Goal: Task Accomplishment & Management: Manage account settings

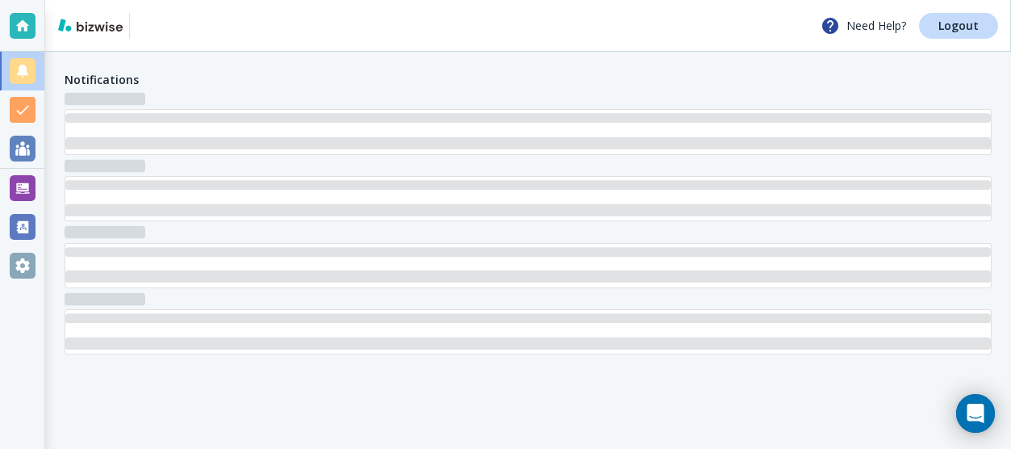
click at [547, 298] on div at bounding box center [529, 221] width 928 height 266
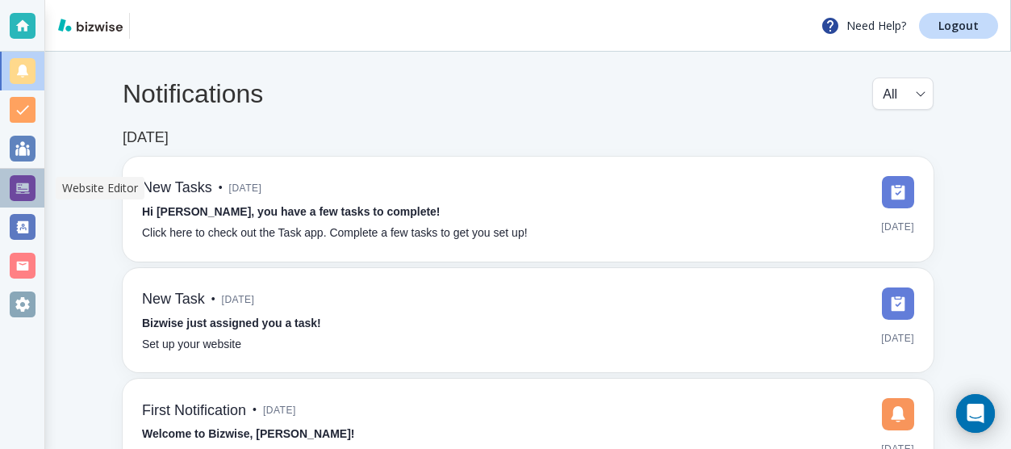
click at [25, 195] on div at bounding box center [23, 188] width 26 height 26
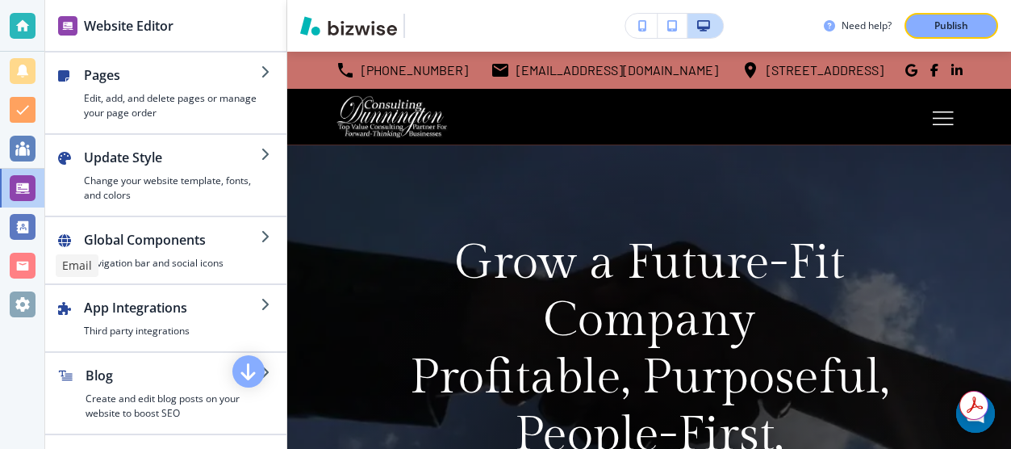
click at [21, 265] on div at bounding box center [23, 266] width 26 height 26
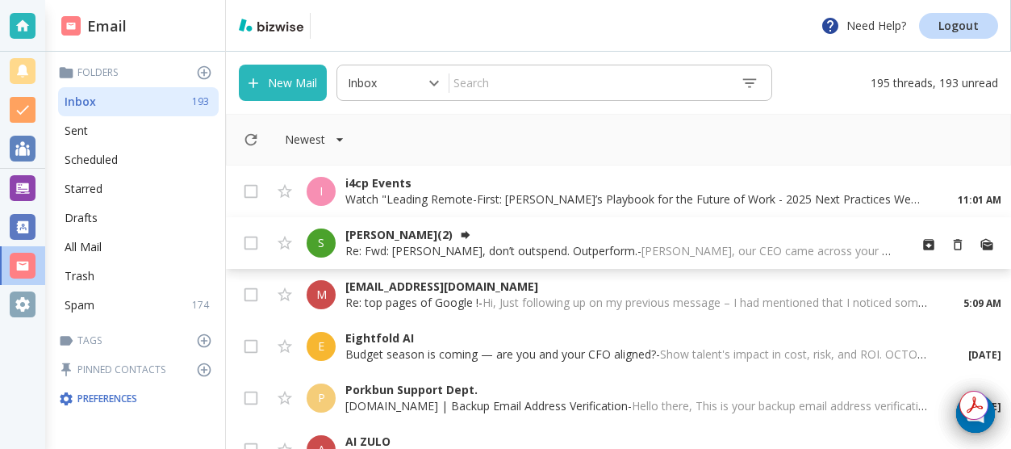
click at [426, 234] on p "Suzie Consoli (2)" at bounding box center [620, 235] width 550 height 16
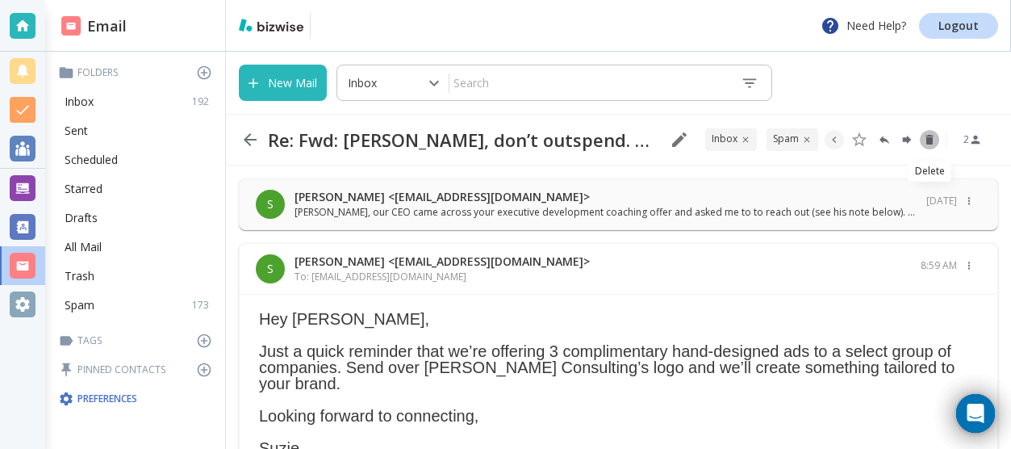
click at [928, 141] on icon "Delete" at bounding box center [929, 140] width 7 height 10
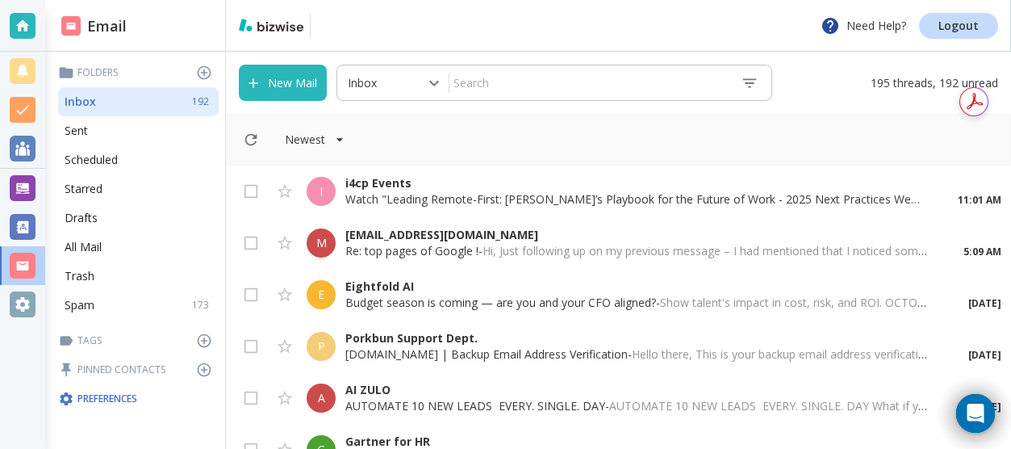
click at [602, 275] on div "E Eightfold AI Budget season is coming — are you and your CFO aligned? - Show t…" at bounding box center [618, 295] width 785 height 52
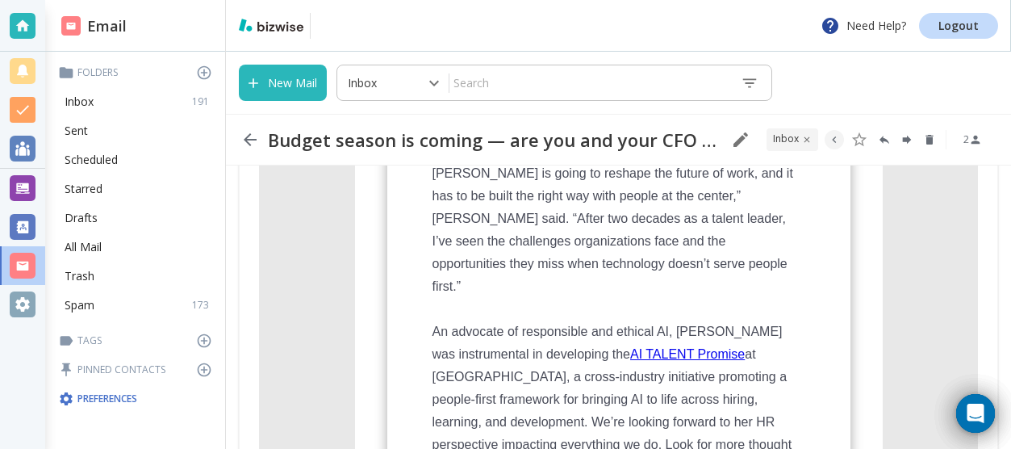
scroll to position [671, 0]
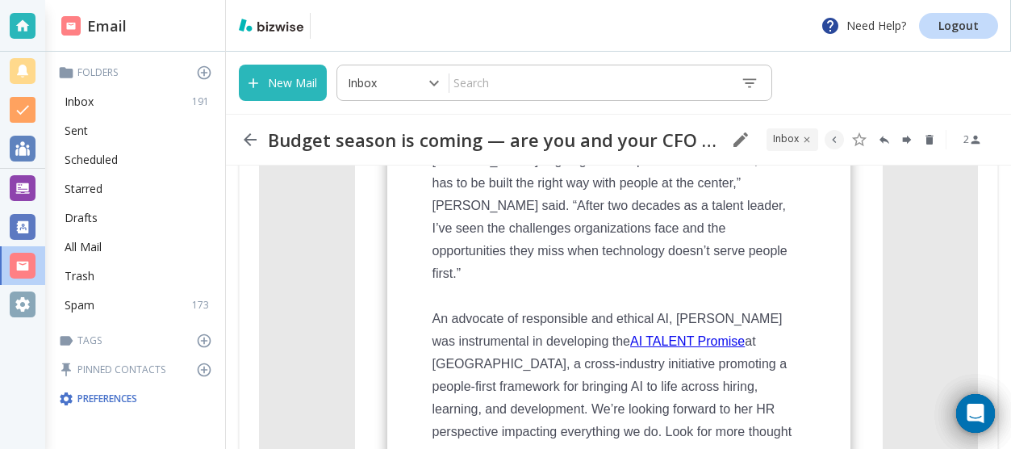
click at [700, 334] on link "AI TALENT Promise" at bounding box center [687, 341] width 115 height 14
click at [931, 139] on icon "Delete" at bounding box center [929, 140] width 7 height 10
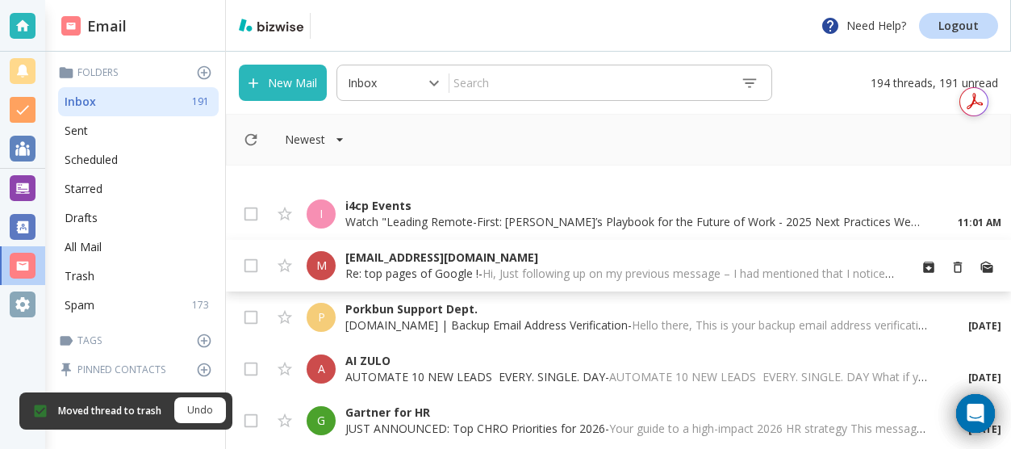
click at [485, 267] on span "Hi, Just following up on my previous message – I had mentioned that I noticed s…" at bounding box center [980, 273] width 995 height 15
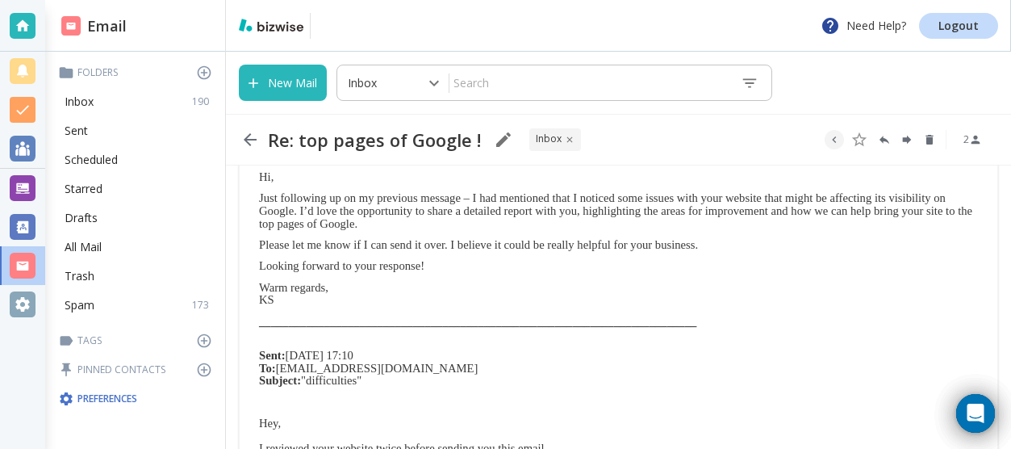
scroll to position [77, 0]
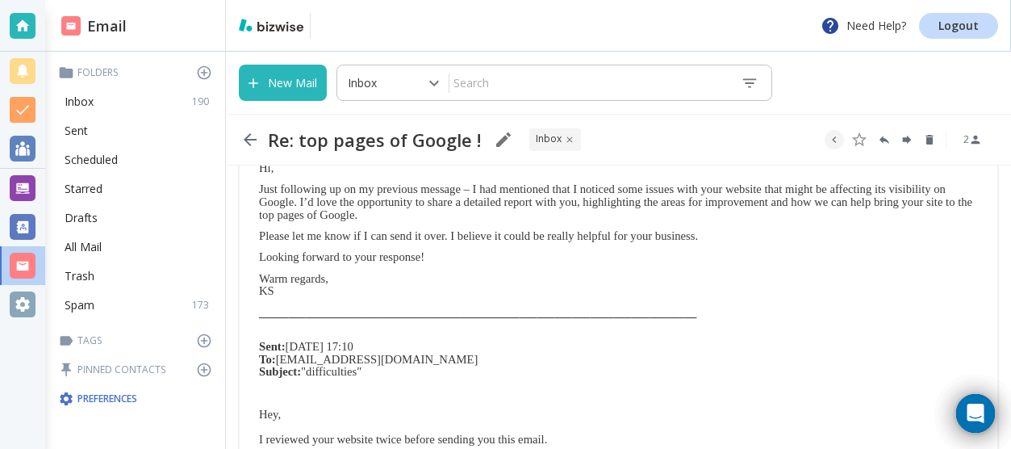
click at [509, 283] on p "Warm regards, KS" at bounding box center [618, 285] width 719 height 25
click at [882, 137] on icon "Reply" at bounding box center [885, 140] width 10 height 8
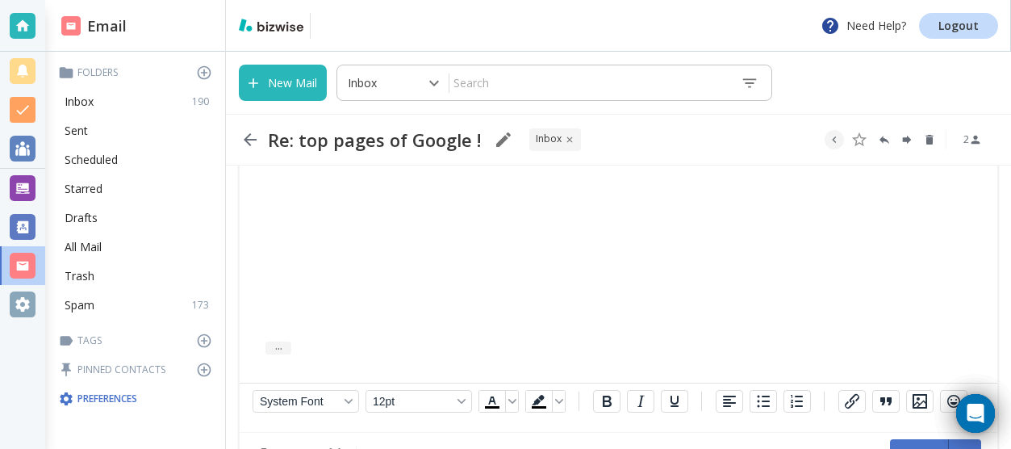
scroll to position [830, 0]
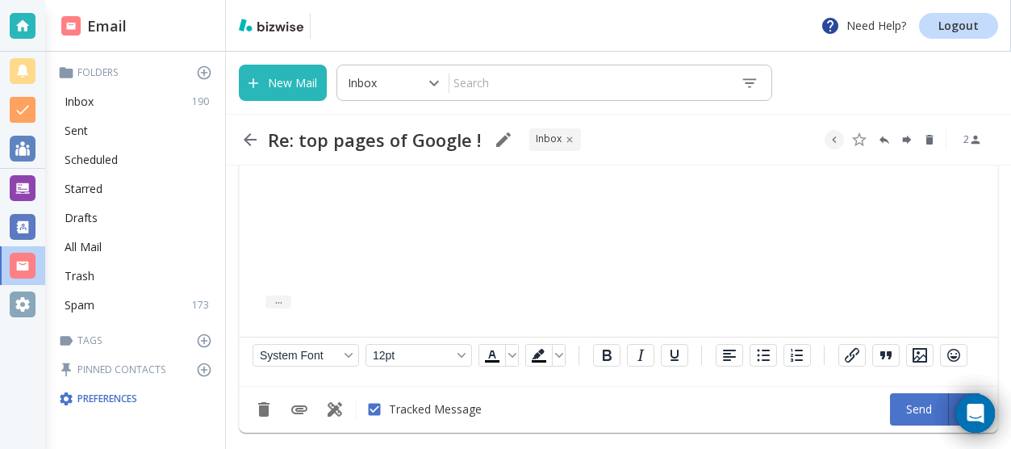
click at [907, 408] on button "Send" at bounding box center [919, 409] width 59 height 32
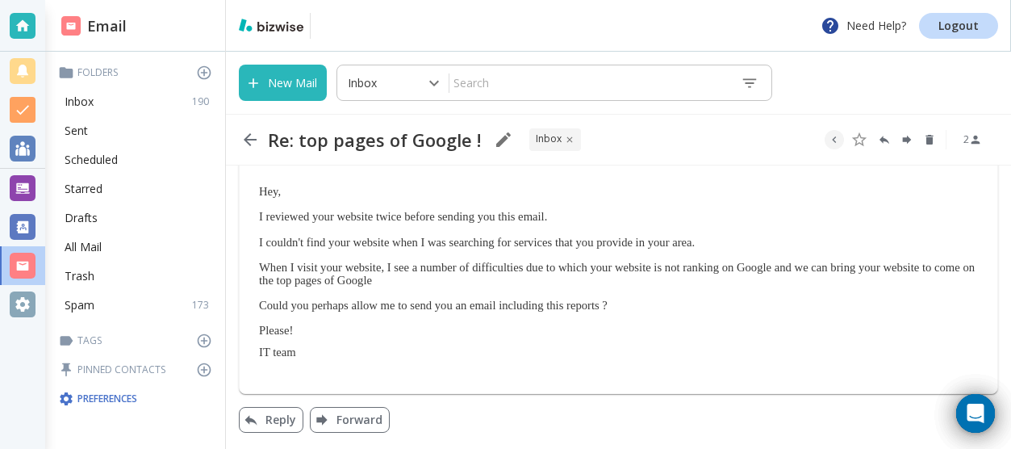
scroll to position [300, 0]
click at [927, 140] on icon "Delete" at bounding box center [929, 140] width 7 height 10
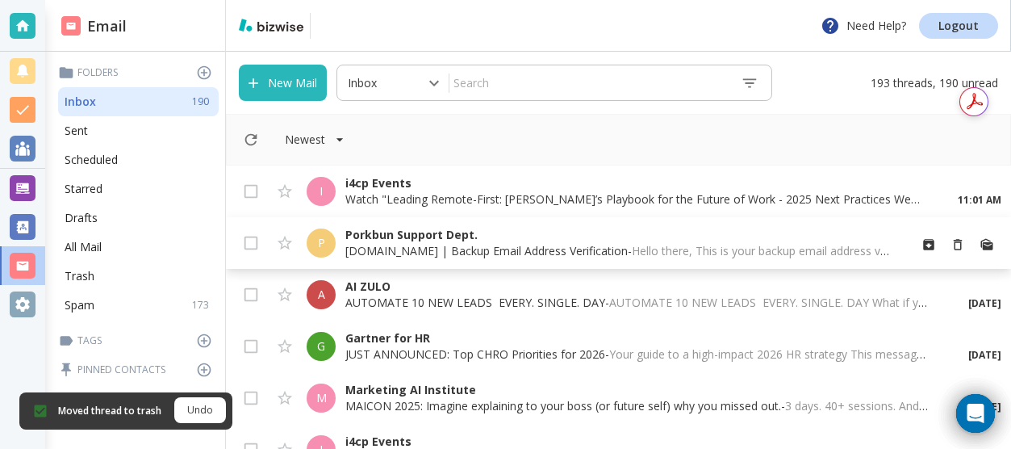
click at [463, 252] on p "porkbun.com | Backup Email Address Verification - Hello there, This is your bac…" at bounding box center [620, 251] width 550 height 16
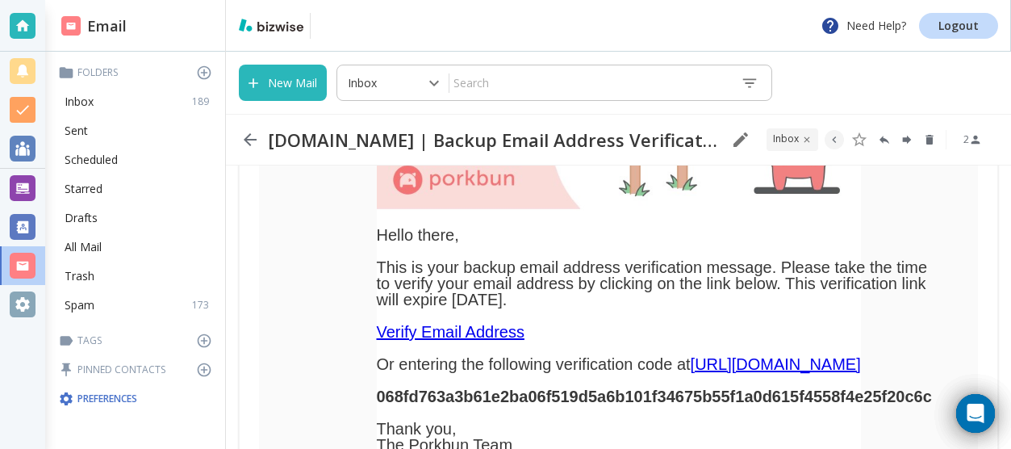
scroll to position [221, 0]
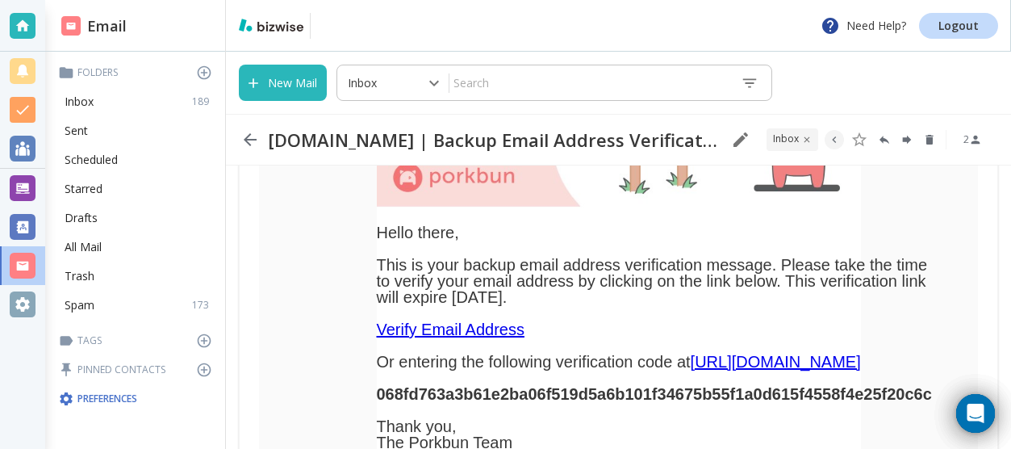
click at [394, 325] on link "Verify Email Address" at bounding box center [451, 329] width 148 height 18
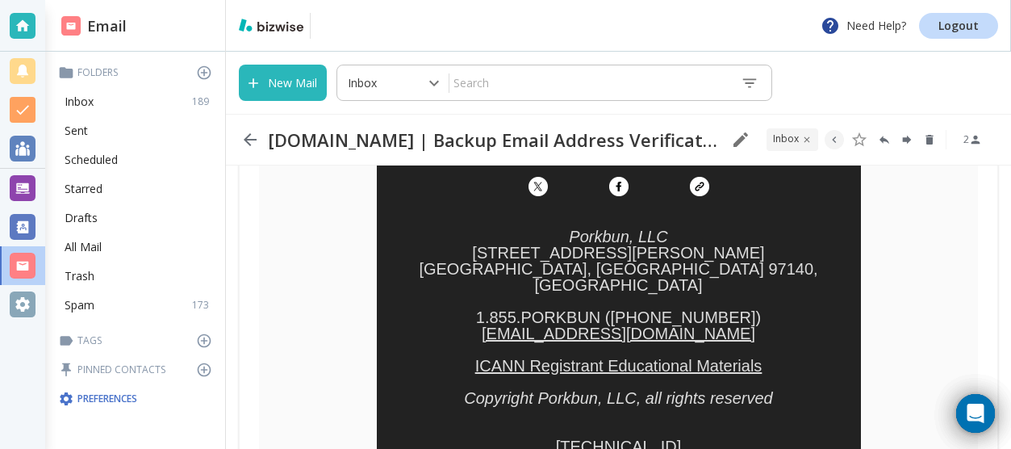
scroll to position [534, 0]
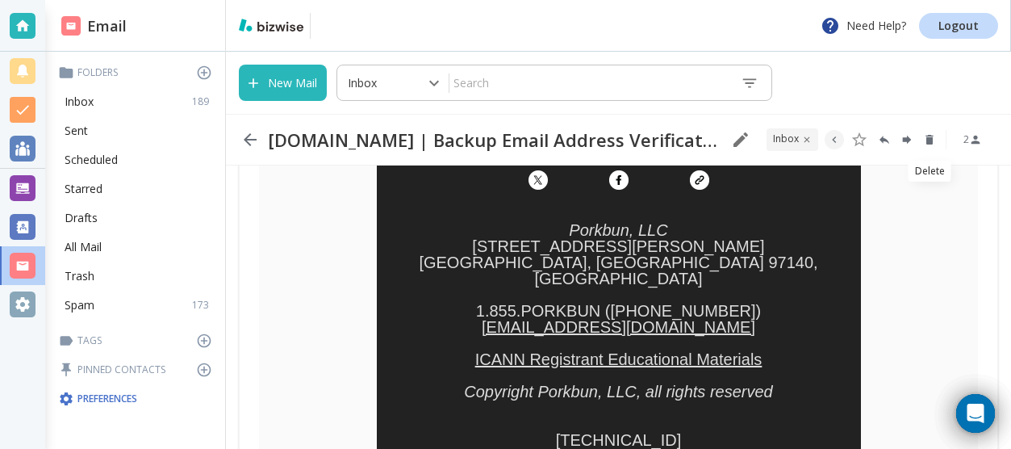
click at [930, 141] on icon "Delete" at bounding box center [929, 140] width 7 height 10
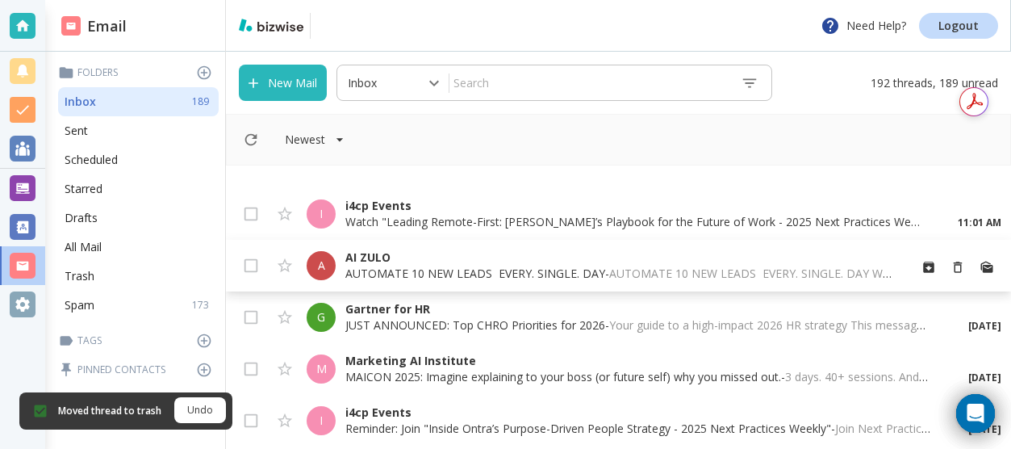
click at [455, 268] on p "AUTOMATE 10 NEW LEADS ﻿ ﻿EVERY. SINGLE. DAY - AUTOMATE 10 NEW LEADS ﻿ ﻿EVERY. S…" at bounding box center [620, 274] width 550 height 16
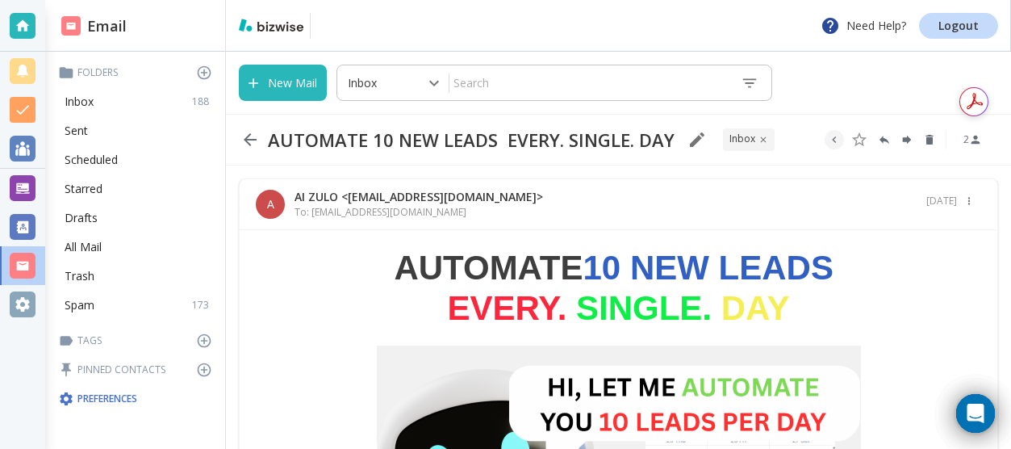
click at [544, 206] on div "A AI ZULO <info-zulo.ai@shared1.ccsend.com> To: bill@netgoodbusiness.com Oct 2" at bounding box center [619, 204] width 758 height 51
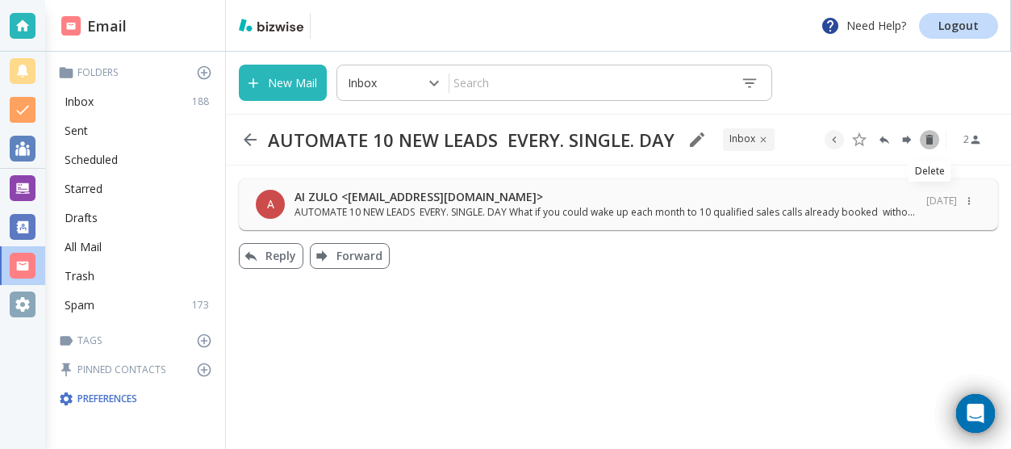
click at [932, 136] on icon "Delete" at bounding box center [929, 140] width 7 height 10
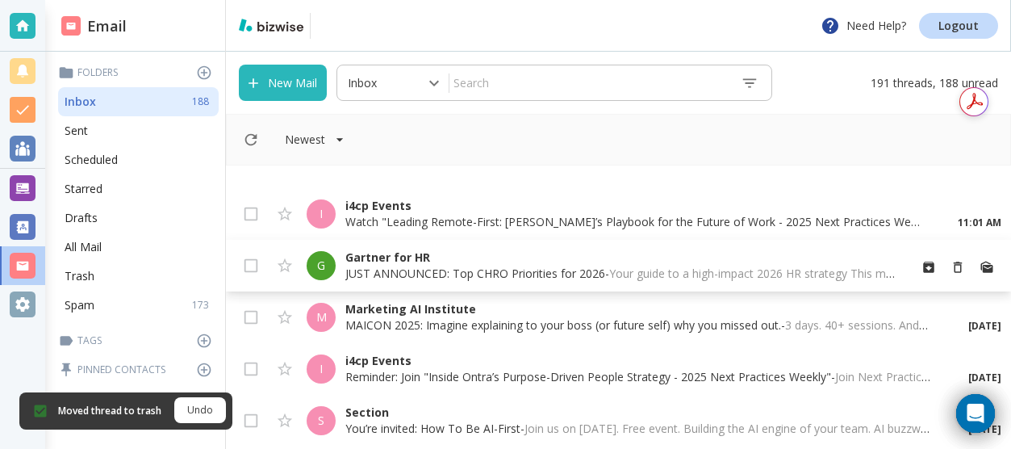
click at [584, 257] on p "Gartner for HR" at bounding box center [620, 257] width 550 height 16
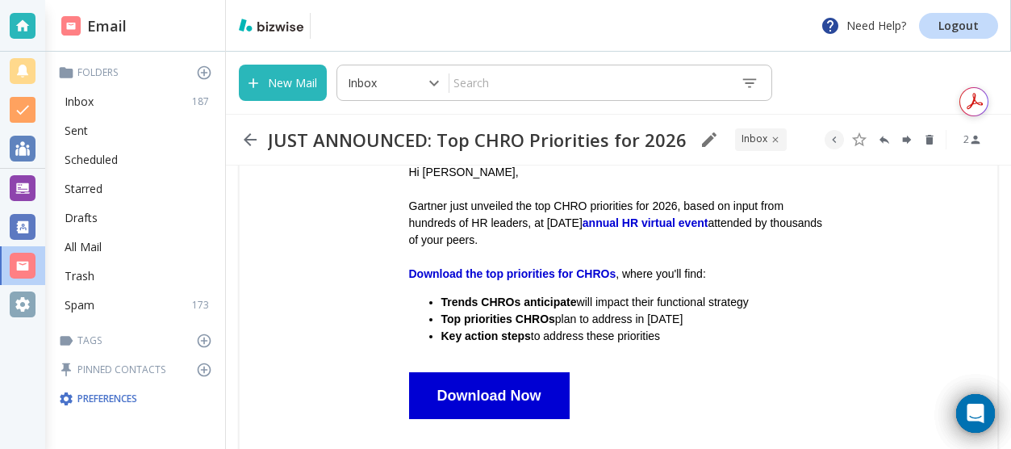
scroll to position [199, 0]
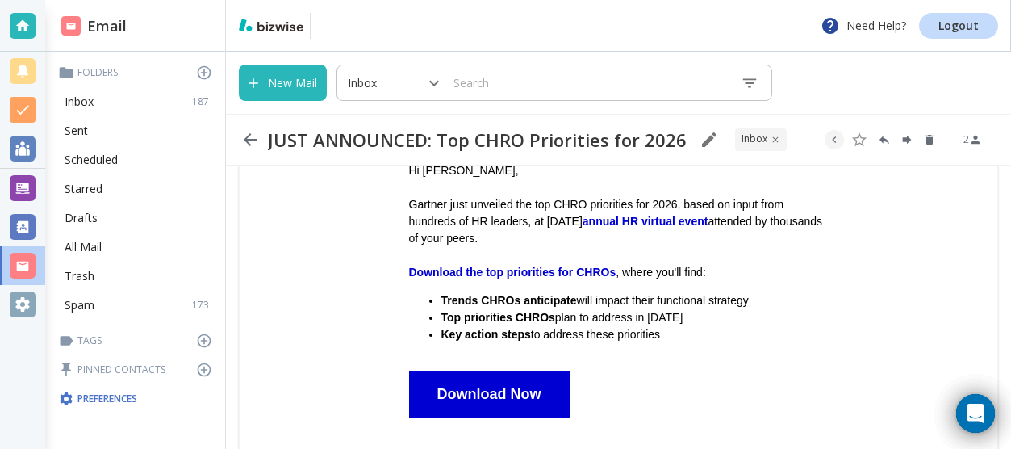
click at [492, 386] on link "Download Now" at bounding box center [490, 394] width 104 height 16
click at [929, 135] on icon "Delete" at bounding box center [929, 140] width 7 height 10
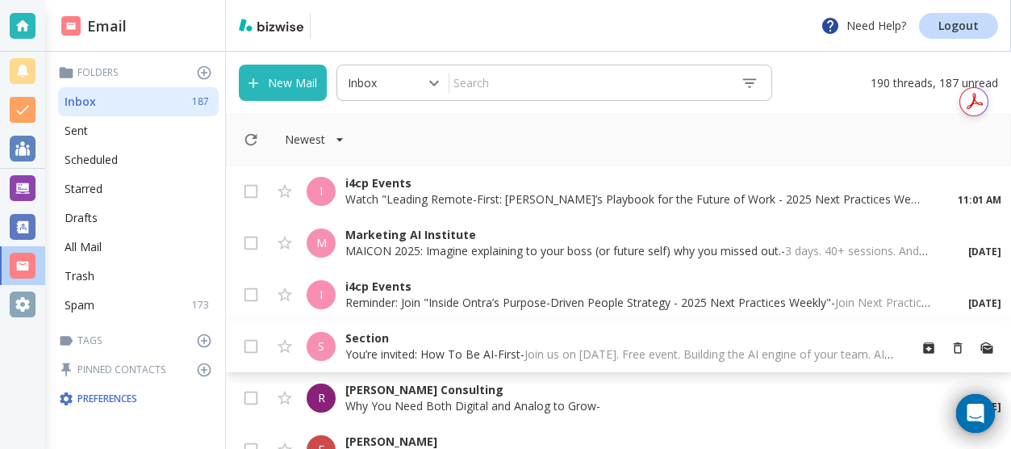
click at [523, 354] on p "You’re invited: How To Be AI-First - Join us on October 15, 2025. Free event. B…" at bounding box center [620, 354] width 550 height 16
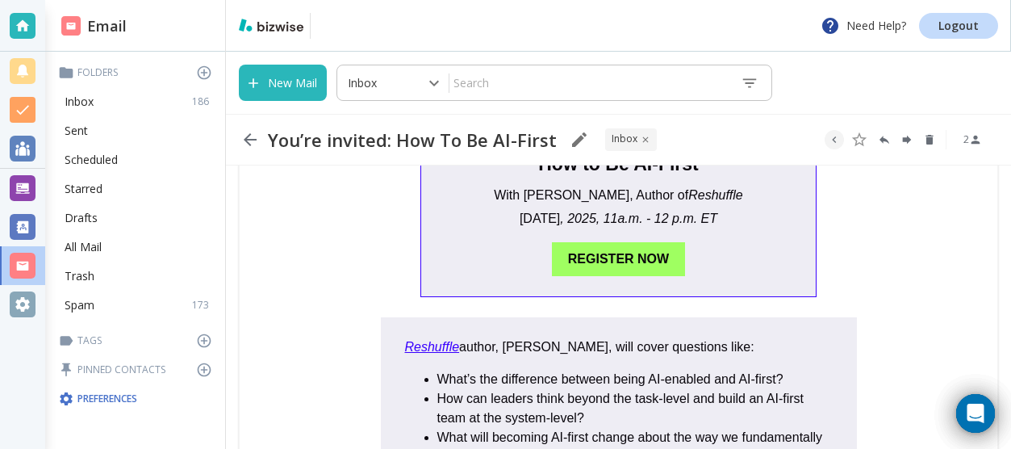
scroll to position [557, 0]
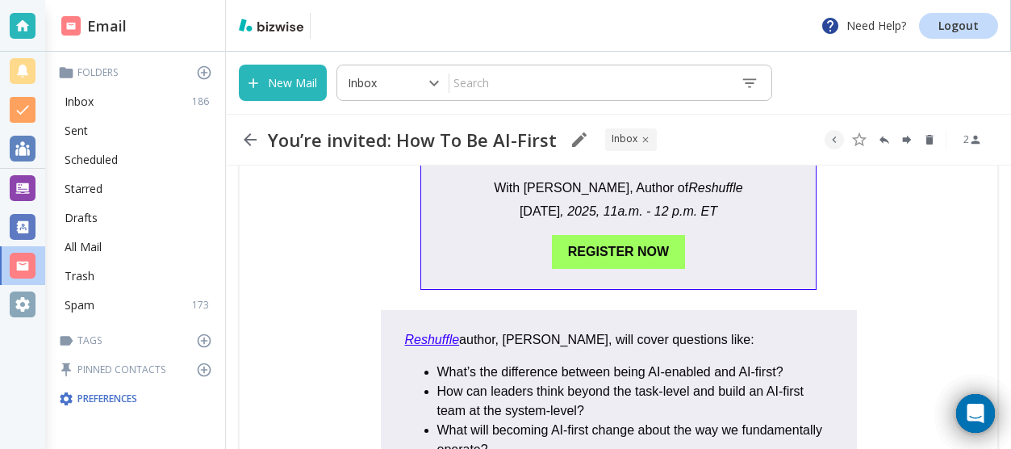
click at [618, 248] on span "REGISTER NOW" at bounding box center [618, 252] width 101 height 14
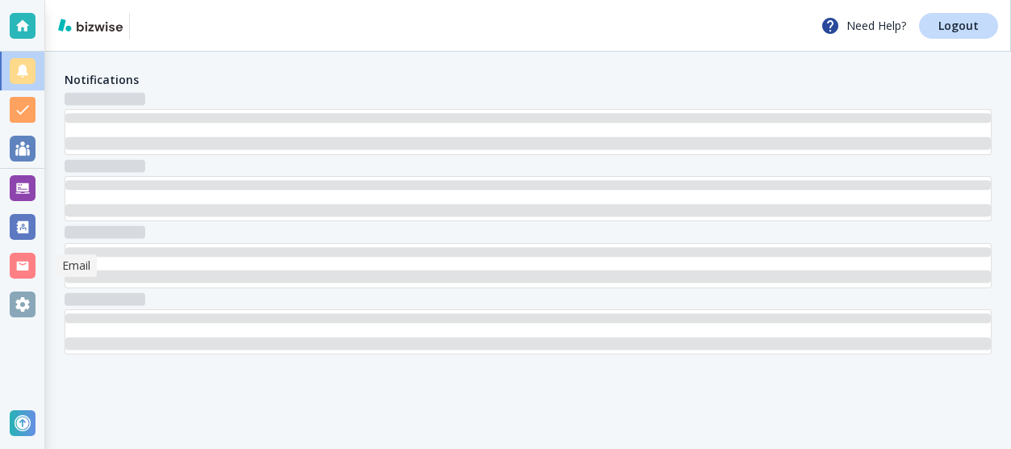
click at [23, 262] on div at bounding box center [23, 266] width 26 height 26
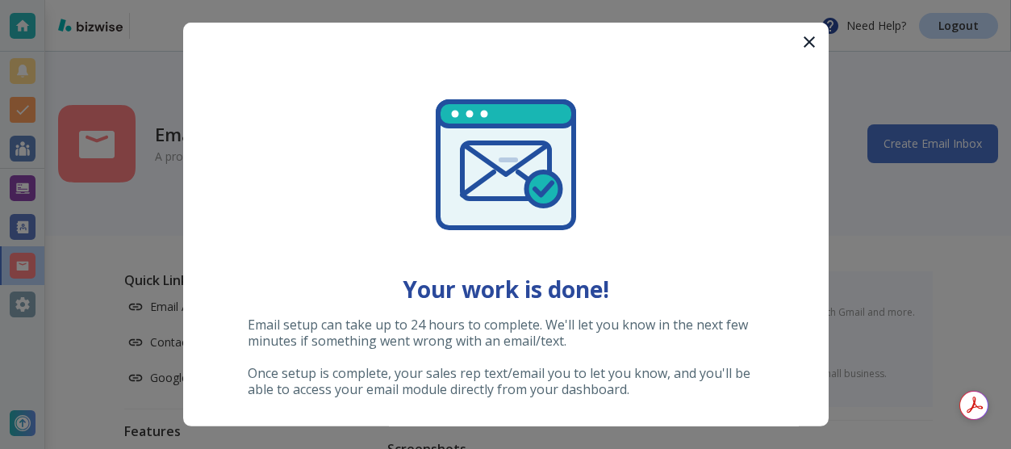
scroll to position [19, 0]
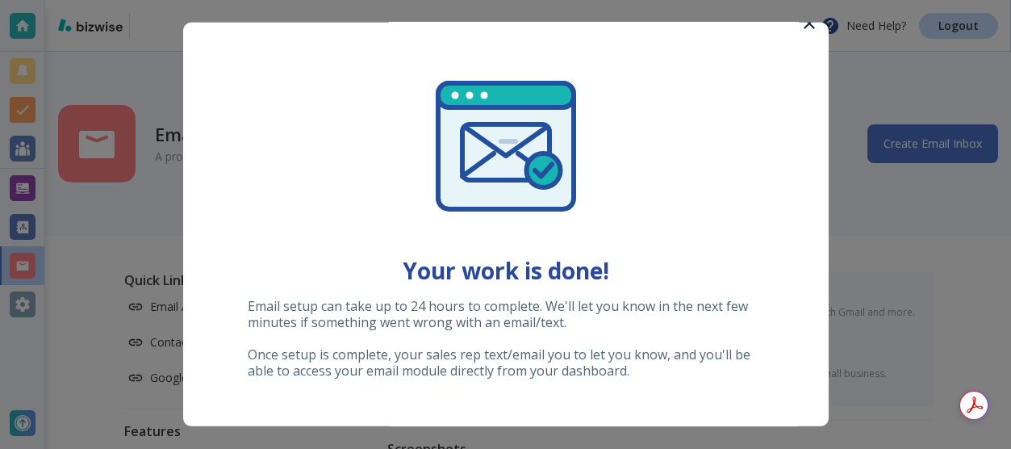
click at [804, 22] on div at bounding box center [505, 224] width 1011 height 449
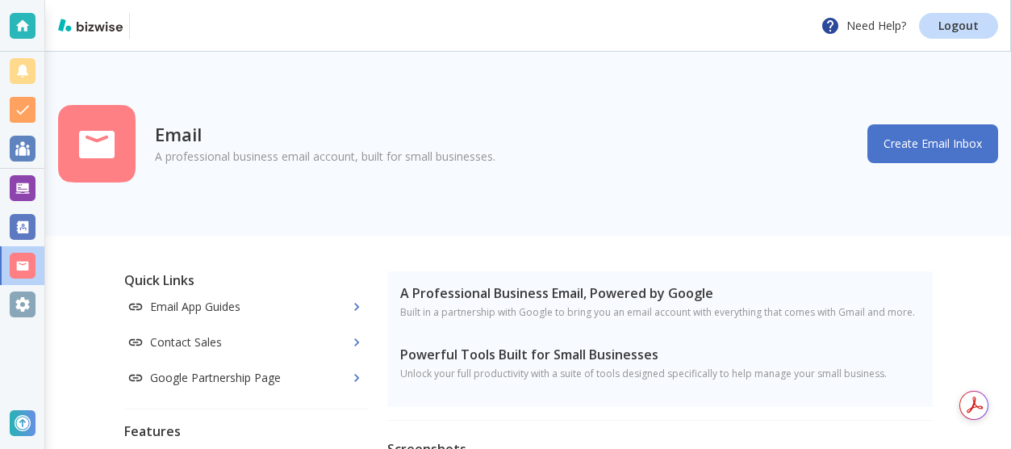
click at [280, 229] on div "Email A professional business email account, built for small businesses. Create…" at bounding box center [528, 144] width 966 height 184
click at [20, 256] on div at bounding box center [23, 266] width 26 height 26
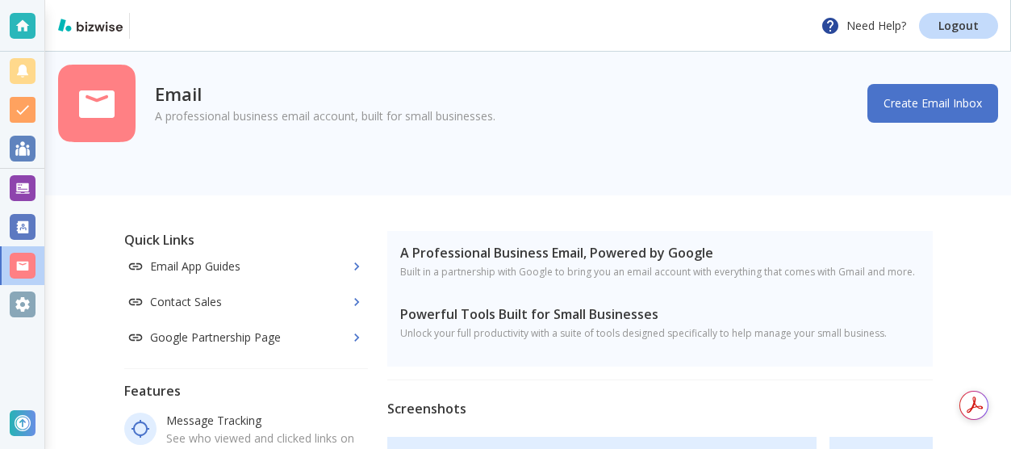
scroll to position [0, 0]
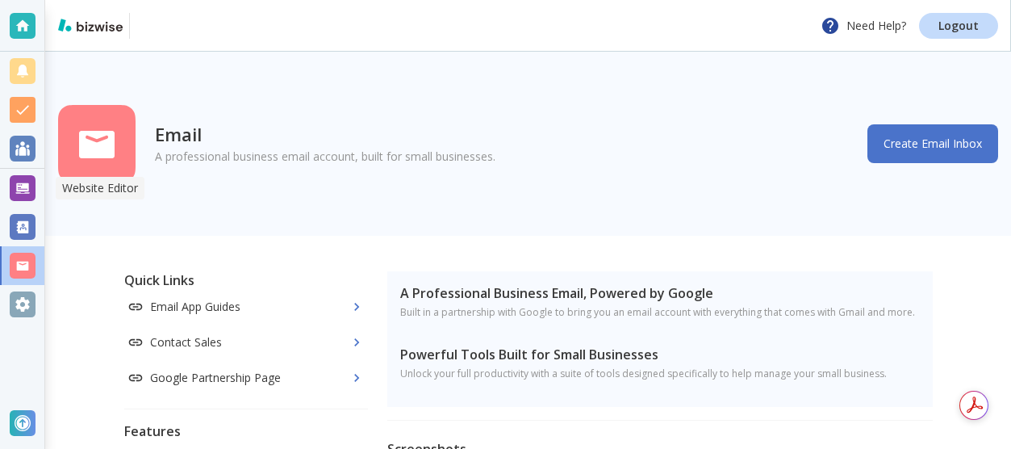
click at [25, 188] on div at bounding box center [23, 188] width 26 height 26
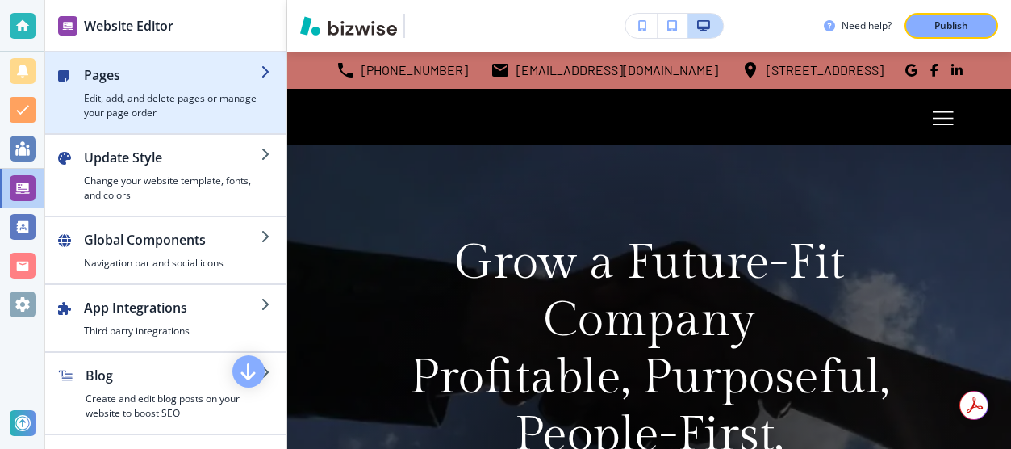
click at [94, 79] on h2 "Pages" at bounding box center [172, 74] width 177 height 19
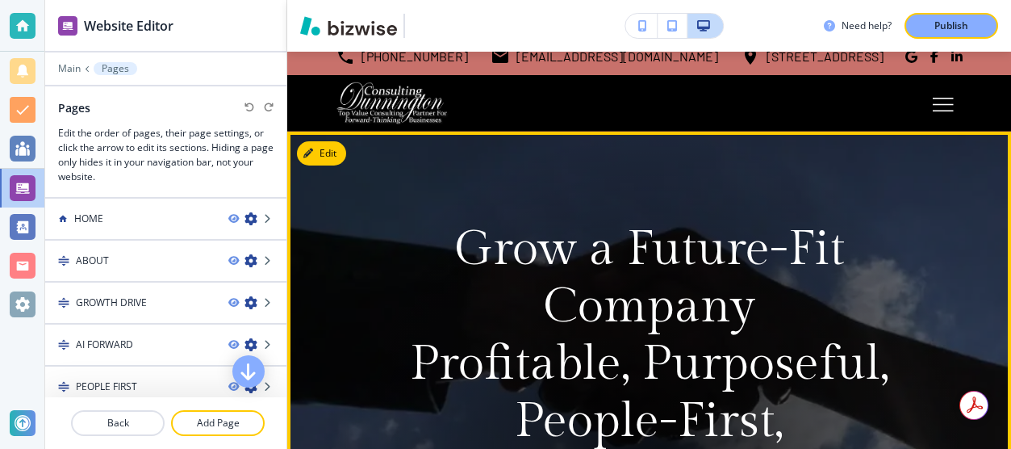
scroll to position [24, 0]
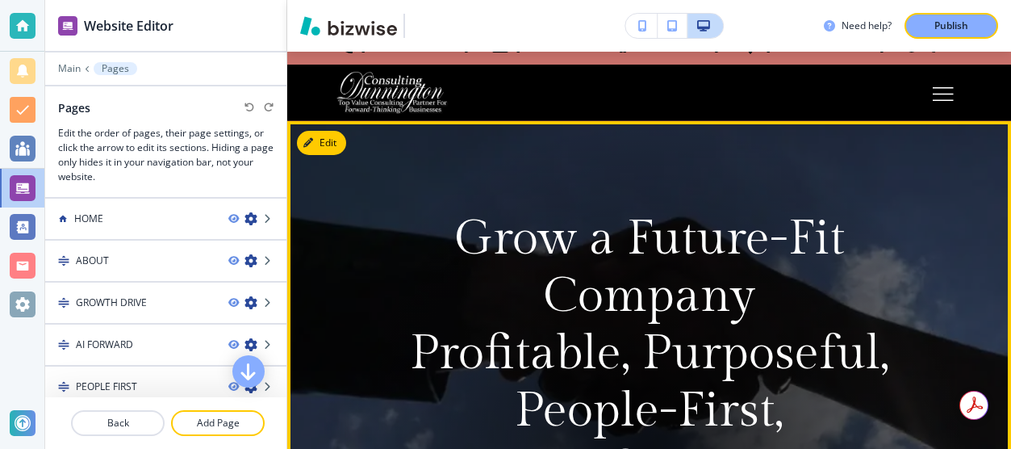
click at [304, 312] on video at bounding box center [649, 452] width 724 height 662
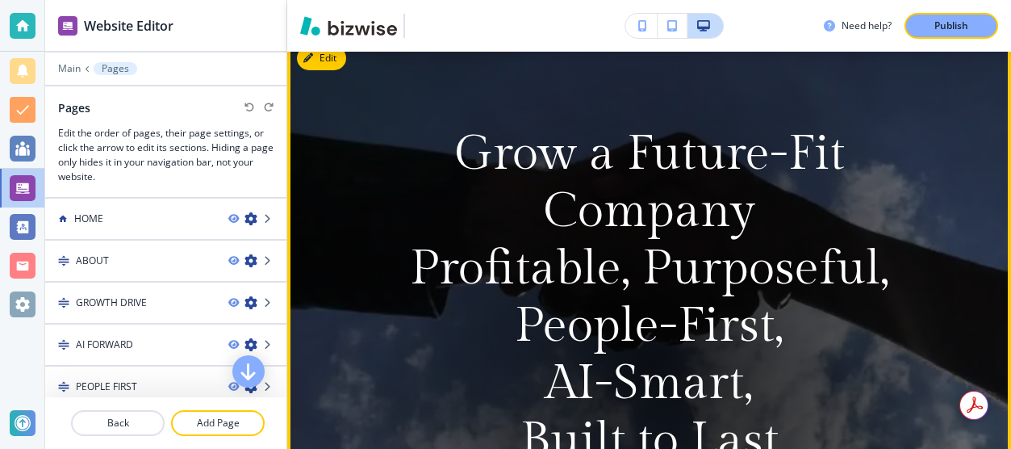
click at [304, 312] on video at bounding box center [649, 367] width 724 height 662
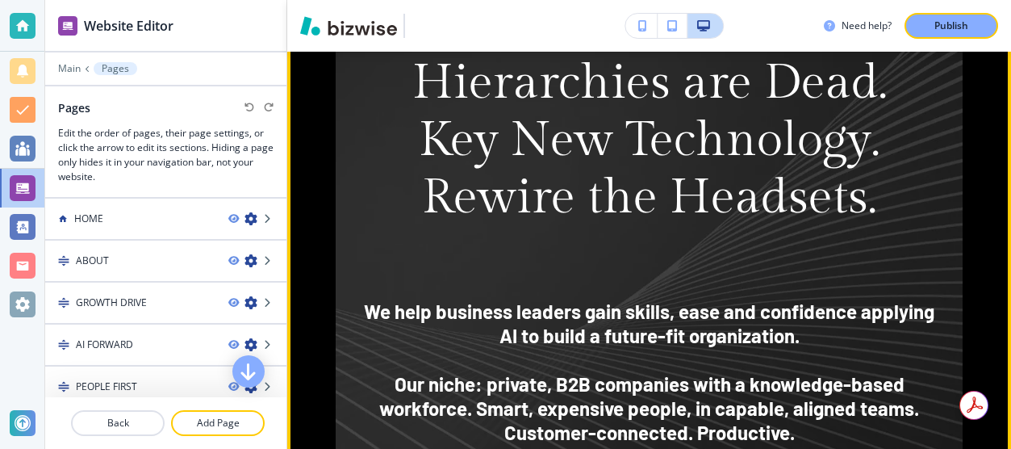
scroll to position [1094, 0]
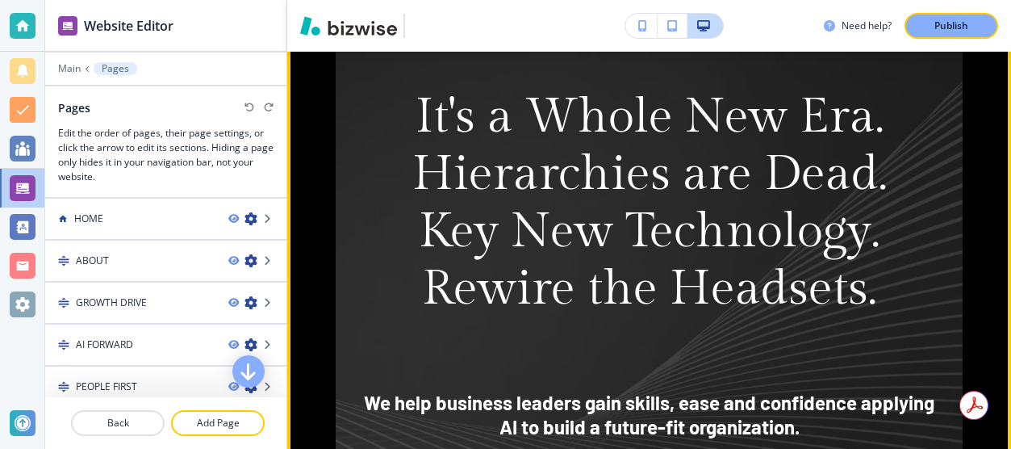
scroll to position [1009, 0]
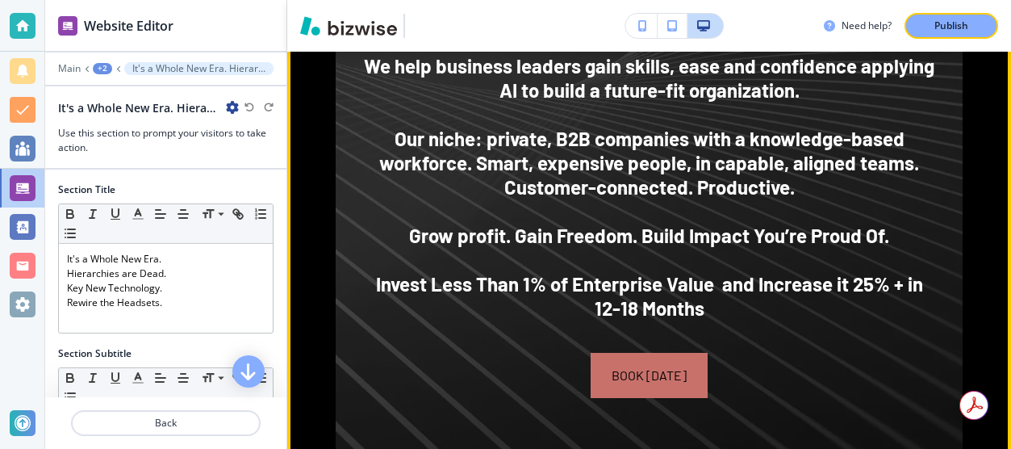
scroll to position [1363, 0]
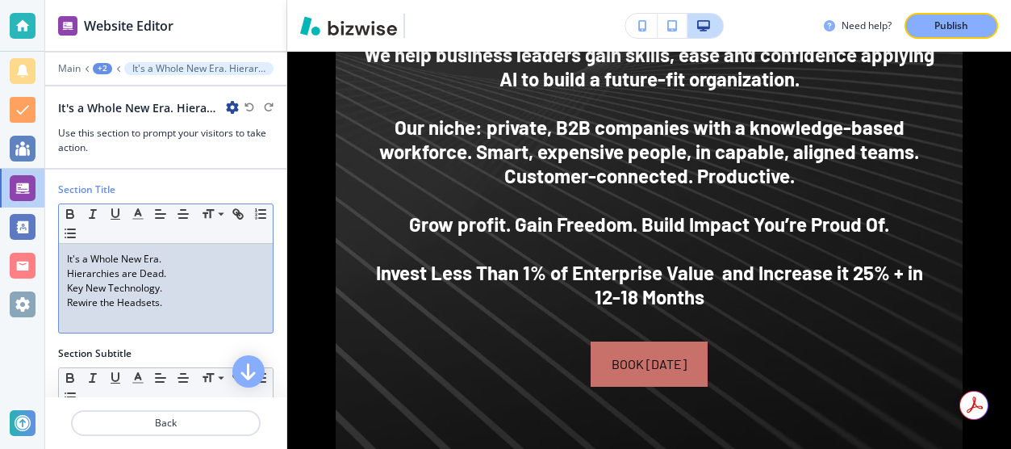
click at [157, 308] on p "Rewire the Headsets." at bounding box center [166, 302] width 198 height 15
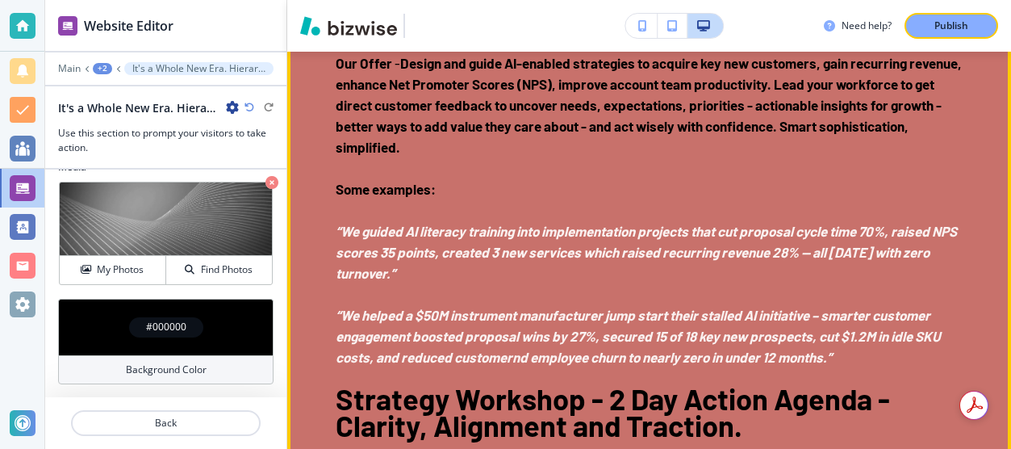
scroll to position [2450, 0]
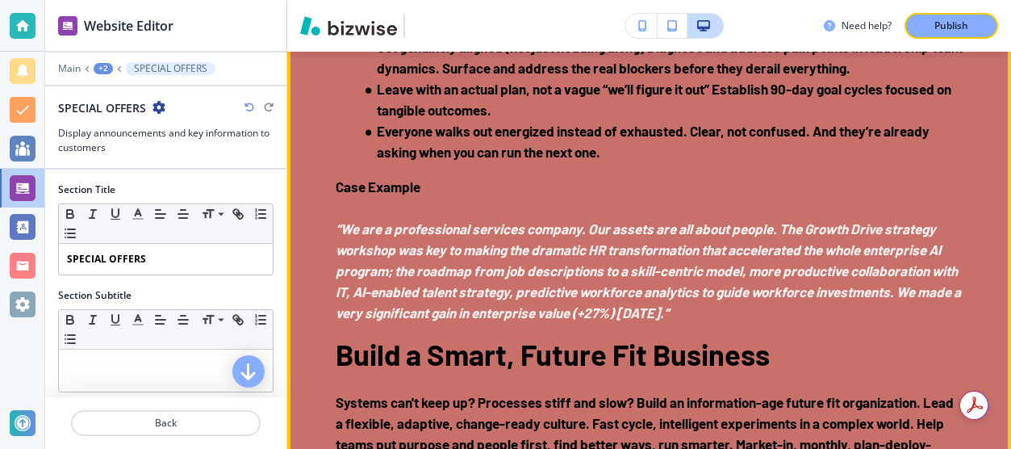
scroll to position [3014, 0]
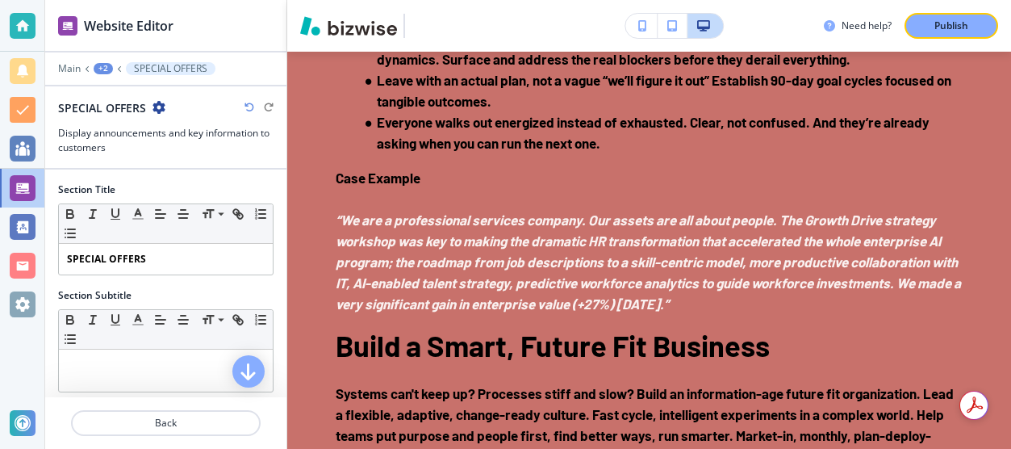
click at [329, 245] on div "SPECIAL OFFERS Grow : Customer Acquisition & Retention You can't cut your way t…" at bounding box center [649, 12] width 724 height 1447
click at [332, 253] on div "SPECIAL OFFERS Grow : Customer Acquisition & Retention You can't cut your way t…" at bounding box center [649, 12] width 724 height 1447
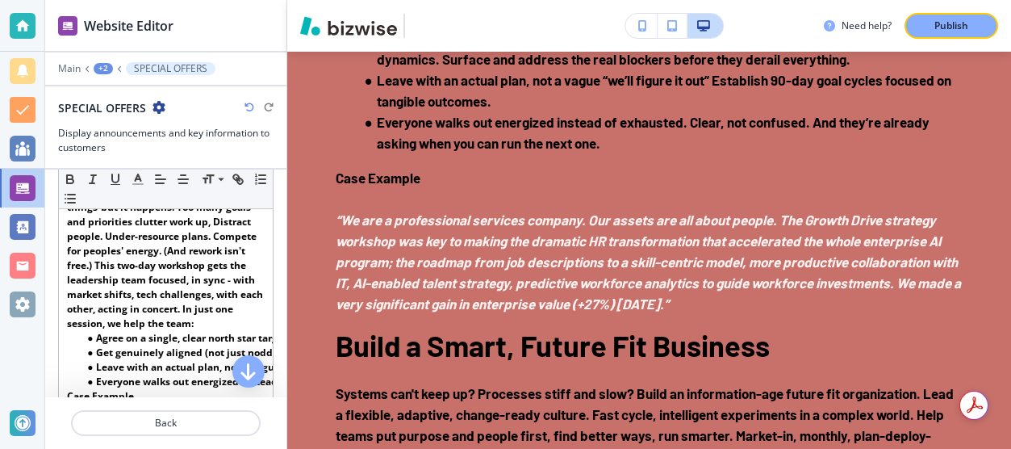
scroll to position [887, 0]
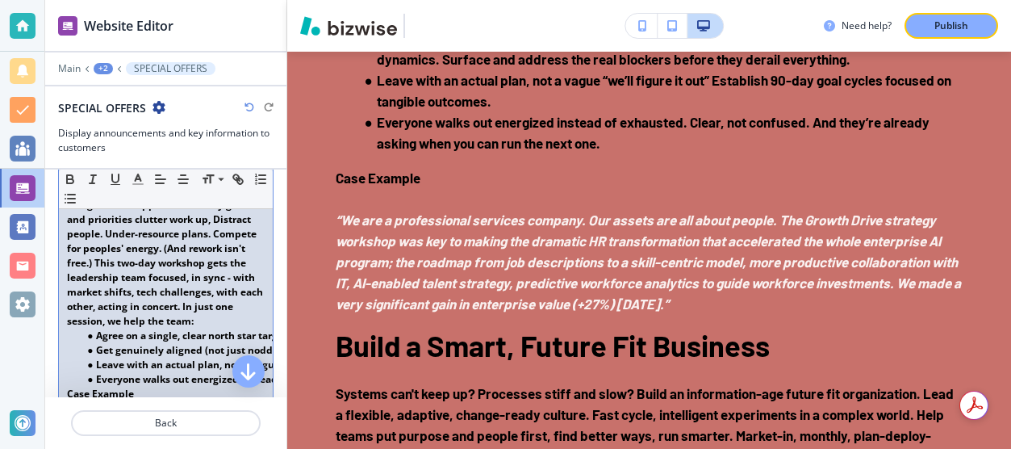
click at [215, 280] on strong "There's no right way to do the wrong things-but it happens. Too many goals and …" at bounding box center [166, 255] width 199 height 144
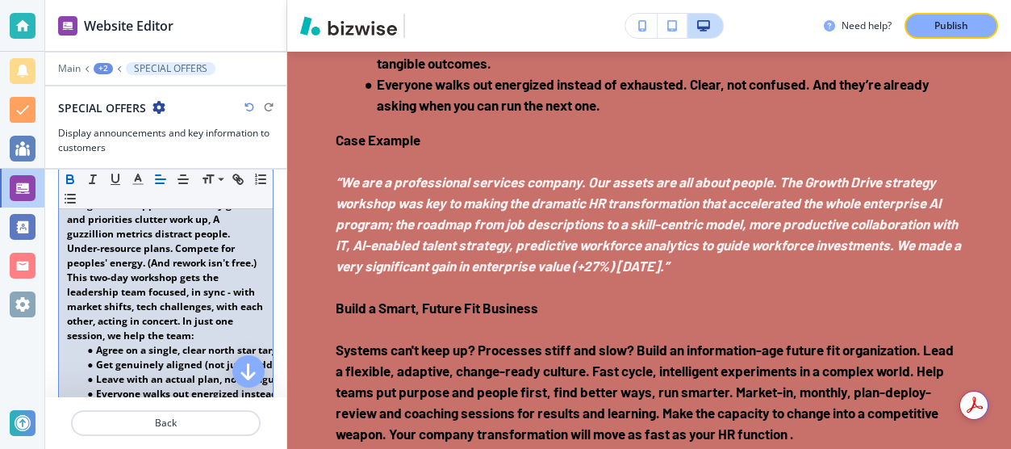
click at [68, 308] on strong "There's no right way to do the wrong things-but it happens. Too many goals and …" at bounding box center [166, 262] width 199 height 159
click at [140, 305] on strong "There's no right way to do the wrong things-but it happens. Too many goals and …" at bounding box center [166, 262] width 199 height 159
click at [182, 312] on strong "There's no right way to do the wrong things-but it happens. Too many goals and …" at bounding box center [166, 262] width 199 height 159
click at [101, 321] on strong "There's no right way to do the wrong things-but it happens. Too many goals and …" at bounding box center [166, 262] width 199 height 159
click at [258, 324] on strong "There's no right way to do the wrong things-but it happens. Too many goals and …" at bounding box center [166, 262] width 199 height 159
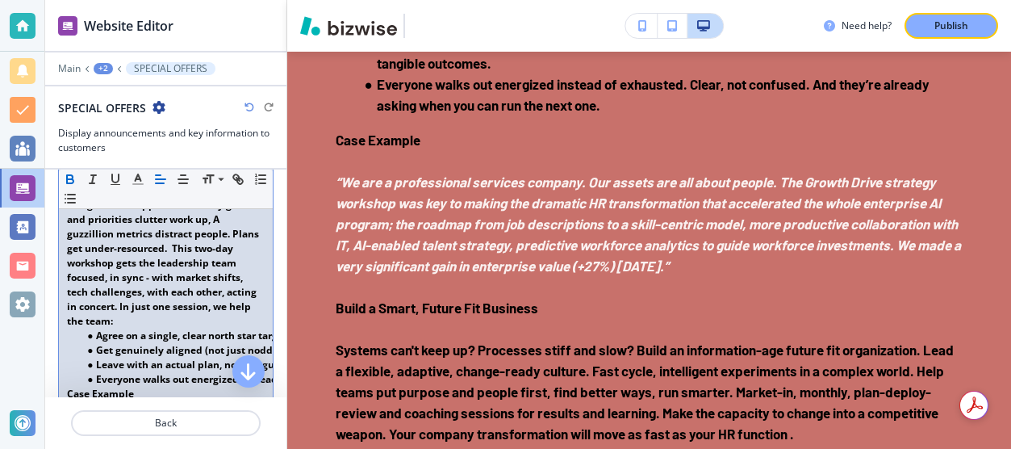
click at [170, 328] on strong "There's no right way to do the wrong things-but it happens. Too many goals and …" at bounding box center [164, 255] width 195 height 144
click at [175, 306] on strong "There's no right way to do the wrong things-but it happens. Too many goals and …" at bounding box center [164, 255] width 195 height 144
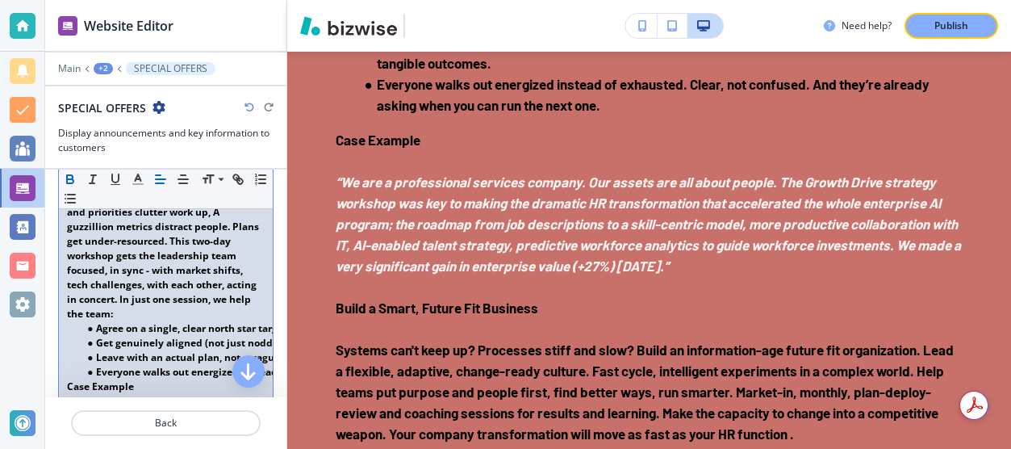
scroll to position [905, 0]
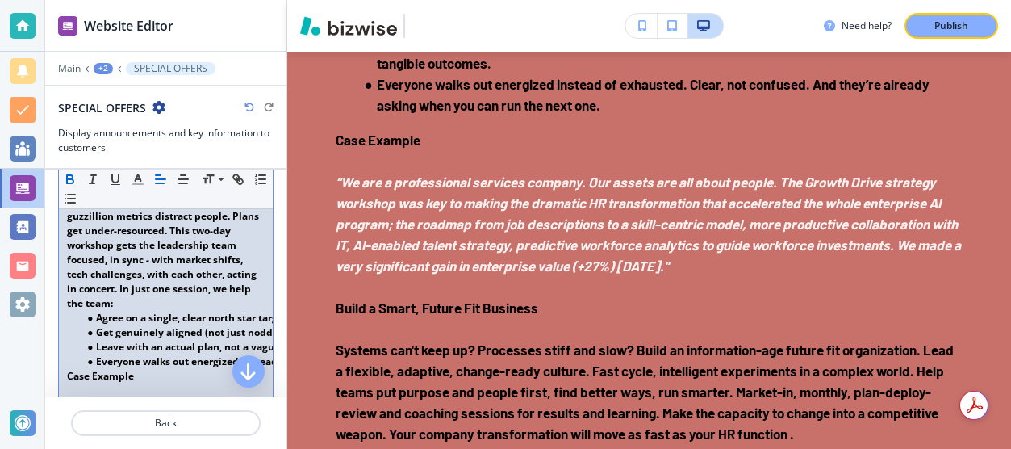
click at [240, 310] on strong "There's no right way to do the wrong things-but it happens. Too many goals and …" at bounding box center [164, 237] width 195 height 144
click at [203, 310] on strong "There's no right way to do the wrong things-but it happens. Too many goals and …" at bounding box center [164, 237] width 195 height 144
click at [143, 310] on strong "There's no right way to do the wrong things-but it happens. Too many goals and …" at bounding box center [164, 237] width 195 height 144
click at [203, 310] on strong "There's no right way to do the wrong things-but it happens. Too many goals and …" at bounding box center [164, 237] width 195 height 144
click at [185, 310] on strong "There's no right way to do the wrong things-but it happens. Too many goals and …" at bounding box center [164, 237] width 195 height 144
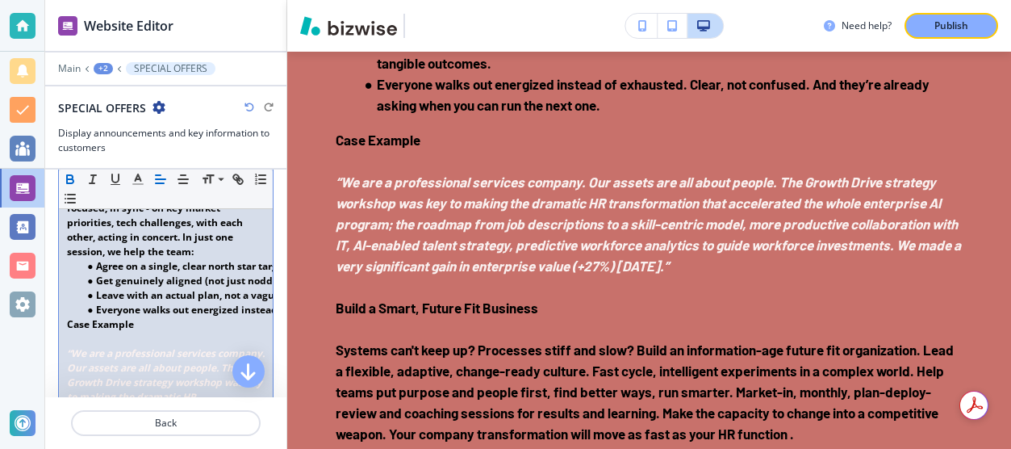
scroll to position [965, 0]
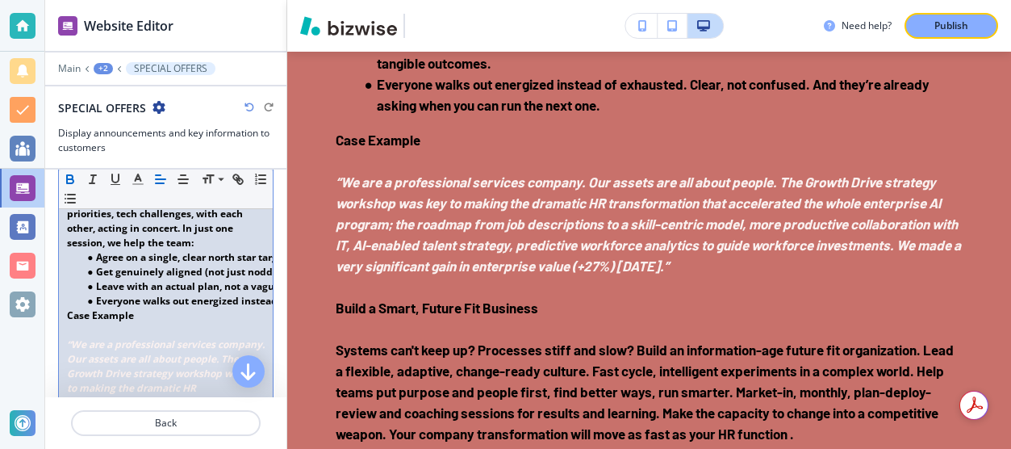
click at [170, 249] on strong "There's no right way to do the wrong things-but it happens. Too many goals and …" at bounding box center [164, 177] width 195 height 144
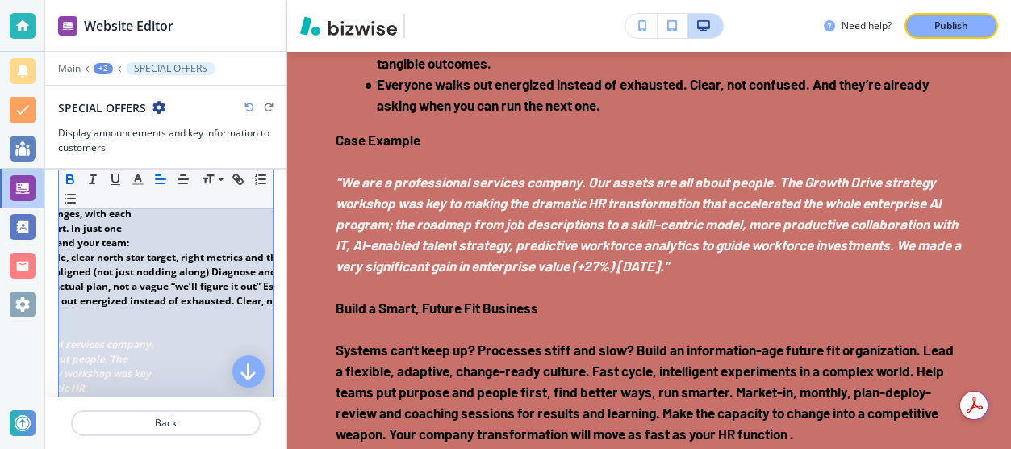
scroll to position [0, 113]
click at [184, 264] on strong "Agree on a single, clear north star target, right metrics and the key moves to …" at bounding box center [187, 257] width 409 height 14
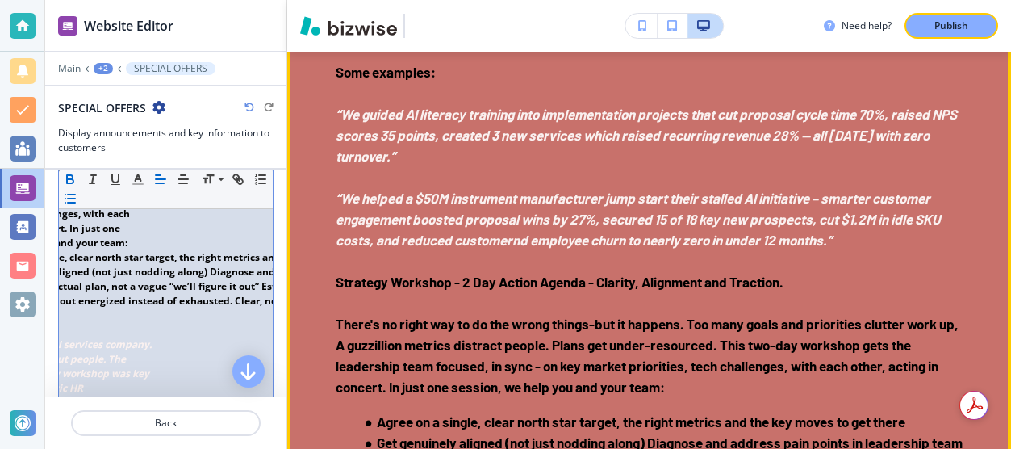
scroll to position [2525, 0]
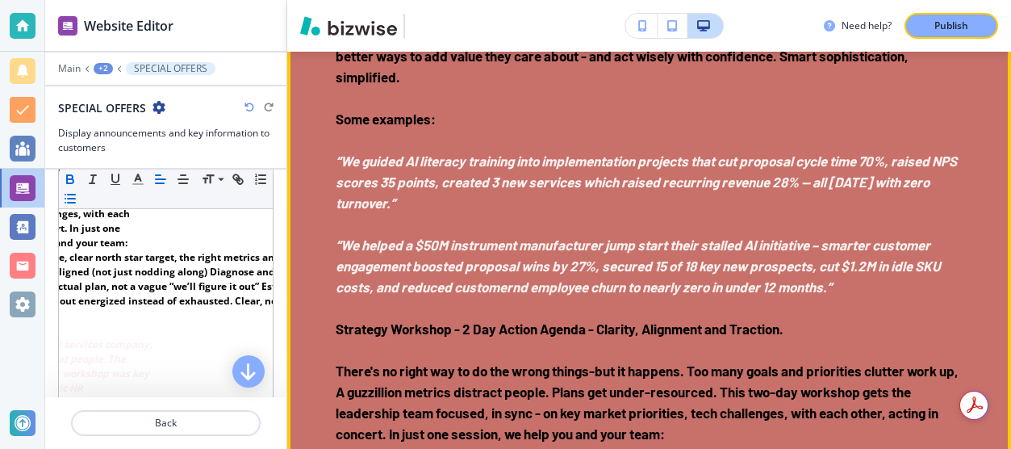
drag, startPoint x: 336, startPoint y: 203, endPoint x: 588, endPoint y: 207, distance: 252.7
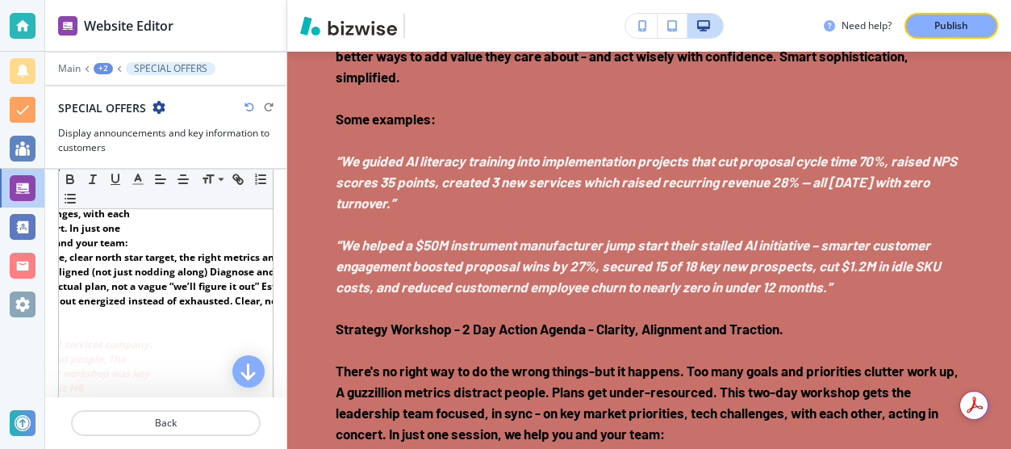
click at [230, 136] on h3 "Display announcements and key information to customers" at bounding box center [166, 140] width 216 height 29
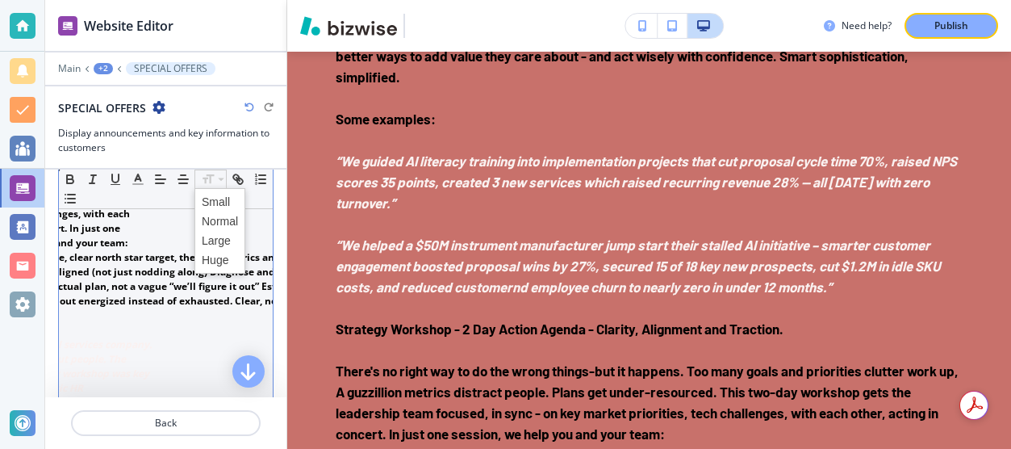
click at [211, 178] on icon at bounding box center [220, 179] width 19 height 15
click at [220, 258] on span at bounding box center [220, 259] width 36 height 19
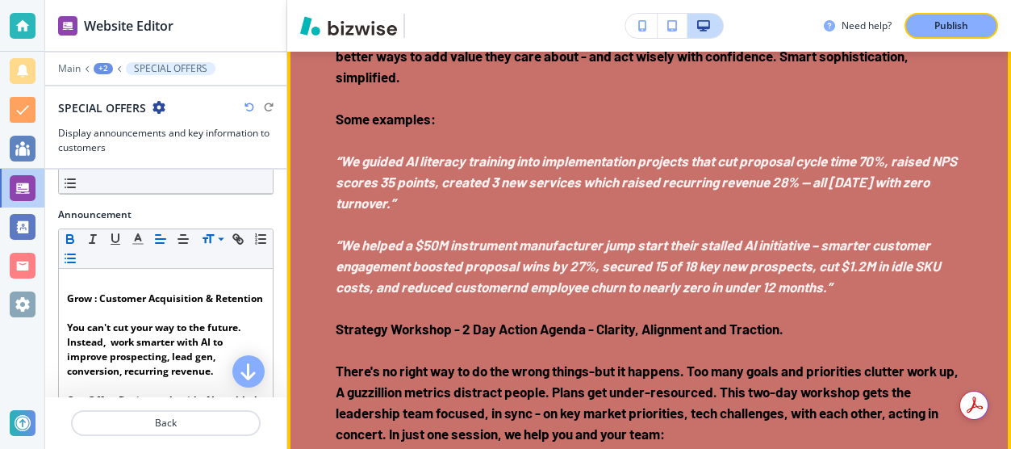
drag, startPoint x: 340, startPoint y: 202, endPoint x: 541, endPoint y: 182, distance: 201.9
drag, startPoint x: 337, startPoint y: 206, endPoint x: 600, endPoint y: 194, distance: 263.4
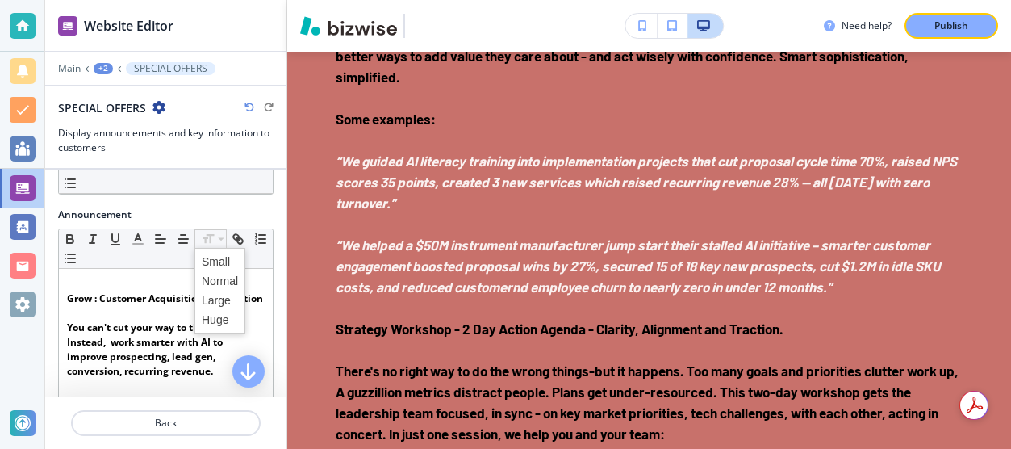
click at [217, 239] on icon at bounding box center [220, 239] width 19 height 15
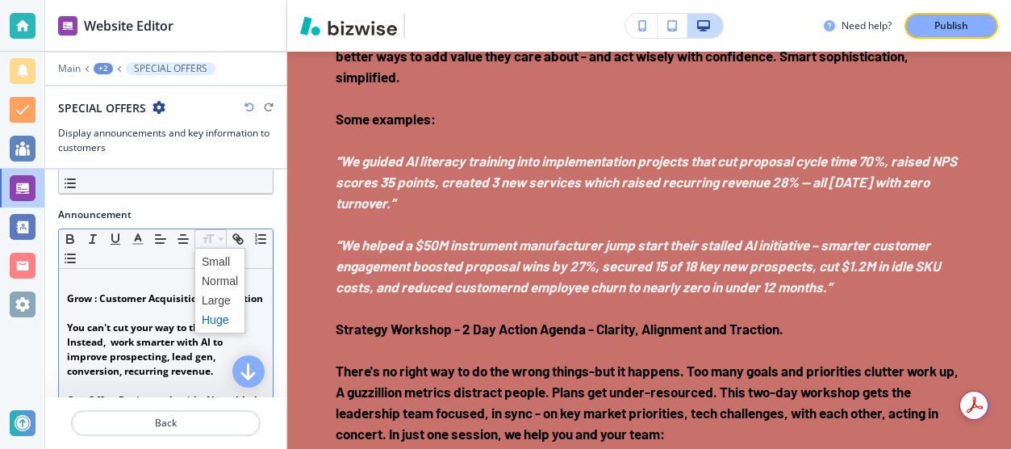
click at [207, 316] on span at bounding box center [220, 319] width 36 height 19
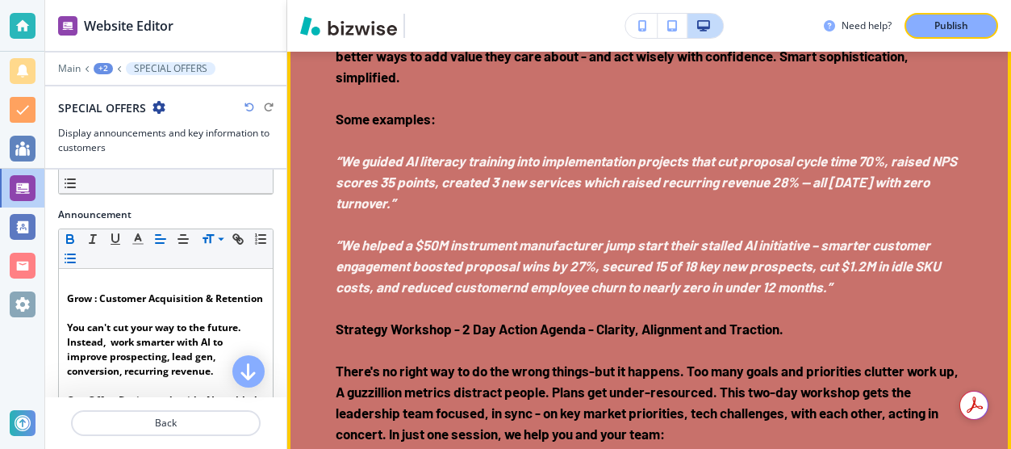
drag, startPoint x: 341, startPoint y: 202, endPoint x: 358, endPoint y: 197, distance: 17.6
drag, startPoint x: 336, startPoint y: 201, endPoint x: 586, endPoint y: 194, distance: 250.3
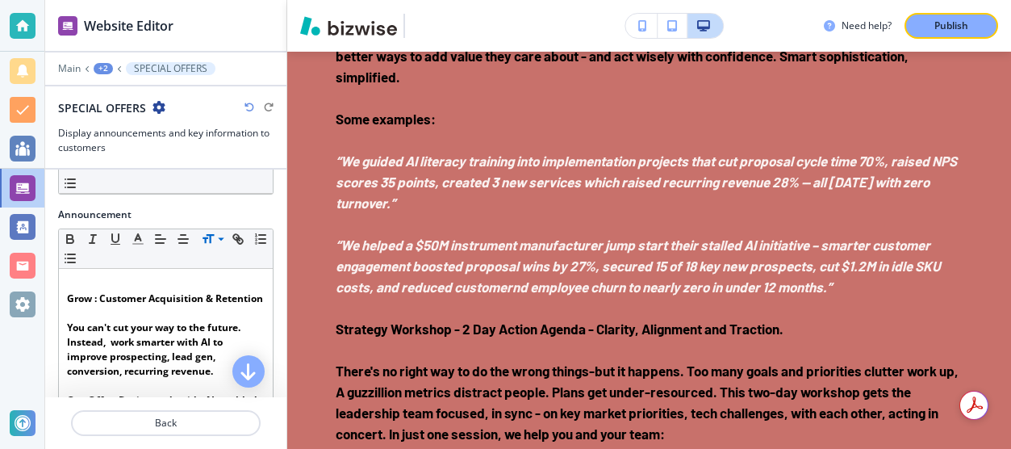
click at [220, 241] on icon at bounding box center [220, 239] width 19 height 15
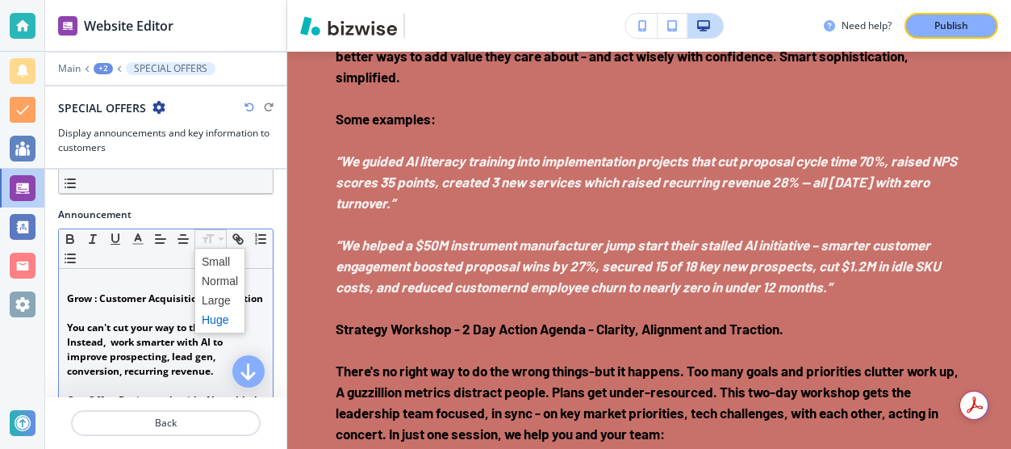
click at [212, 320] on span at bounding box center [220, 319] width 36 height 19
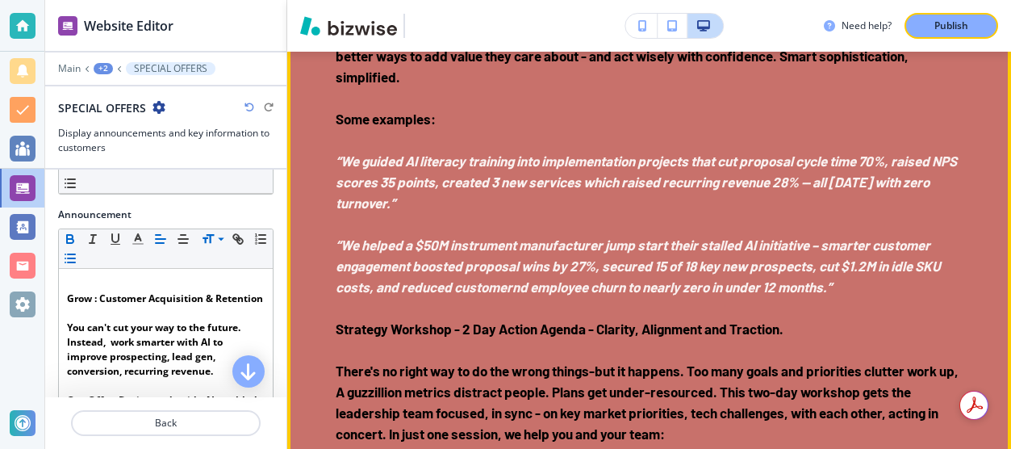
drag, startPoint x: 337, startPoint y: 202, endPoint x: 579, endPoint y: 216, distance: 241.8
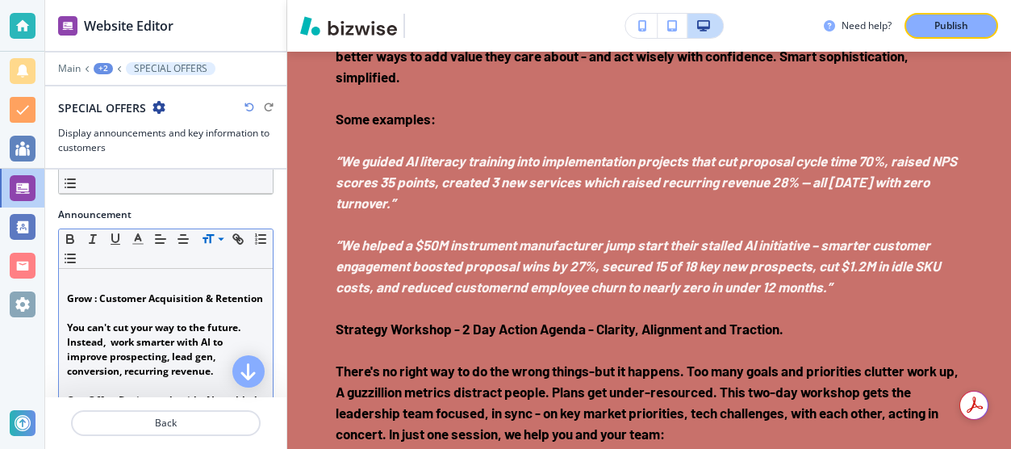
click at [207, 279] on p at bounding box center [166, 284] width 198 height 15
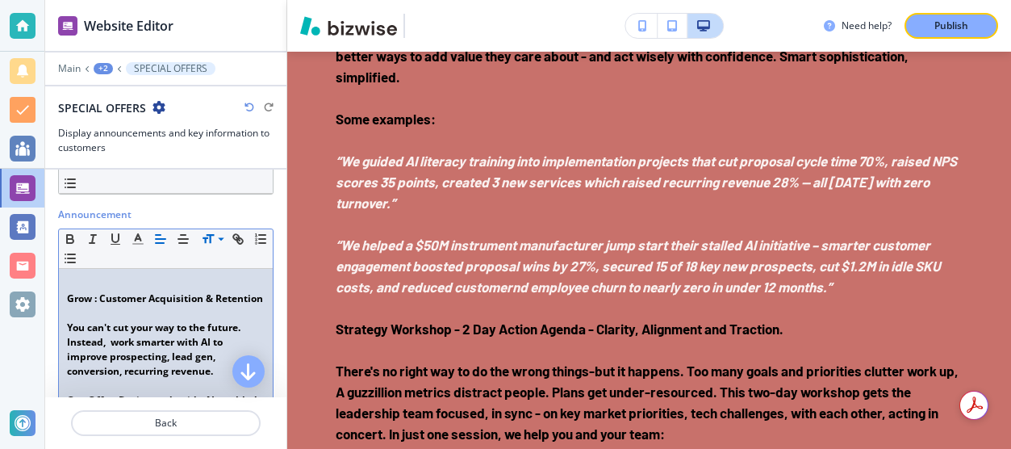
click at [207, 279] on p at bounding box center [166, 284] width 198 height 15
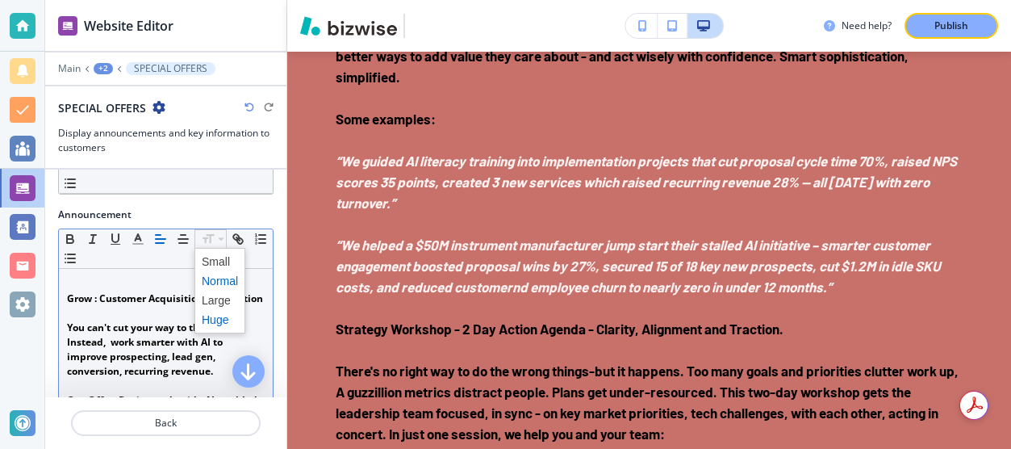
click at [207, 312] on span at bounding box center [220, 319] width 36 height 19
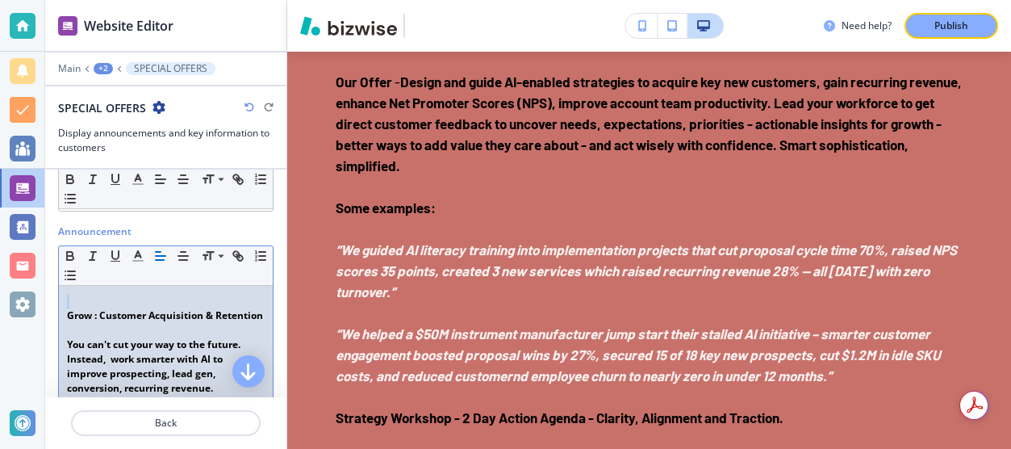
scroll to position [253, 0]
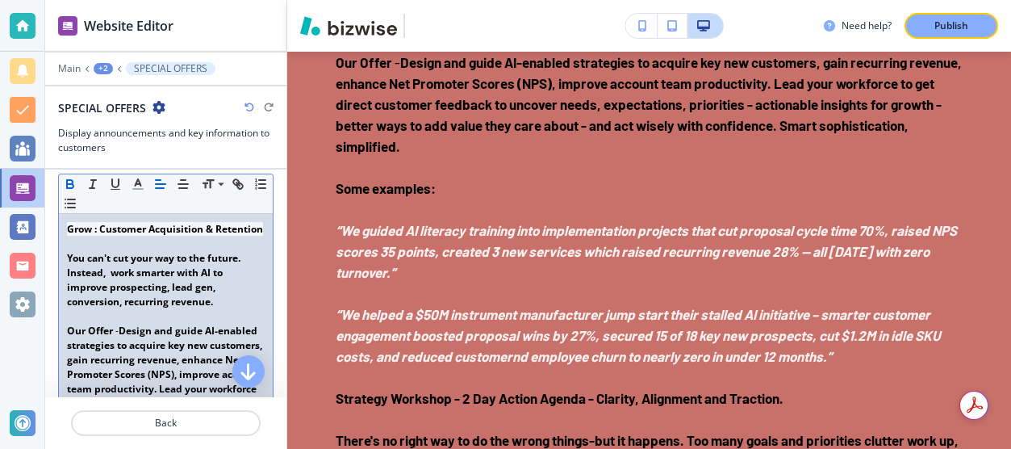
click at [120, 237] on p "Grow : Customer Acquisition & Retention" at bounding box center [166, 229] width 198 height 15
click at [176, 232] on strong "Grow : Customer Acquisition & Retention" at bounding box center [165, 229] width 196 height 14
drag, startPoint x: 68, startPoint y: 226, endPoint x: 142, endPoint y: 241, distance: 75.7
click at [142, 237] on p "Grow : Customer Acquisition & Retention" at bounding box center [166, 229] width 198 height 15
click at [211, 259] on span at bounding box center [220, 264] width 36 height 19
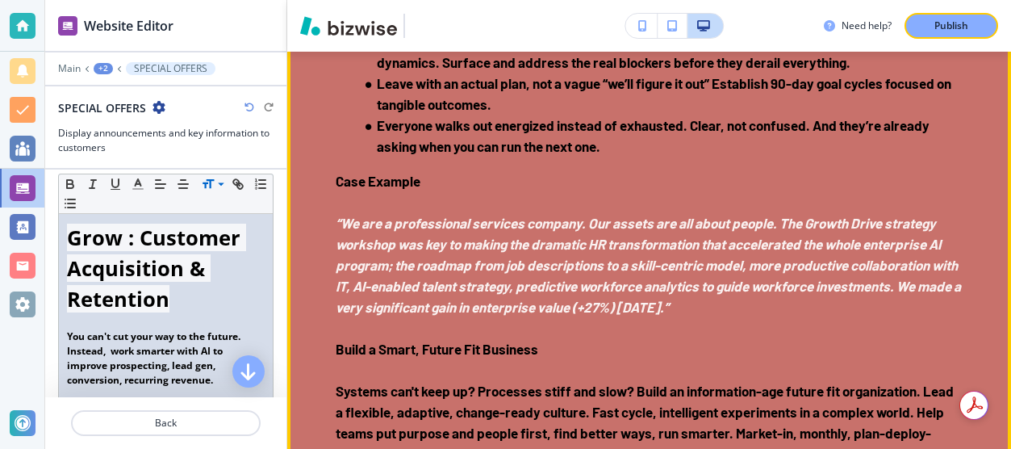
scroll to position [2963, 0]
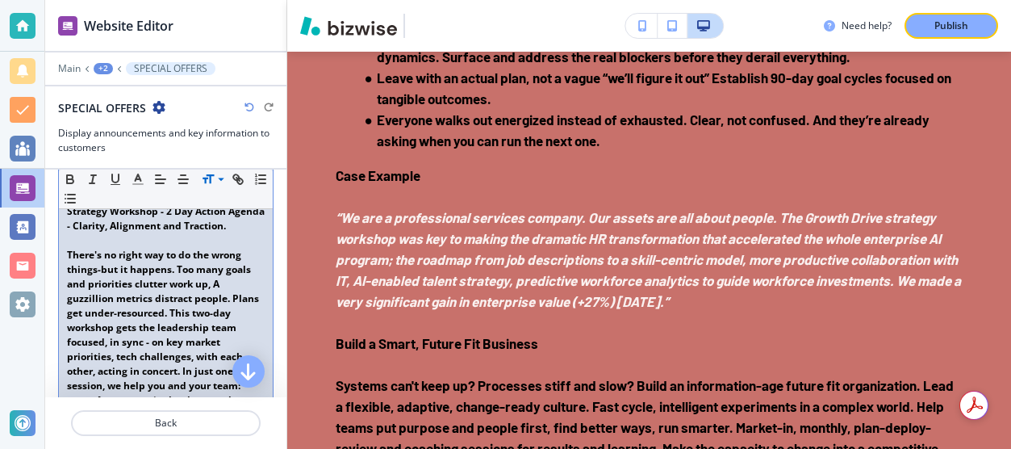
scroll to position [887, 0]
click at [65, 242] on div "Grow : Customer Acquisition & Retention You can't cut your way to the future. I…" at bounding box center [166, 352] width 214 height 1547
drag, startPoint x: 65, startPoint y: 242, endPoint x: 228, endPoint y: 270, distance: 165.4
click at [228, 270] on div "Grow : Customer Acquisition & Retention You can't cut your way to the future. I…" at bounding box center [166, 352] width 214 height 1547
click at [215, 254] on span at bounding box center [220, 259] width 36 height 19
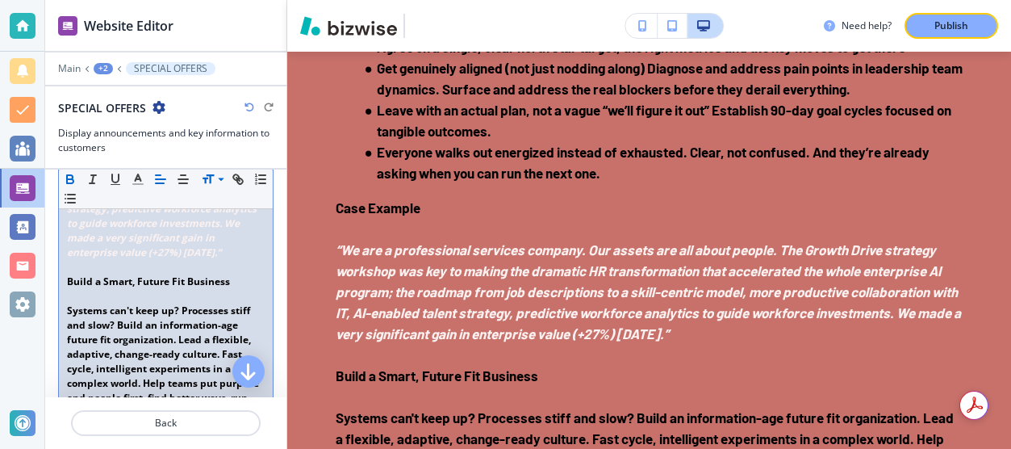
scroll to position [1420, 0]
drag, startPoint x: 68, startPoint y: 326, endPoint x: 258, endPoint y: 333, distance: 190.6
click at [218, 257] on span at bounding box center [220, 259] width 36 height 19
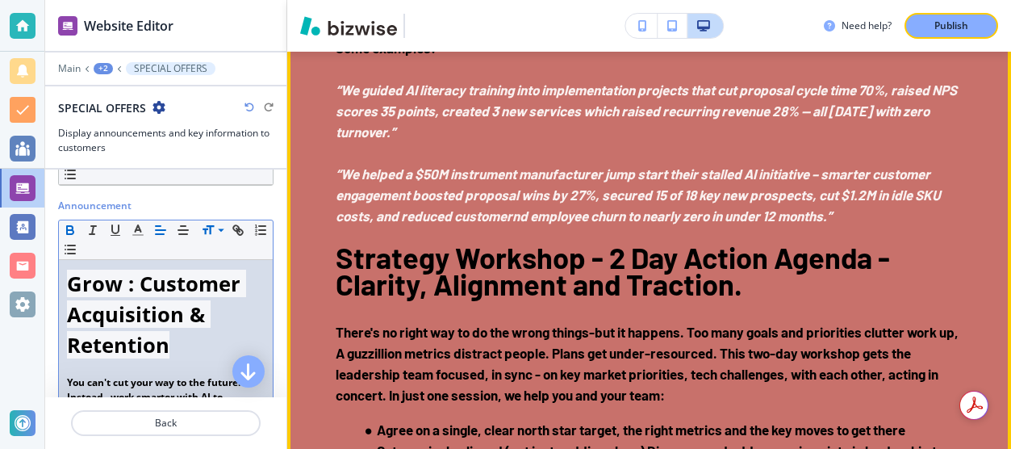
scroll to position [2508, 0]
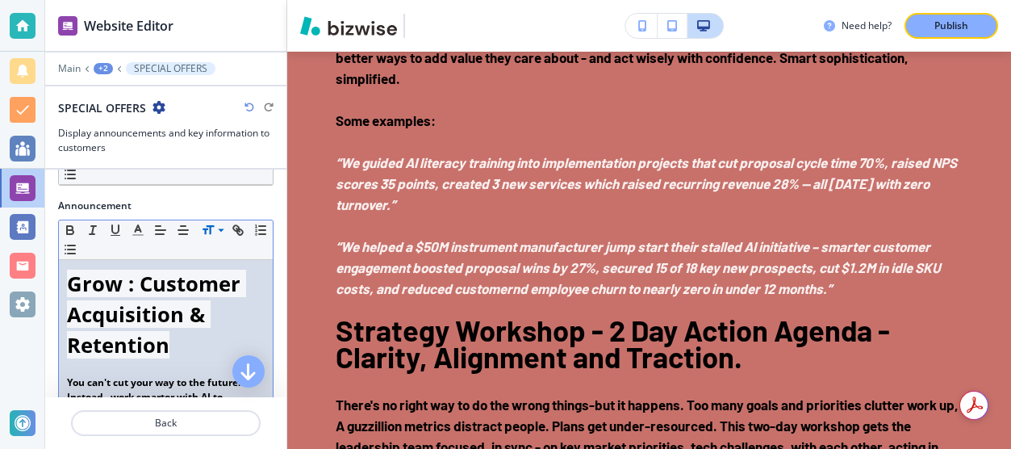
click at [70, 275] on strong "Grow : Customer Acquisition & Retention" at bounding box center [156, 315] width 179 height 90
click at [66, 251] on icon "button" at bounding box center [70, 249] width 15 height 15
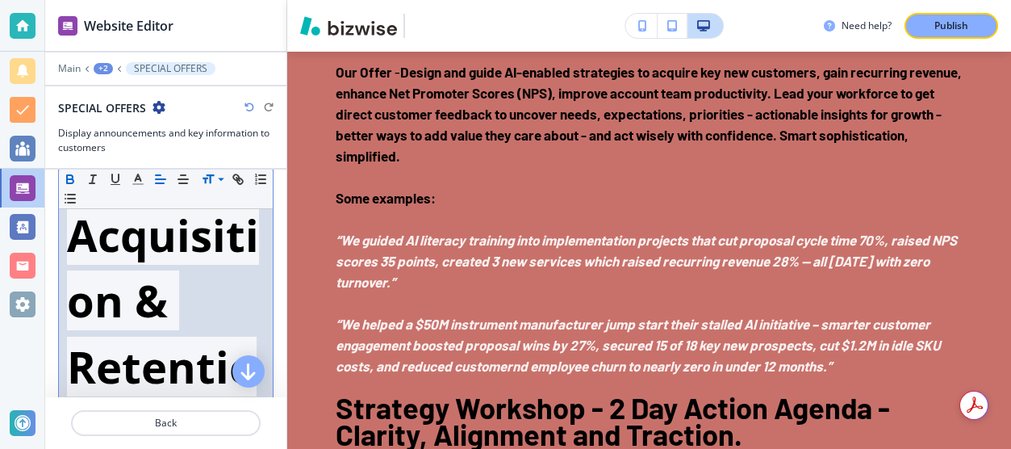
scroll to position [619, 0]
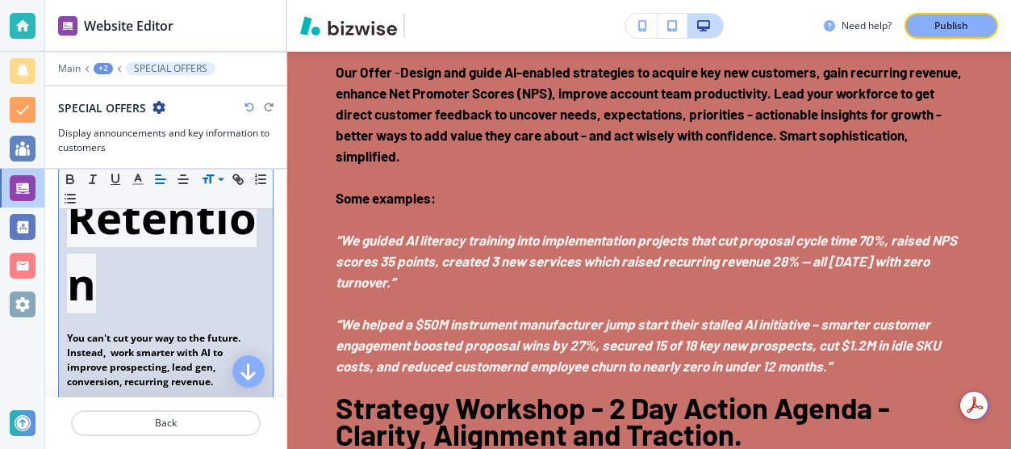
click at [113, 278] on p "row : Customer Acquisition & Retention" at bounding box center [166, 87] width 198 height 462
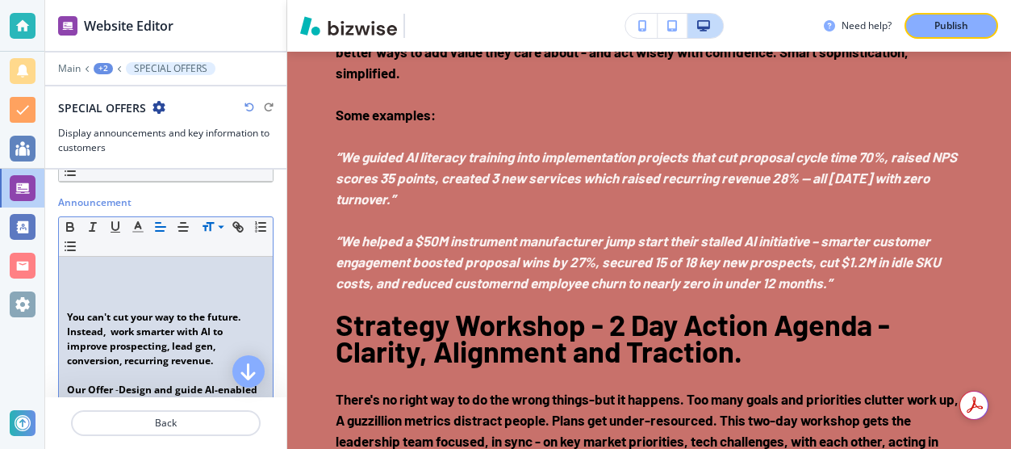
scroll to position [208, 0]
click at [69, 228] on icon "button" at bounding box center [70, 228] width 15 height 15
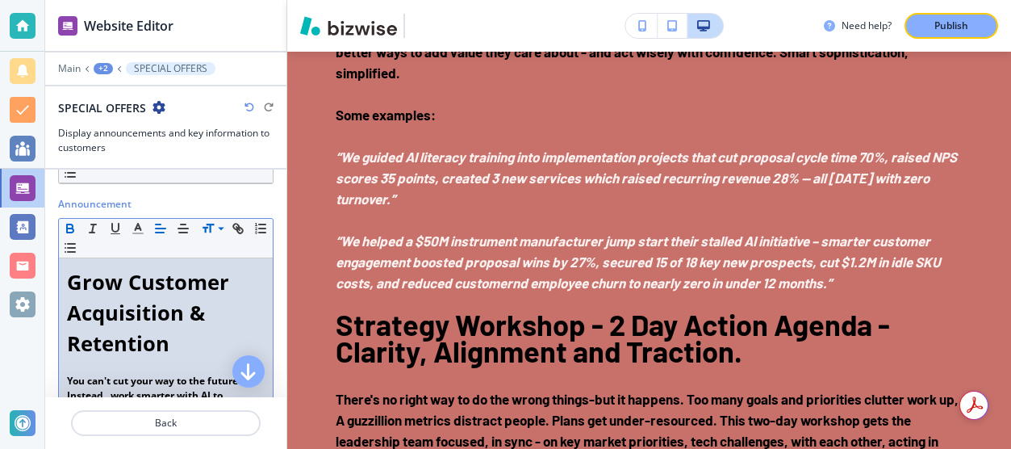
click at [174, 270] on strong "Grow Customer Acquisition & Retention" at bounding box center [151, 313] width 168 height 90
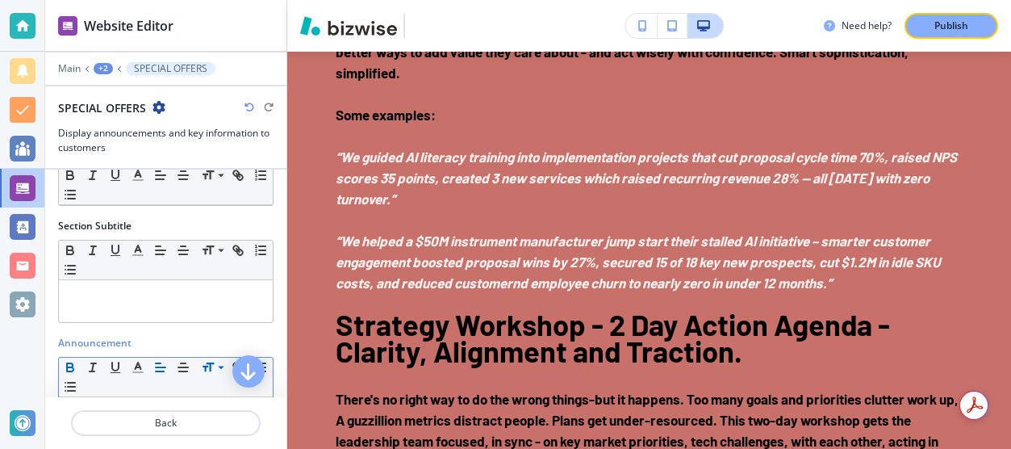
scroll to position [65, 0]
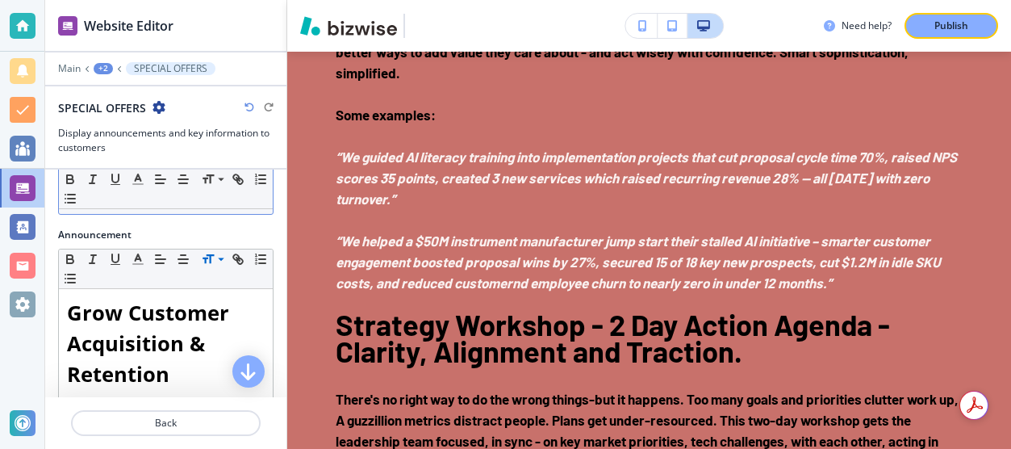
scroll to position [186, 0]
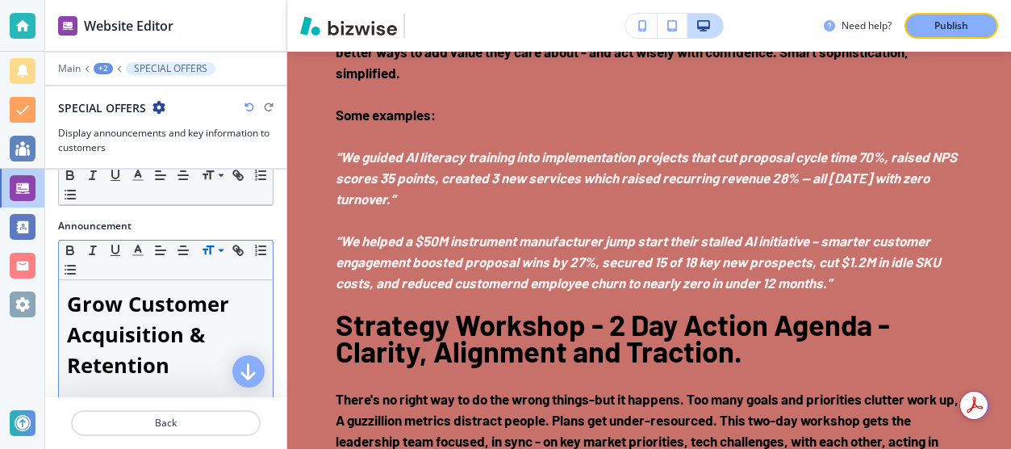
click at [69, 305] on strong "Grow Customer Acquisition & Retention" at bounding box center [151, 335] width 168 height 90
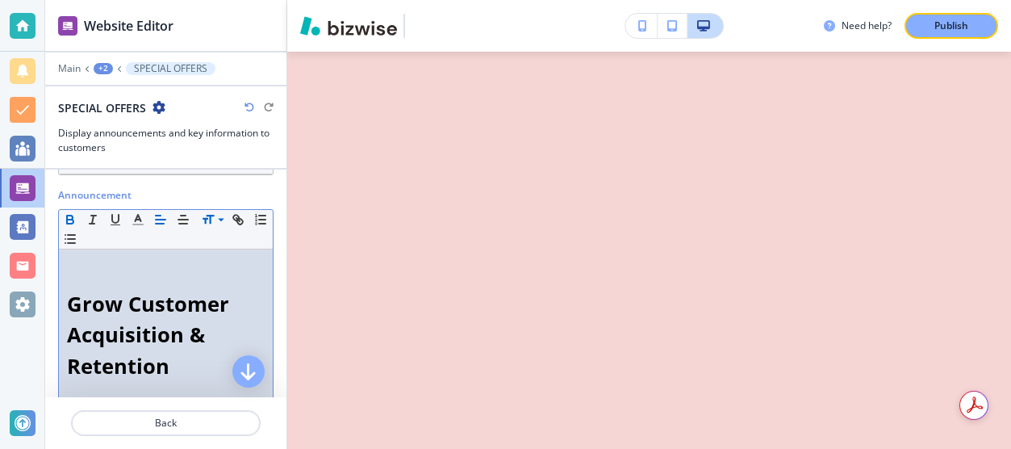
scroll to position [5418, 0]
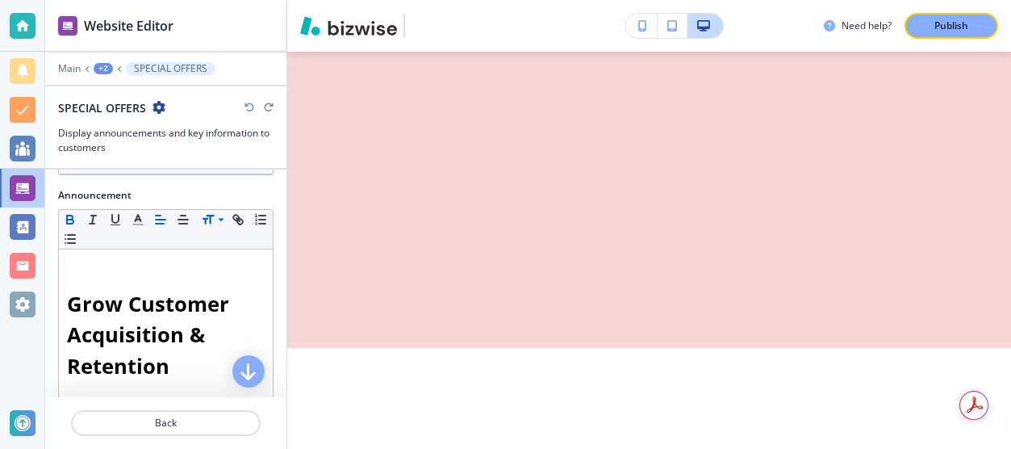
scroll to position [6203, 0]
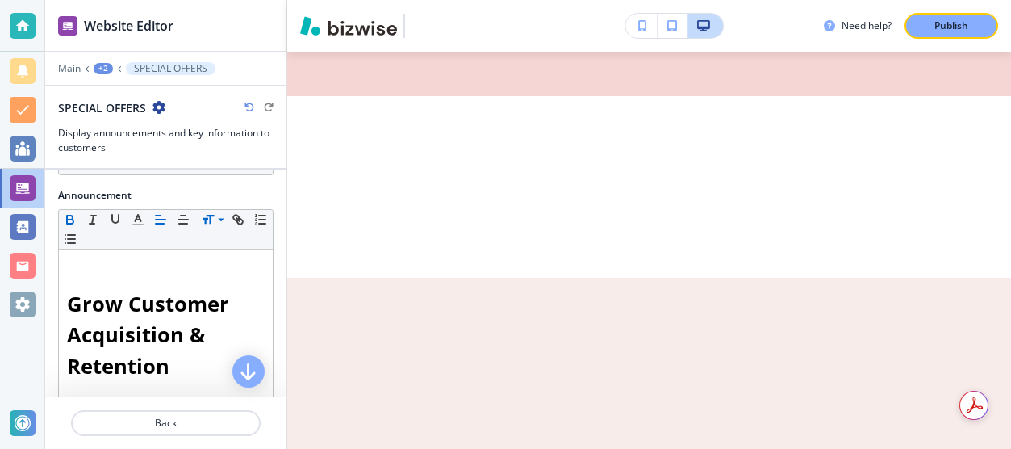
scroll to position [6449, 0]
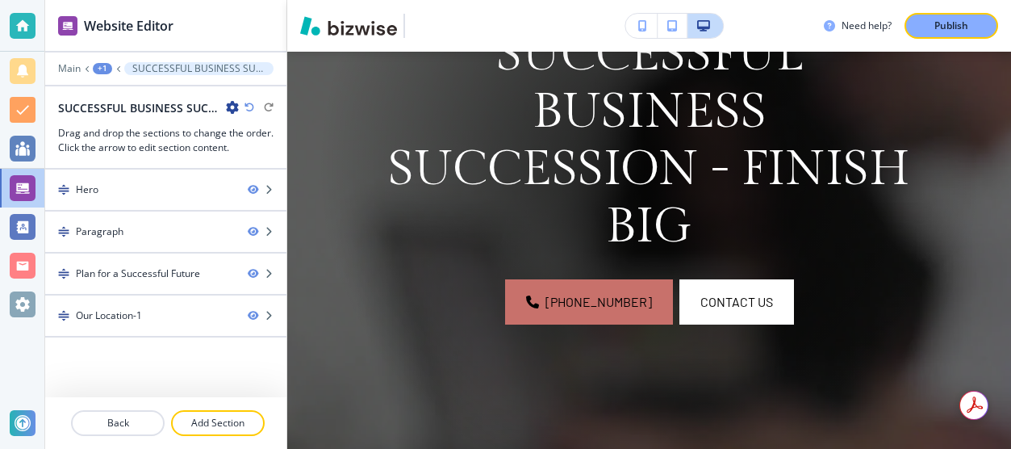
scroll to position [322, 0]
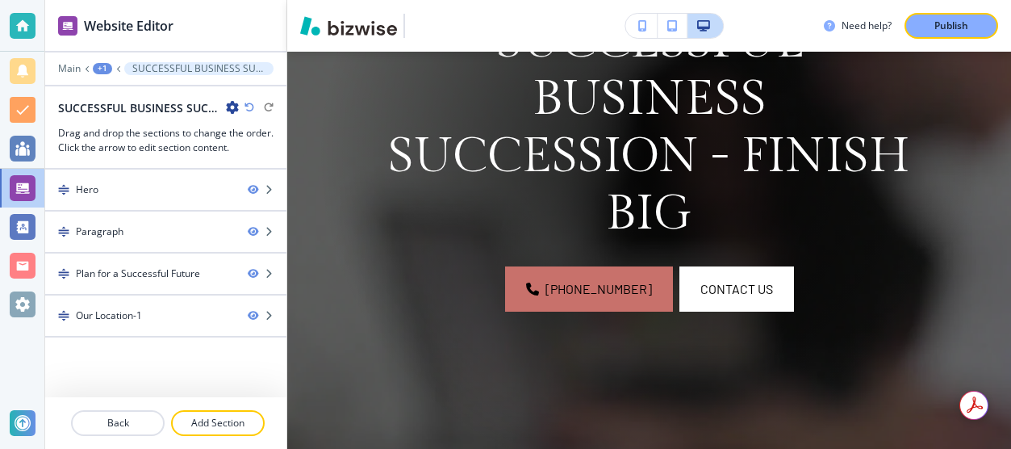
click at [431, 303] on div "+1 (802) 863-4694 Contact Us" at bounding box center [649, 288] width 530 height 45
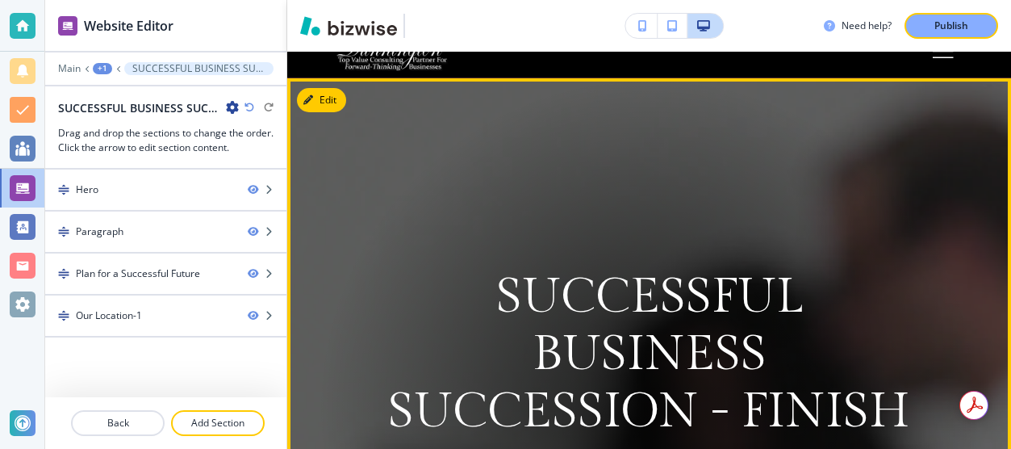
scroll to position [0, 0]
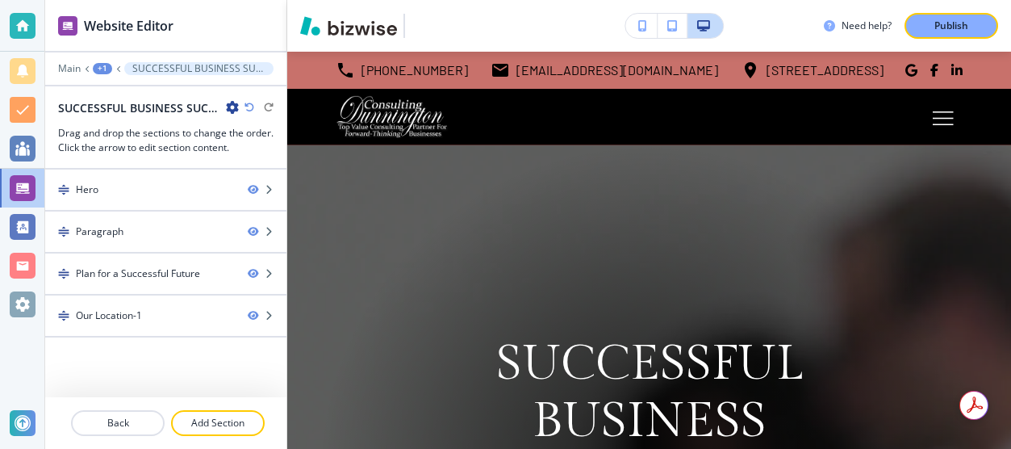
click at [671, 23] on icon "button" at bounding box center [673, 25] width 10 height 11
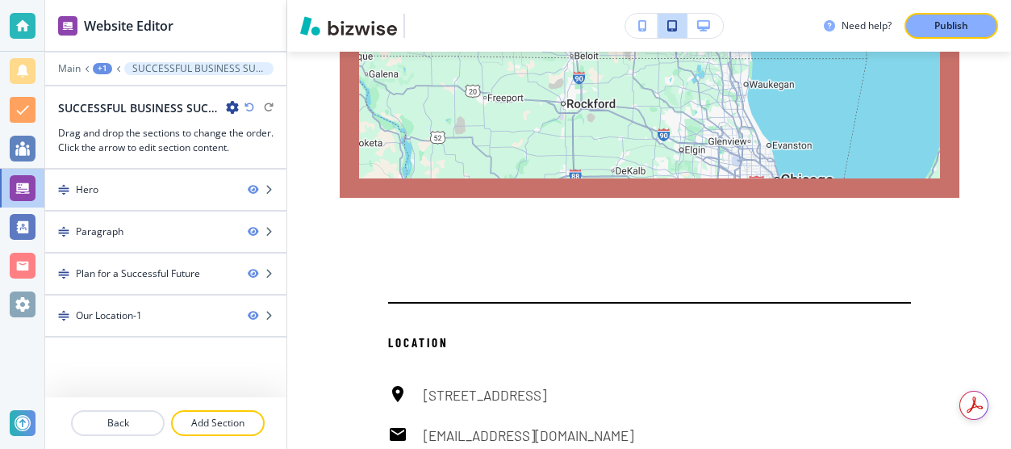
scroll to position [2871, 0]
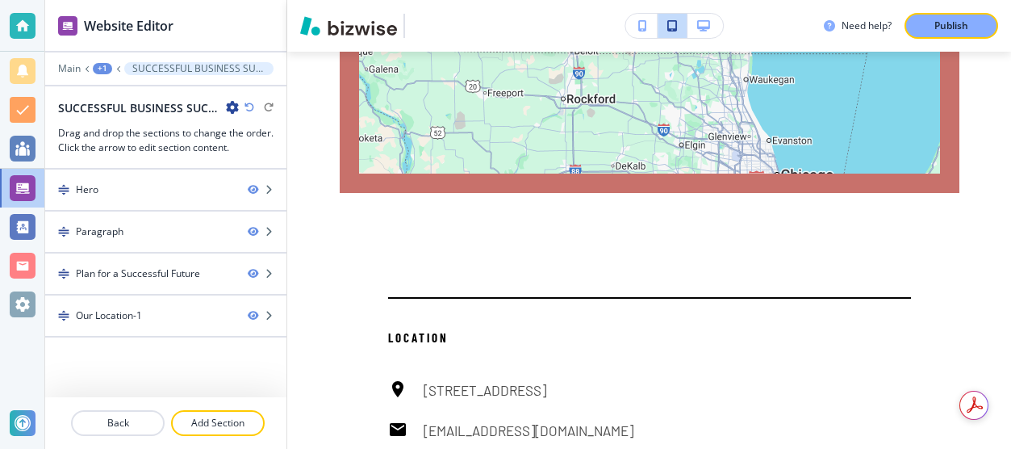
click at [162, 102] on h2 "SUCCESSFUL BUSINESS SUCCESSION FINISH BIG" at bounding box center [138, 107] width 161 height 17
click at [948, 25] on p "Publish" at bounding box center [952, 26] width 34 height 15
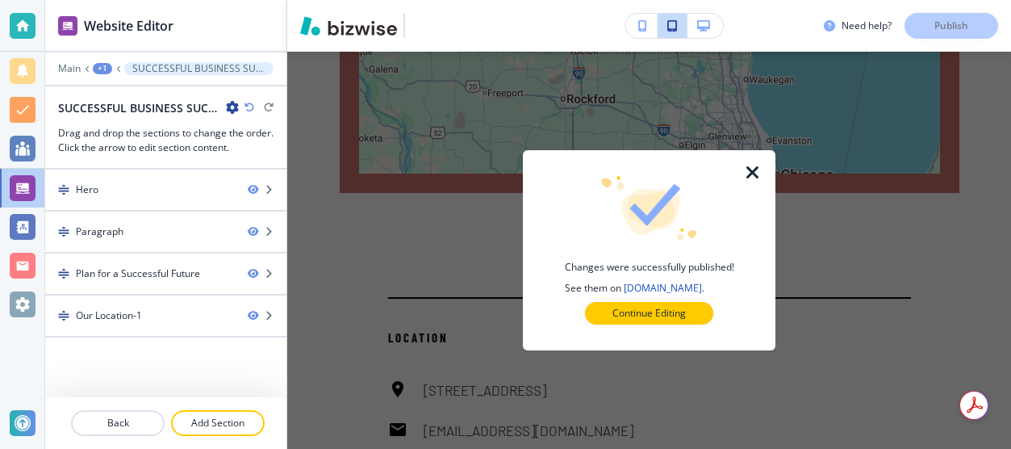
click at [759, 169] on icon "button" at bounding box center [752, 172] width 19 height 19
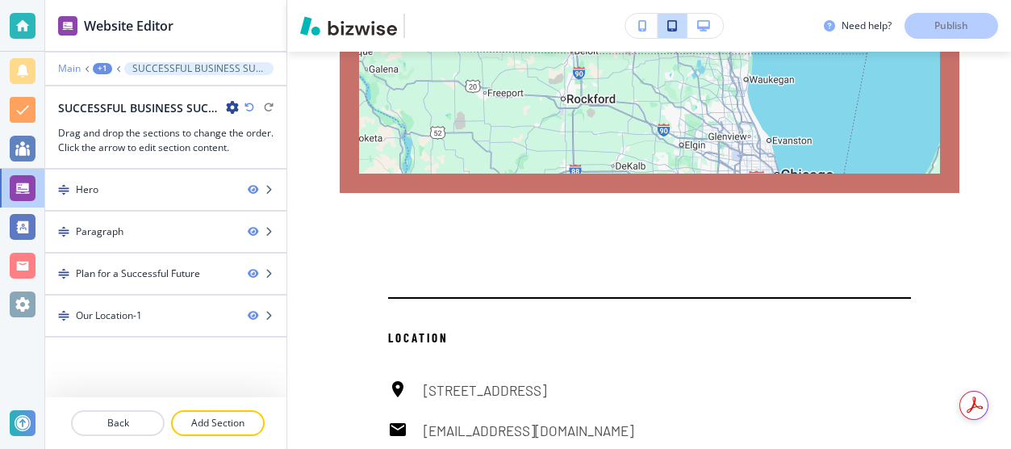
click at [73, 69] on p "Main" at bounding box center [69, 68] width 23 height 11
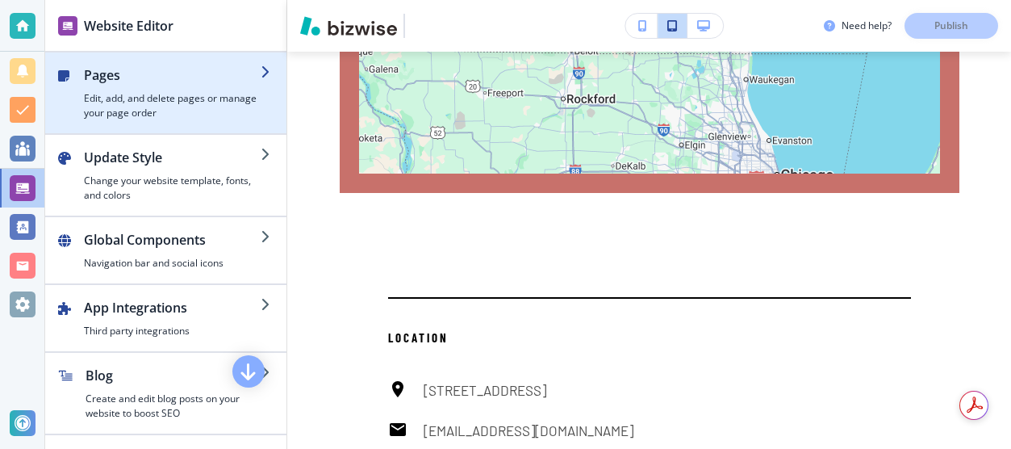
click at [116, 73] on h2 "Pages" at bounding box center [172, 74] width 177 height 19
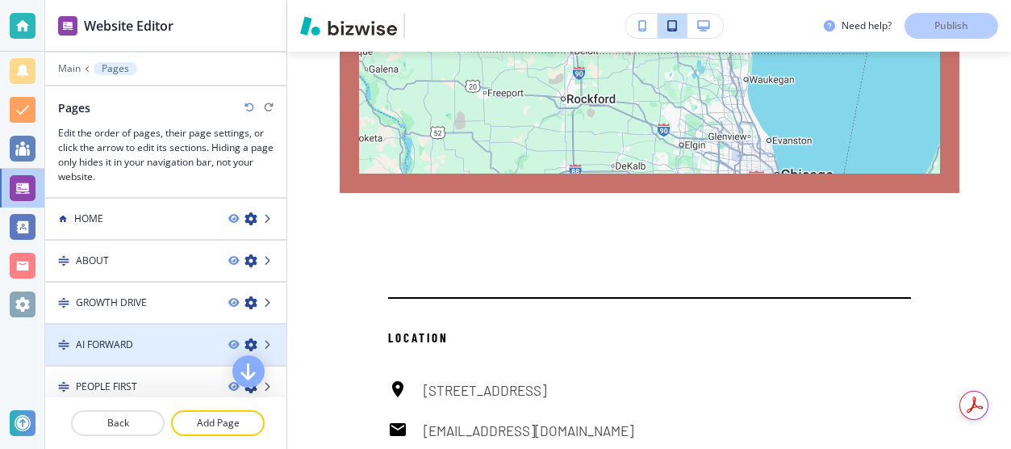
click at [124, 337] on h4 "AI FORWARD" at bounding box center [104, 344] width 57 height 15
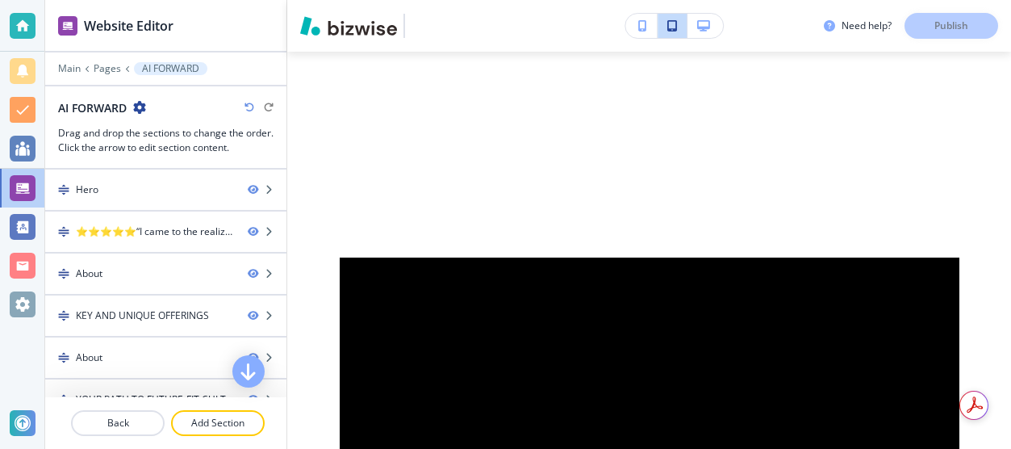
scroll to position [0, 0]
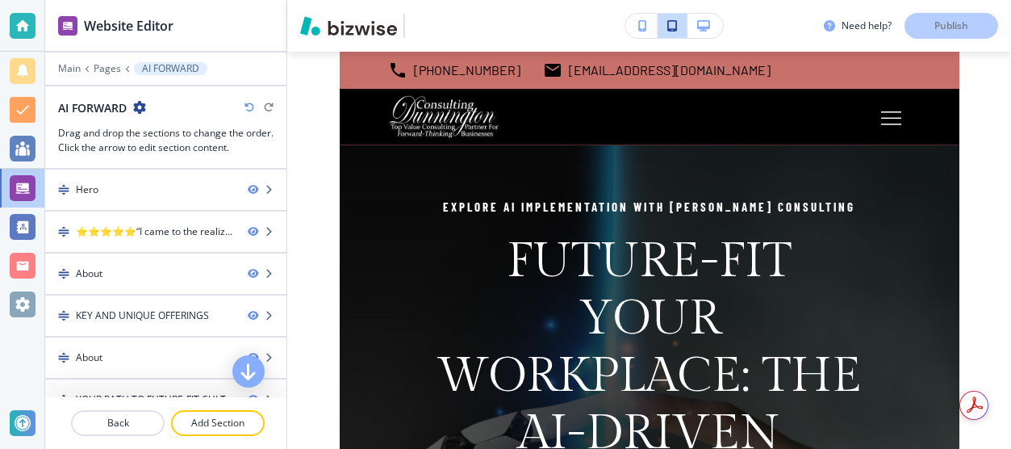
click at [125, 112] on h2 "AI FORWARD" at bounding box center [92, 107] width 69 height 17
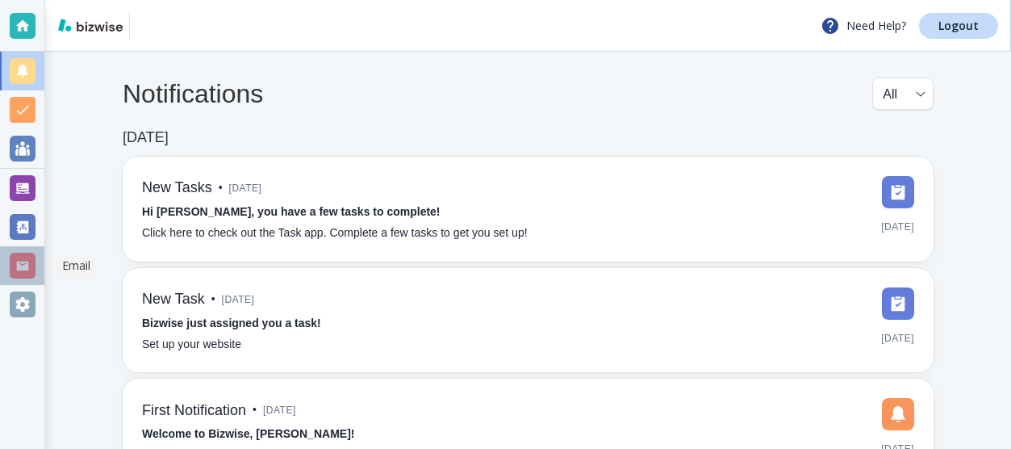
click at [26, 265] on div at bounding box center [23, 266] width 26 height 26
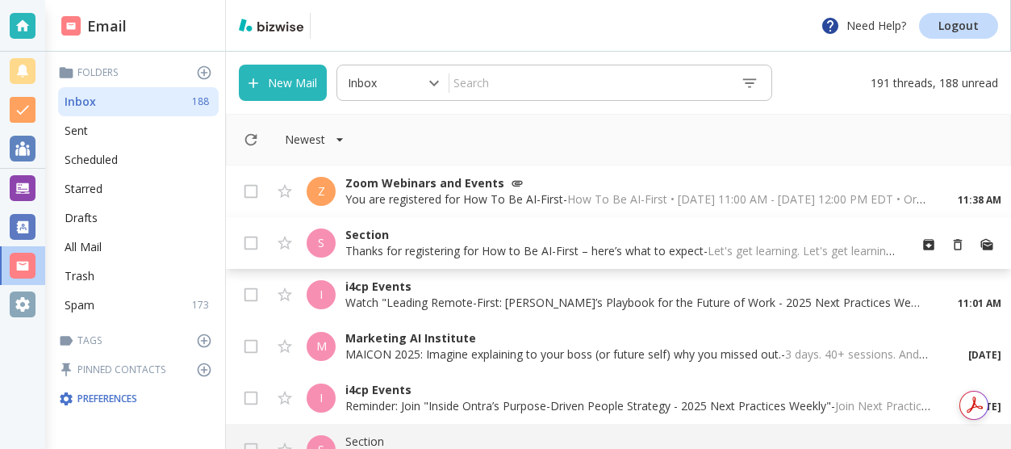
click at [380, 251] on p "Thanks for registering for How to Be AI-First – here’s what to expect - Let's g…" at bounding box center [620, 251] width 550 height 16
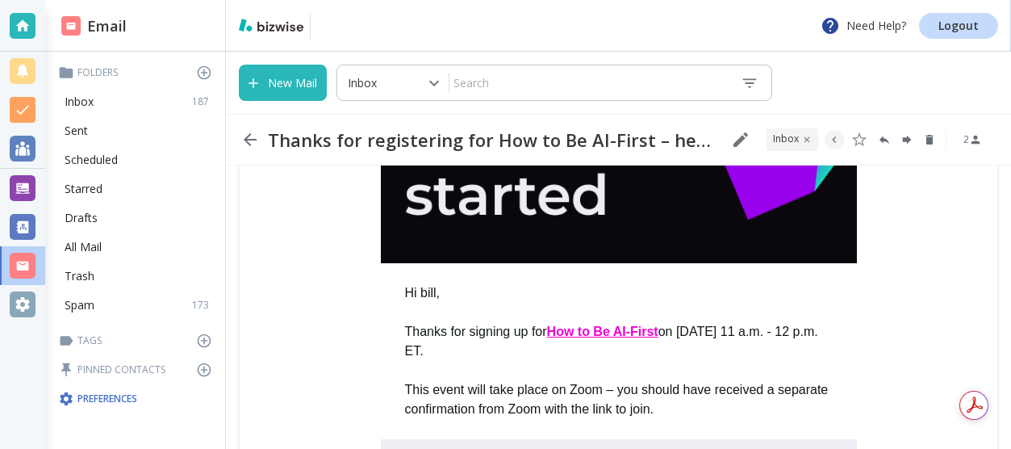
scroll to position [285, 0]
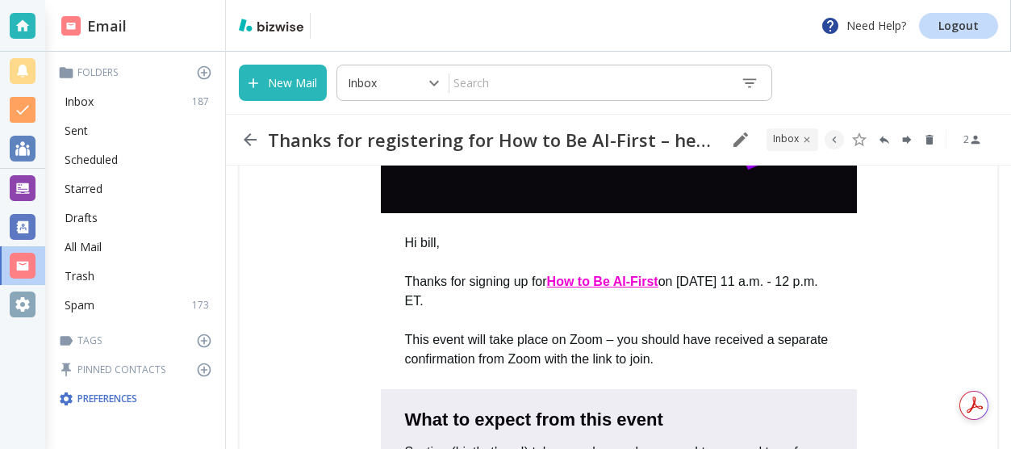
click at [379, 249] on td "Hi [PERSON_NAME], Thanks for signing up for How to Be AI-First on [DATE] 11 a.m…" at bounding box center [618, 301] width 719 height 176
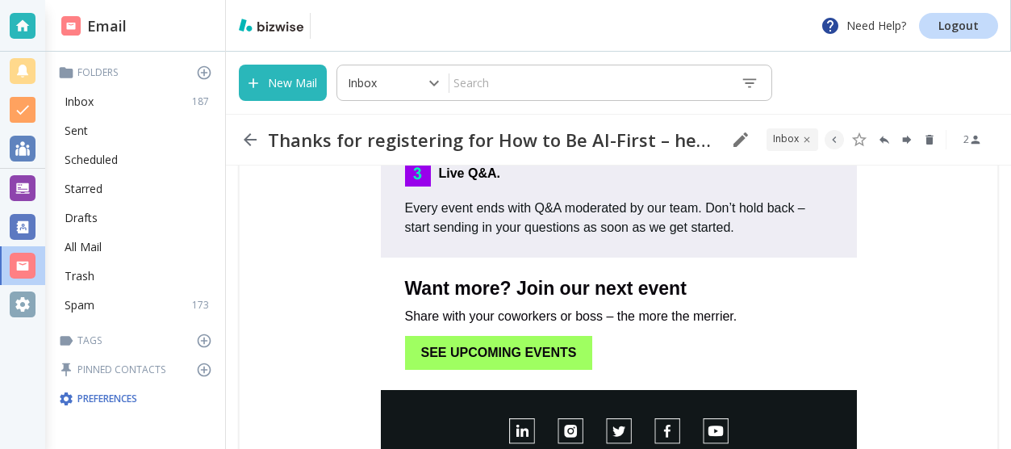
scroll to position [913, 0]
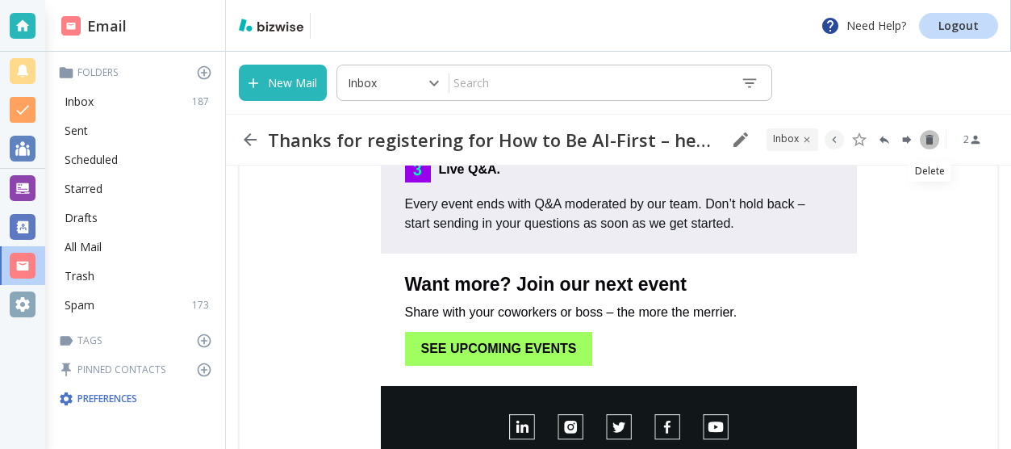
click at [928, 140] on icon "Delete" at bounding box center [929, 140] width 7 height 10
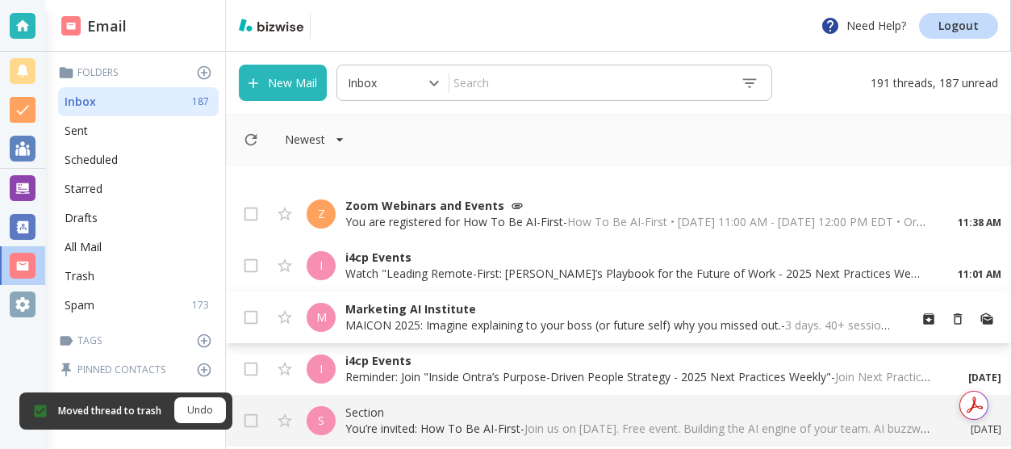
click at [416, 311] on p "Marketing AI Institute" at bounding box center [620, 309] width 550 height 16
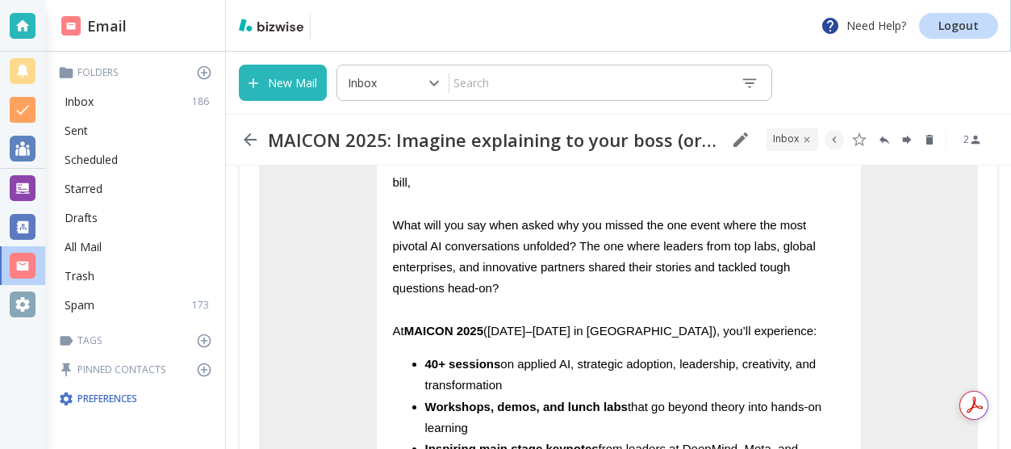
click at [308, 342] on div "bill, What will you say when asked why you missed the one event where the most …" at bounding box center [618, 447] width 719 height 572
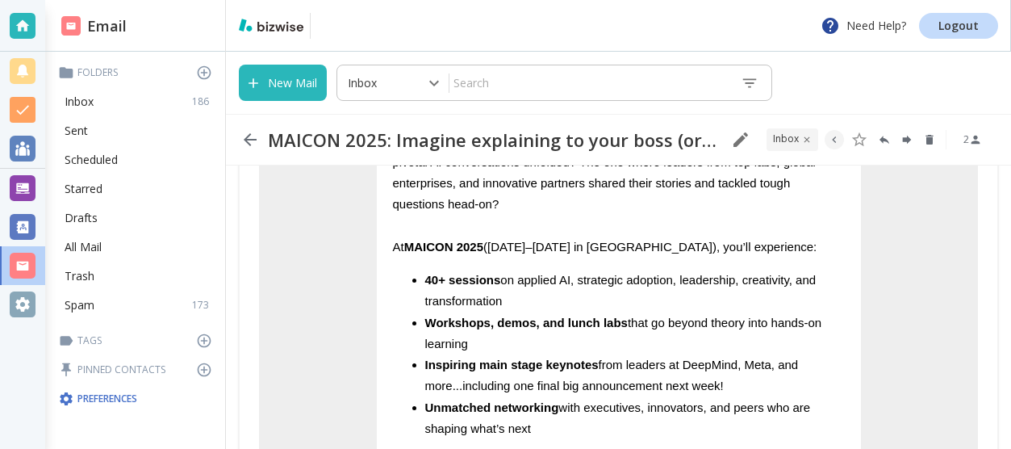
scroll to position [341, 0]
click at [929, 139] on icon "Delete" at bounding box center [929, 140] width 7 height 10
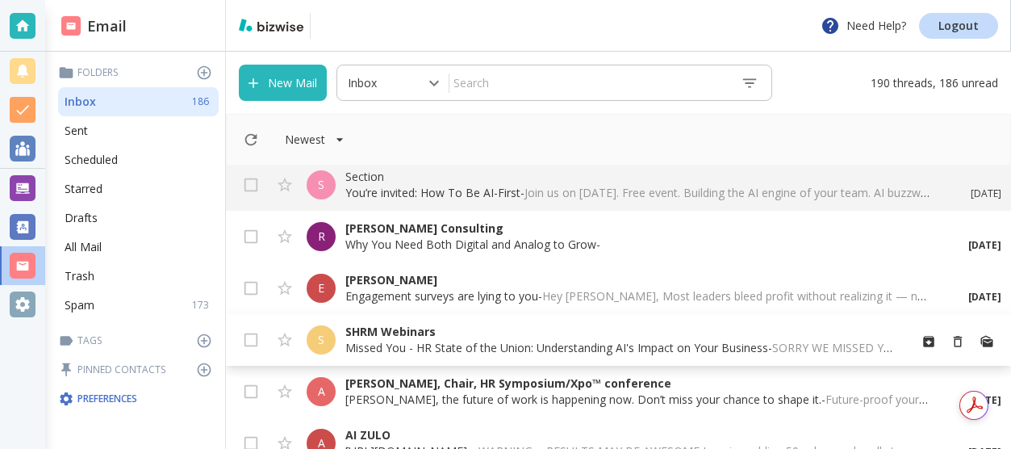
scroll to position [155, 0]
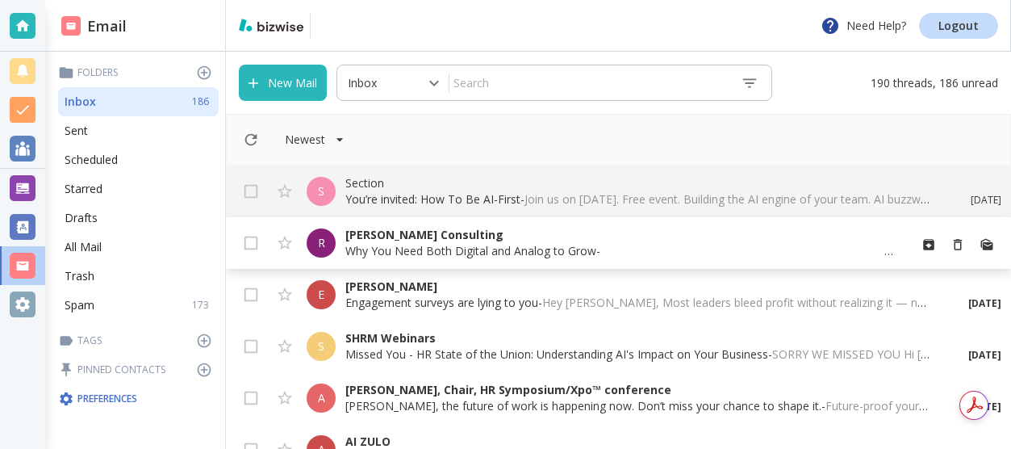
click at [429, 233] on p "[PERSON_NAME] Consulting" at bounding box center [620, 235] width 550 height 16
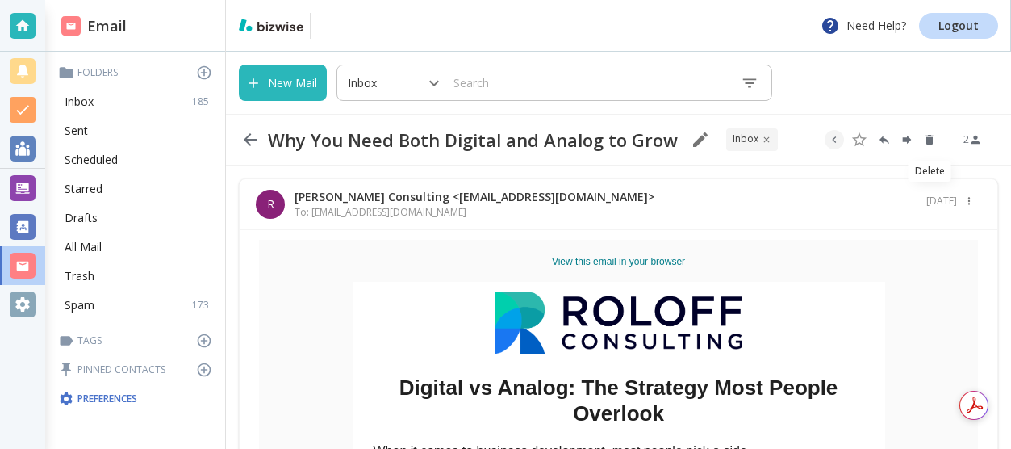
click at [929, 140] on icon "Delete" at bounding box center [929, 140] width 7 height 10
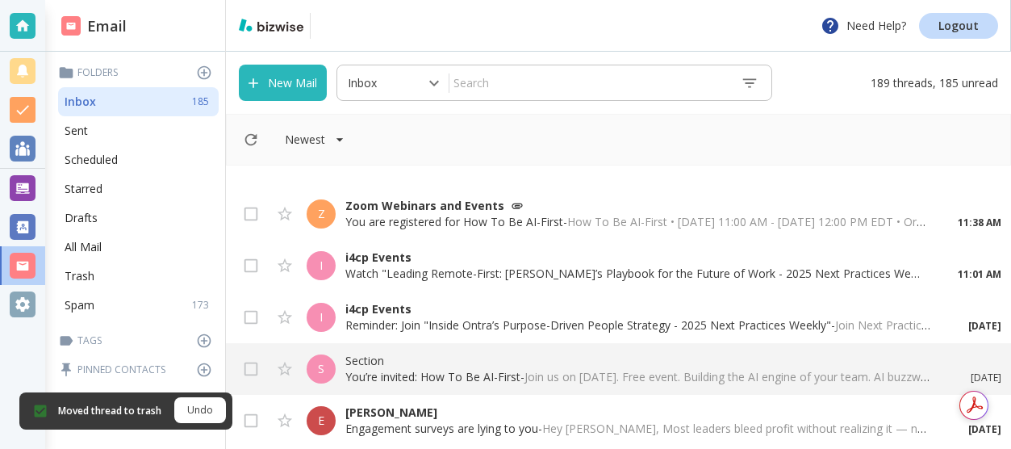
scroll to position [155, 0]
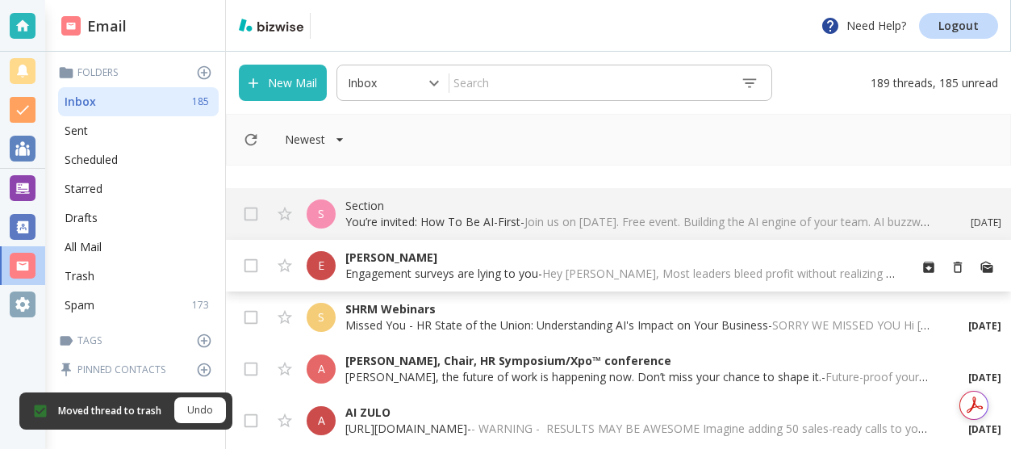
click at [488, 264] on p "[PERSON_NAME]" at bounding box center [620, 257] width 550 height 16
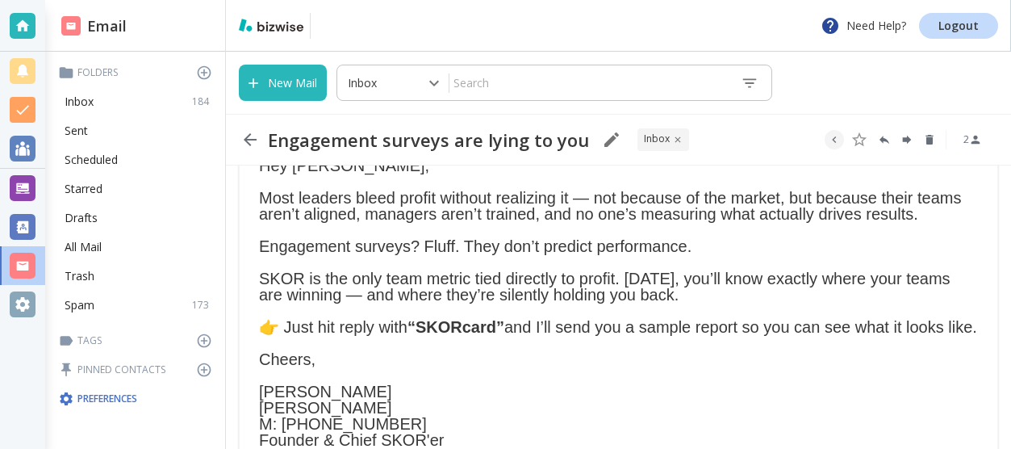
scroll to position [85, 0]
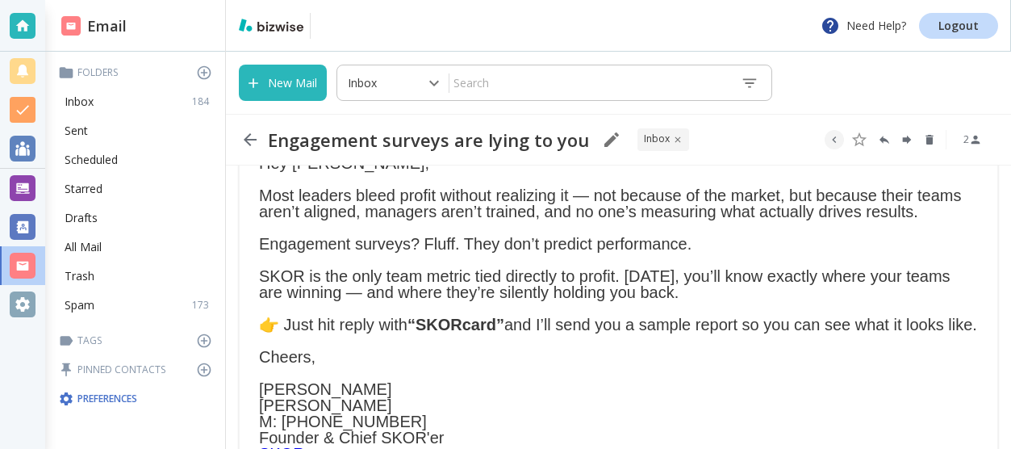
click at [588, 237] on div "Engagement surveys? Fluff. They don’t predict performance." at bounding box center [618, 244] width 719 height 16
click at [927, 140] on icon "Delete" at bounding box center [929, 140] width 7 height 10
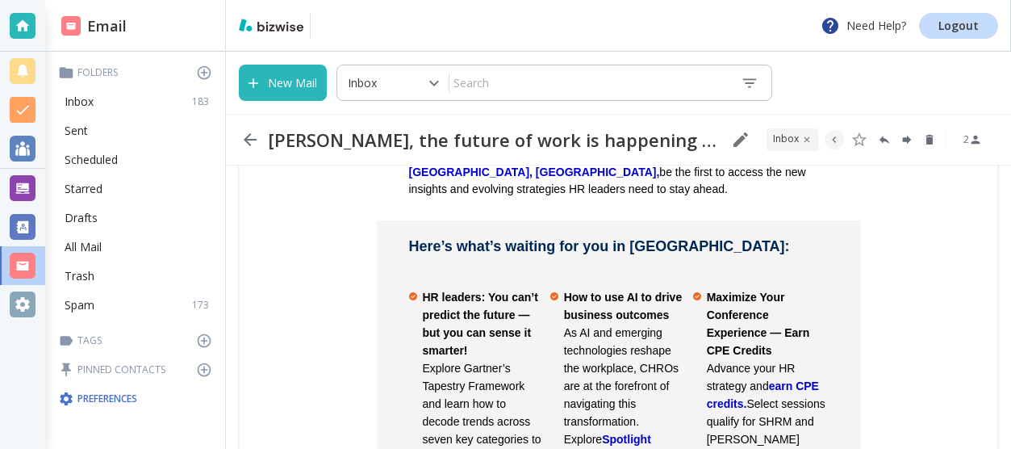
scroll to position [556, 0]
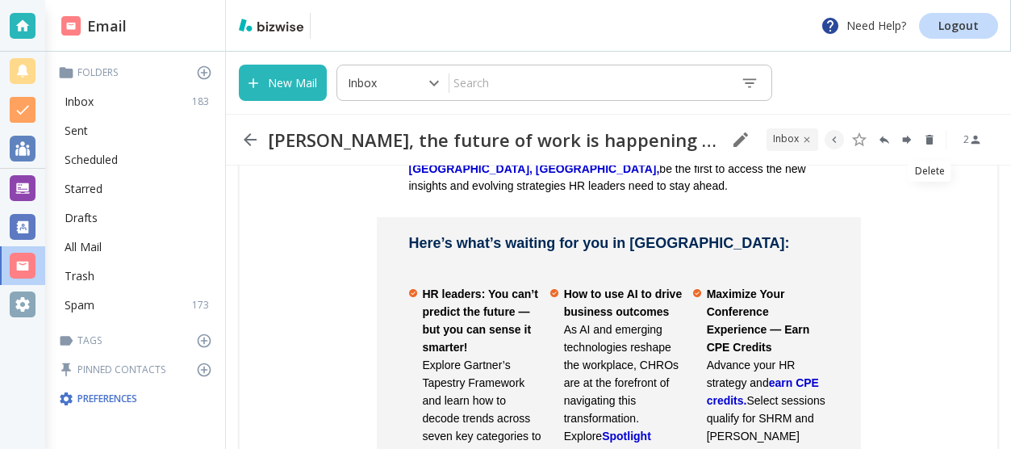
click at [929, 140] on icon "Delete" at bounding box center [929, 140] width 7 height 10
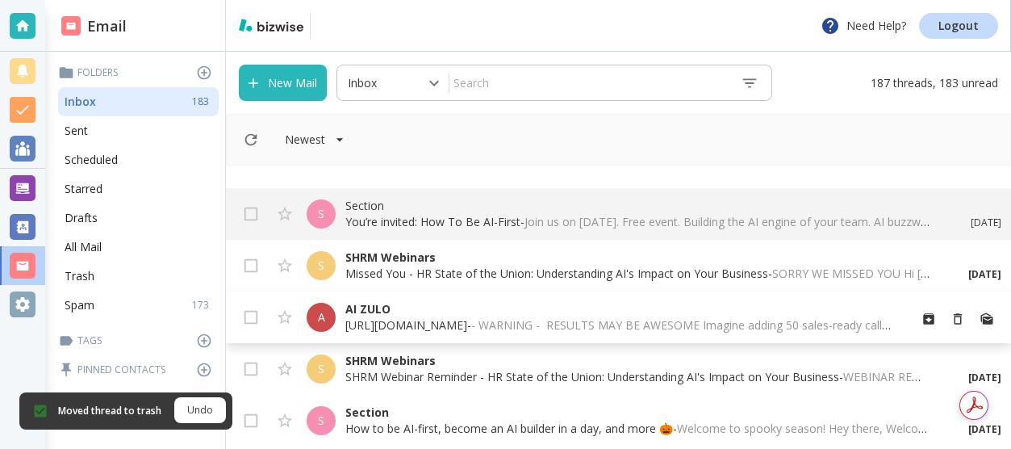
click at [478, 317] on p "[URL][DOMAIN_NAME] - - WARNING - ﻿ ﻿RESULTS MAY BE AWESOME Imagine adding 50 sa…" at bounding box center [620, 325] width 550 height 16
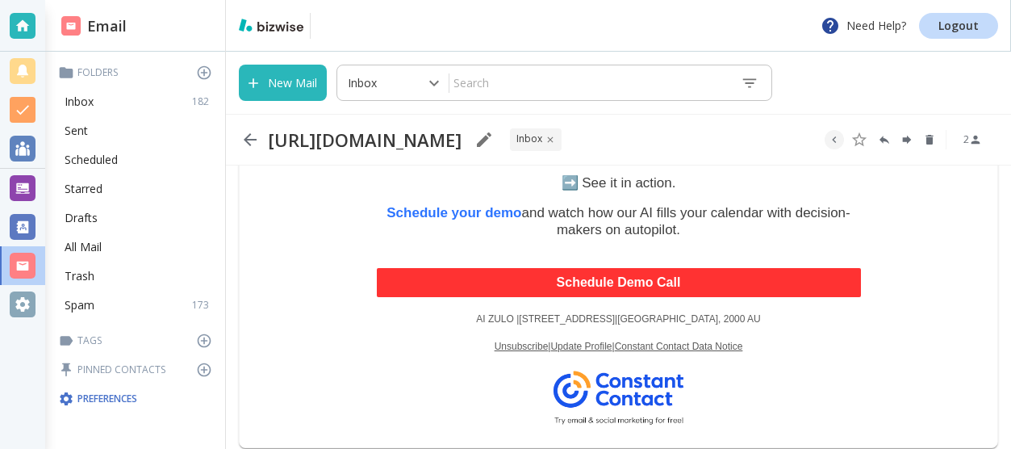
scroll to position [1016, 0]
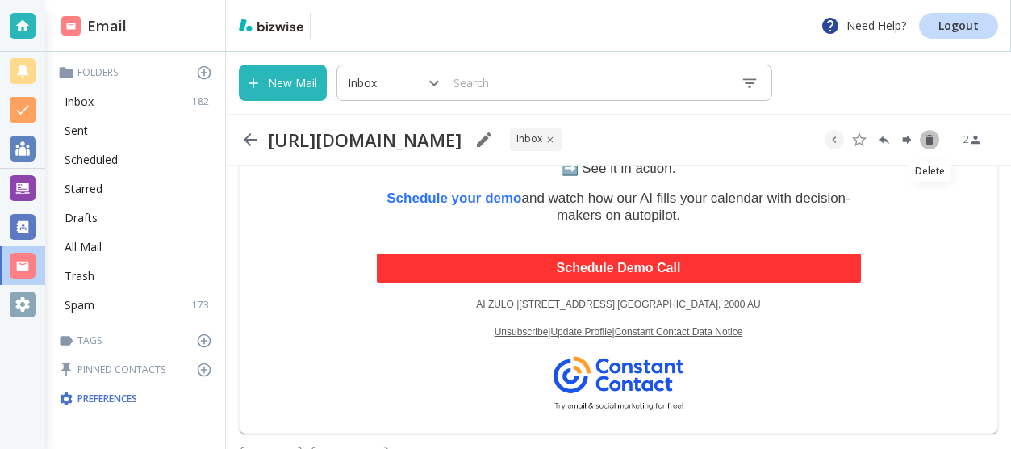
click at [929, 136] on icon "Delete" at bounding box center [929, 139] width 13 height 13
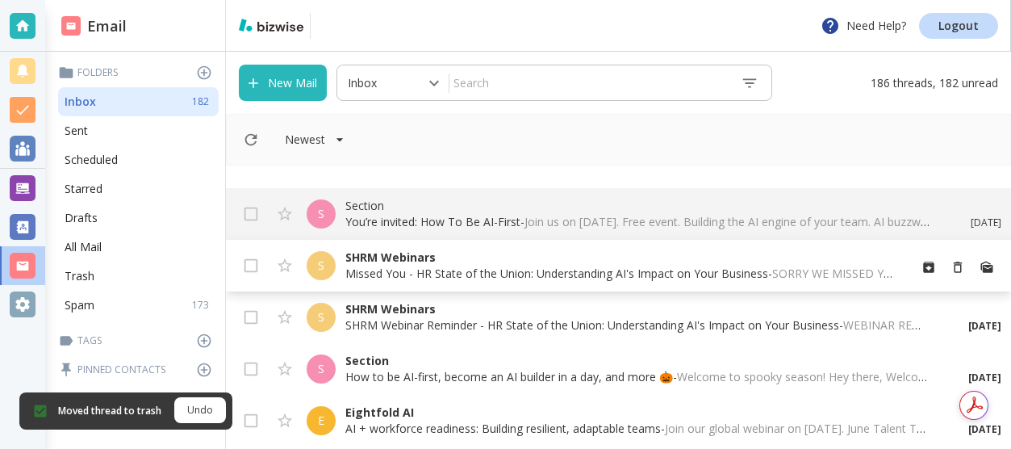
click at [450, 276] on p "Missed You - HR State of the Union: Understanding AI's Impact on Your Business …" at bounding box center [620, 274] width 550 height 16
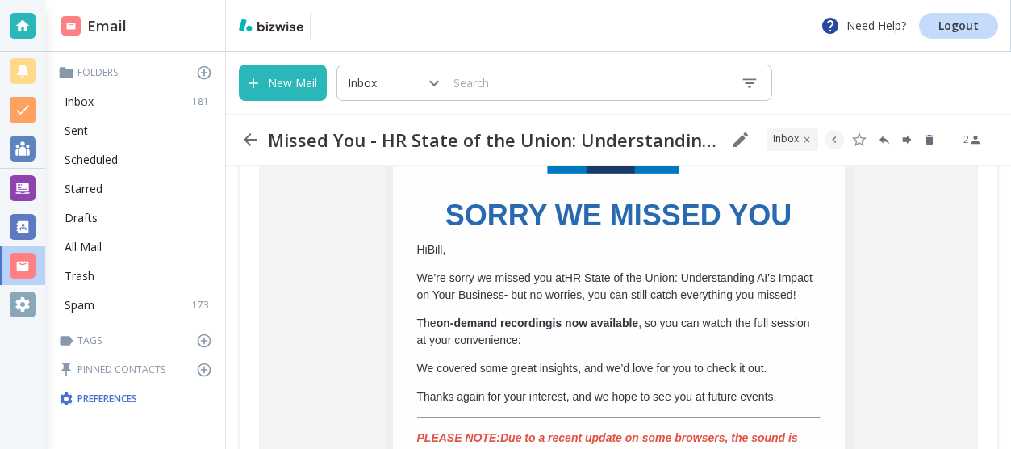
scroll to position [171, 0]
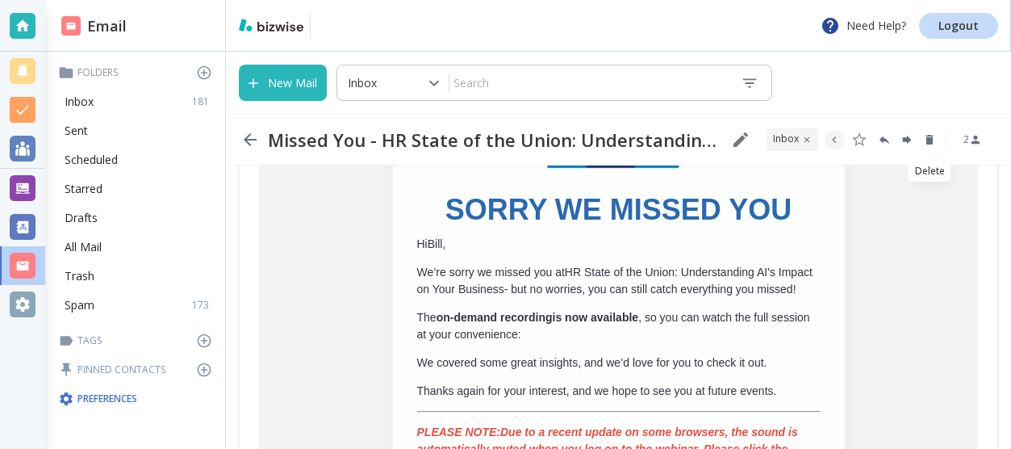
click at [929, 138] on icon "Delete" at bounding box center [929, 140] width 7 height 10
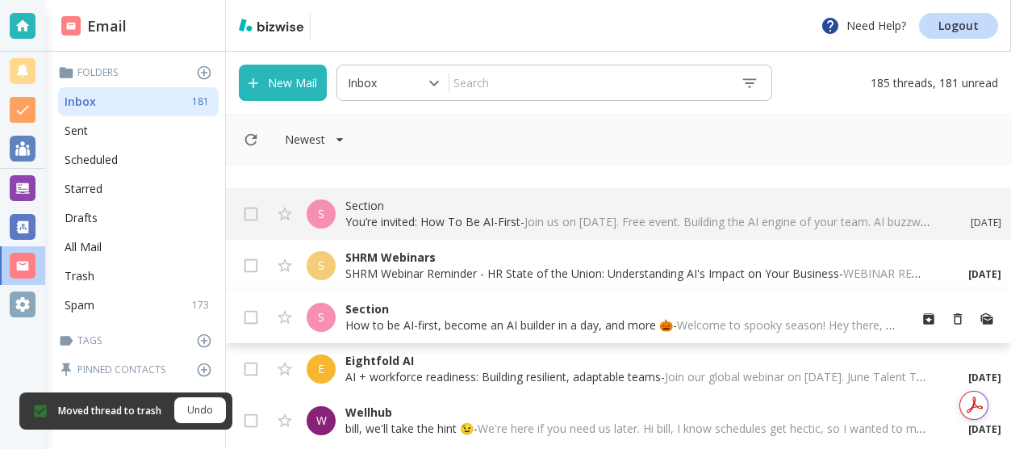
click at [459, 321] on p "How to be AI-first, become an AI builder in a day, and more 🎃 - Welcome to spoo…" at bounding box center [620, 325] width 550 height 16
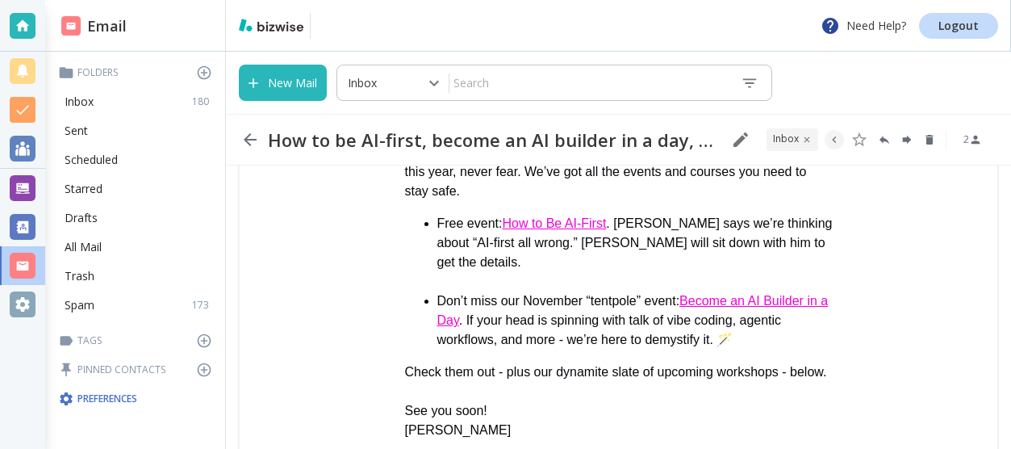
scroll to position [225, 0]
click at [932, 140] on icon "Delete" at bounding box center [929, 140] width 7 height 10
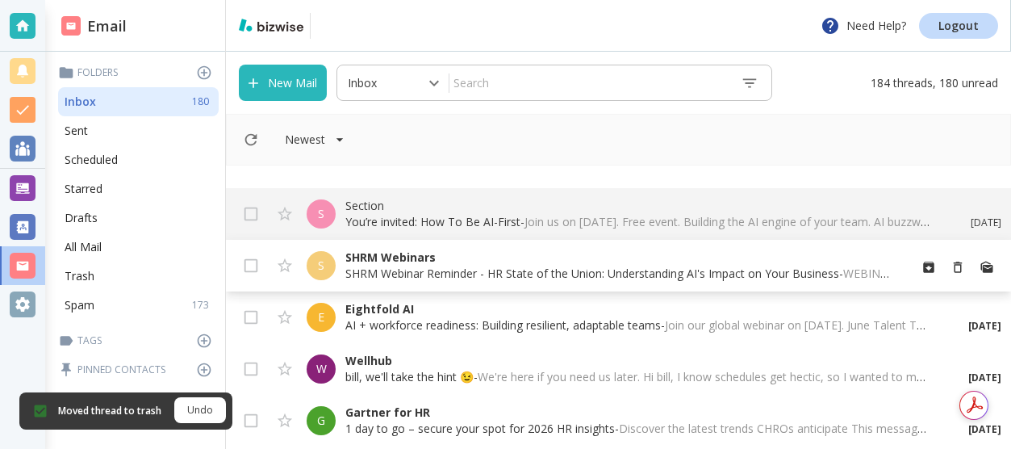
click at [493, 274] on p "SHRM Webinar Reminder - HR State of the Union: Understanding AI's Impact on You…" at bounding box center [620, 274] width 550 height 16
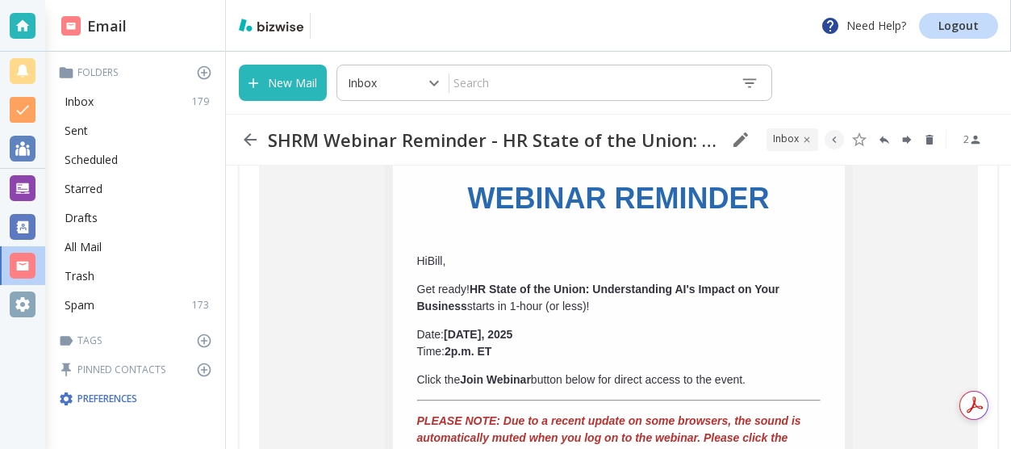
scroll to position [170, 0]
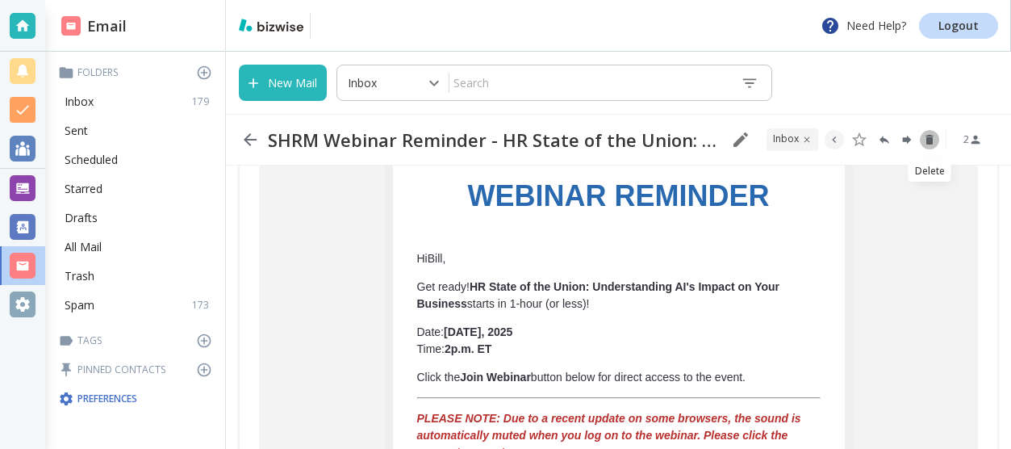
click at [926, 142] on icon "Delete" at bounding box center [929, 139] width 13 height 13
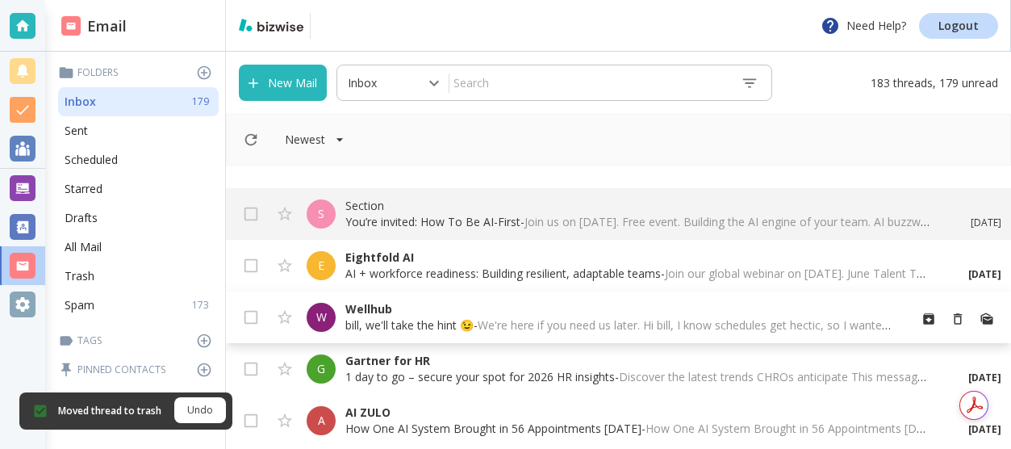
click at [445, 309] on p "Wellhub" at bounding box center [620, 309] width 550 height 16
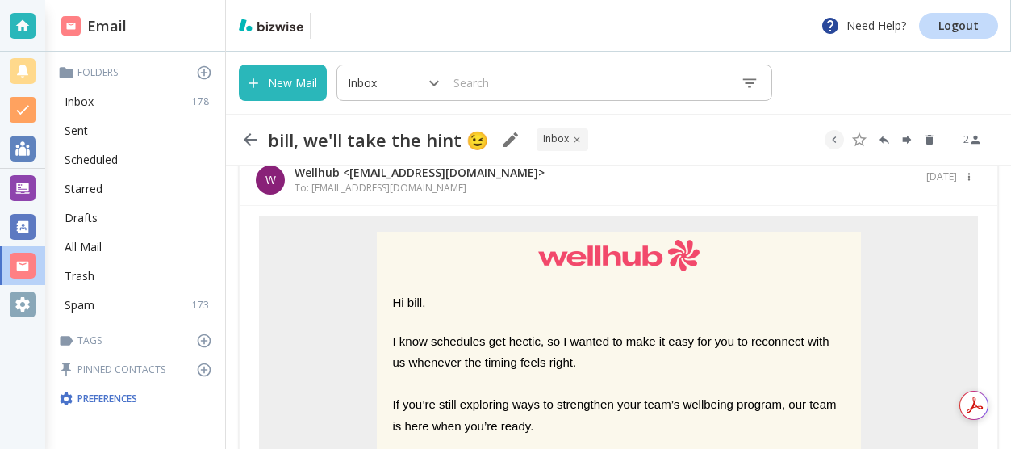
scroll to position [40, 0]
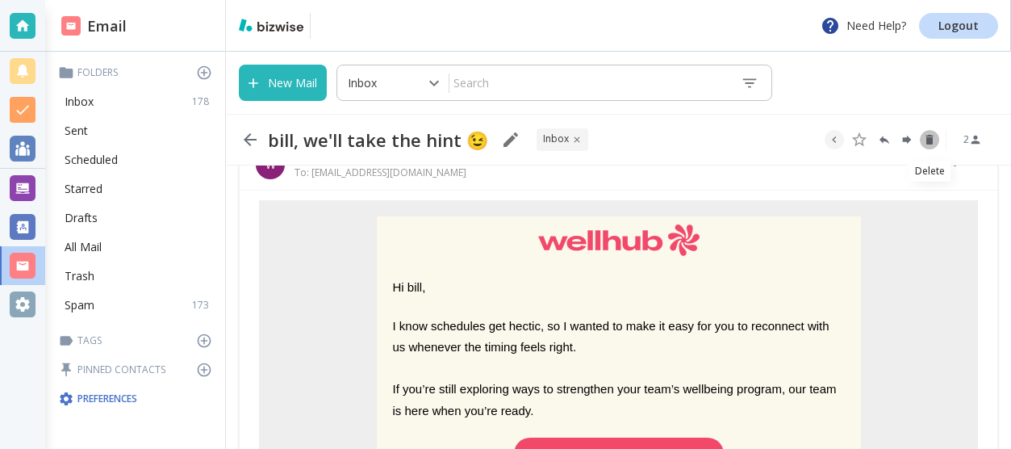
click at [934, 140] on icon "Delete" at bounding box center [929, 139] width 13 height 13
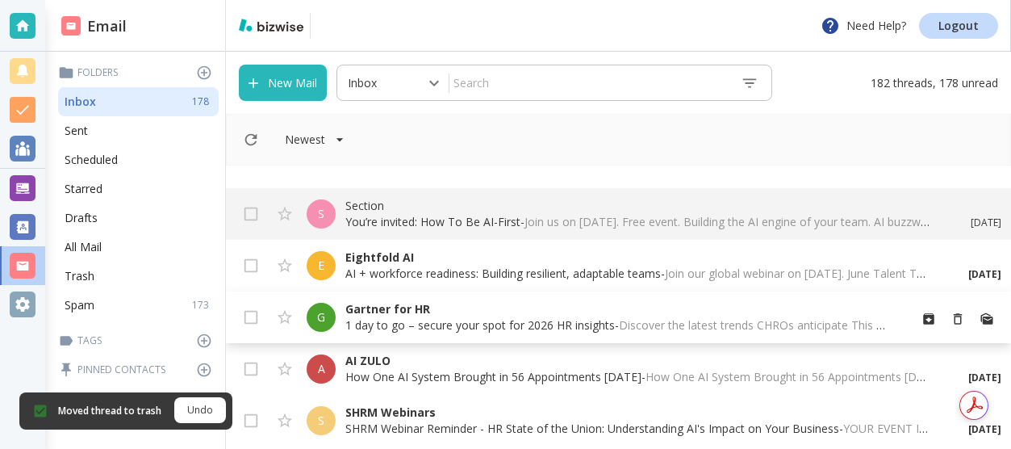
click at [459, 301] on p "Gartner for HR" at bounding box center [620, 309] width 550 height 16
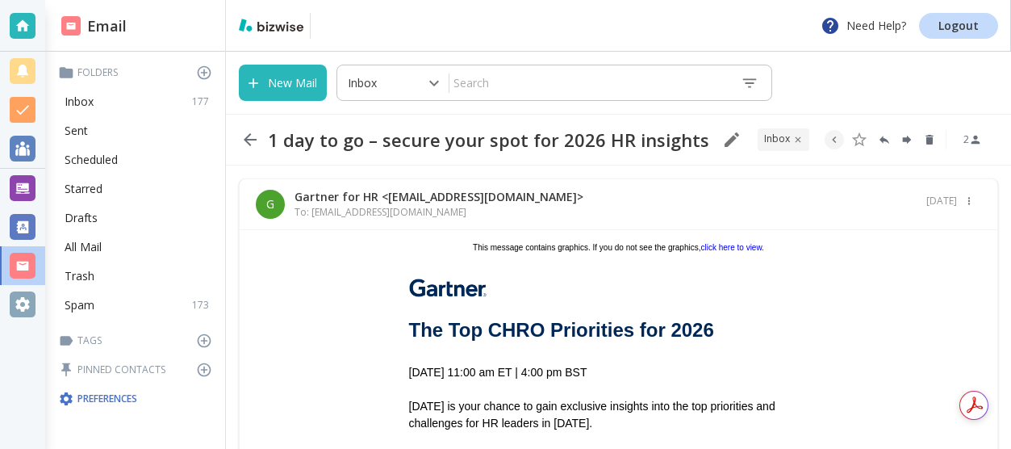
click at [427, 292] on img at bounding box center [447, 287] width 77 height 19
click at [933, 135] on icon "Delete" at bounding box center [929, 139] width 13 height 13
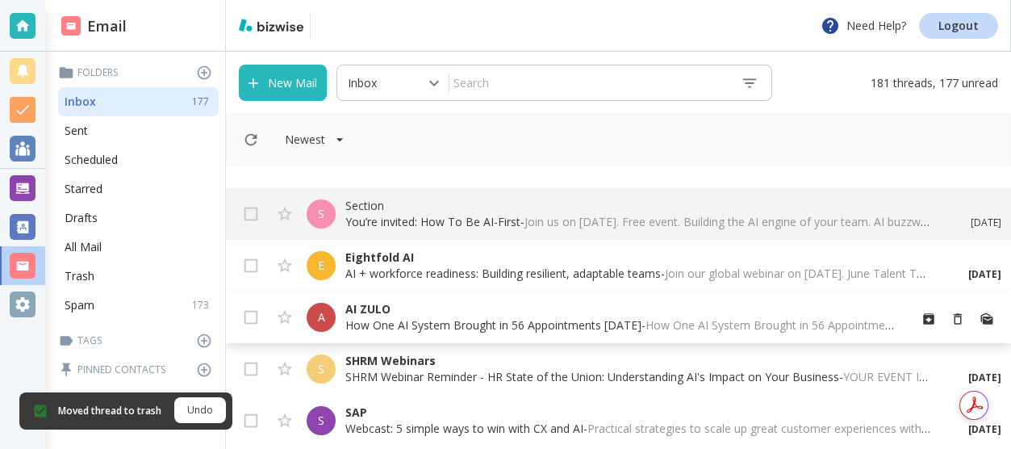
click at [403, 323] on p "How One AI System Brought in 56 Appointments [DATE] - How One AI System Brought…" at bounding box center [620, 325] width 550 height 16
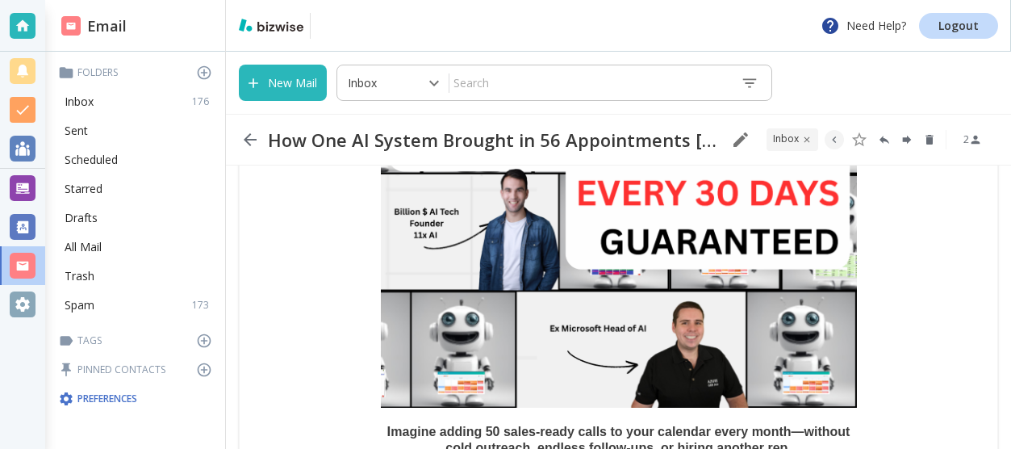
scroll to position [424, 0]
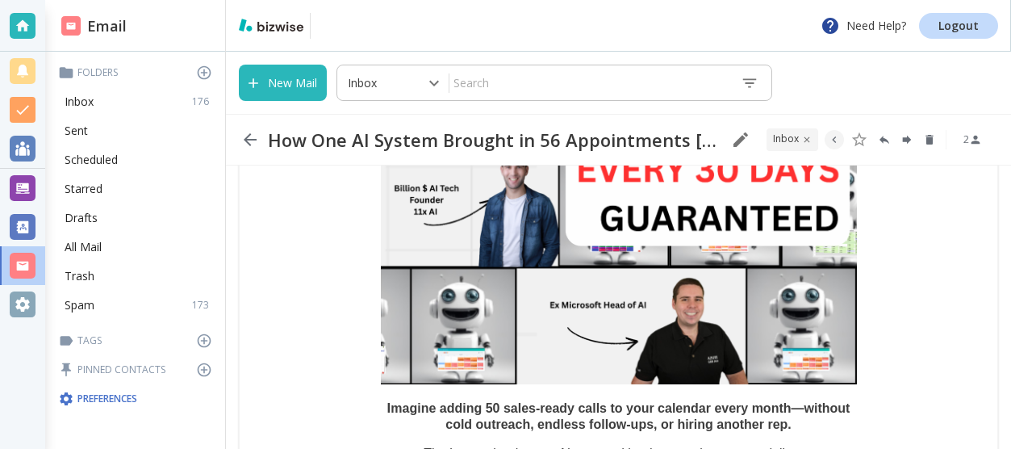
click at [389, 278] on img at bounding box center [619, 146] width 476 height 476
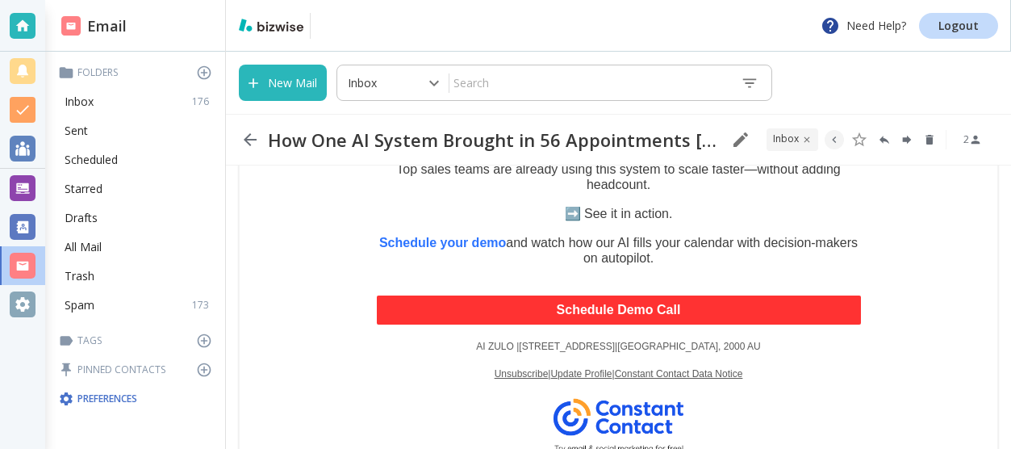
scroll to position [980, 0]
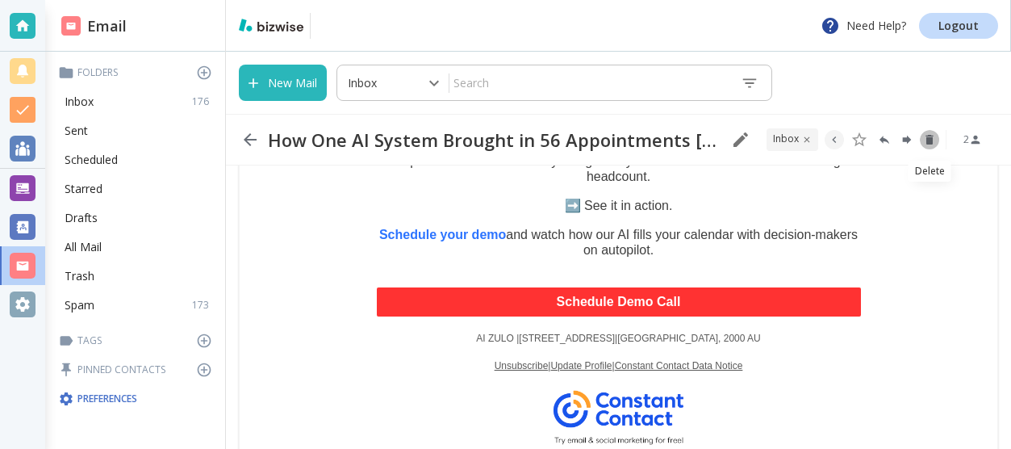
click at [930, 140] on icon "Delete" at bounding box center [929, 140] width 7 height 10
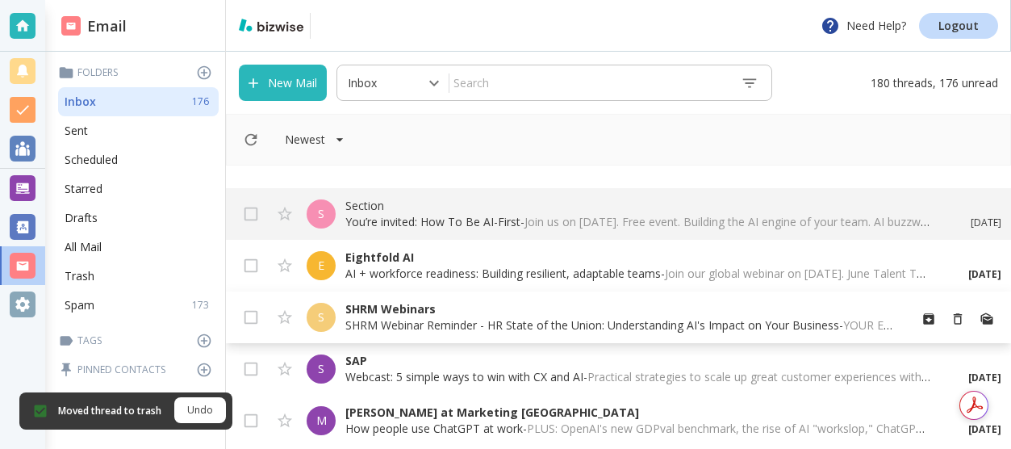
click at [537, 317] on p "SHRM Webinar Reminder - HR State of the Union: Understanding AI's Impact on You…" at bounding box center [620, 325] width 550 height 16
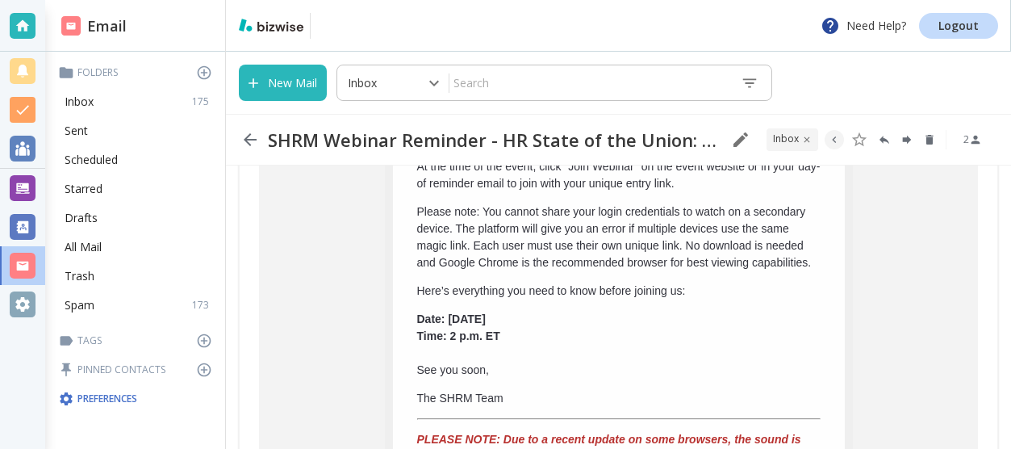
scroll to position [393, 0]
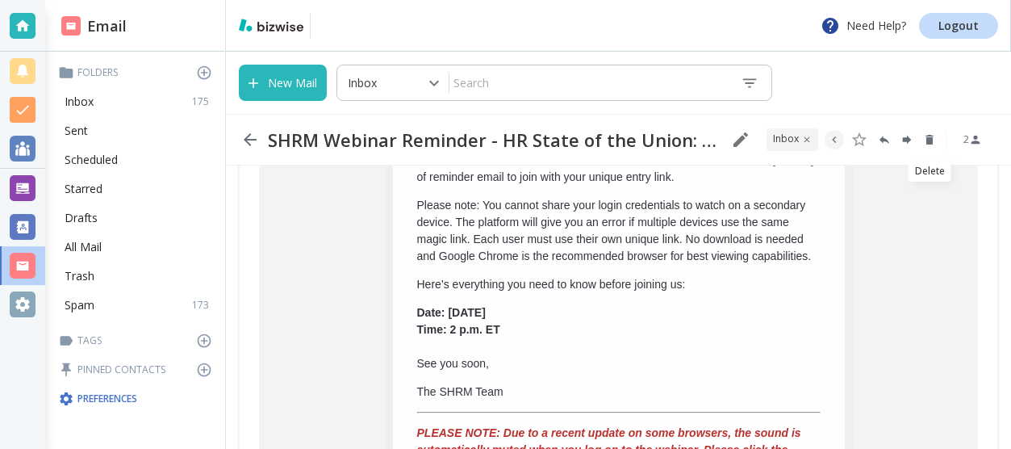
click at [929, 138] on icon "Delete" at bounding box center [929, 140] width 7 height 10
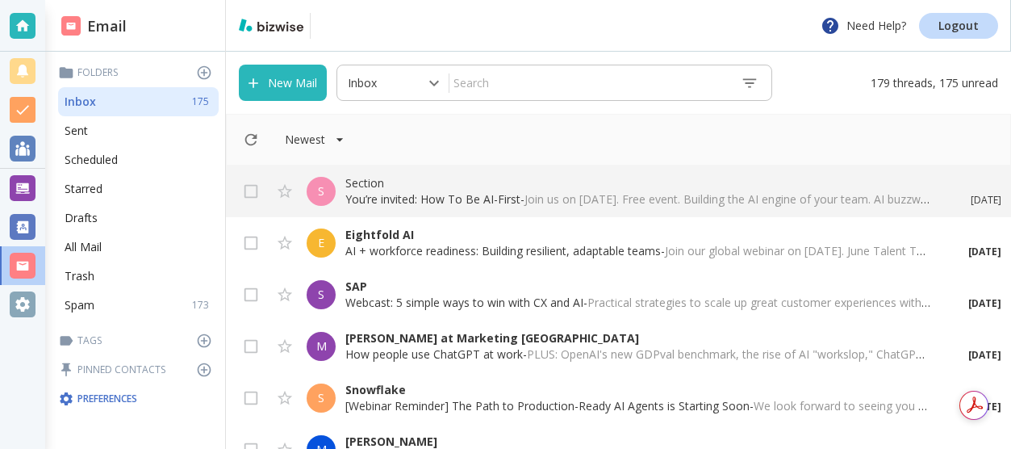
click at [588, 273] on div "S SAP Webcast: 5 simple ways to win with CX and AI - Practical strategies to sc…" at bounding box center [618, 295] width 785 height 52
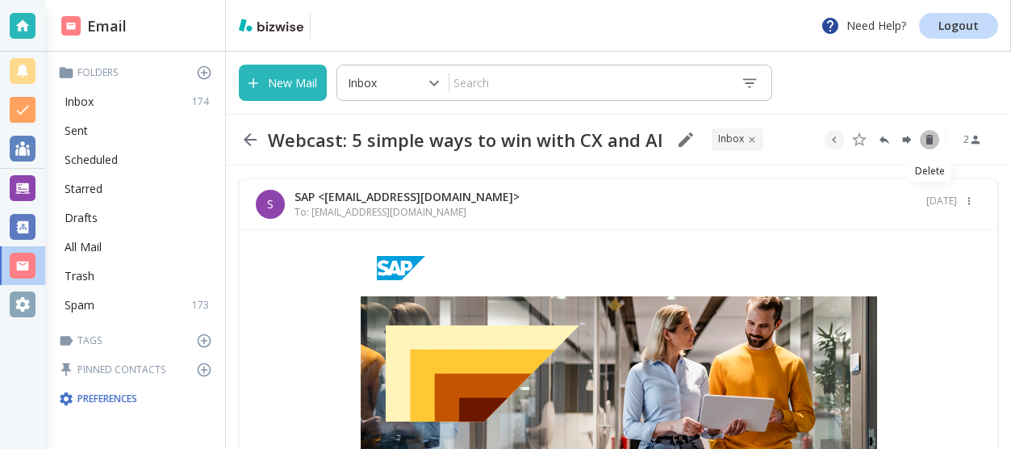
click at [928, 140] on icon "Delete" at bounding box center [929, 140] width 7 height 10
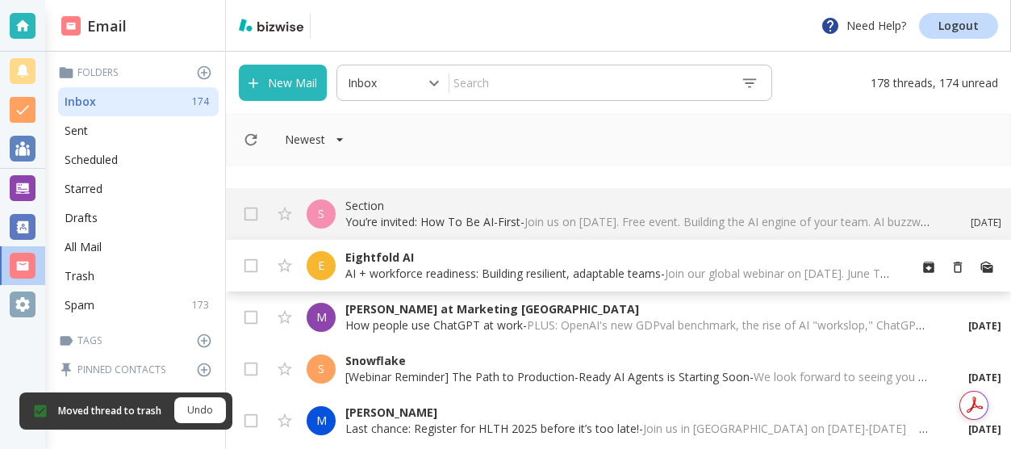
click at [450, 255] on p "Eightfold AI" at bounding box center [620, 257] width 550 height 16
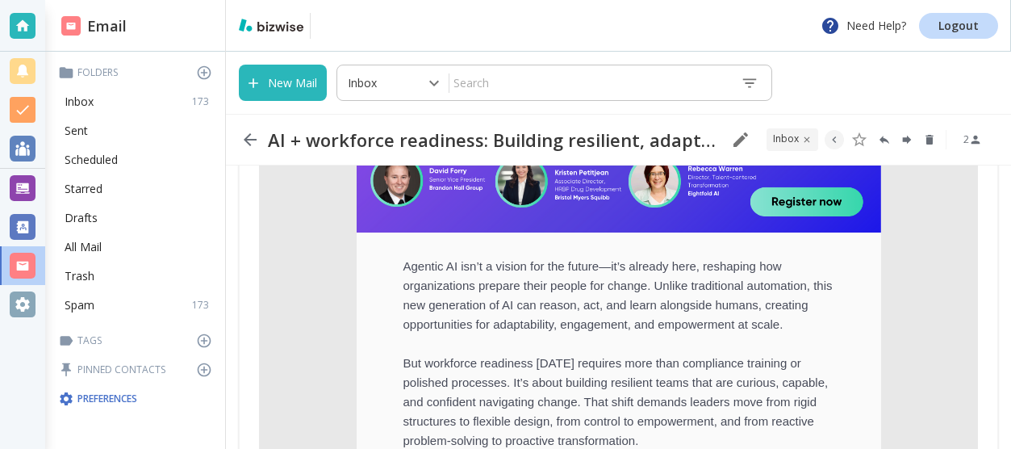
scroll to position [345, 0]
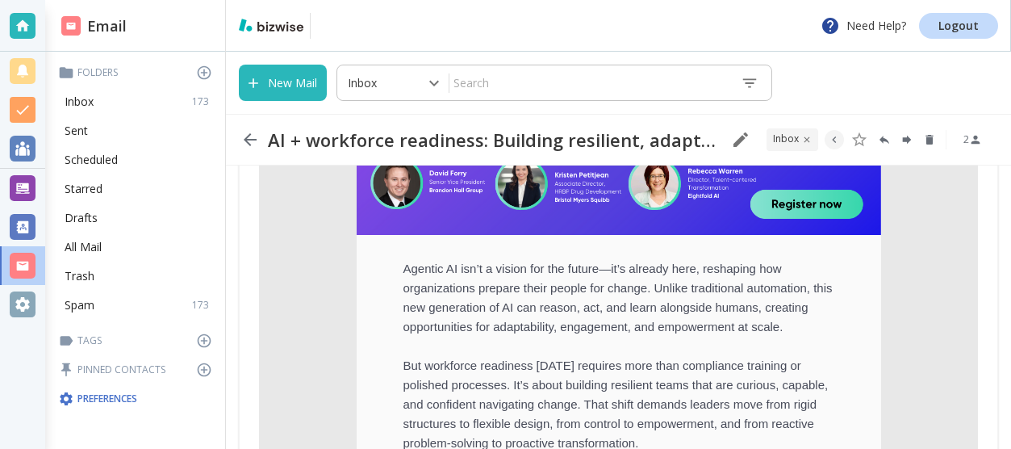
click at [805, 201] on img at bounding box center [619, 97] width 525 height 274
click at [932, 137] on icon "Delete" at bounding box center [929, 140] width 7 height 10
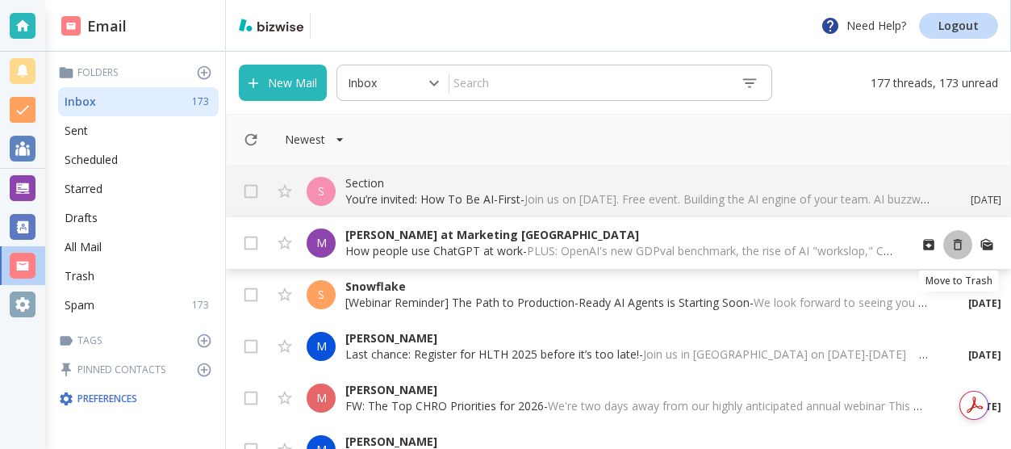
click at [959, 242] on icon "Move to Trash" at bounding box center [958, 244] width 15 height 15
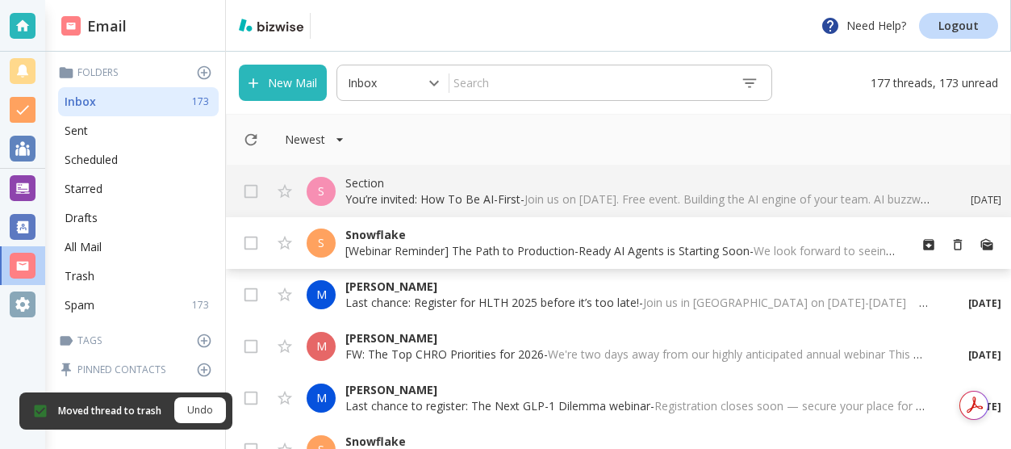
click at [686, 246] on p "[Webinar Reminder] The Path to Production-Ready AI Agents is Starting Soon - We…" at bounding box center [620, 251] width 550 height 16
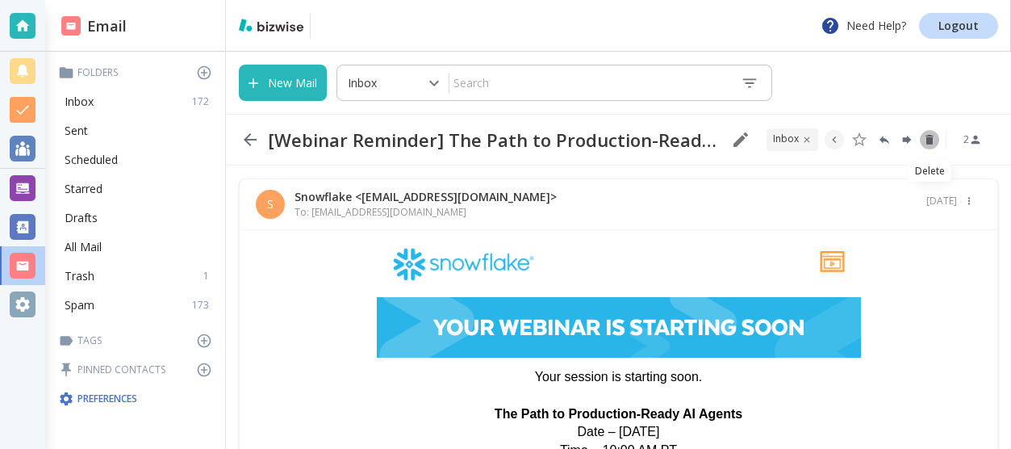
click at [932, 133] on icon "Delete" at bounding box center [929, 139] width 13 height 13
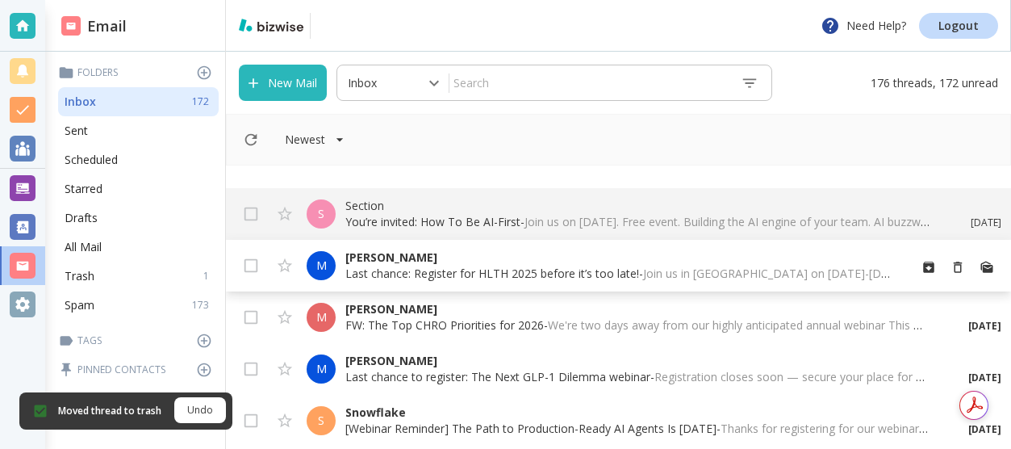
click at [644, 262] on p "[PERSON_NAME]" at bounding box center [620, 257] width 550 height 16
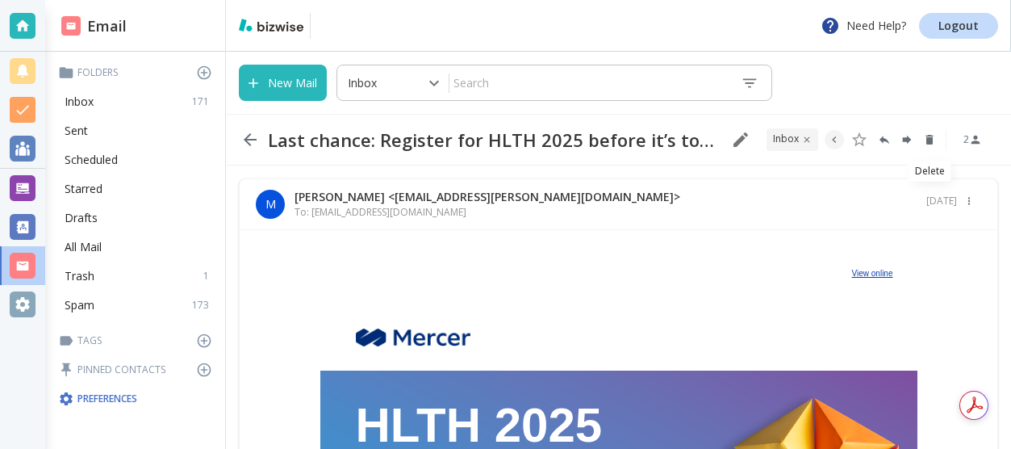
click at [929, 140] on icon "Delete" at bounding box center [929, 140] width 7 height 10
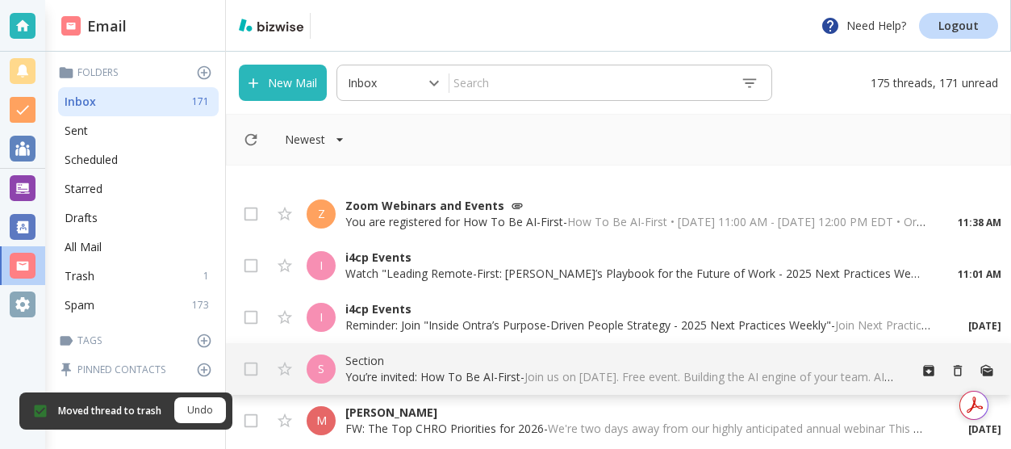
scroll to position [155, 0]
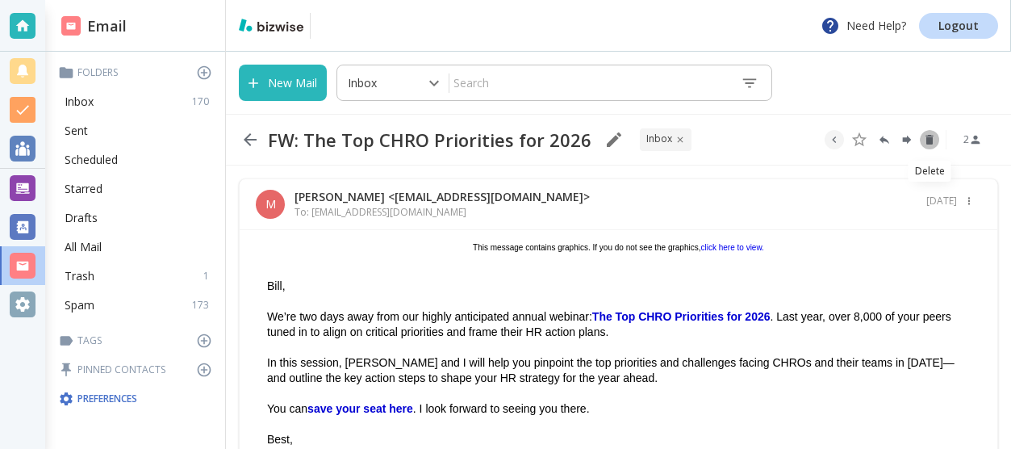
click at [928, 136] on icon "Delete" at bounding box center [929, 139] width 13 height 13
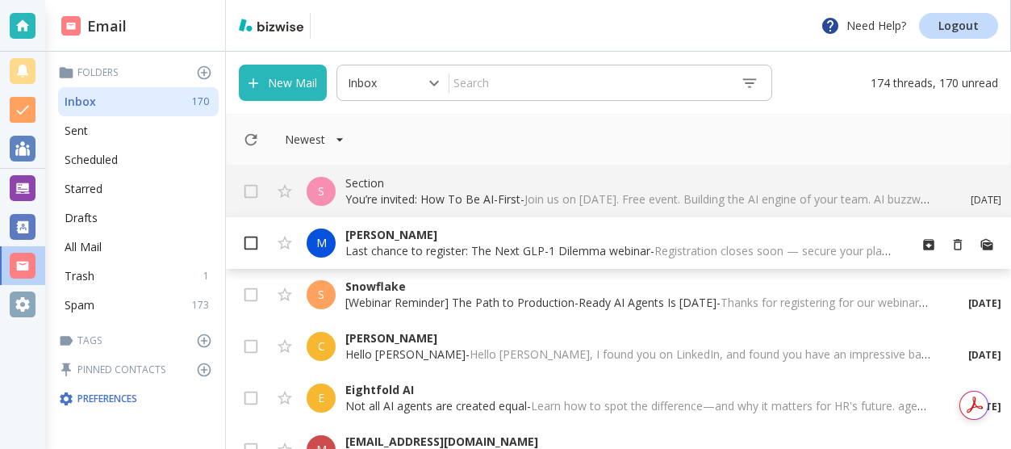
click at [251, 235] on input "checkbox" at bounding box center [251, 246] width 31 height 31
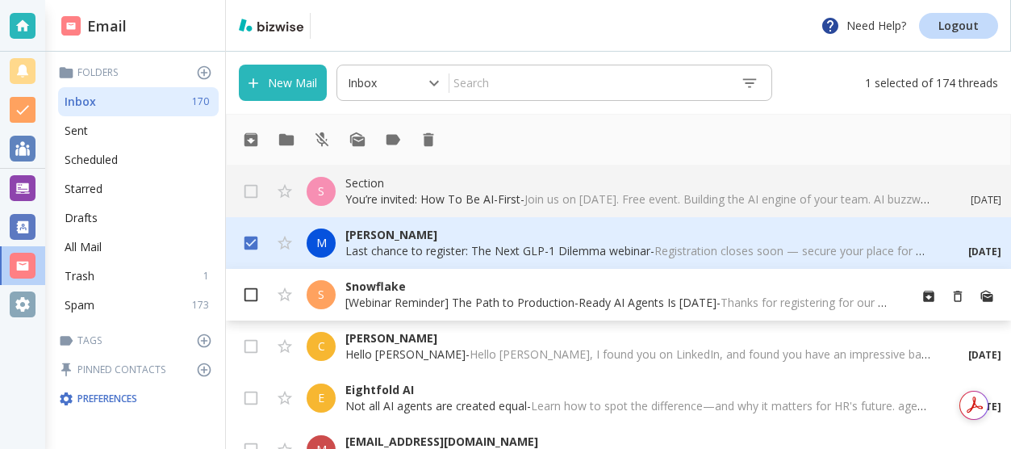
click at [254, 292] on input "checkbox" at bounding box center [251, 298] width 31 height 31
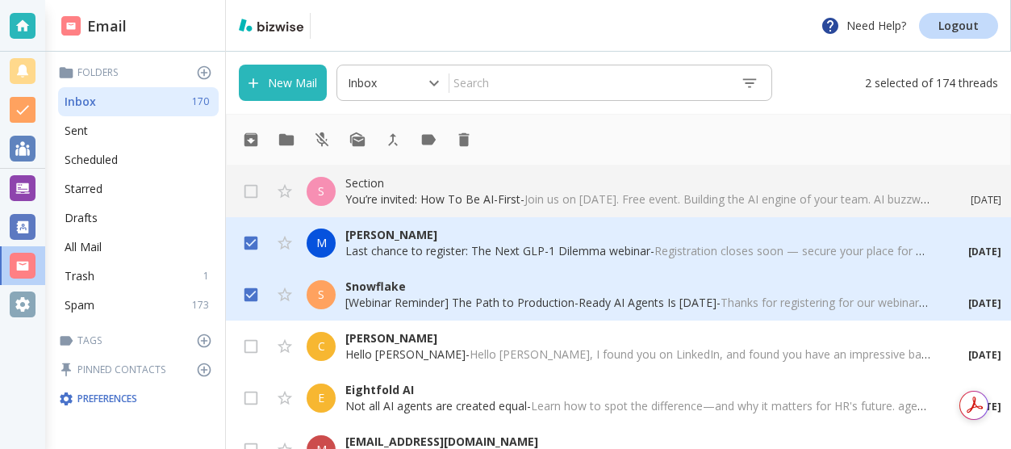
click at [254, 292] on input "checkbox" at bounding box center [251, 298] width 31 height 31
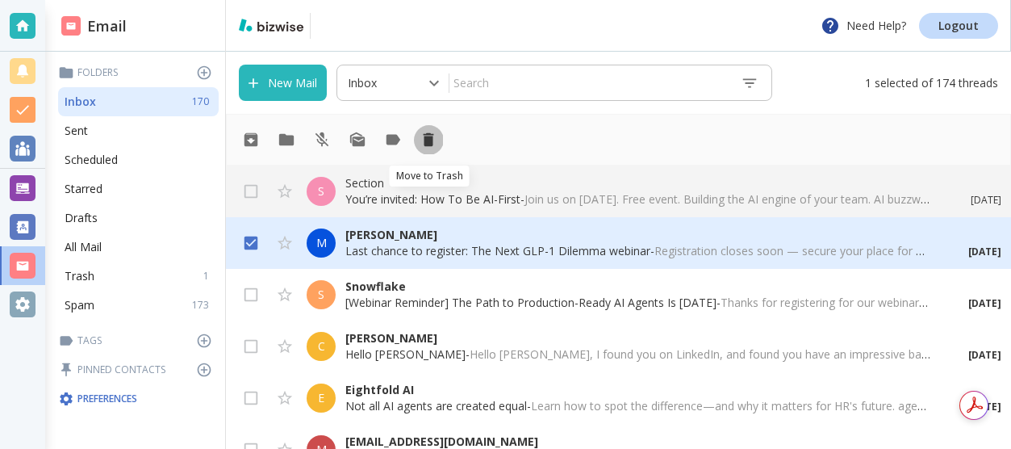
click at [427, 141] on icon "Move to Trash" at bounding box center [429, 140] width 10 height 14
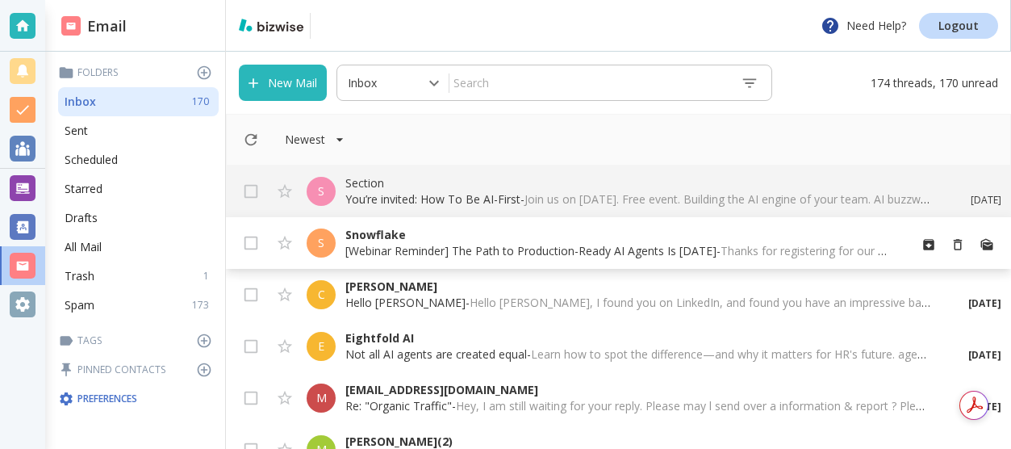
click at [408, 243] on p "[Webinar Reminder] The Path to Production-Ready AI Agents Is [DATE] - Thanks fo…" at bounding box center [620, 251] width 550 height 16
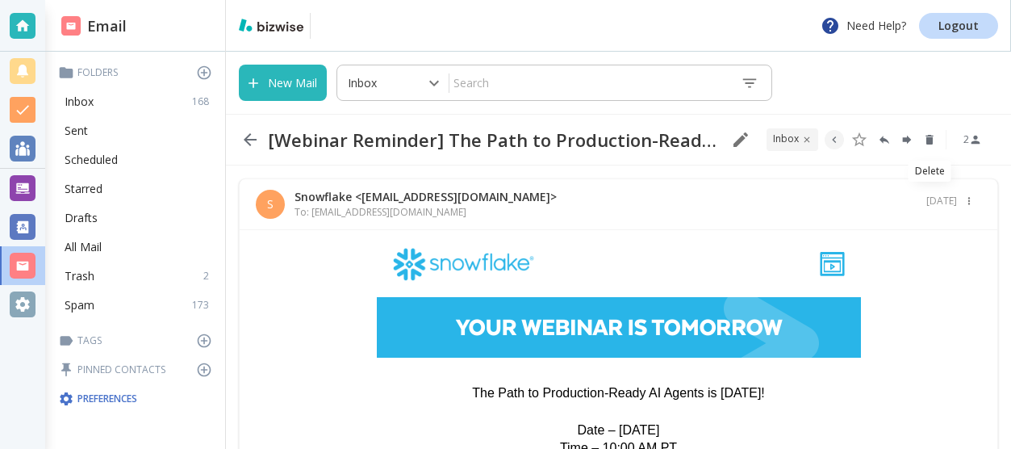
click at [932, 137] on icon "Delete" at bounding box center [929, 140] width 7 height 10
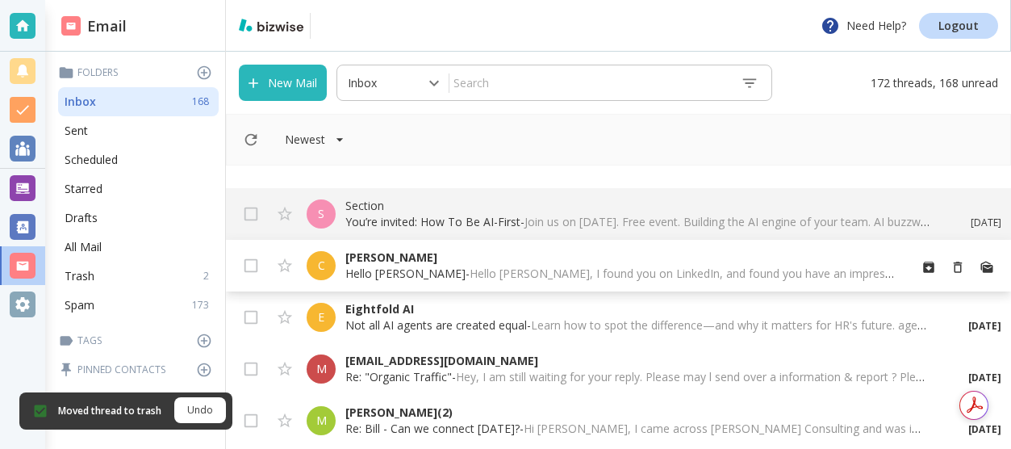
click at [401, 262] on p "[PERSON_NAME]" at bounding box center [620, 257] width 550 height 16
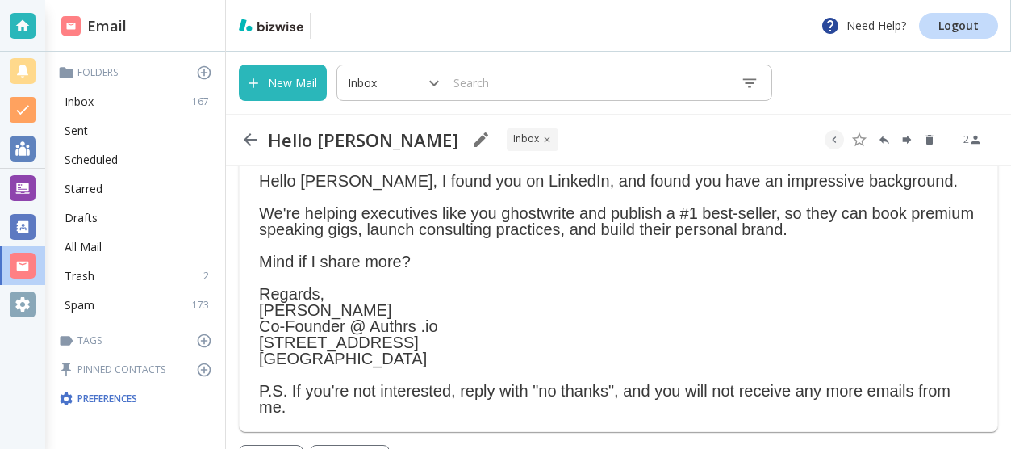
scroll to position [82, 0]
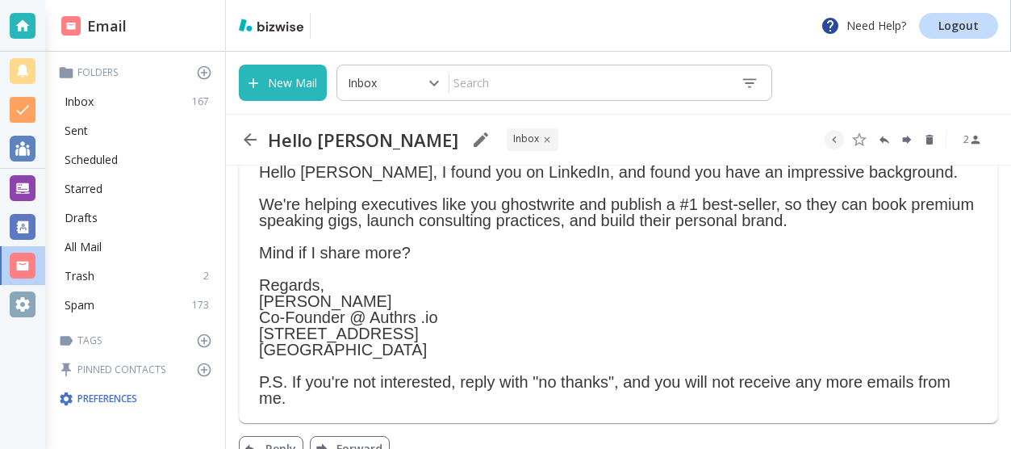
click at [515, 217] on p "We're helping executives like you ghostwrite and publish a #1 best-seller, so t…" at bounding box center [618, 212] width 719 height 32
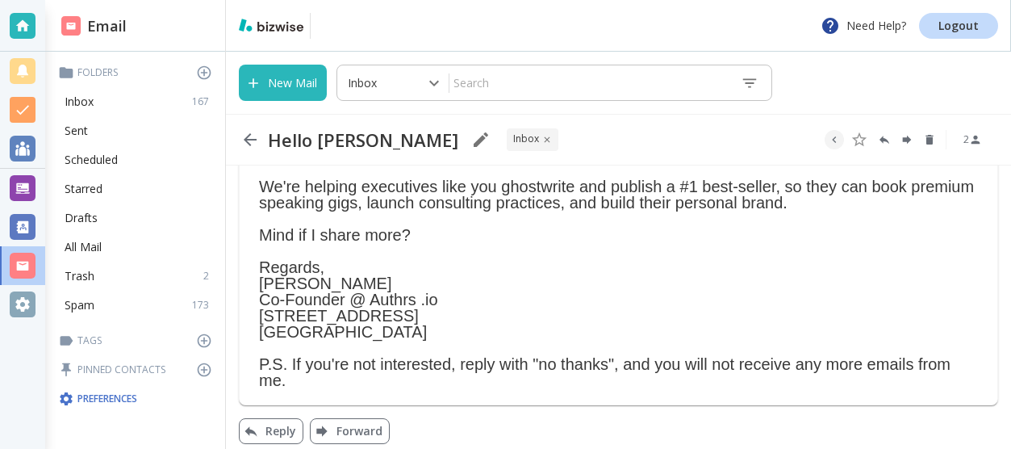
scroll to position [111, 0]
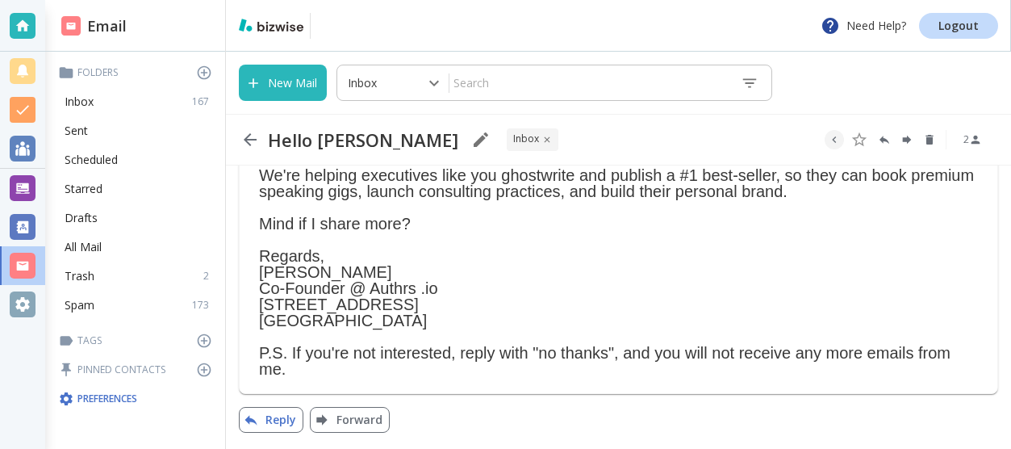
click at [279, 413] on button "Reply" at bounding box center [271, 420] width 65 height 26
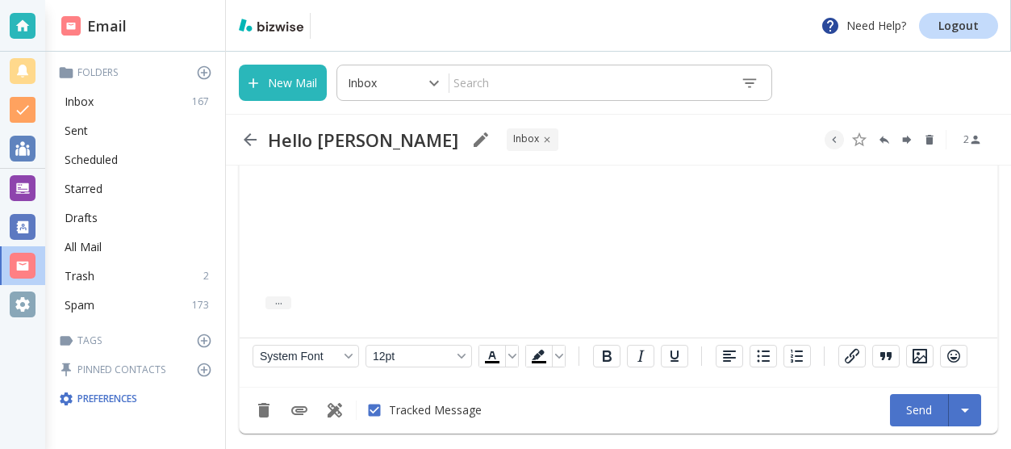
scroll to position [641, 0]
click at [931, 407] on button "Send" at bounding box center [919, 409] width 59 height 32
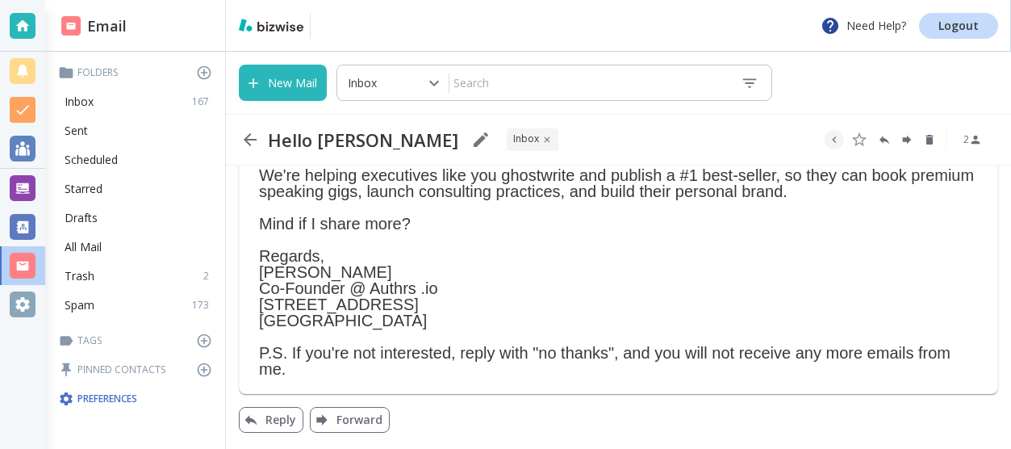
scroll to position [111, 0]
click at [929, 136] on icon "Delete" at bounding box center [929, 139] width 13 height 13
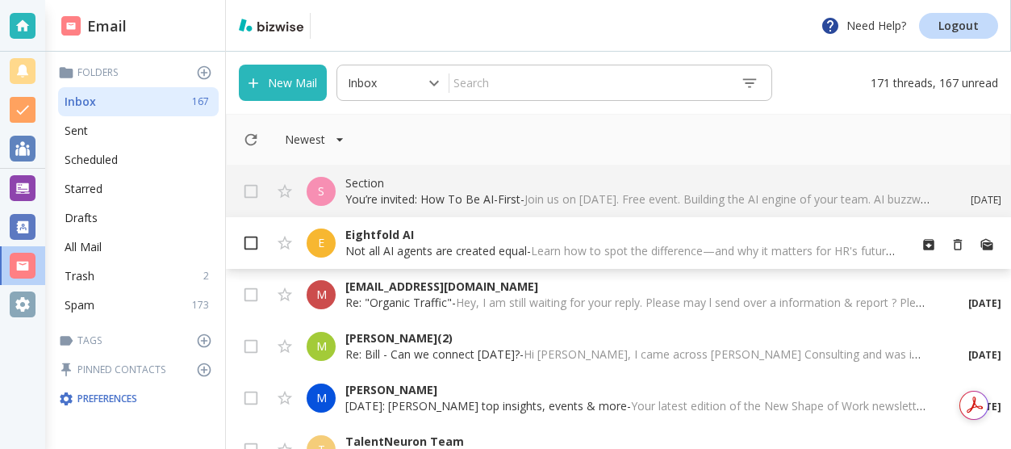
click at [252, 237] on input "checkbox" at bounding box center [251, 246] width 31 height 31
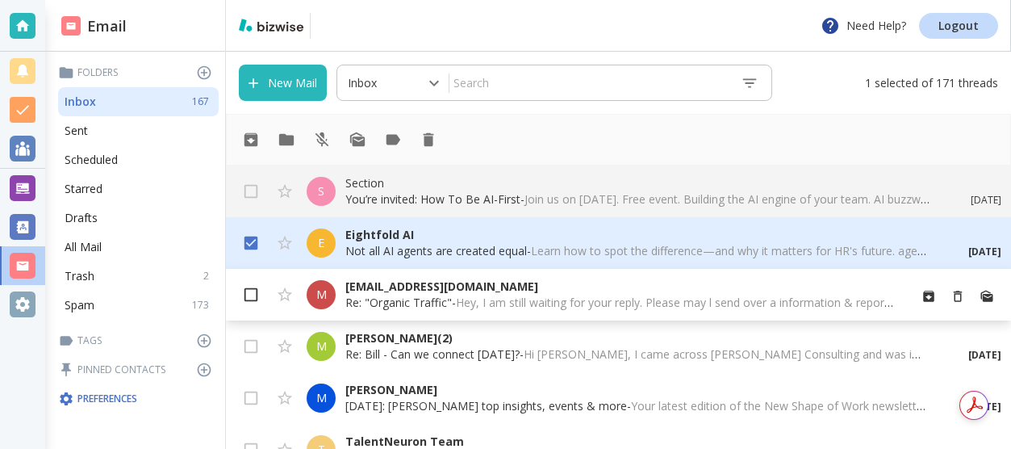
click at [252, 291] on input "checkbox" at bounding box center [251, 298] width 31 height 31
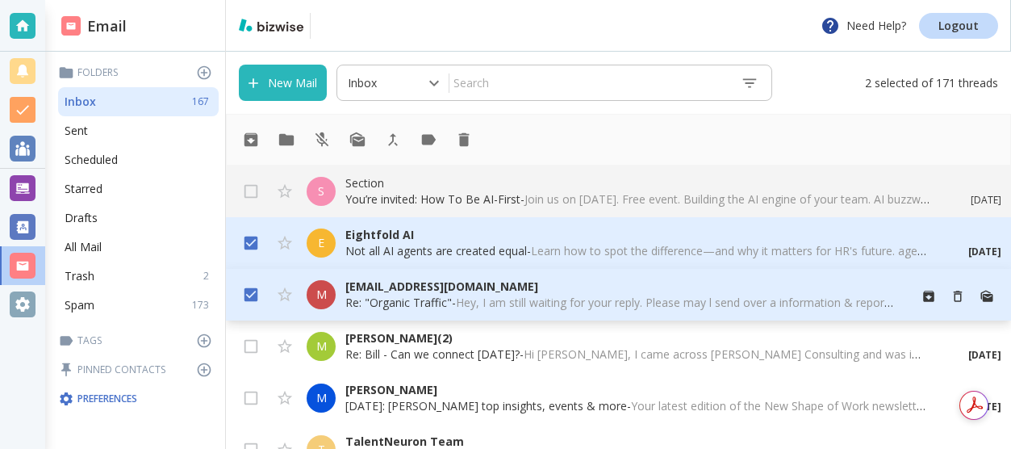
click at [259, 291] on input "checkbox" at bounding box center [251, 298] width 31 height 31
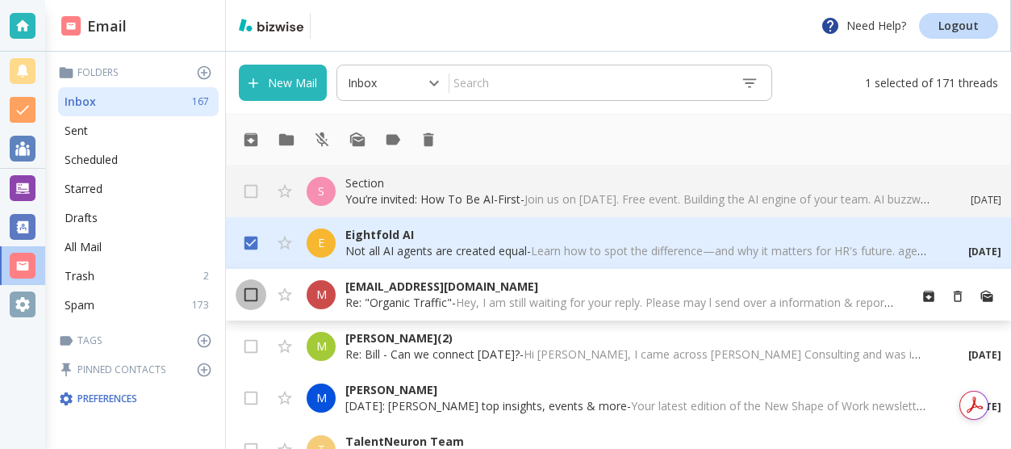
click at [249, 291] on input "checkbox" at bounding box center [251, 298] width 31 height 31
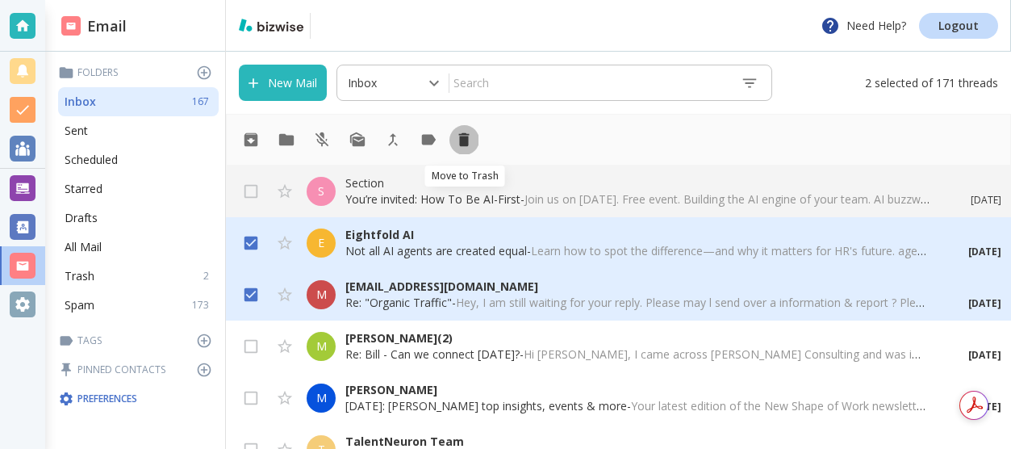
click at [460, 142] on icon "Move to Trash" at bounding box center [464, 140] width 10 height 14
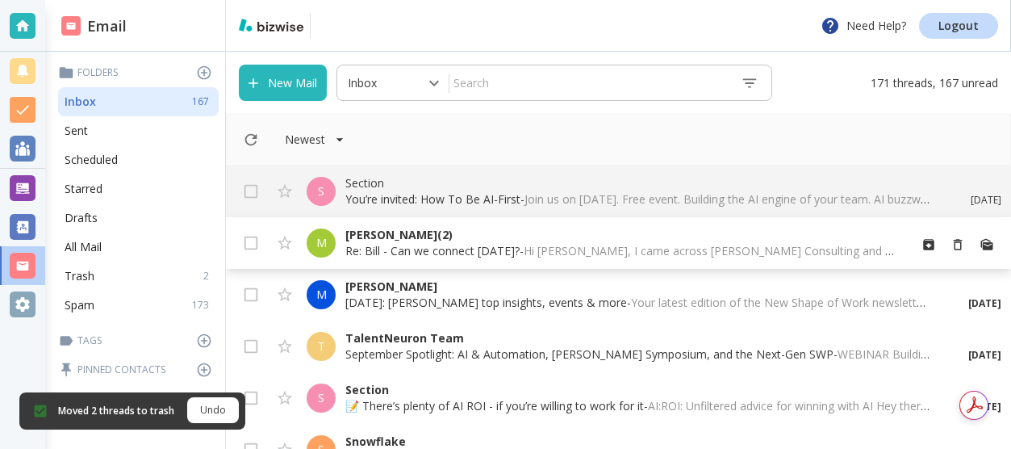
click at [410, 232] on p "[PERSON_NAME] (2)" at bounding box center [620, 235] width 550 height 16
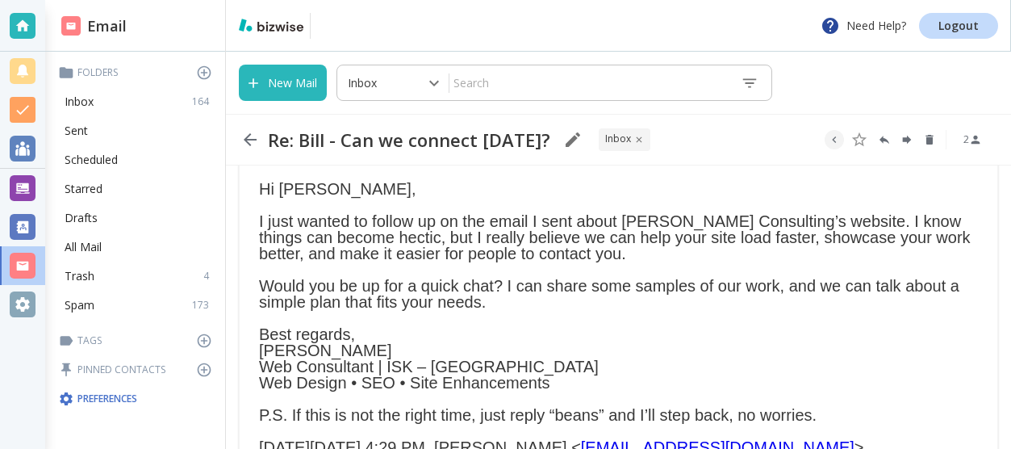
scroll to position [133, 0]
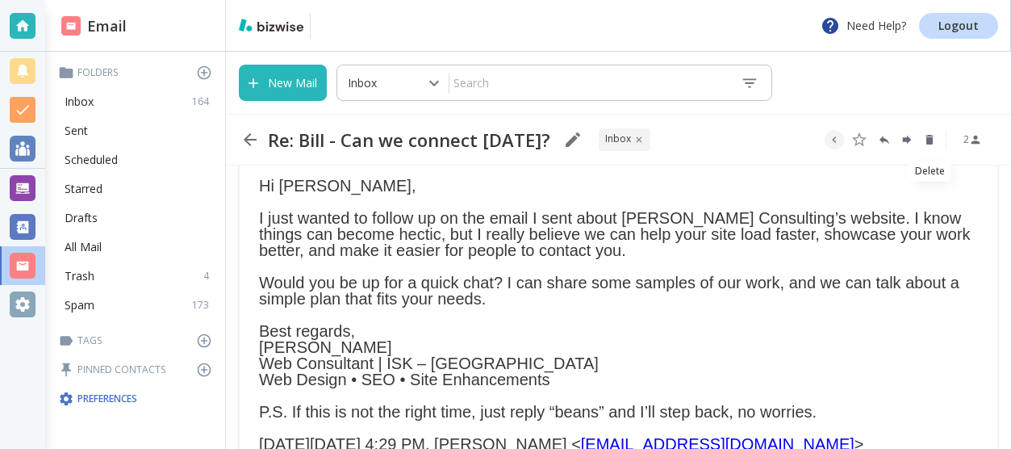
click at [931, 137] on icon "Delete" at bounding box center [929, 140] width 7 height 10
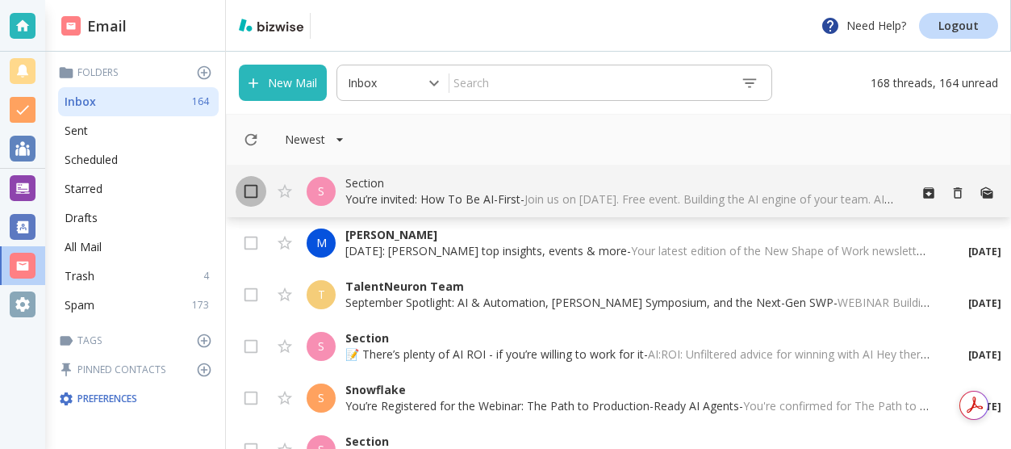
click at [245, 187] on input "checkbox" at bounding box center [251, 194] width 31 height 31
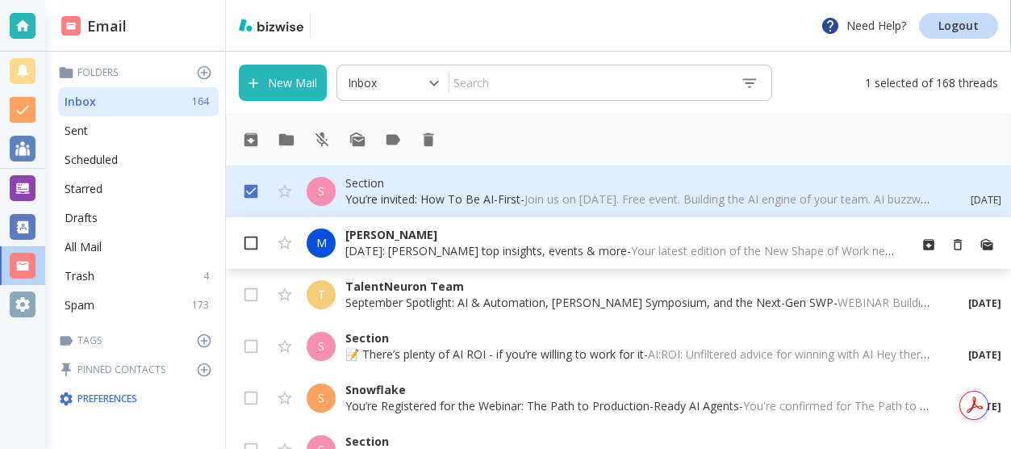
click at [250, 237] on input "checkbox" at bounding box center [251, 246] width 31 height 31
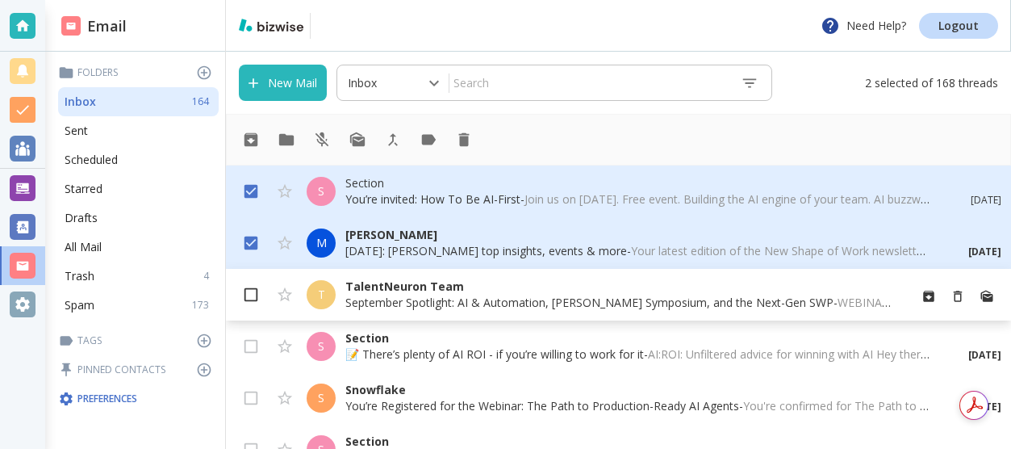
click at [245, 289] on input "checkbox" at bounding box center [251, 298] width 31 height 31
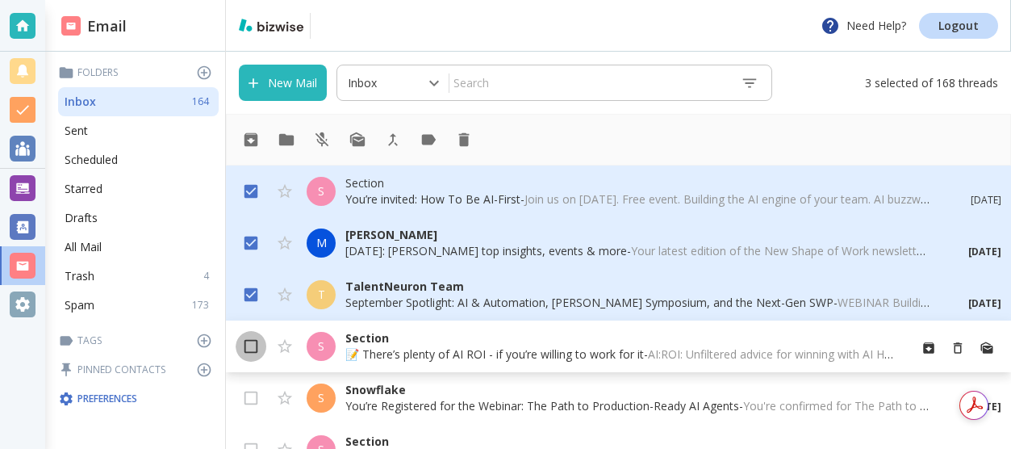
click at [245, 345] on input "checkbox" at bounding box center [251, 349] width 31 height 31
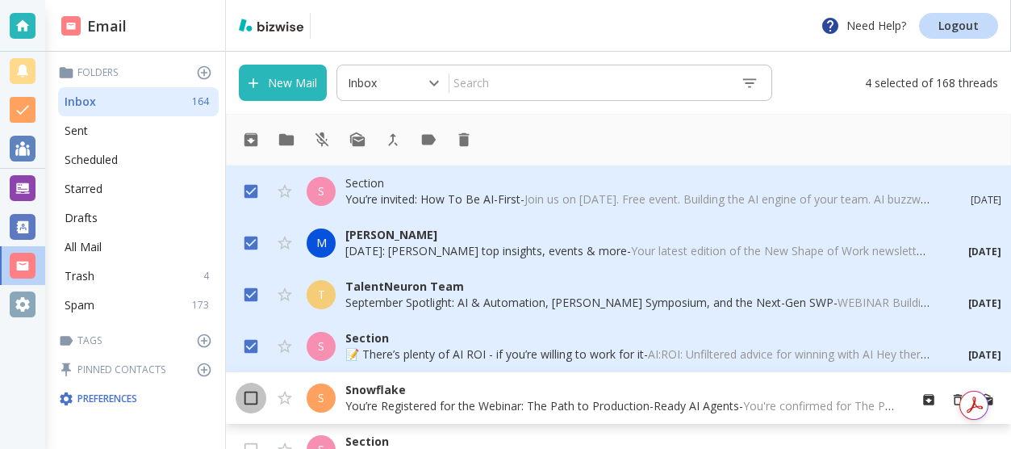
click at [250, 393] on input "checkbox" at bounding box center [251, 401] width 31 height 31
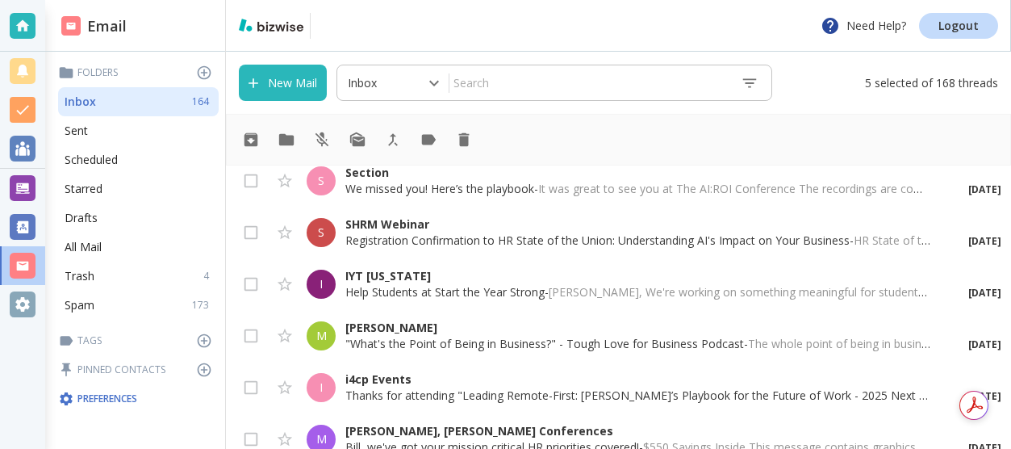
scroll to position [427, 0]
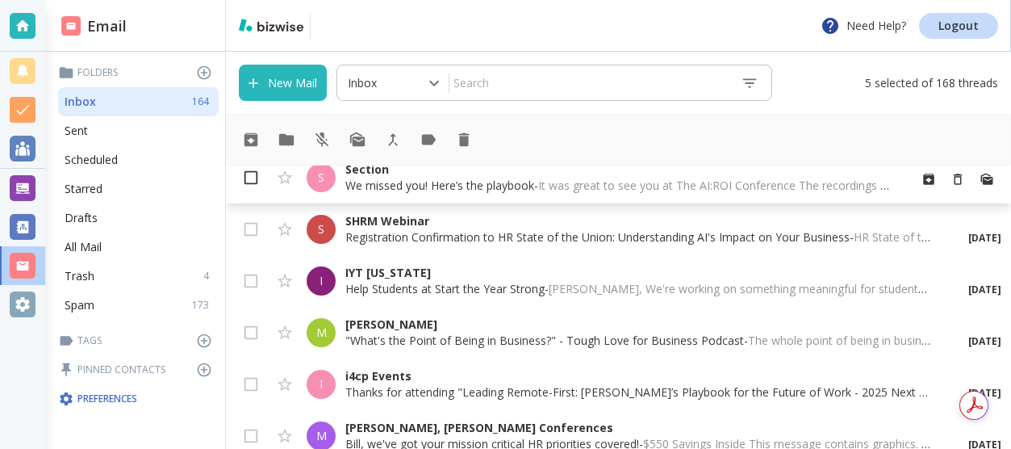
click at [249, 177] on input "checkbox" at bounding box center [251, 180] width 31 height 31
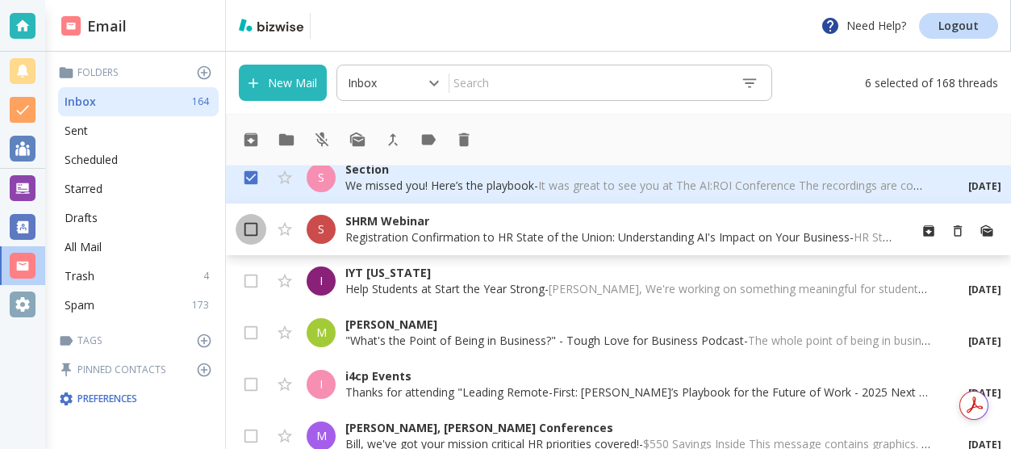
click at [253, 229] on input "checkbox" at bounding box center [251, 232] width 31 height 31
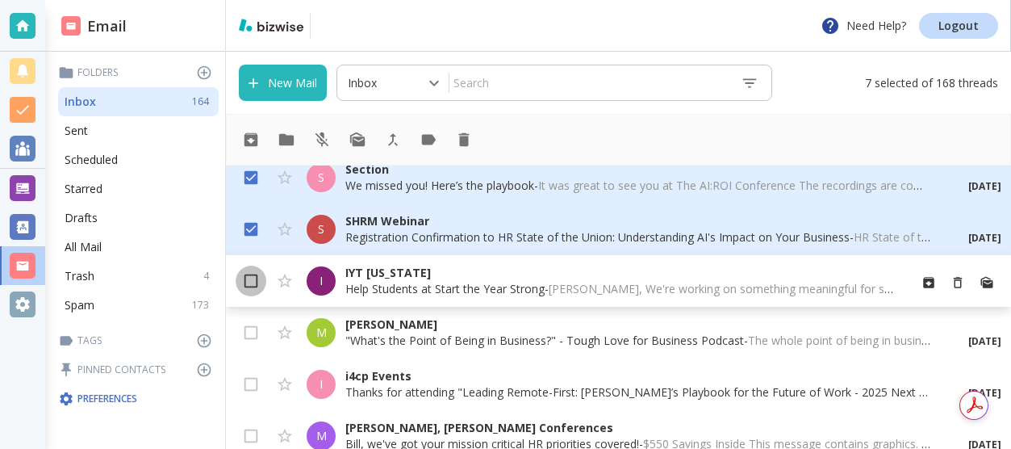
click at [253, 277] on input "checkbox" at bounding box center [251, 284] width 31 height 31
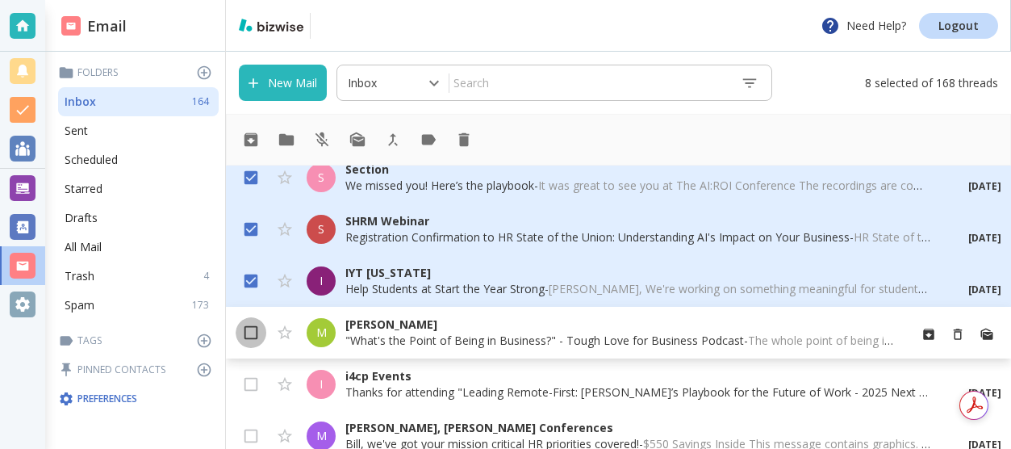
click at [247, 329] on input "checkbox" at bounding box center [251, 335] width 31 height 31
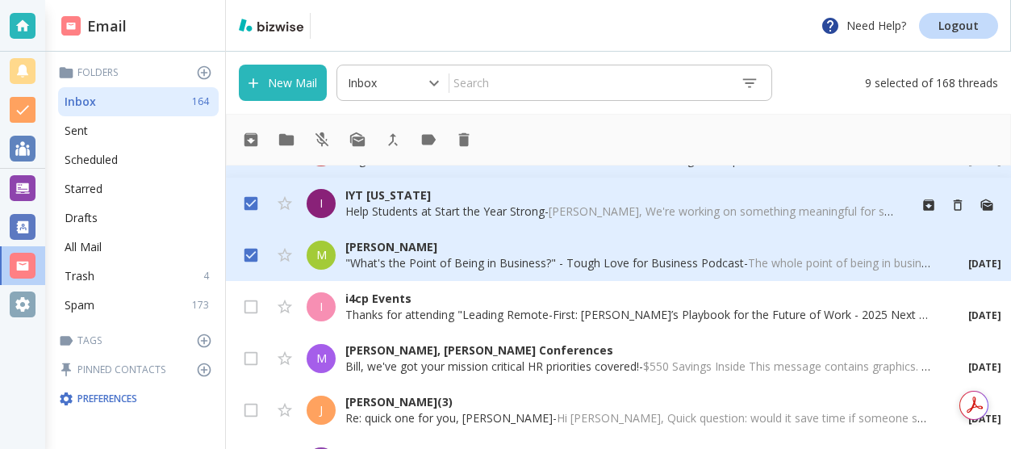
scroll to position [512, 0]
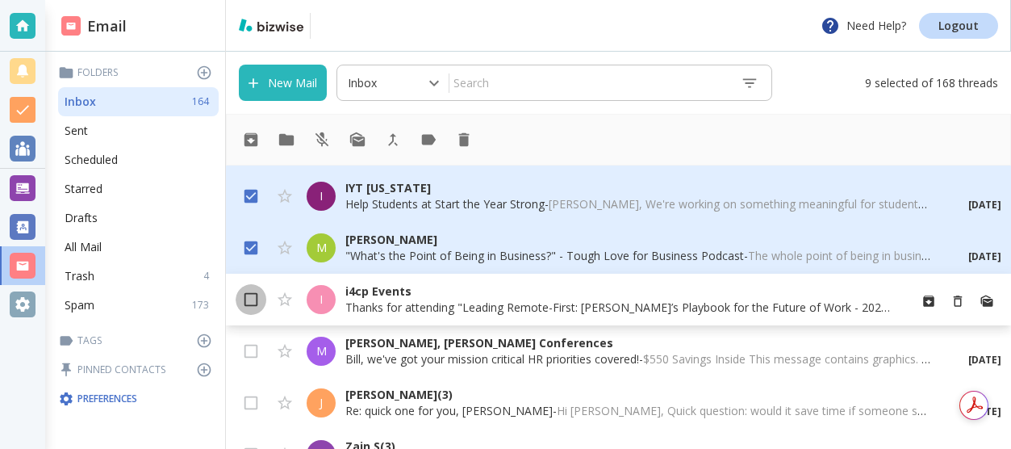
click at [243, 298] on input "checkbox" at bounding box center [251, 302] width 31 height 31
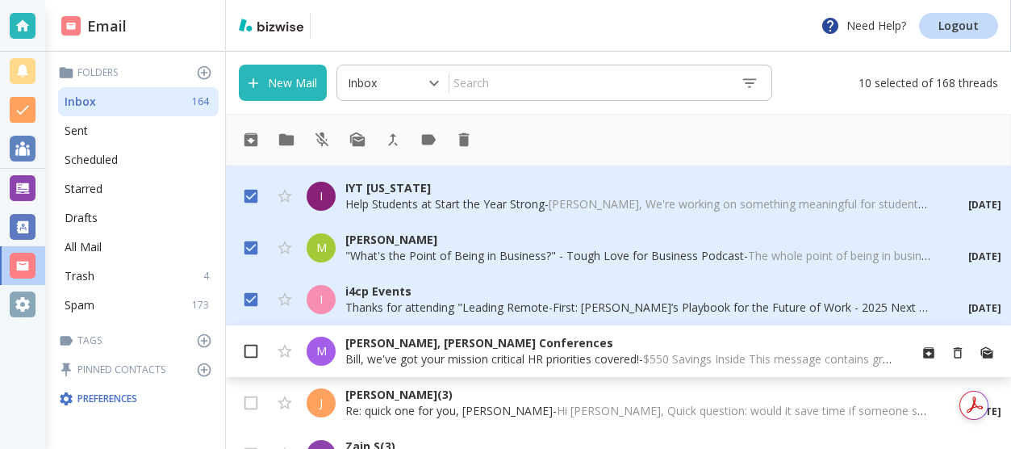
click at [244, 351] on input "checkbox" at bounding box center [251, 354] width 31 height 31
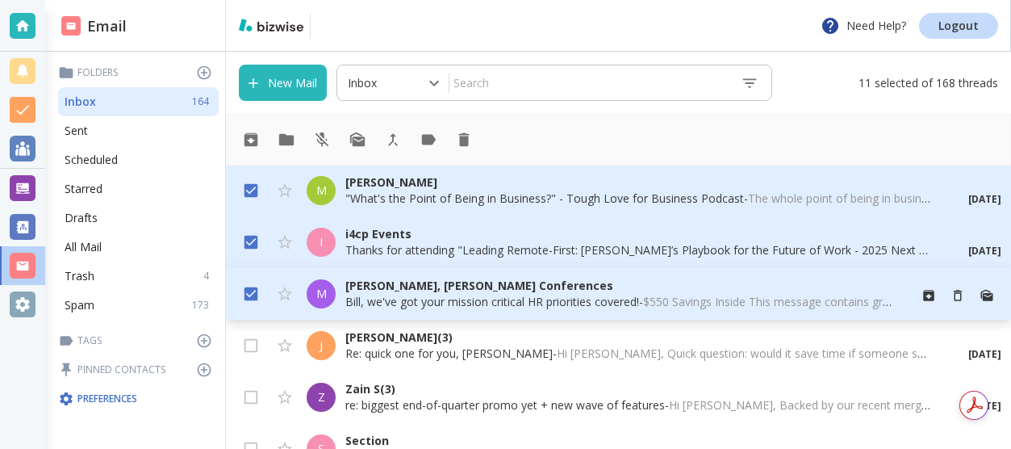
scroll to position [580, 0]
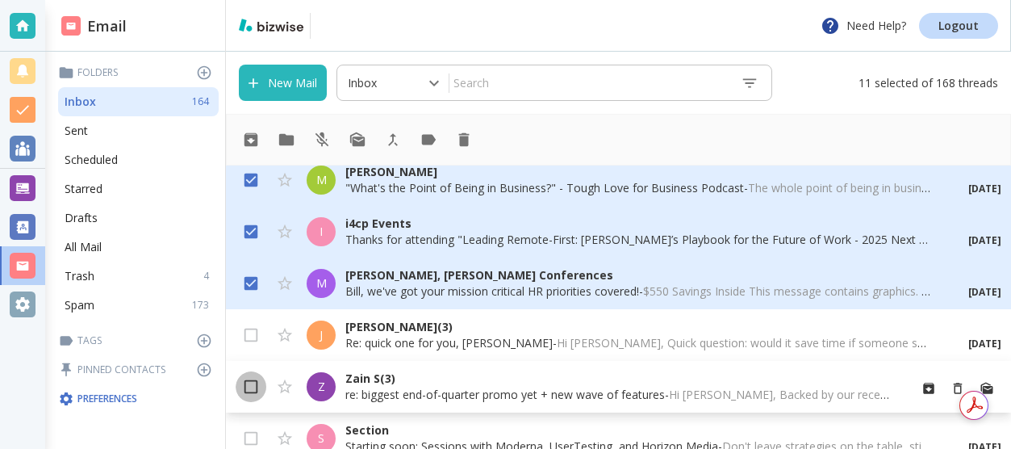
click at [254, 382] on input "checkbox" at bounding box center [251, 390] width 31 height 31
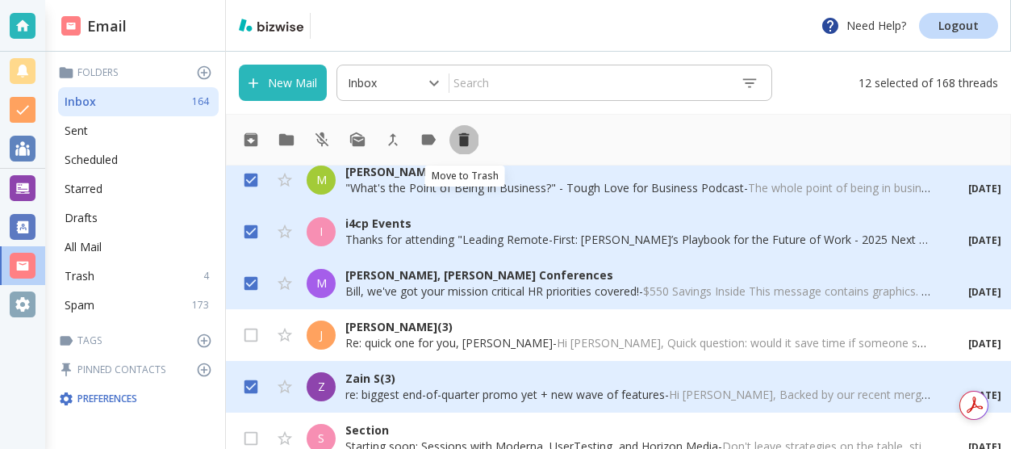
click at [464, 136] on icon "Move to Trash" at bounding box center [464, 140] width 10 height 14
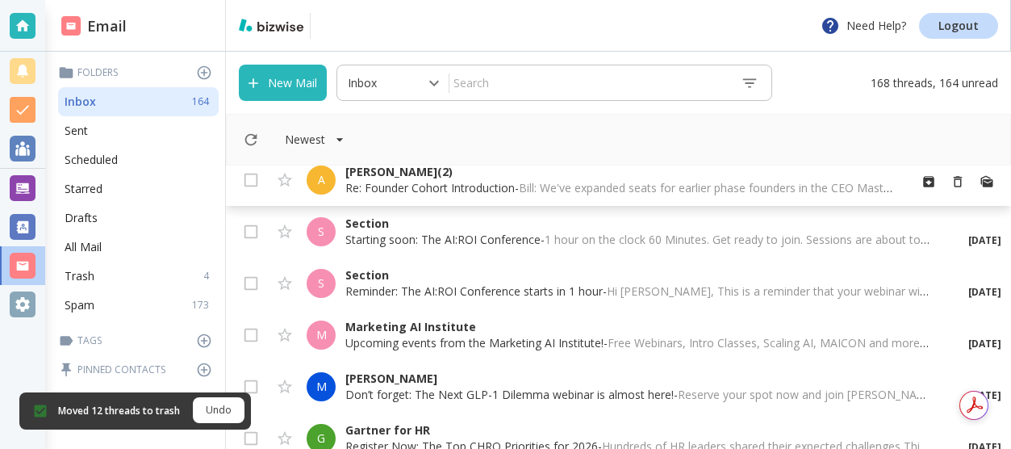
click at [460, 183] on p "Re: Founder Cohort Introduction - Bill: We've expanded seats for earlier phase …" at bounding box center [620, 188] width 550 height 16
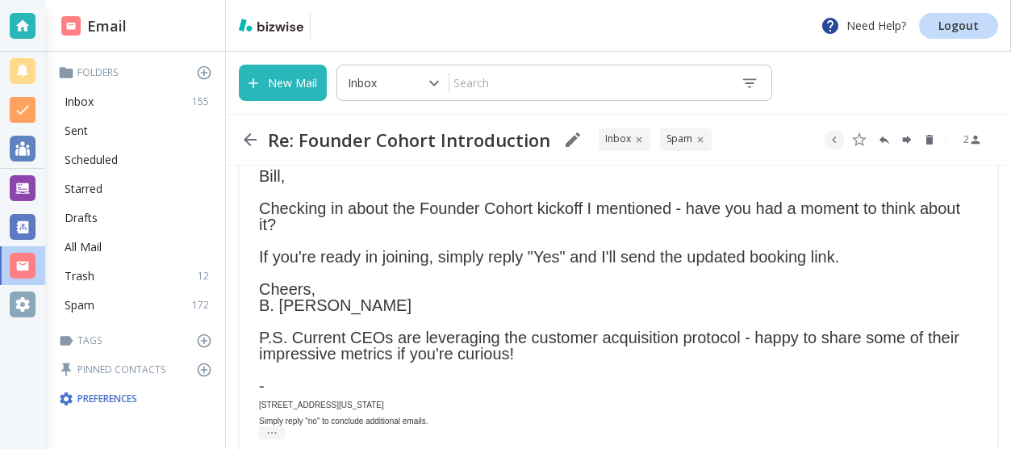
scroll to position [148, 0]
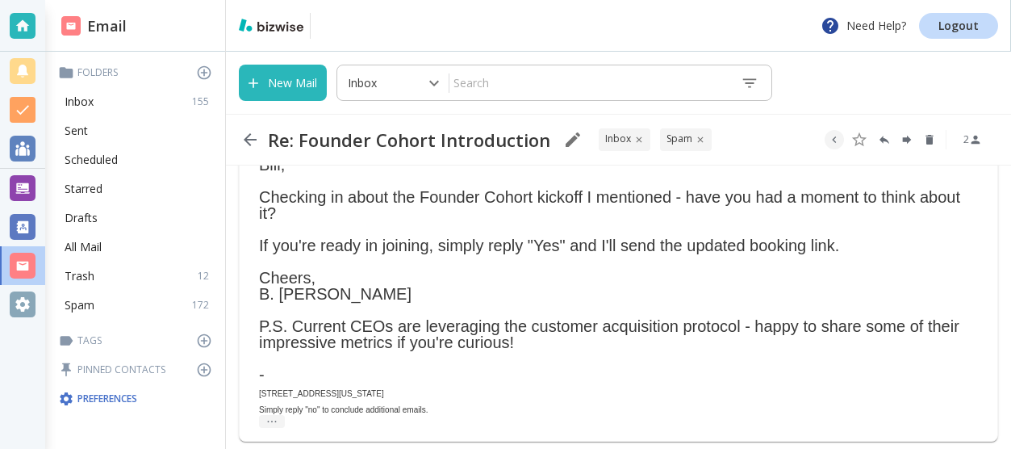
click at [446, 181] on div "Bill," at bounding box center [618, 173] width 719 height 32
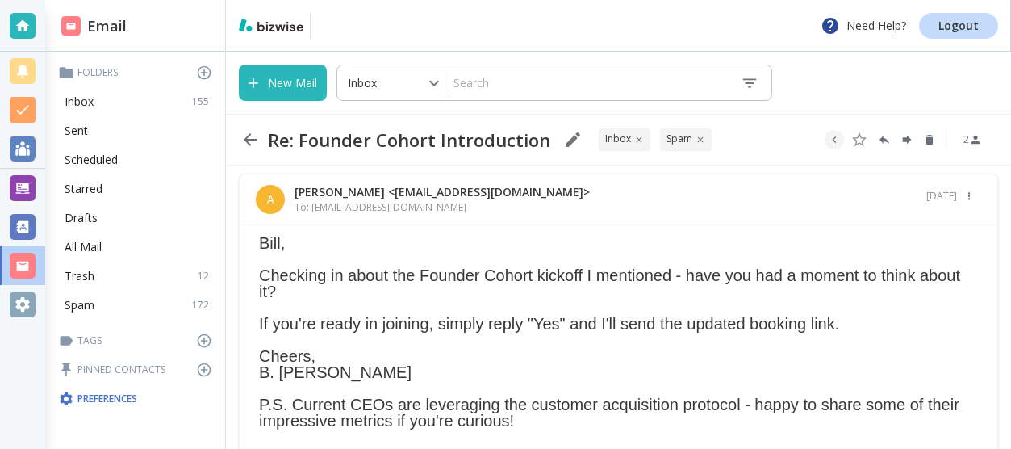
scroll to position [73, 0]
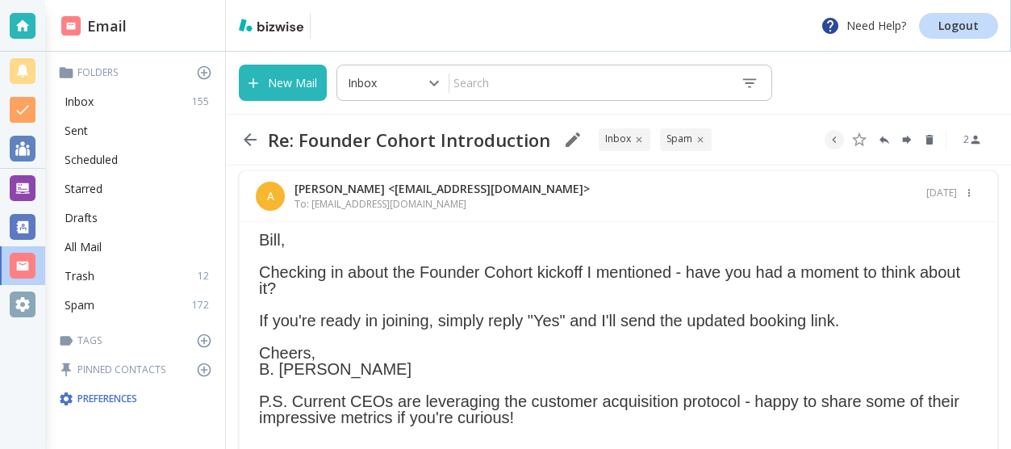
click at [580, 307] on div "Checking in about the Founder Cohort kickoff I mentioned - have you had a momen…" at bounding box center [618, 377] width 719 height 226
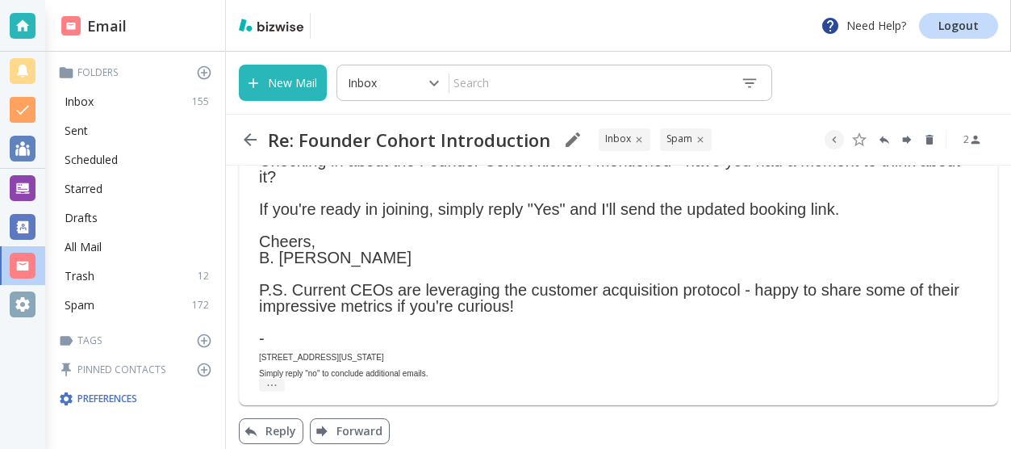
scroll to position [195, 0]
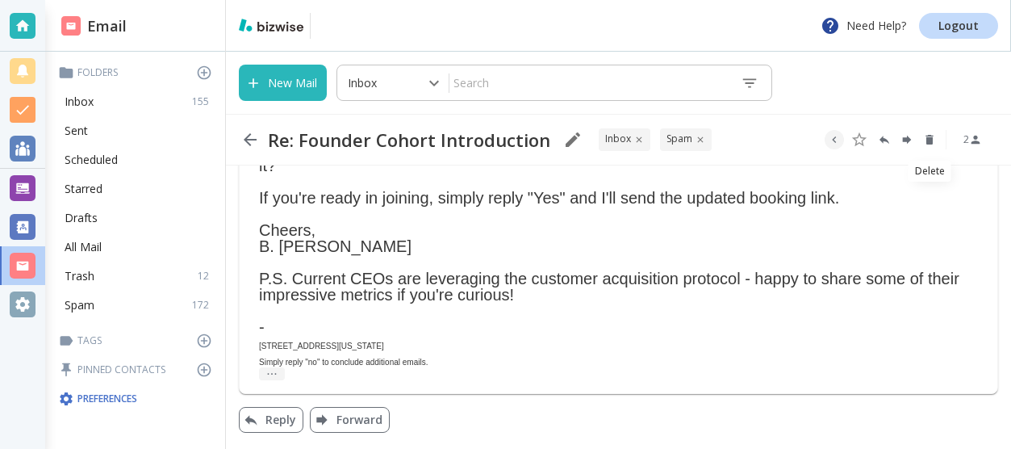
click at [932, 140] on icon "Delete" at bounding box center [929, 140] width 7 height 10
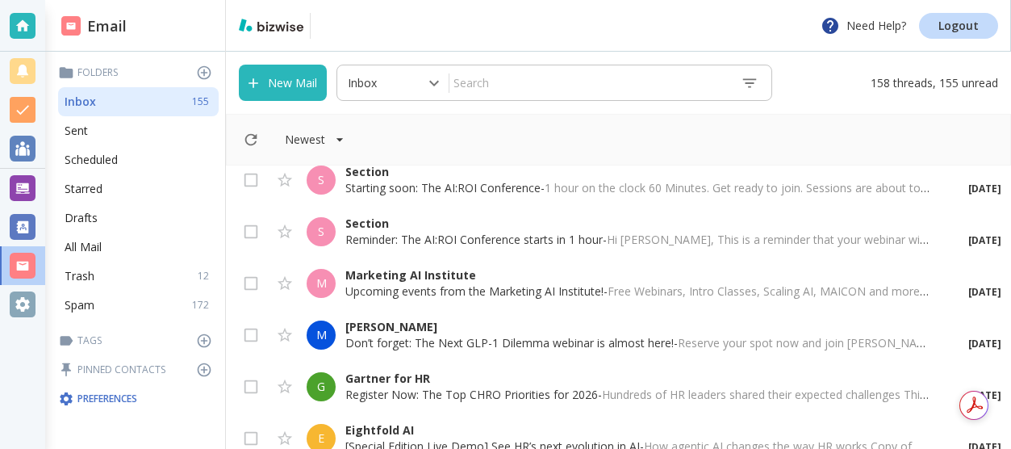
click at [247, 179] on input "checkbox" at bounding box center [251, 183] width 31 height 31
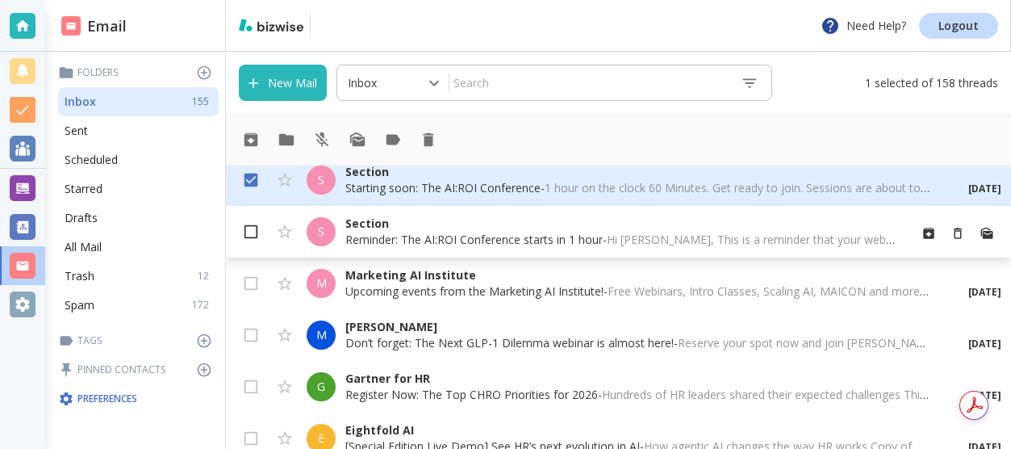
click at [251, 230] on input "checkbox" at bounding box center [251, 235] width 31 height 31
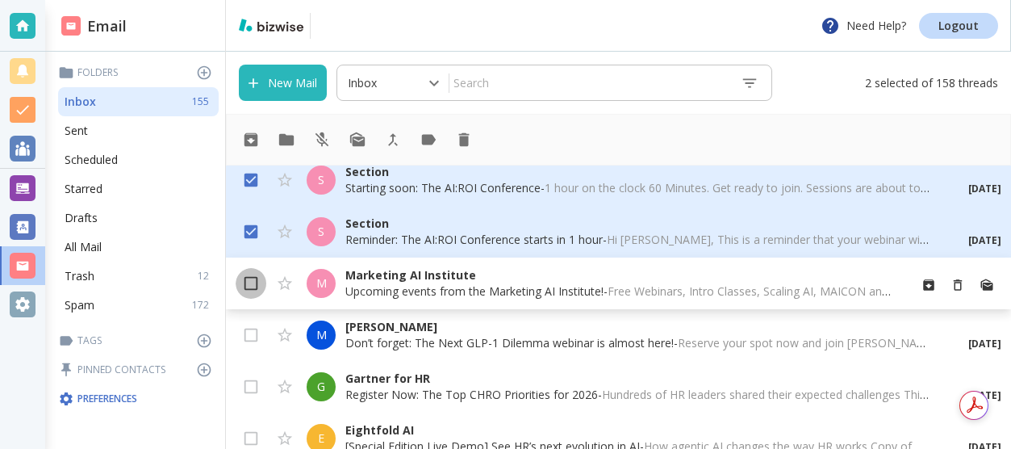
click at [252, 290] on input "checkbox" at bounding box center [251, 286] width 31 height 31
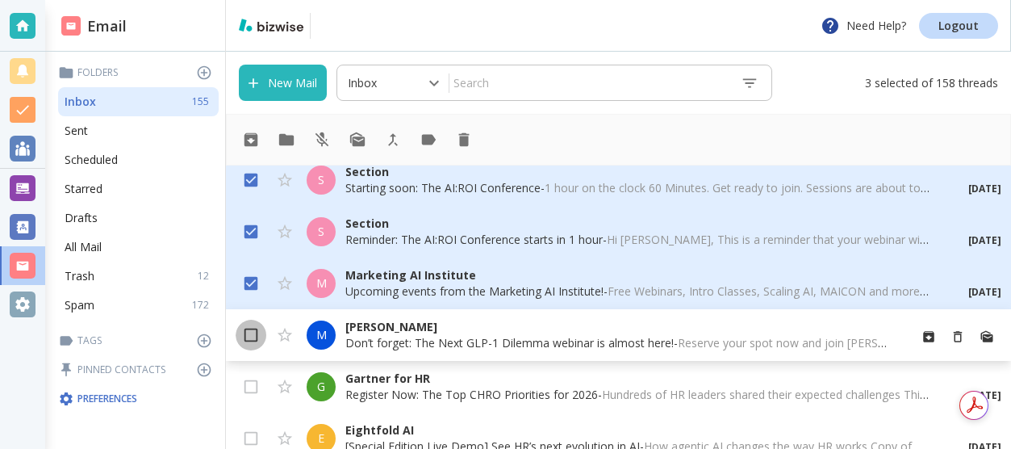
click at [251, 334] on input "checkbox" at bounding box center [251, 338] width 31 height 31
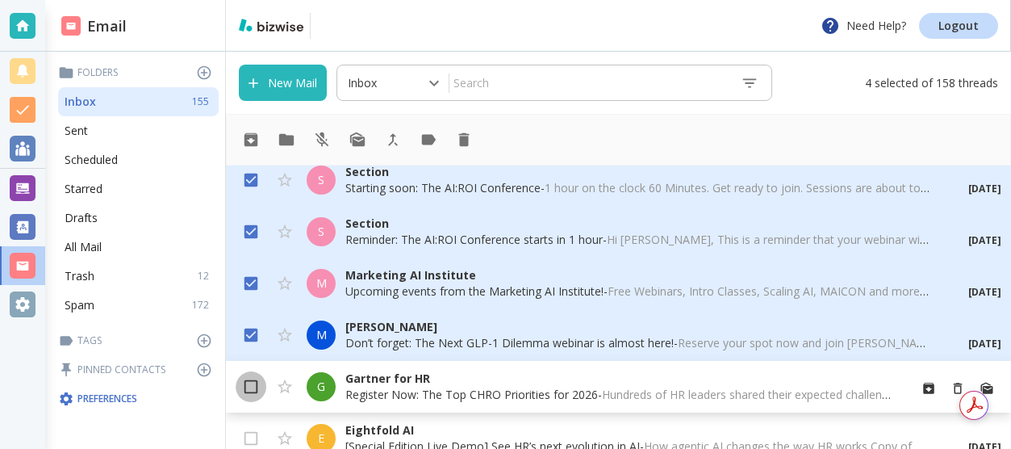
click at [253, 382] on input "checkbox" at bounding box center [251, 390] width 31 height 31
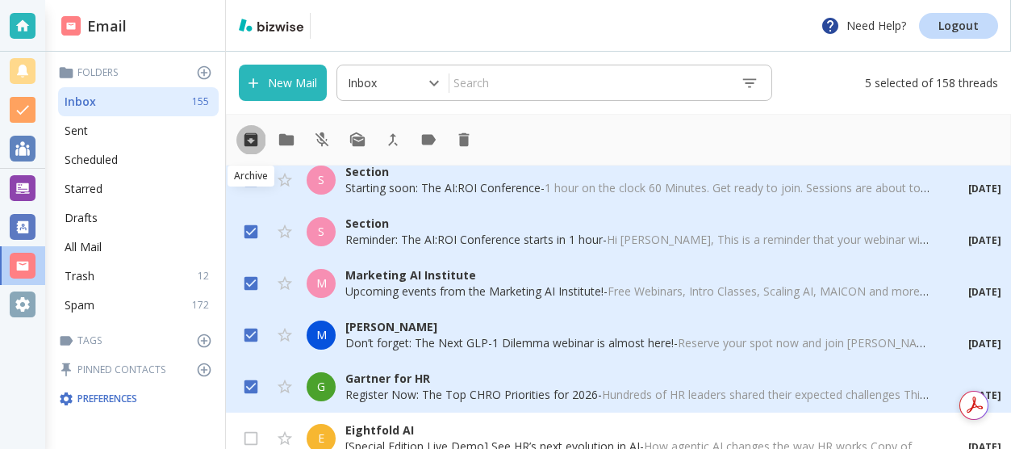
click at [252, 138] on icon "Archive" at bounding box center [252, 140] width 14 height 14
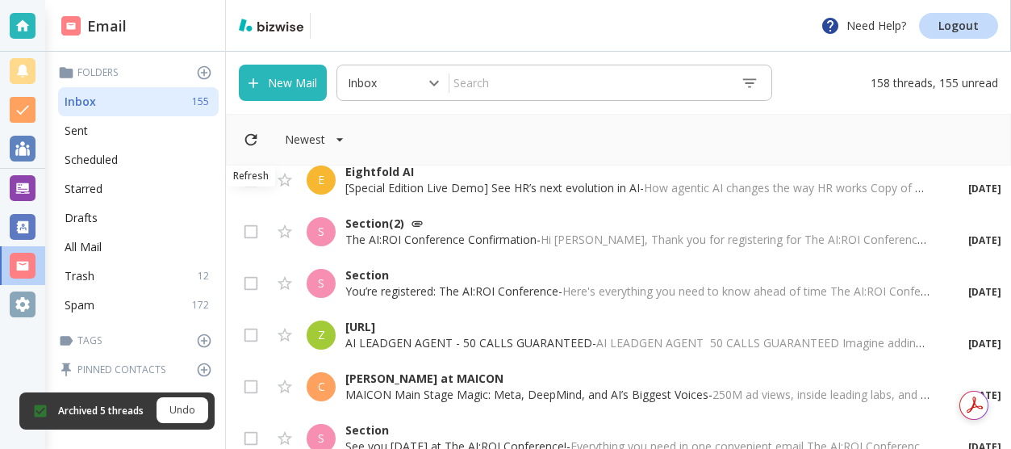
click at [252, 138] on icon "Refresh" at bounding box center [251, 140] width 12 height 12
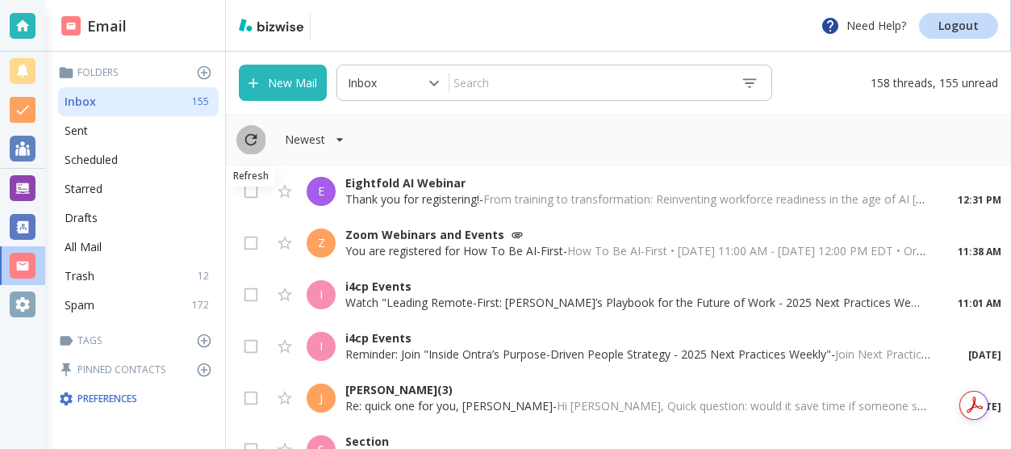
click at [254, 139] on icon "Refresh" at bounding box center [251, 140] width 18 height 18
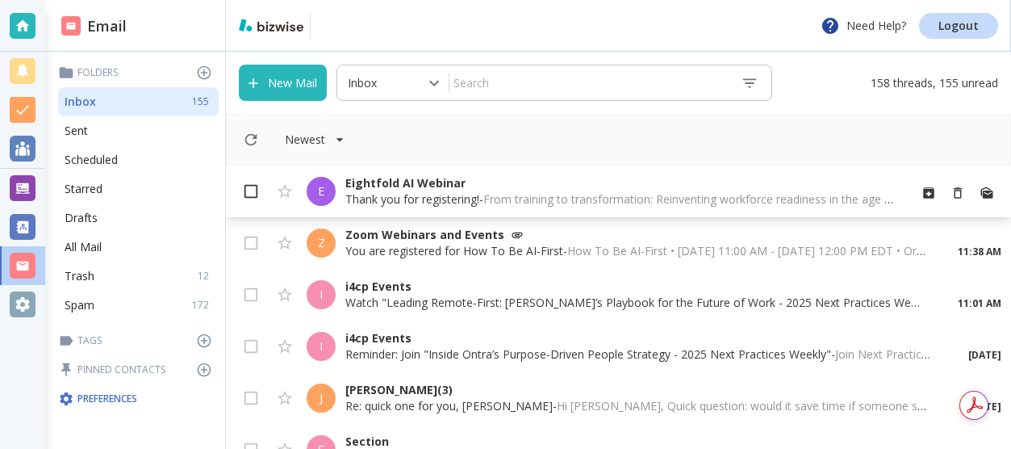
click at [261, 190] on input "checkbox" at bounding box center [251, 194] width 31 height 31
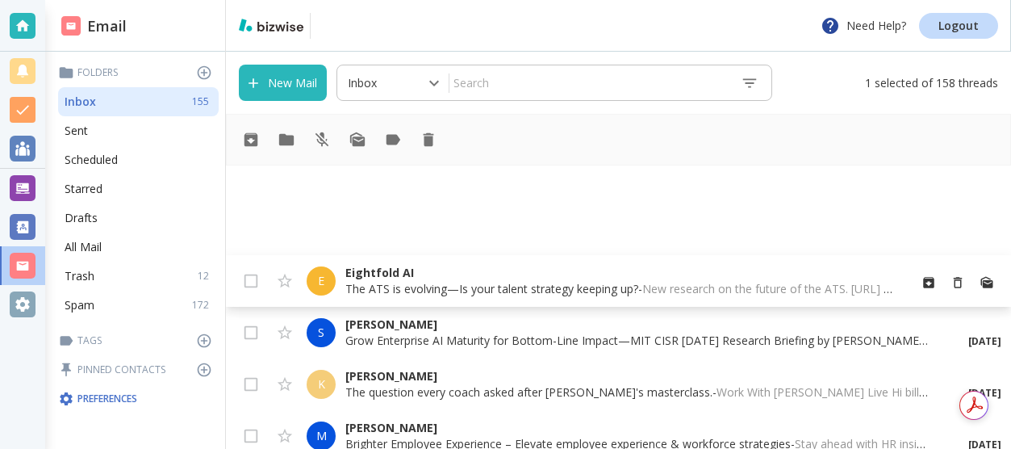
scroll to position [7414, 0]
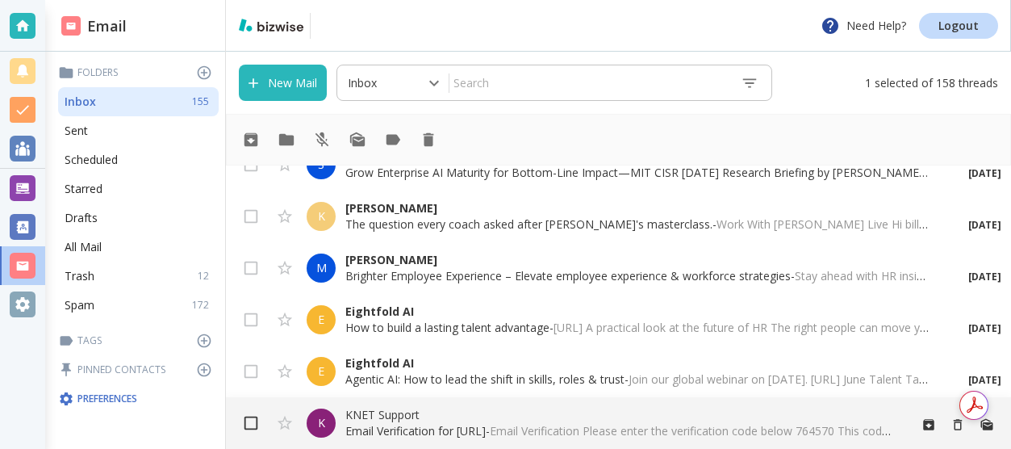
click at [250, 424] on input "checkbox" at bounding box center [251, 426] width 31 height 31
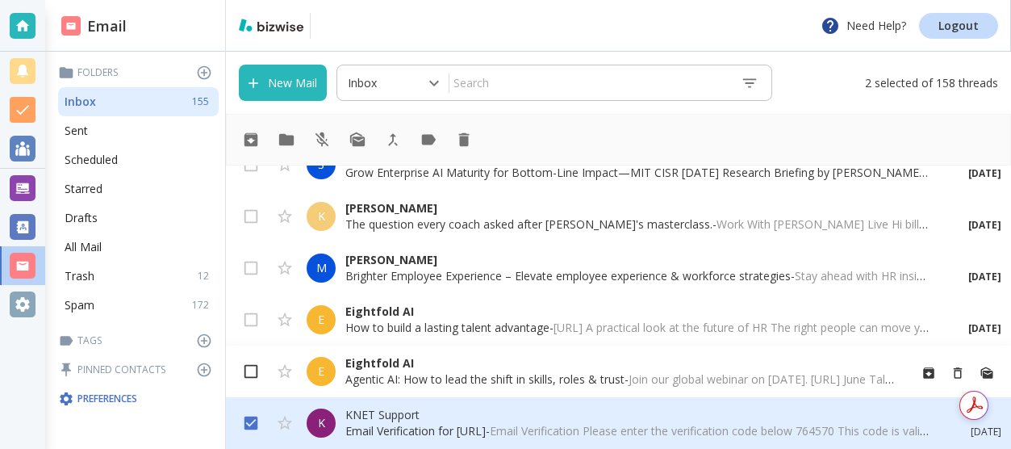
click at [257, 369] on input "checkbox" at bounding box center [251, 374] width 31 height 31
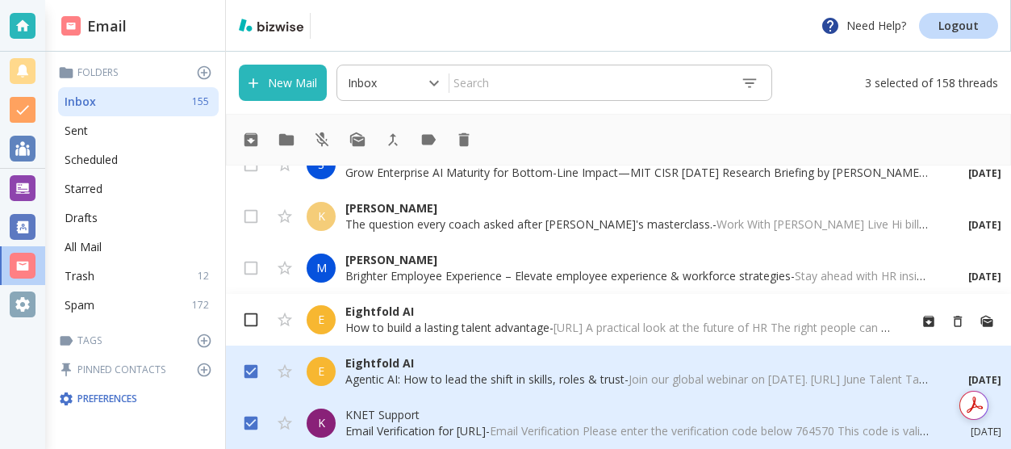
click at [255, 320] on input "checkbox" at bounding box center [251, 323] width 31 height 31
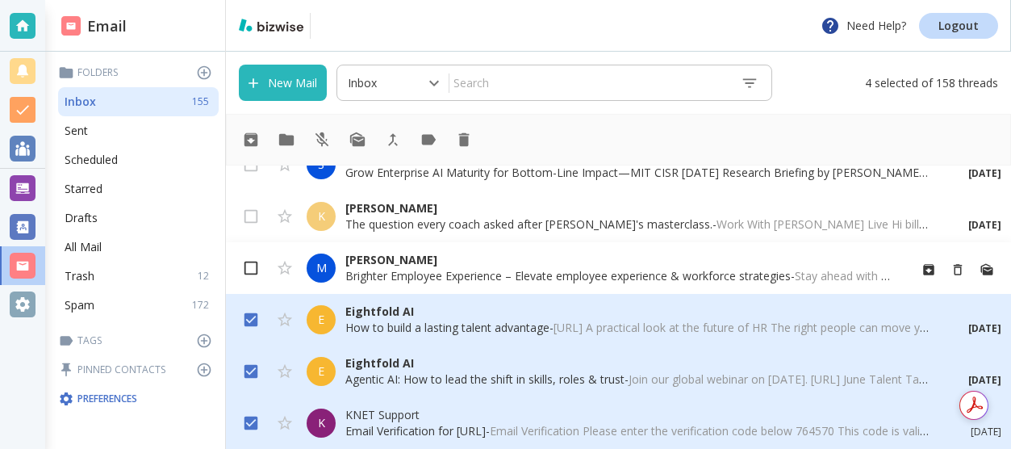
click at [259, 270] on input "checkbox" at bounding box center [251, 271] width 31 height 31
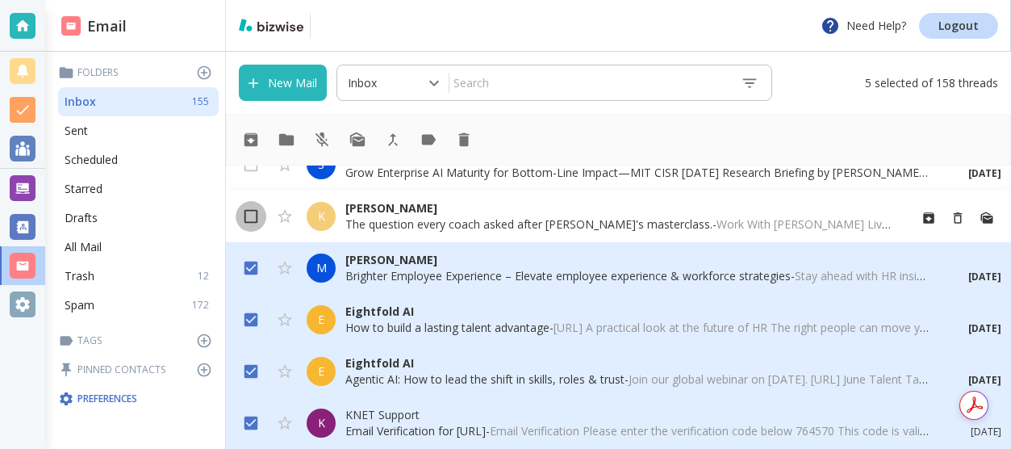
click at [259, 220] on input "checkbox" at bounding box center [251, 219] width 31 height 31
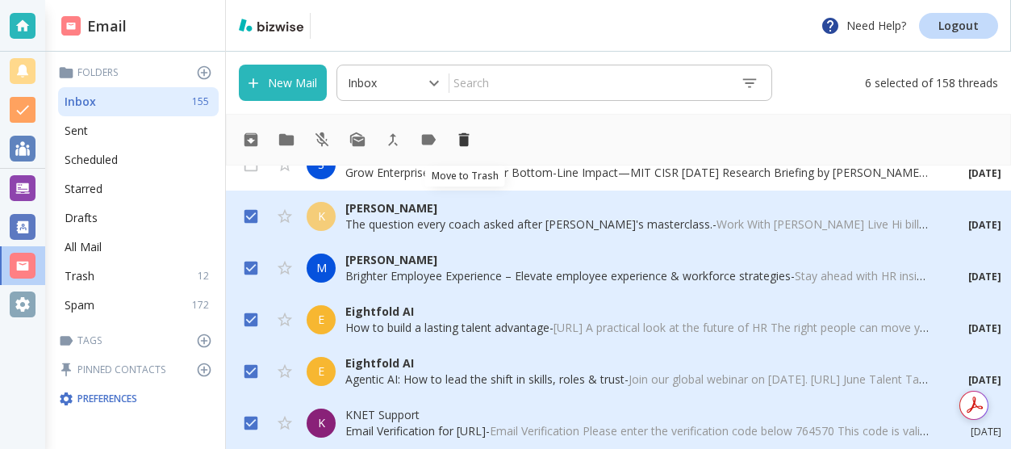
click at [465, 147] on icon "Move to Trash" at bounding box center [464, 140] width 18 height 18
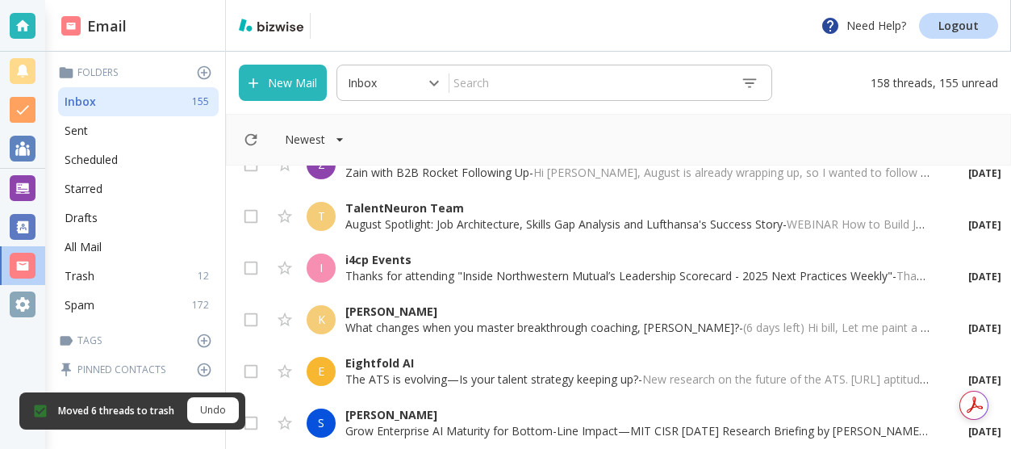
scroll to position [7104, 0]
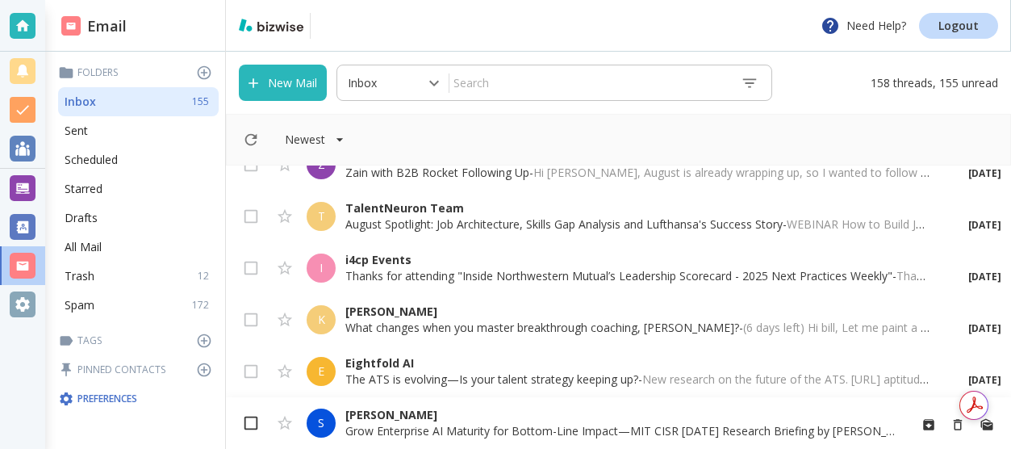
click at [253, 422] on input "checkbox" at bounding box center [251, 426] width 31 height 31
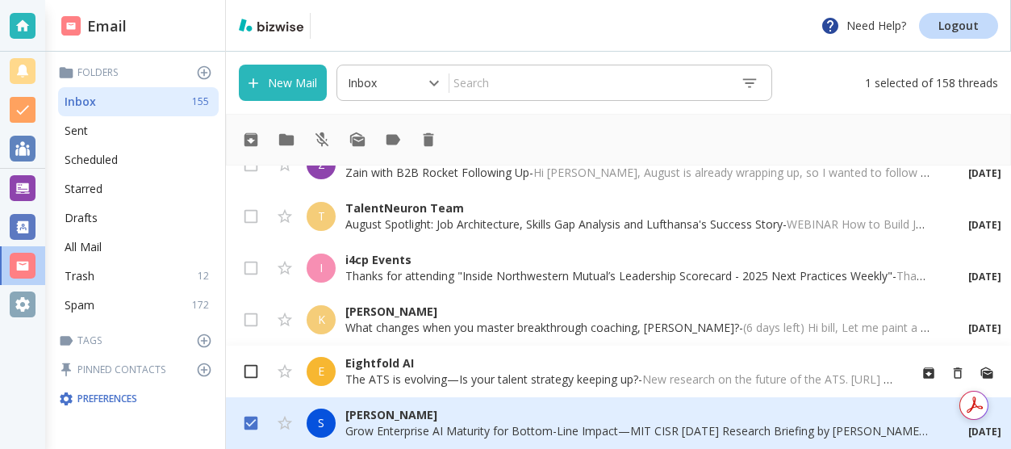
click at [259, 369] on input "checkbox" at bounding box center [251, 374] width 31 height 31
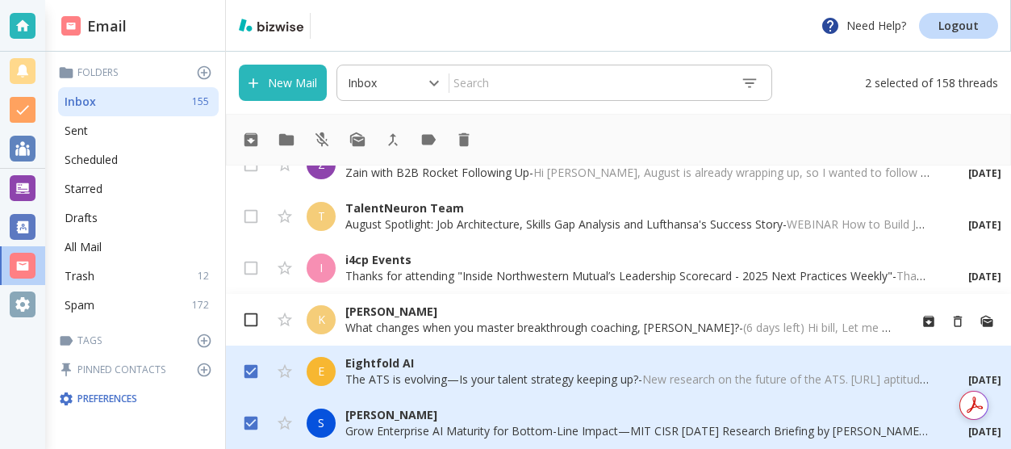
click at [258, 318] on input "checkbox" at bounding box center [251, 323] width 31 height 31
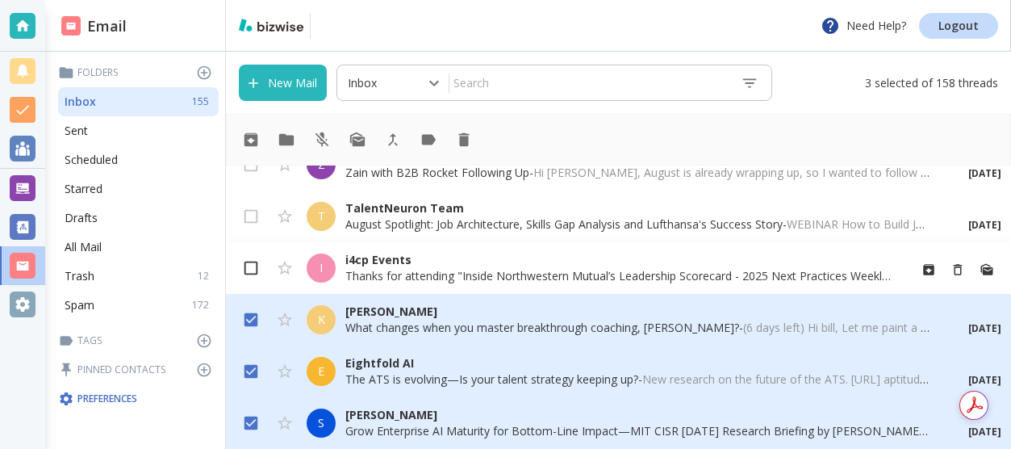
click at [263, 266] on input "checkbox" at bounding box center [251, 271] width 31 height 31
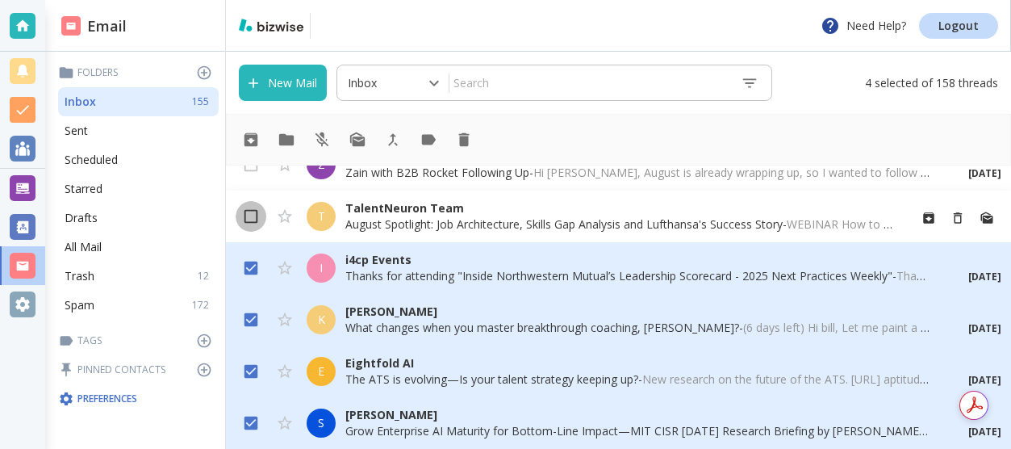
click at [257, 213] on input "checkbox" at bounding box center [251, 219] width 31 height 31
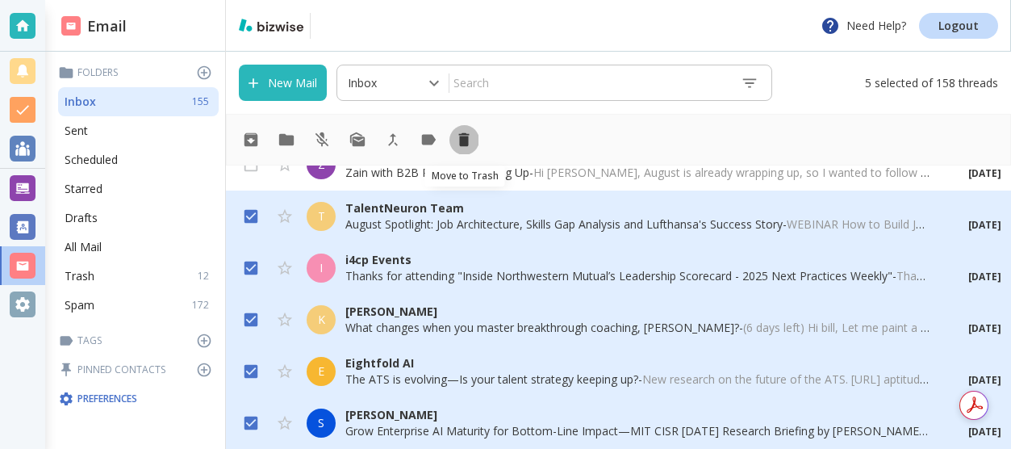
click at [463, 141] on icon "Move to Trash" at bounding box center [464, 140] width 10 height 14
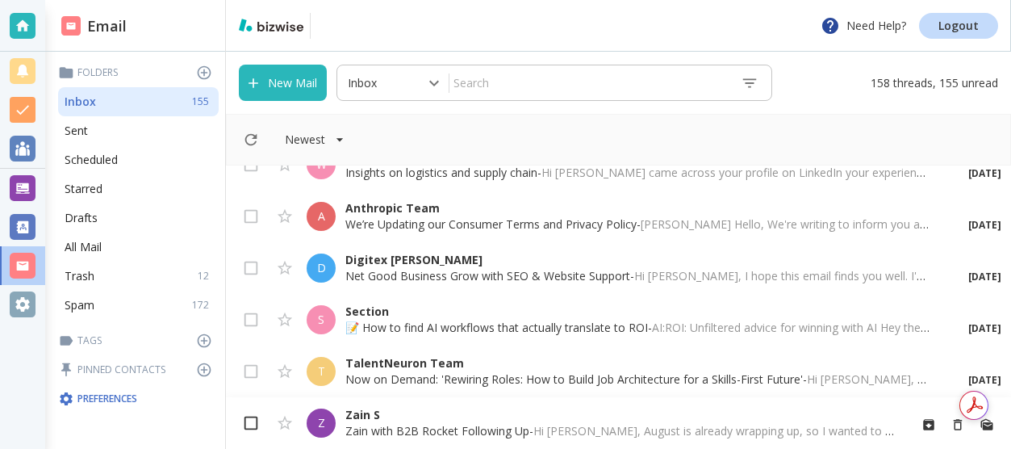
click at [259, 421] on input "checkbox" at bounding box center [251, 426] width 31 height 31
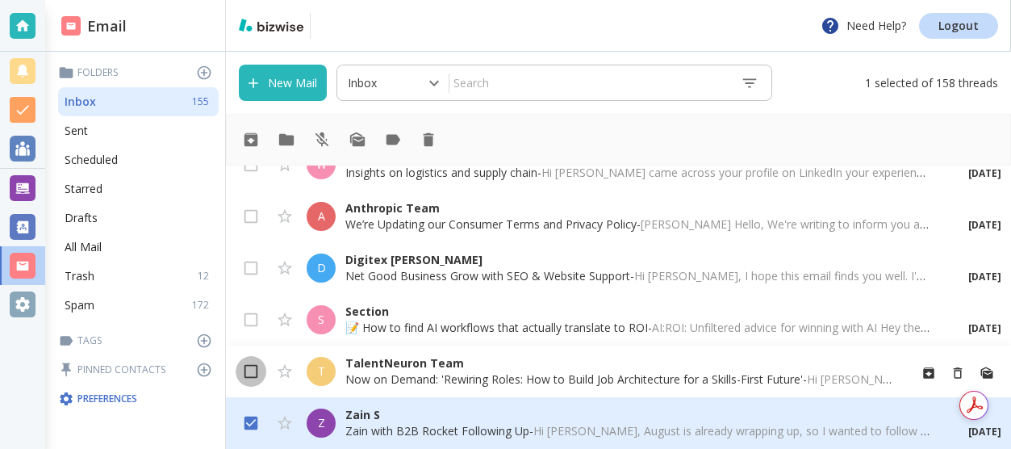
click at [257, 374] on input "checkbox" at bounding box center [251, 374] width 31 height 31
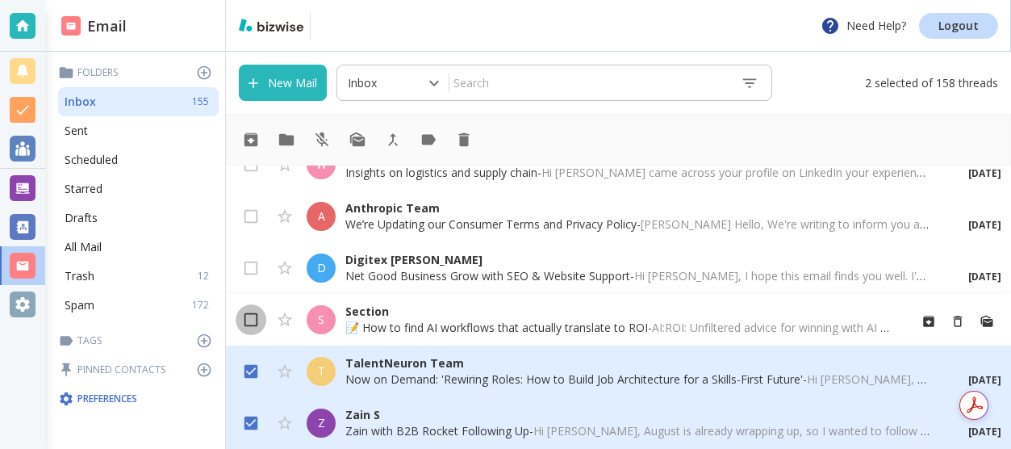
click at [259, 319] on input "checkbox" at bounding box center [251, 323] width 31 height 31
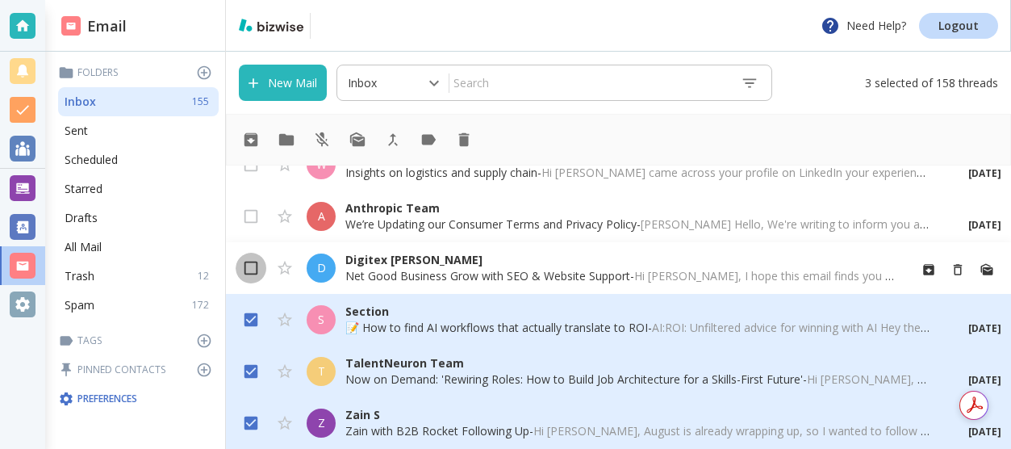
click at [258, 261] on input "checkbox" at bounding box center [251, 271] width 31 height 31
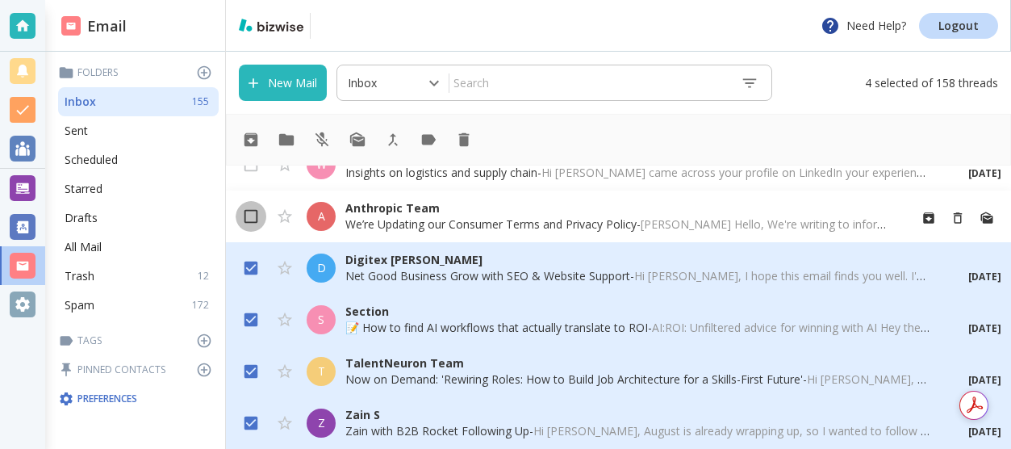
click at [253, 218] on input "checkbox" at bounding box center [251, 219] width 31 height 31
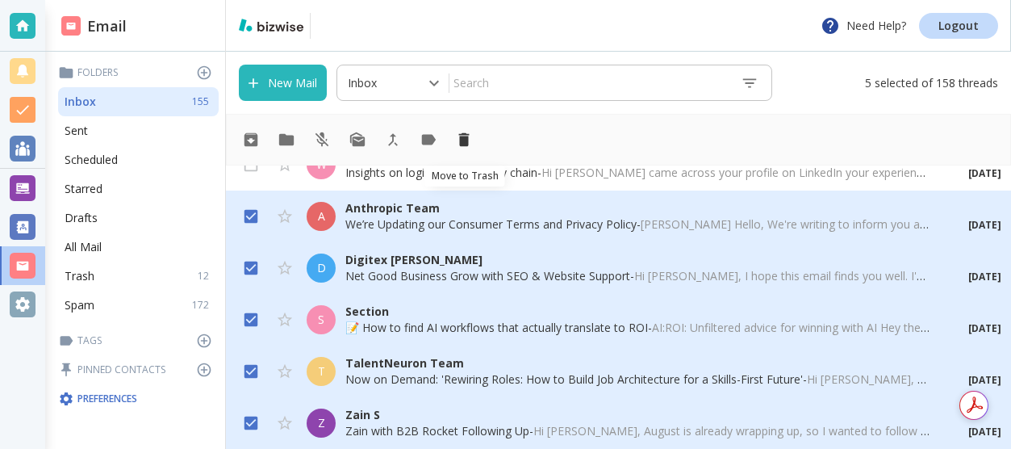
click at [463, 139] on icon "Move to Trash" at bounding box center [464, 140] width 10 height 14
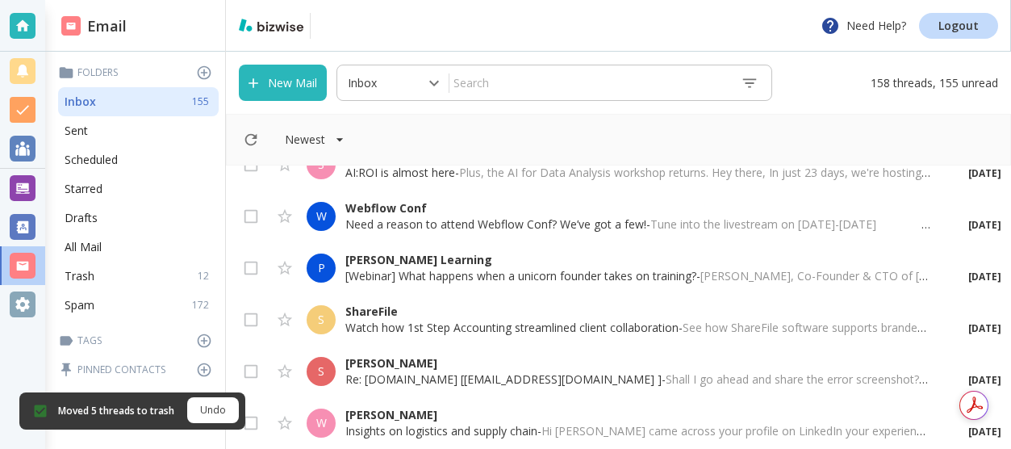
scroll to position [6588, 0]
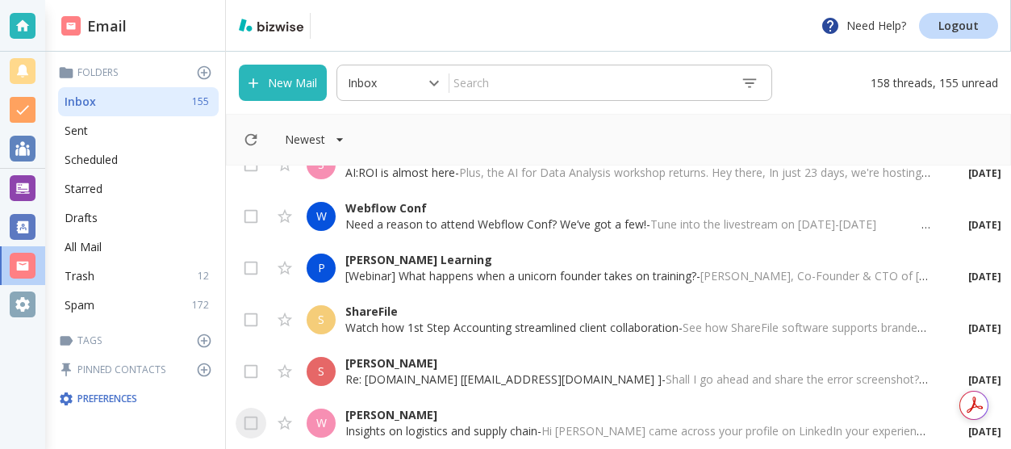
click at [257, 420] on input "checkbox" at bounding box center [251, 426] width 31 height 31
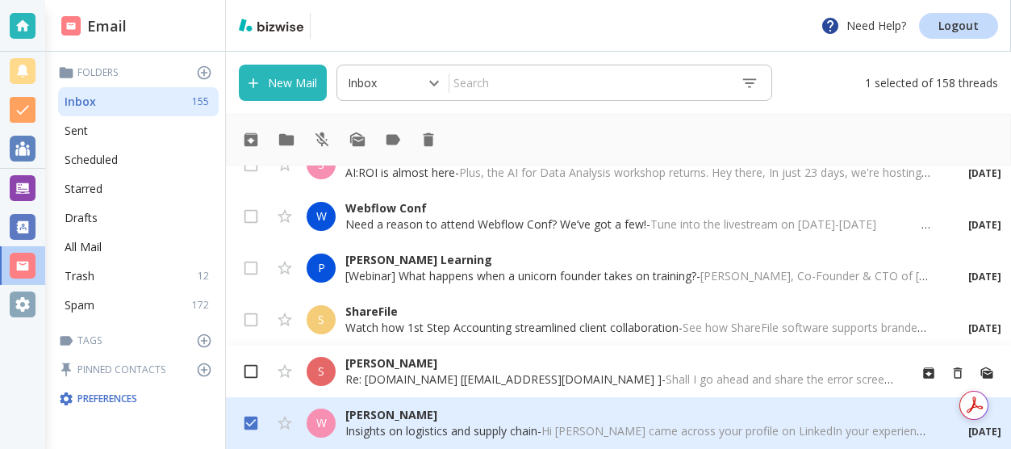
click at [259, 372] on input "checkbox" at bounding box center [251, 374] width 31 height 31
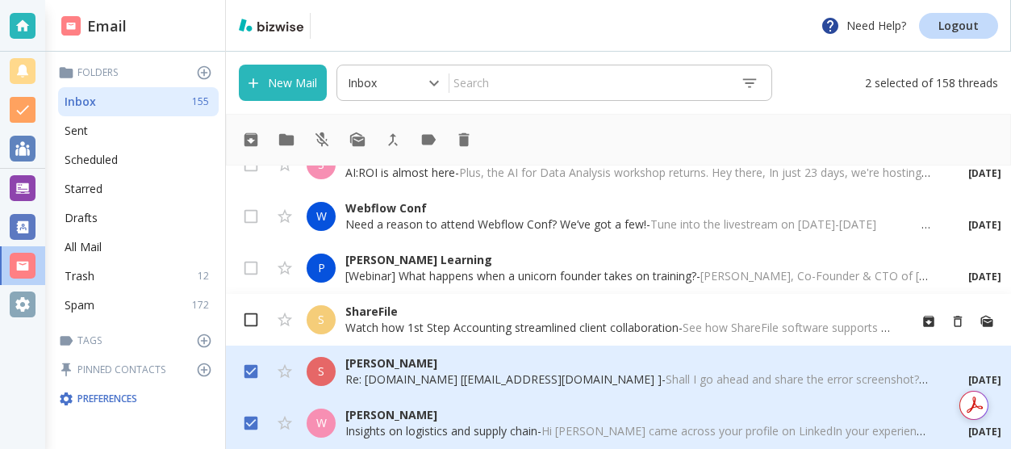
click at [258, 323] on input "checkbox" at bounding box center [251, 323] width 31 height 31
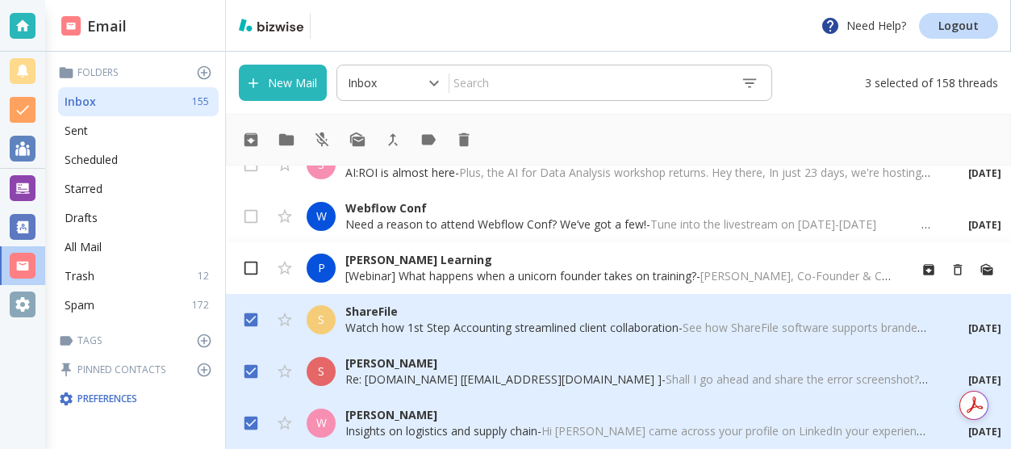
click at [256, 270] on input "checkbox" at bounding box center [251, 271] width 31 height 31
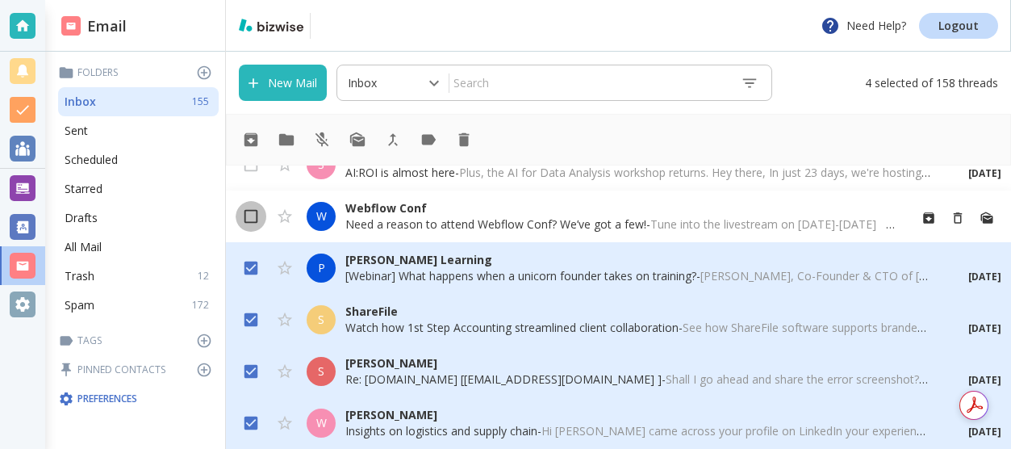
click at [253, 221] on input "checkbox" at bounding box center [251, 219] width 31 height 31
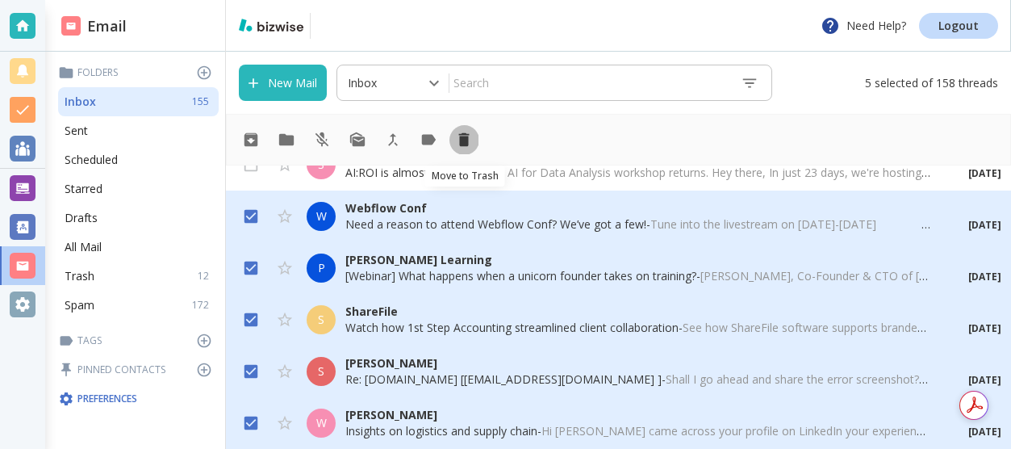
click at [463, 144] on icon "Move to Trash" at bounding box center [464, 140] width 10 height 14
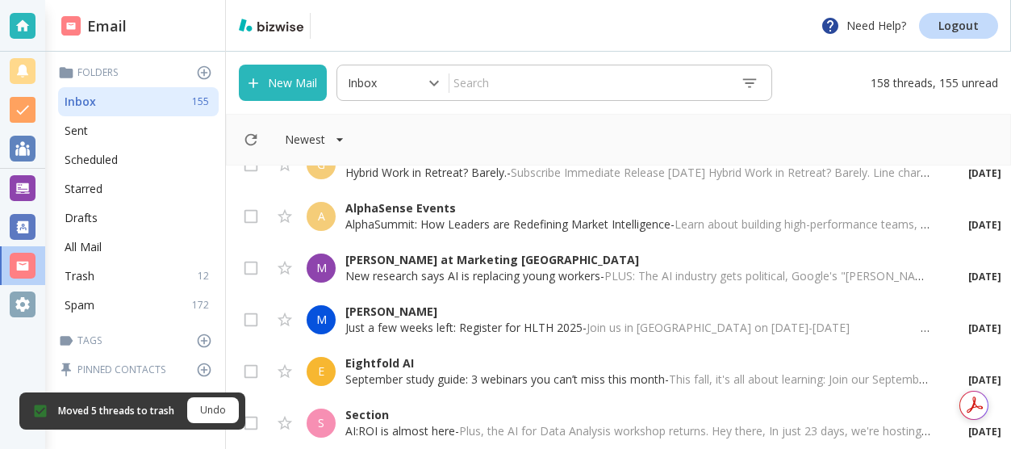
scroll to position [6330, 0]
click at [247, 417] on input "checkbox" at bounding box center [251, 426] width 31 height 31
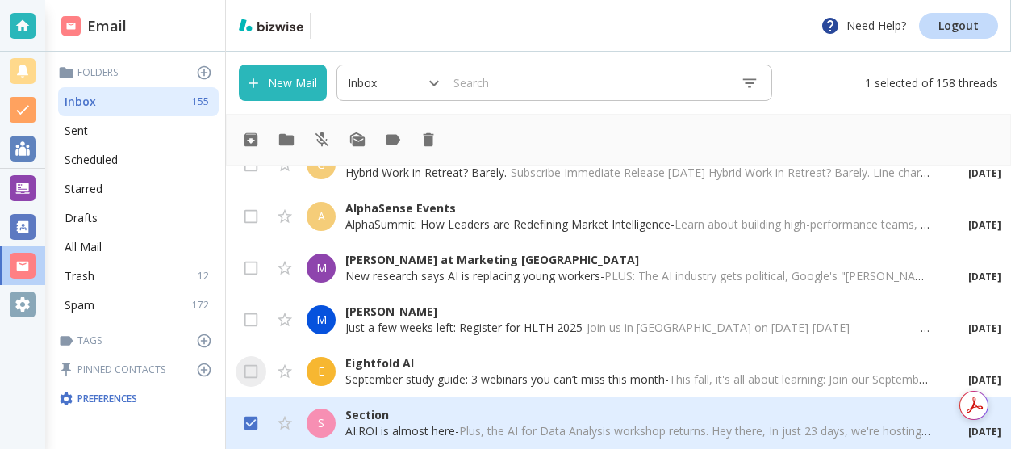
click at [251, 368] on input "checkbox" at bounding box center [251, 374] width 31 height 31
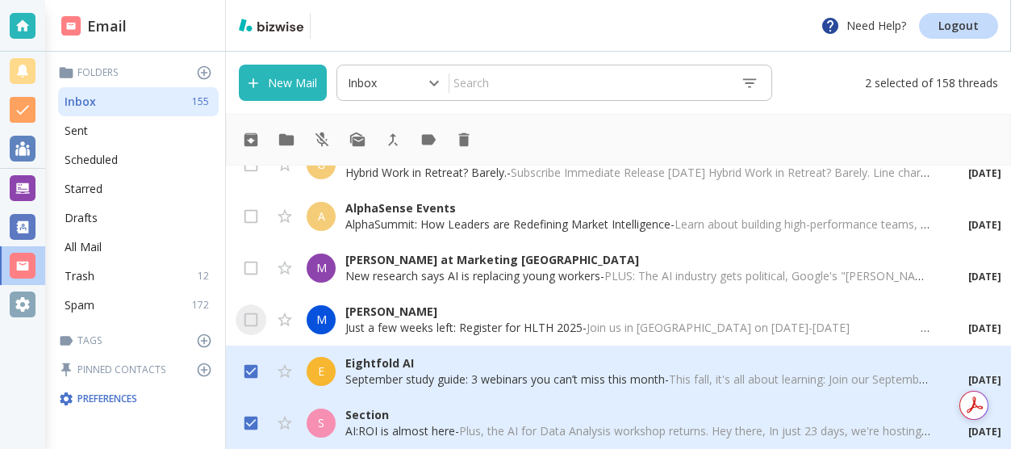
click at [256, 320] on input "checkbox" at bounding box center [251, 323] width 31 height 31
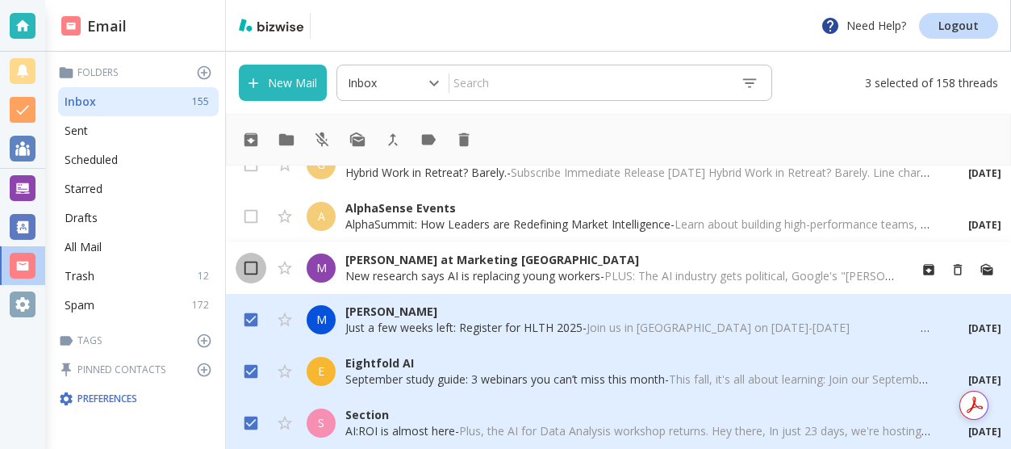
click at [257, 270] on input "checkbox" at bounding box center [251, 271] width 31 height 31
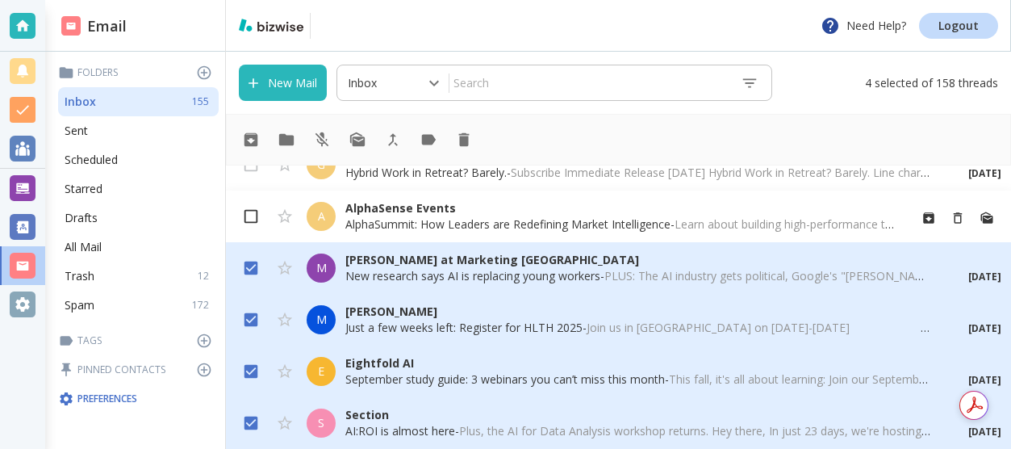
click at [257, 216] on input "checkbox" at bounding box center [251, 219] width 31 height 31
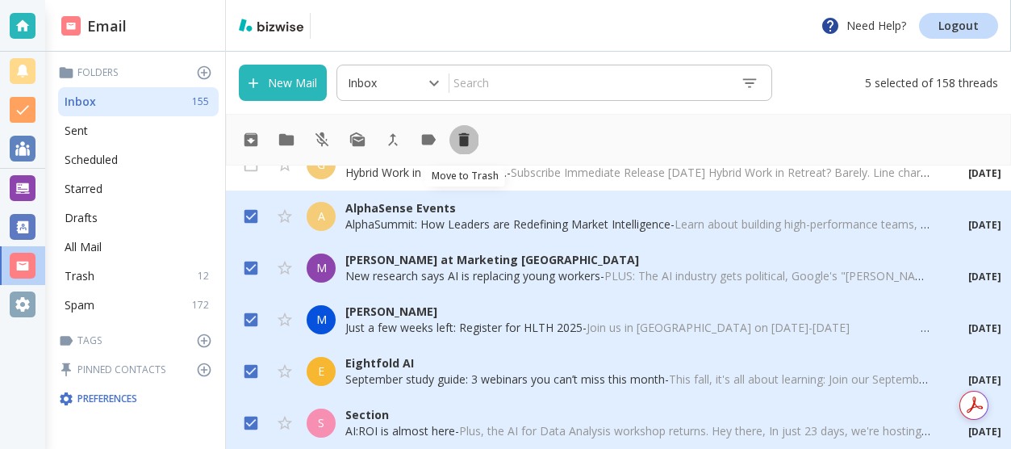
click at [465, 140] on icon "Move to Trash" at bounding box center [464, 140] width 10 height 14
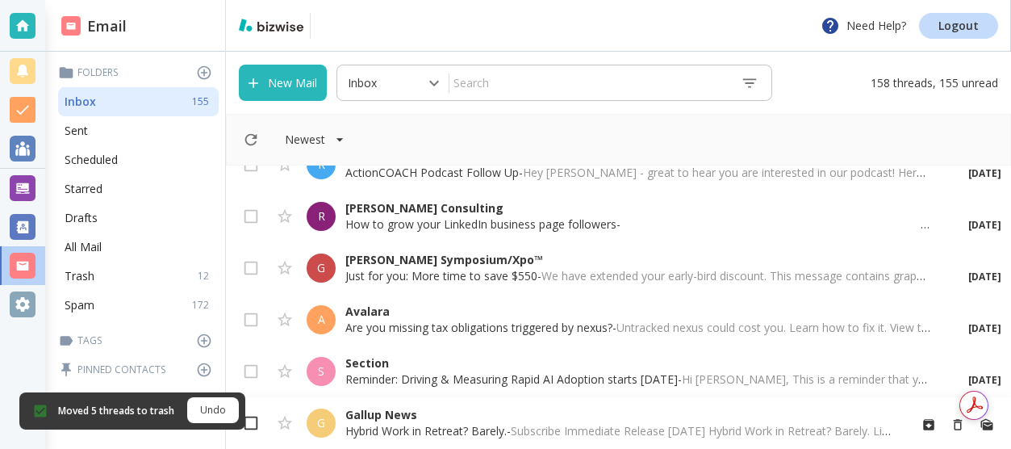
click at [252, 423] on input "checkbox" at bounding box center [251, 426] width 31 height 31
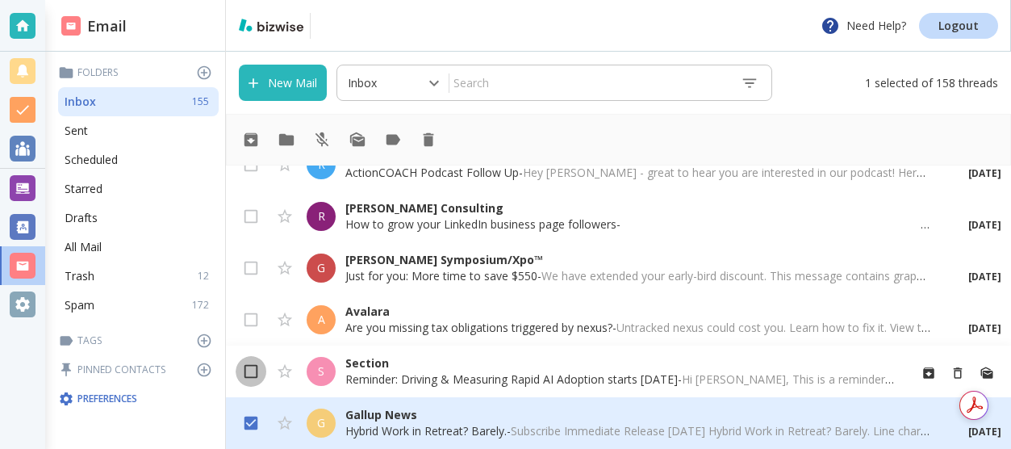
click at [257, 372] on input "checkbox" at bounding box center [251, 374] width 31 height 31
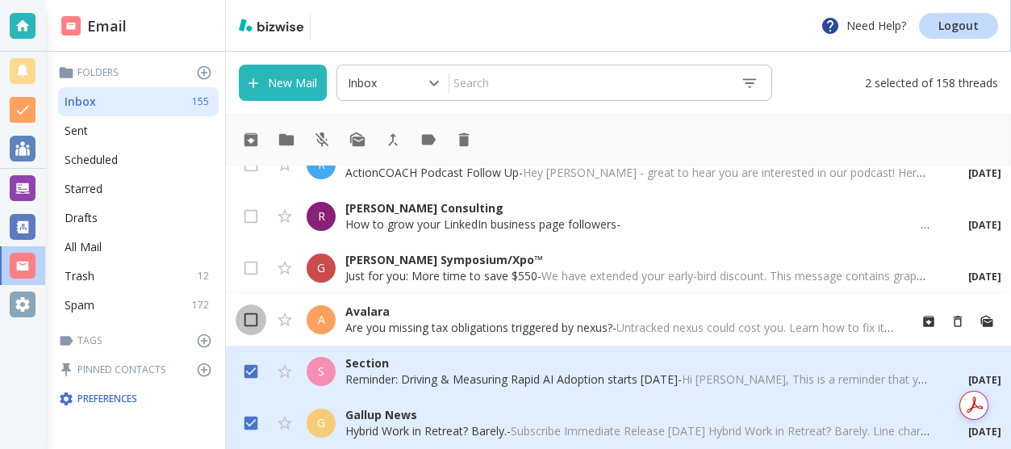
click at [263, 320] on input "checkbox" at bounding box center [251, 323] width 31 height 31
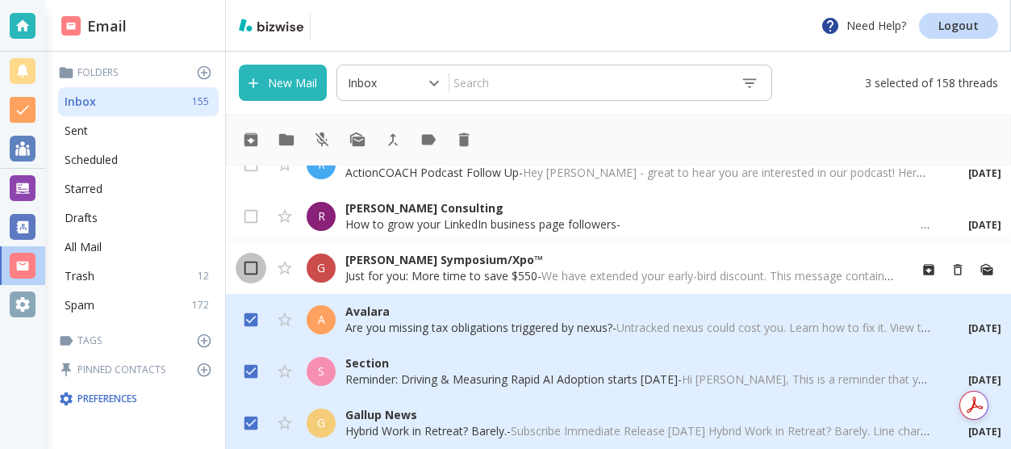
click at [262, 275] on input "checkbox" at bounding box center [251, 271] width 31 height 31
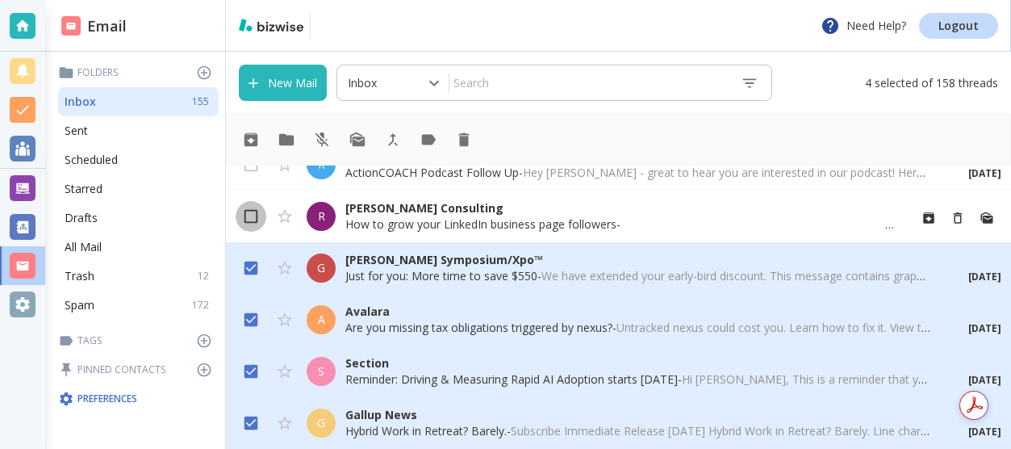
click at [262, 220] on input "checkbox" at bounding box center [251, 219] width 31 height 31
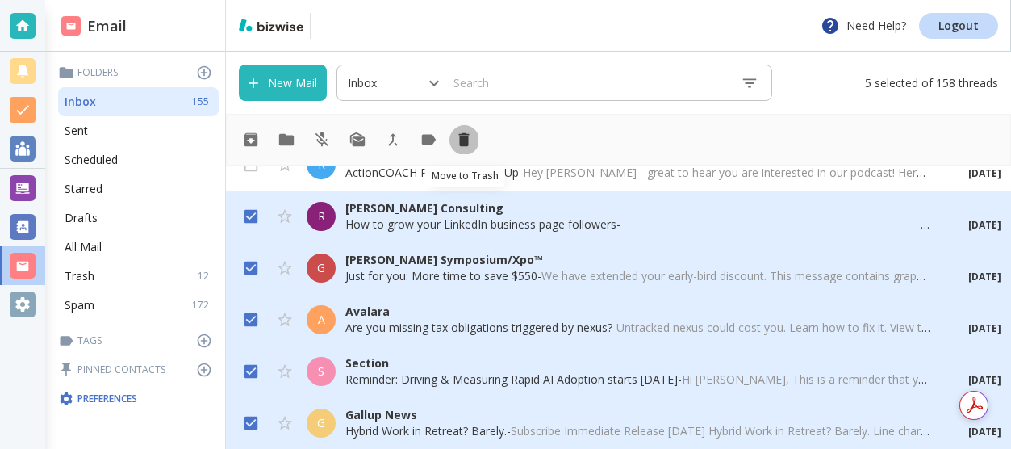
click at [463, 148] on icon "Move to Trash" at bounding box center [464, 140] width 18 height 18
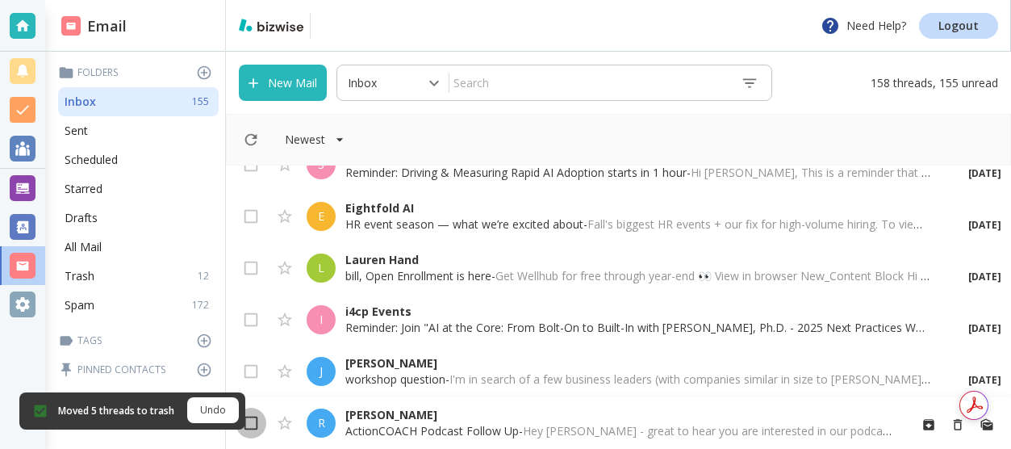
click at [256, 425] on input "checkbox" at bounding box center [251, 426] width 31 height 31
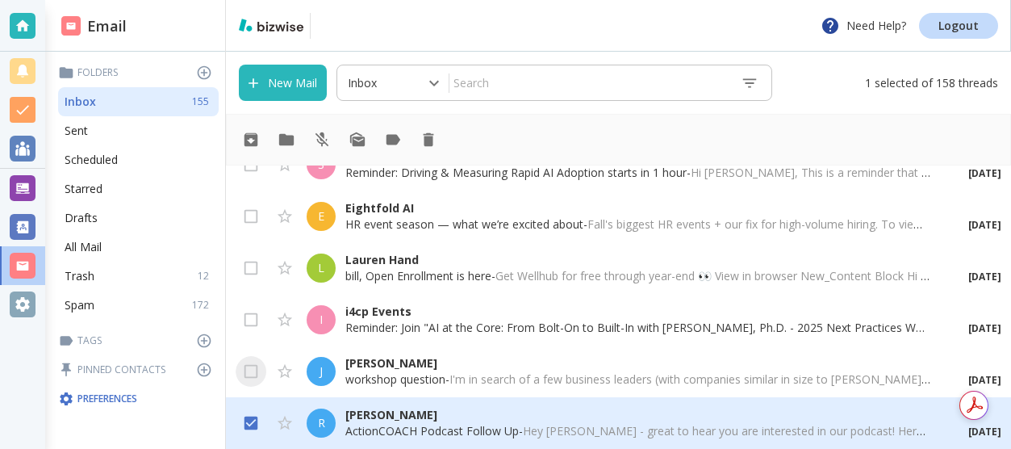
click at [256, 373] on input "checkbox" at bounding box center [251, 374] width 31 height 31
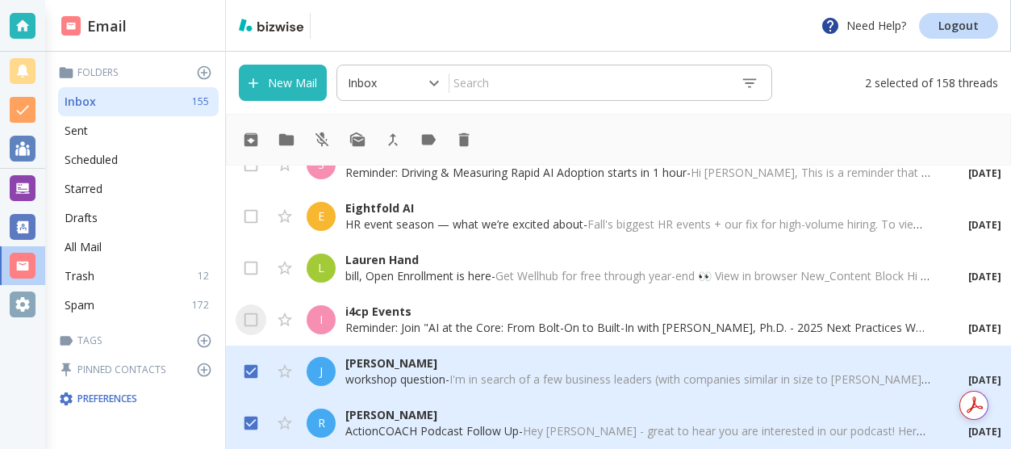
click at [257, 321] on input "checkbox" at bounding box center [251, 323] width 31 height 31
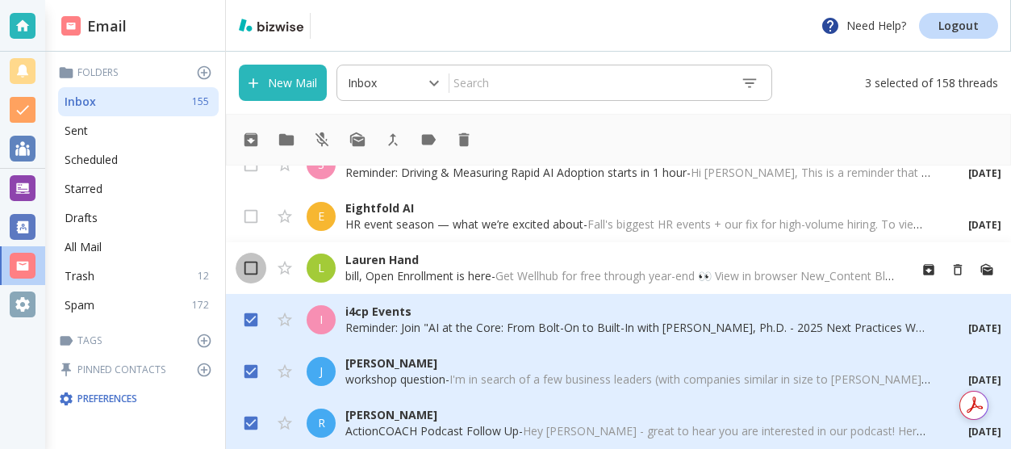
click at [262, 270] on input "checkbox" at bounding box center [251, 271] width 31 height 31
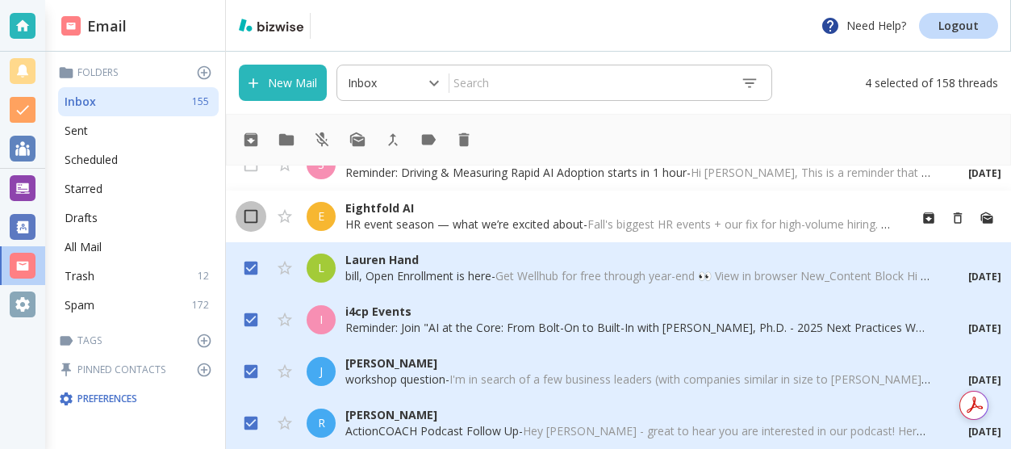
click at [260, 220] on input "checkbox" at bounding box center [251, 219] width 31 height 31
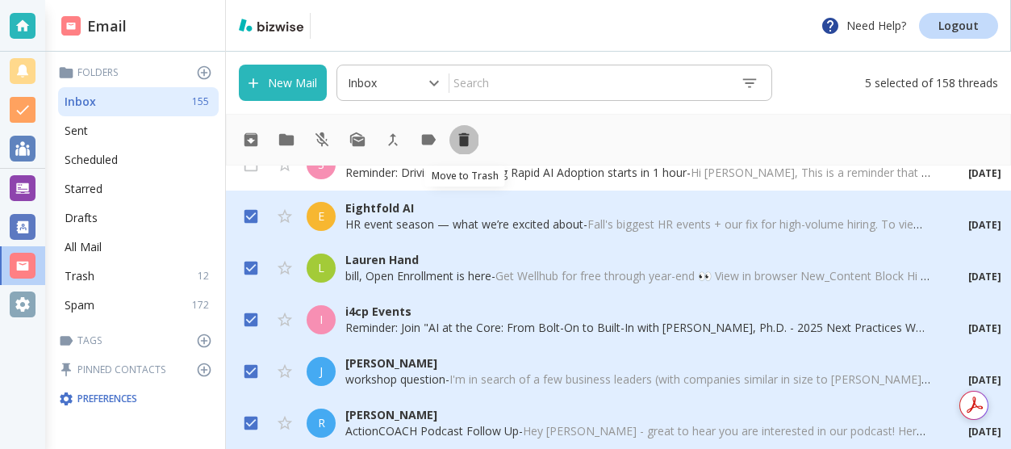
click at [470, 152] on button "Move to Trash" at bounding box center [464, 139] width 29 height 29
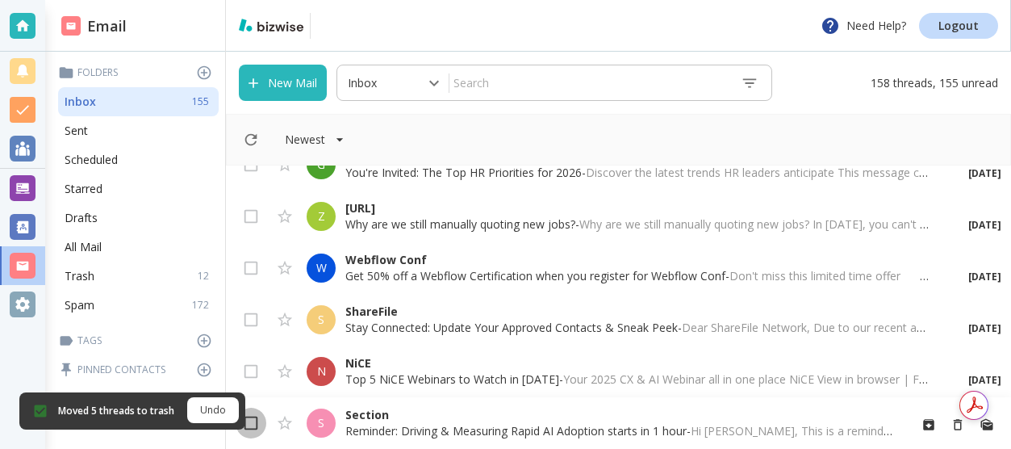
click at [258, 422] on input "checkbox" at bounding box center [251, 426] width 31 height 31
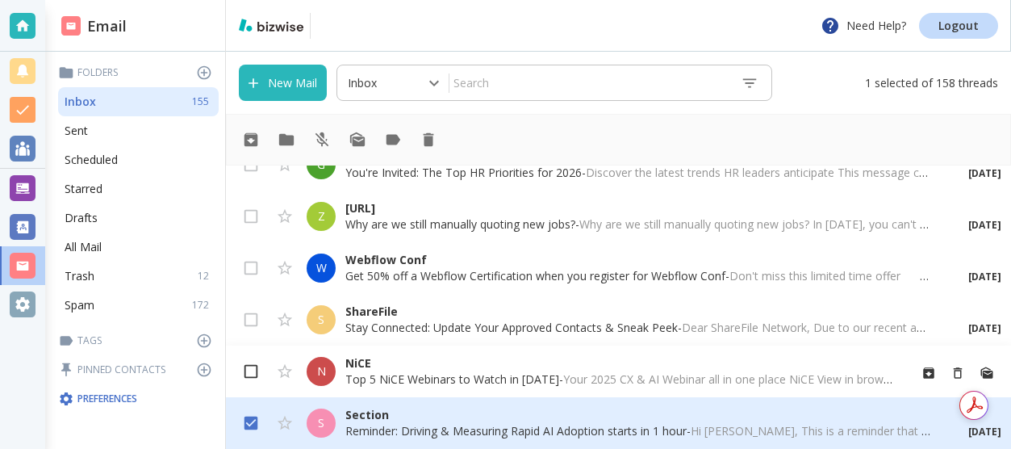
click at [260, 367] on input "checkbox" at bounding box center [251, 374] width 31 height 31
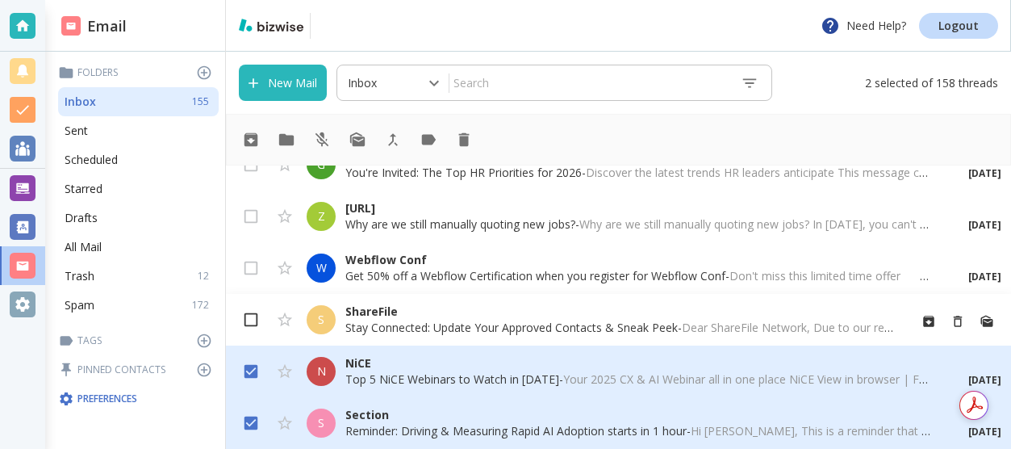
click at [256, 317] on input "checkbox" at bounding box center [251, 323] width 31 height 31
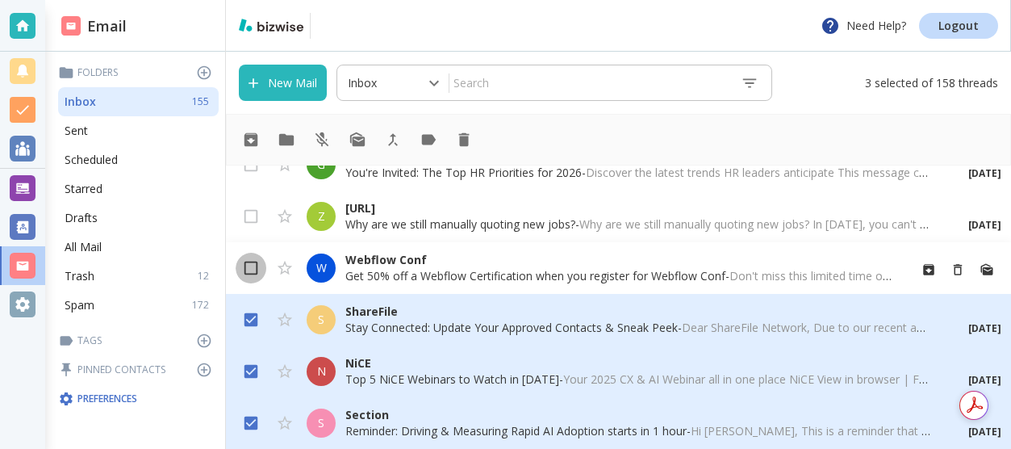
click at [260, 267] on input "checkbox" at bounding box center [251, 271] width 31 height 31
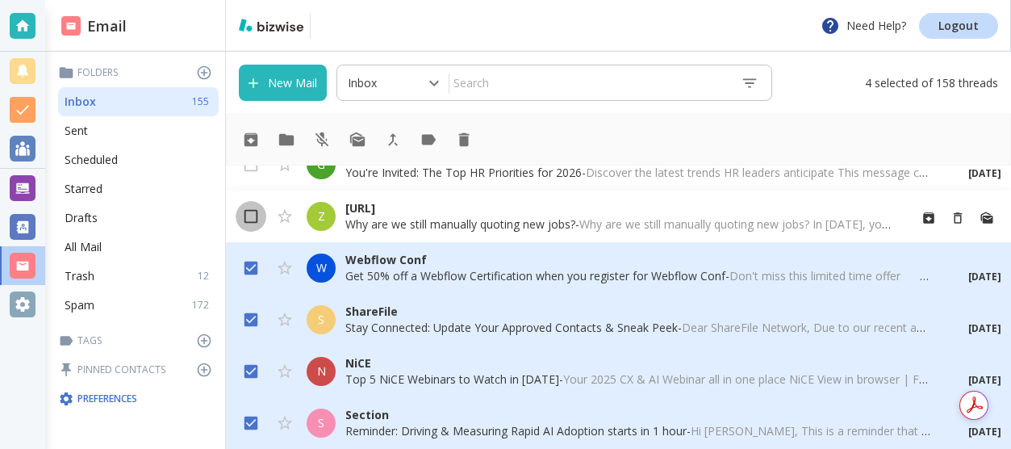
click at [258, 214] on input "checkbox" at bounding box center [251, 219] width 31 height 31
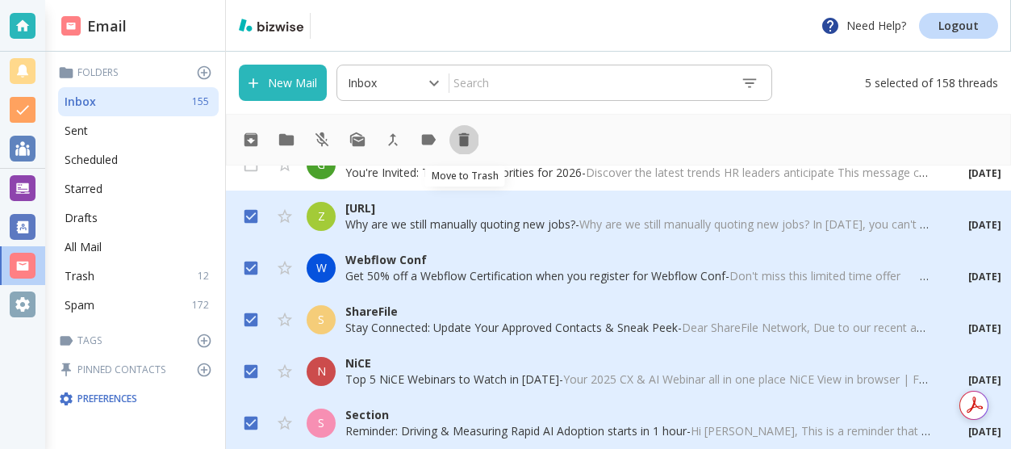
click at [469, 139] on icon "Move to Trash" at bounding box center [464, 140] width 18 height 18
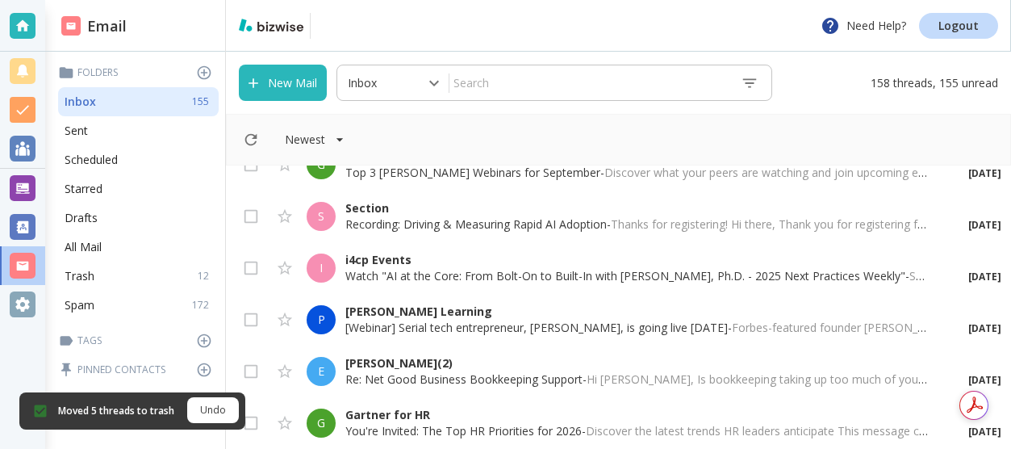
scroll to position [5296, 0]
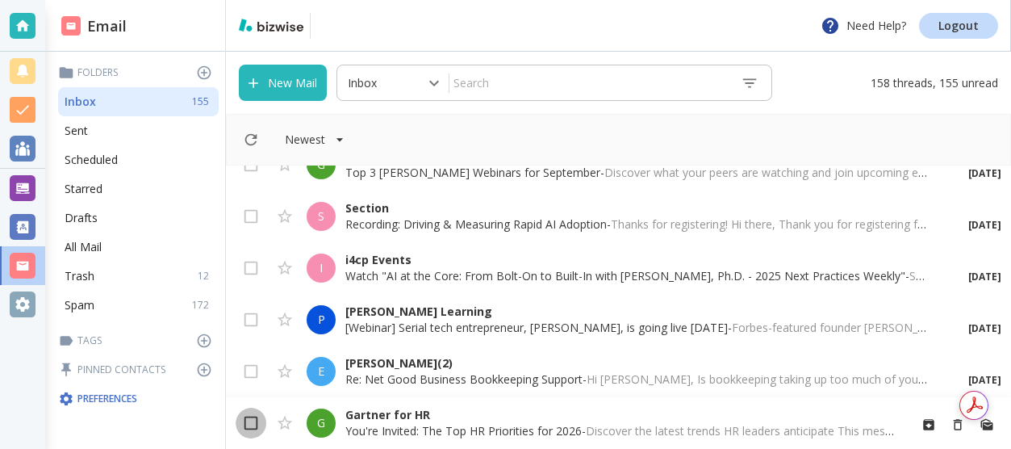
click at [253, 427] on input "checkbox" at bounding box center [251, 426] width 31 height 31
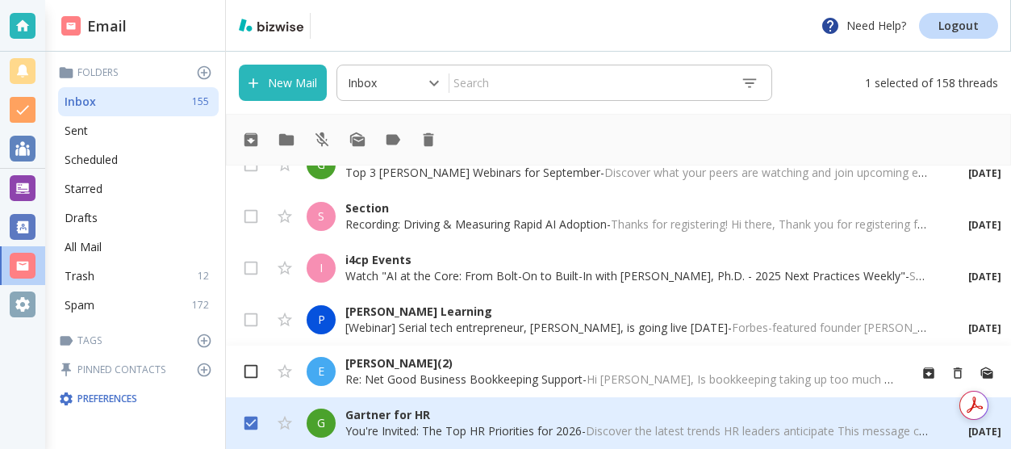
click at [255, 365] on input "checkbox" at bounding box center [251, 374] width 31 height 31
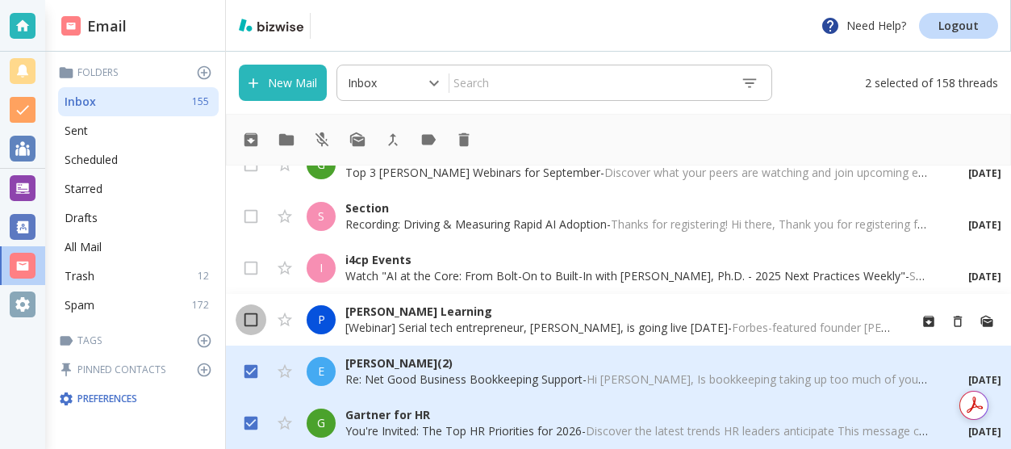
click at [253, 320] on input "checkbox" at bounding box center [251, 323] width 31 height 31
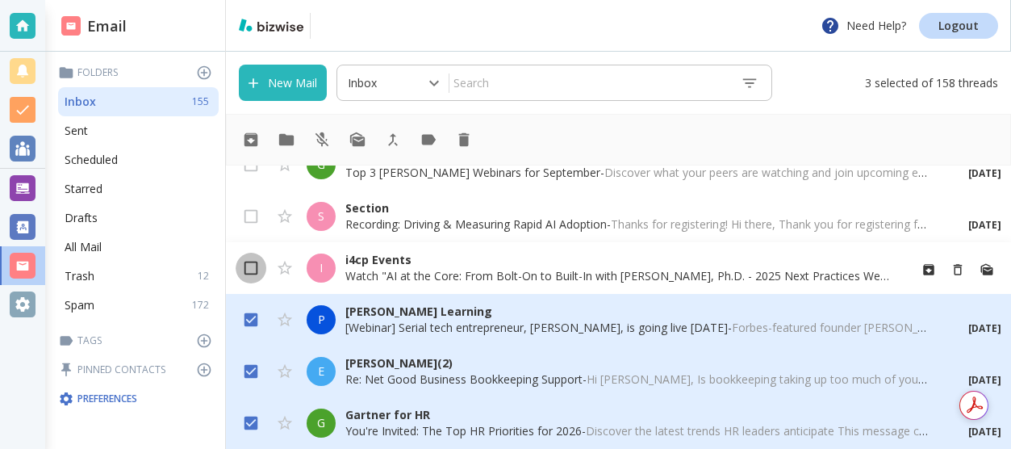
click at [256, 267] on input "checkbox" at bounding box center [251, 271] width 31 height 31
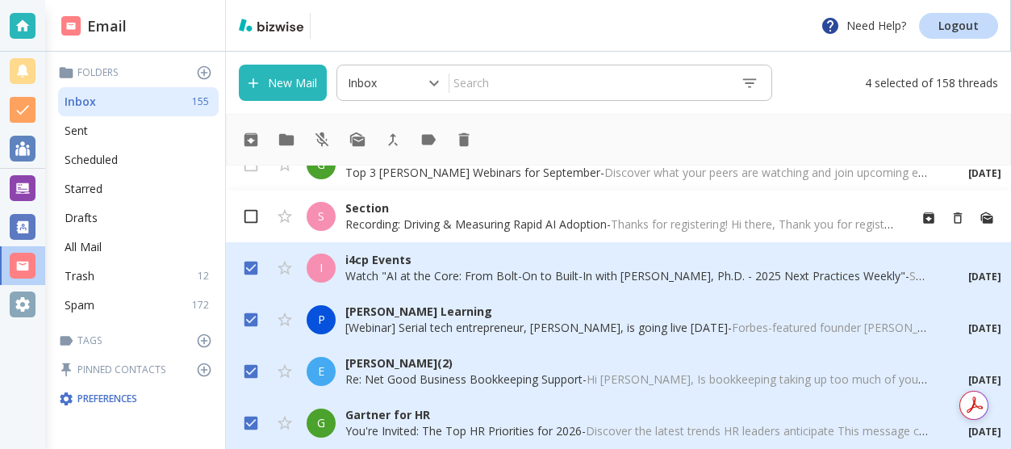
click at [256, 220] on input "checkbox" at bounding box center [251, 219] width 31 height 31
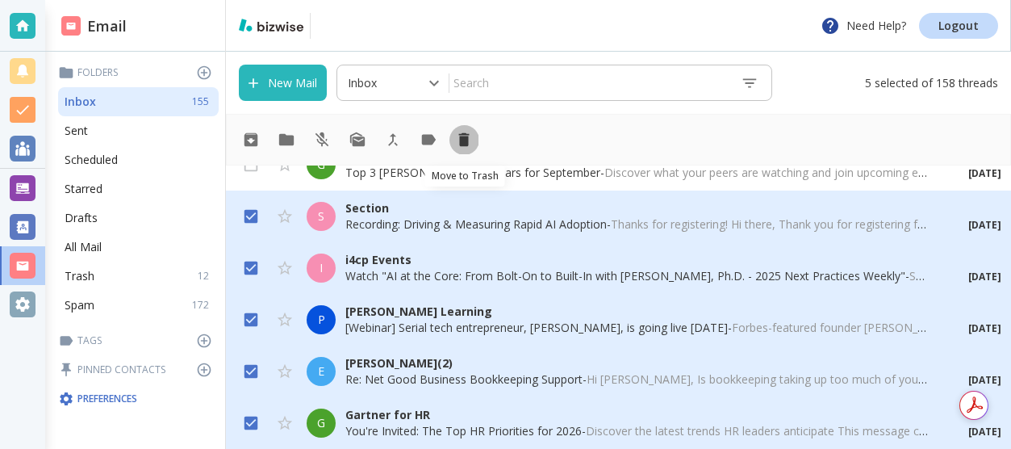
click at [470, 140] on icon "Move to Trash" at bounding box center [464, 140] width 18 height 18
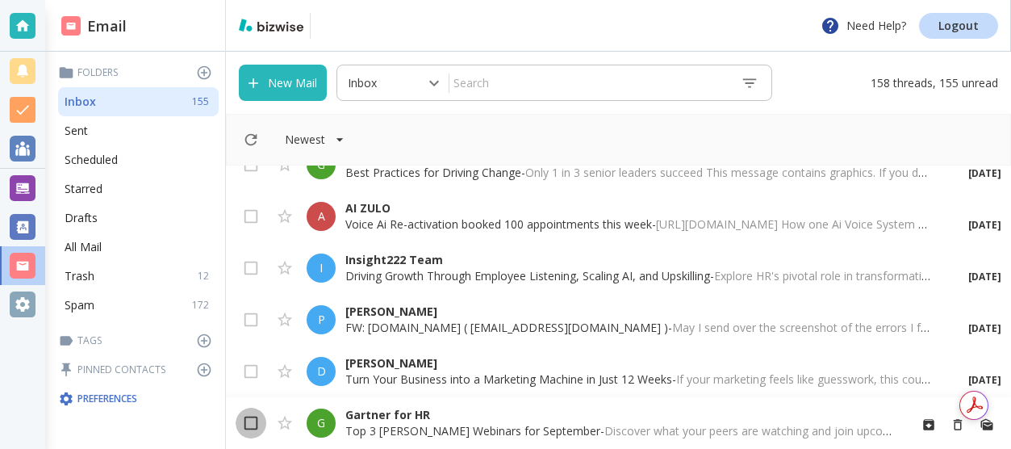
click at [257, 426] on input "checkbox" at bounding box center [251, 426] width 31 height 31
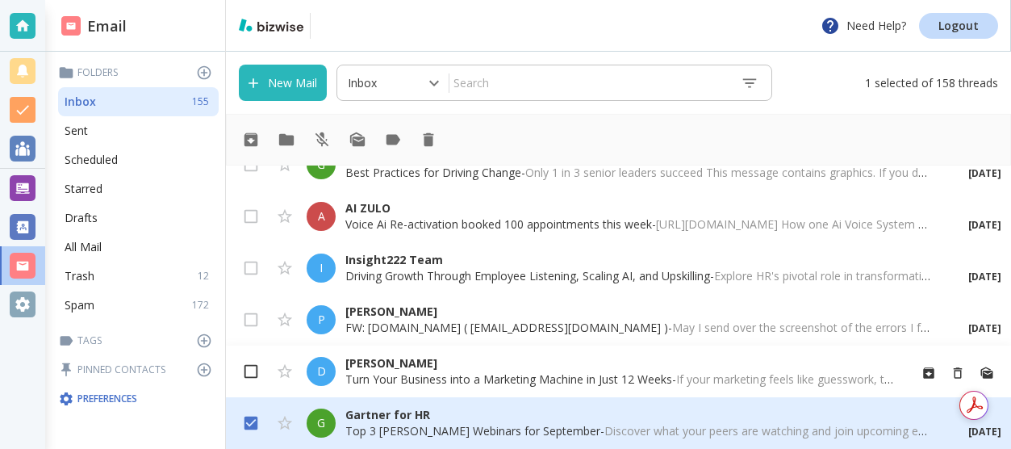
click at [257, 369] on input "checkbox" at bounding box center [251, 374] width 31 height 31
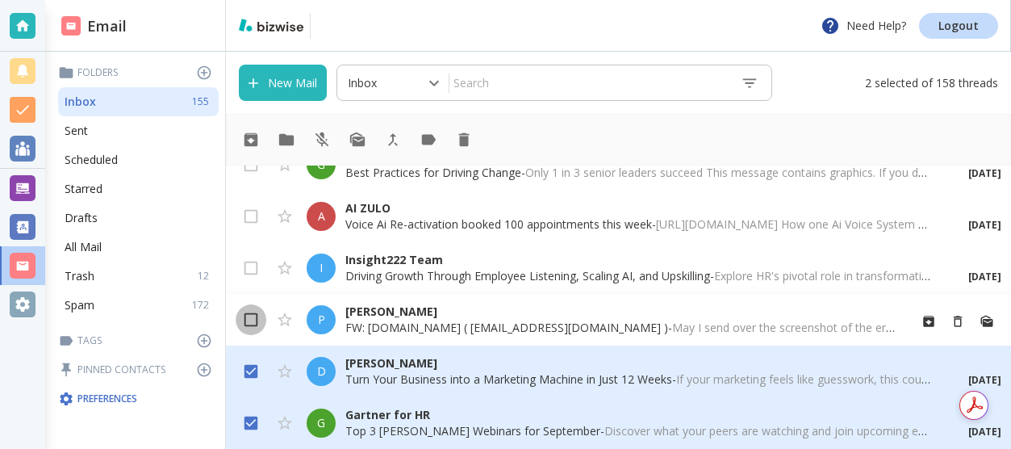
click at [259, 320] on input "checkbox" at bounding box center [251, 323] width 31 height 31
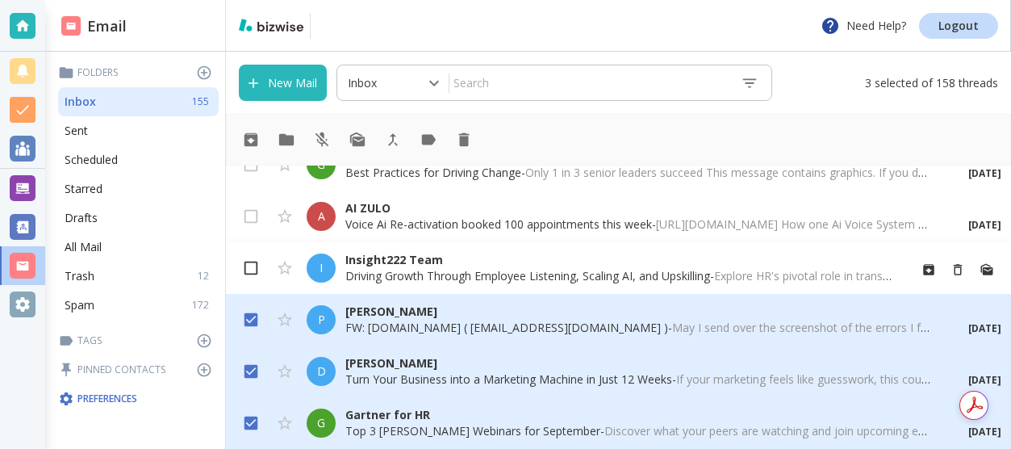
click at [253, 268] on input "checkbox" at bounding box center [251, 271] width 31 height 31
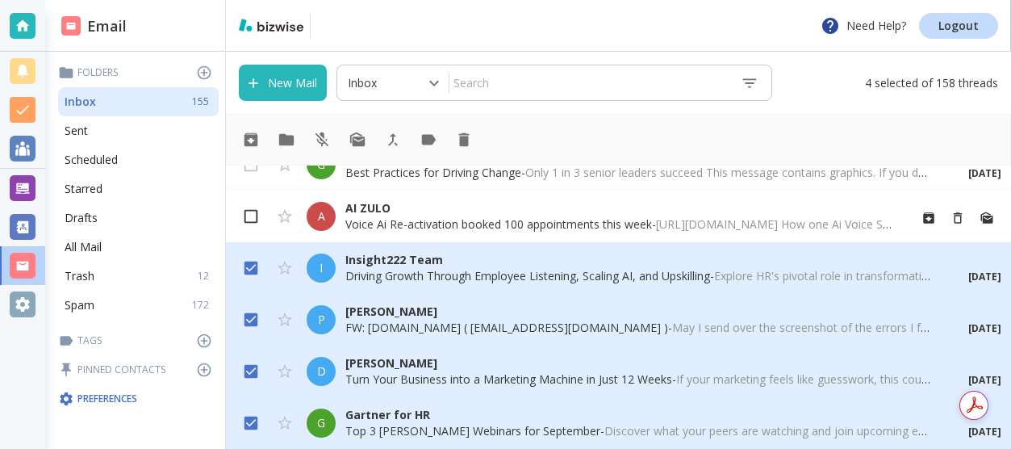
click at [253, 216] on input "checkbox" at bounding box center [251, 219] width 31 height 31
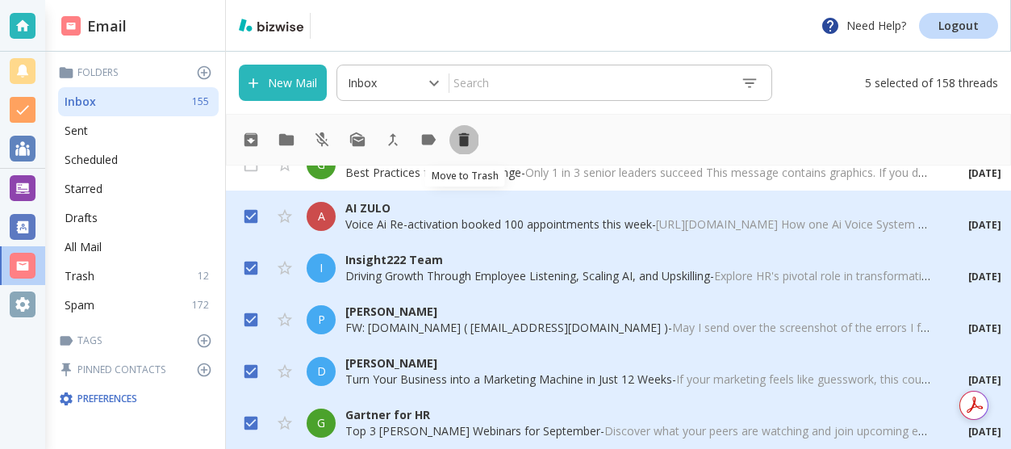
click at [469, 136] on icon "Move to Trash" at bounding box center [464, 140] width 18 height 18
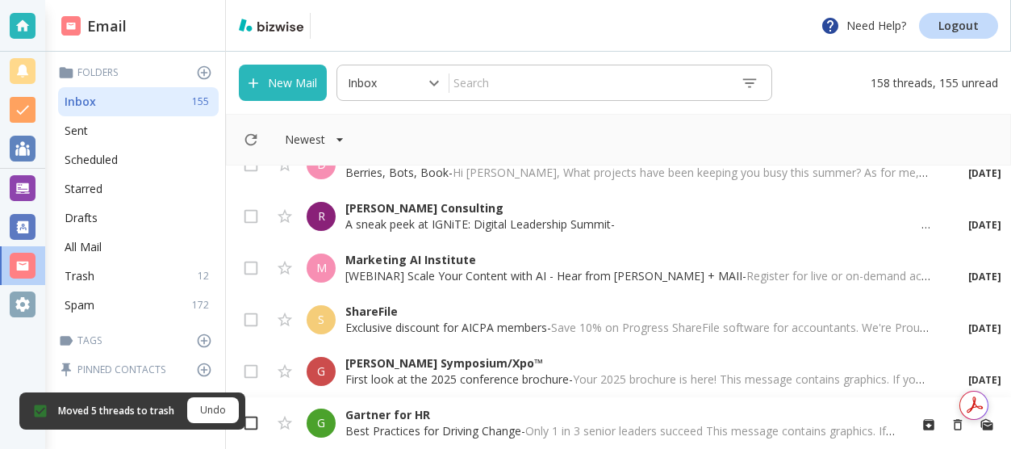
click at [254, 423] on input "checkbox" at bounding box center [251, 426] width 31 height 31
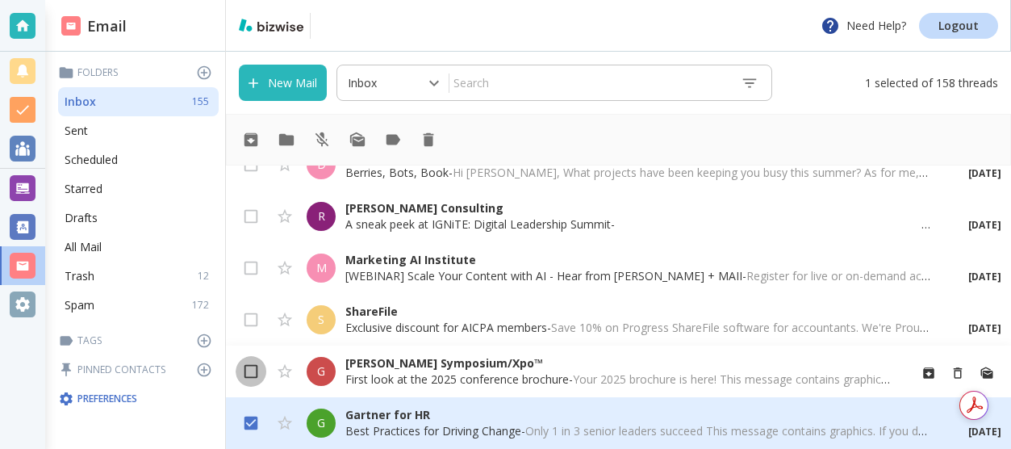
click at [258, 372] on input "checkbox" at bounding box center [251, 374] width 31 height 31
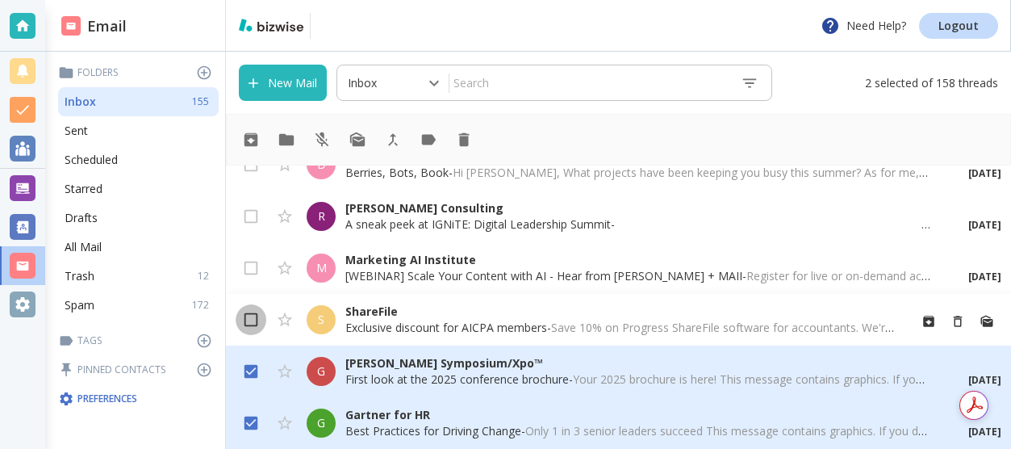
click at [258, 317] on input "checkbox" at bounding box center [251, 323] width 31 height 31
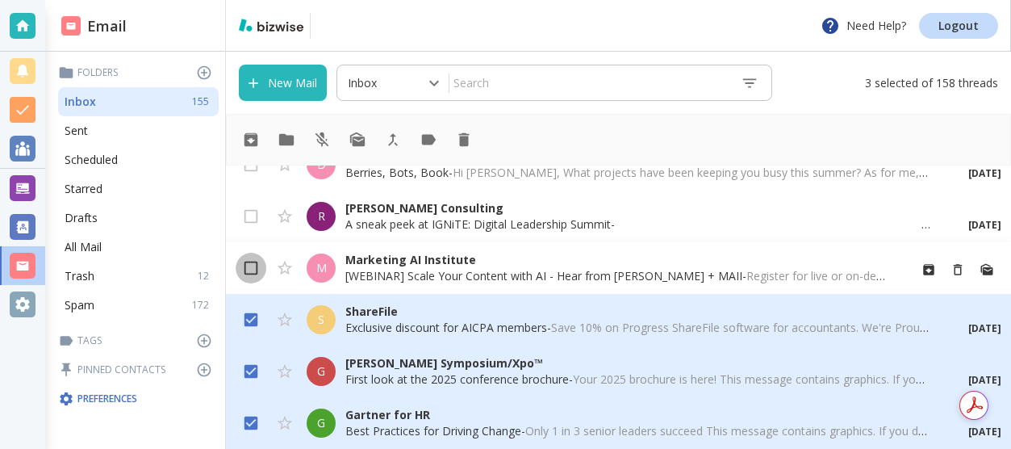
click at [258, 271] on input "checkbox" at bounding box center [251, 271] width 31 height 31
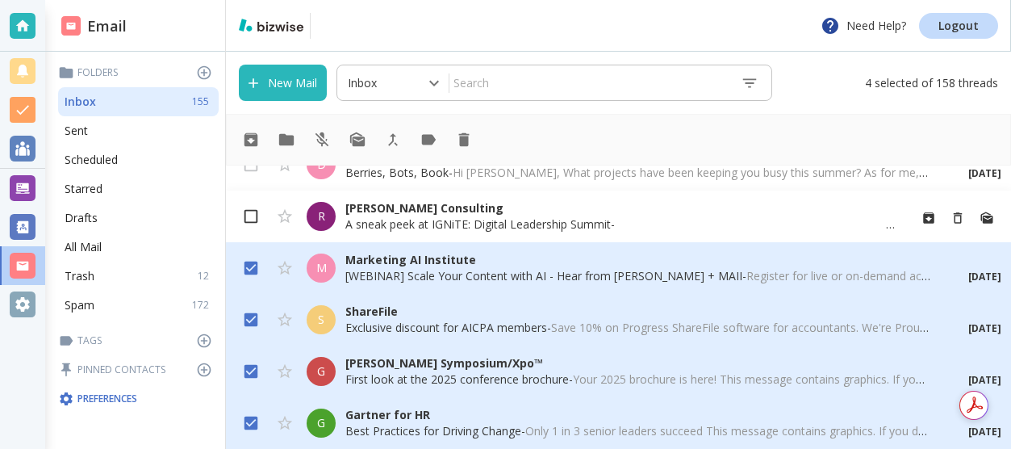
click at [257, 217] on input "checkbox" at bounding box center [251, 219] width 31 height 31
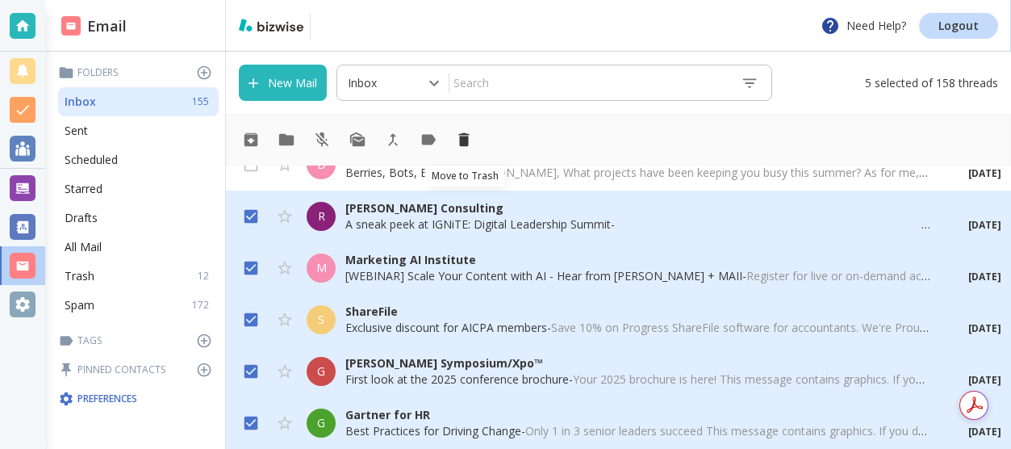
click at [466, 142] on icon "Move to Trash" at bounding box center [464, 140] width 10 height 14
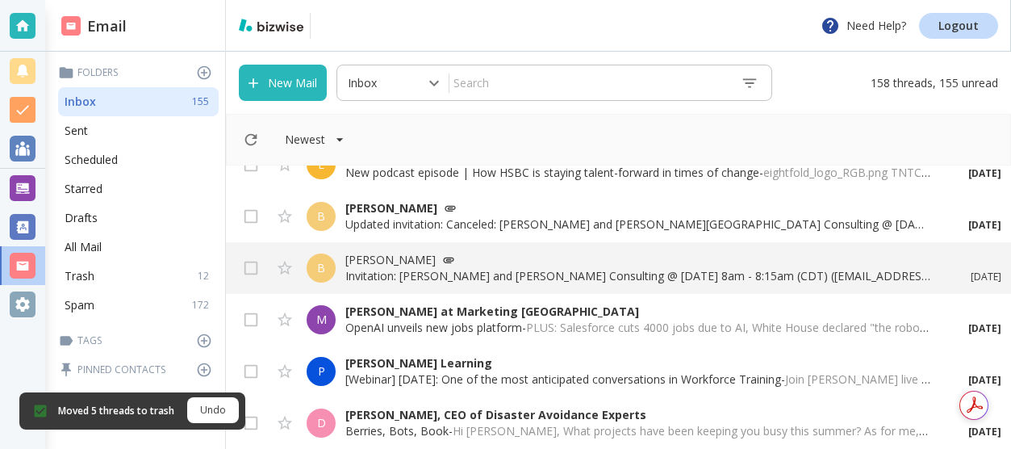
scroll to position [4521, 0]
click at [252, 423] on input "checkbox" at bounding box center [251, 426] width 31 height 31
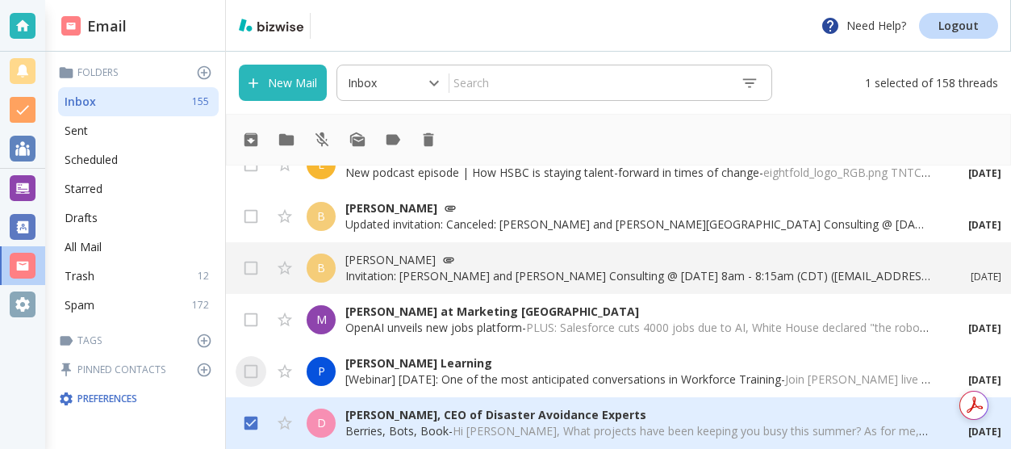
click at [259, 373] on input "checkbox" at bounding box center [251, 374] width 31 height 31
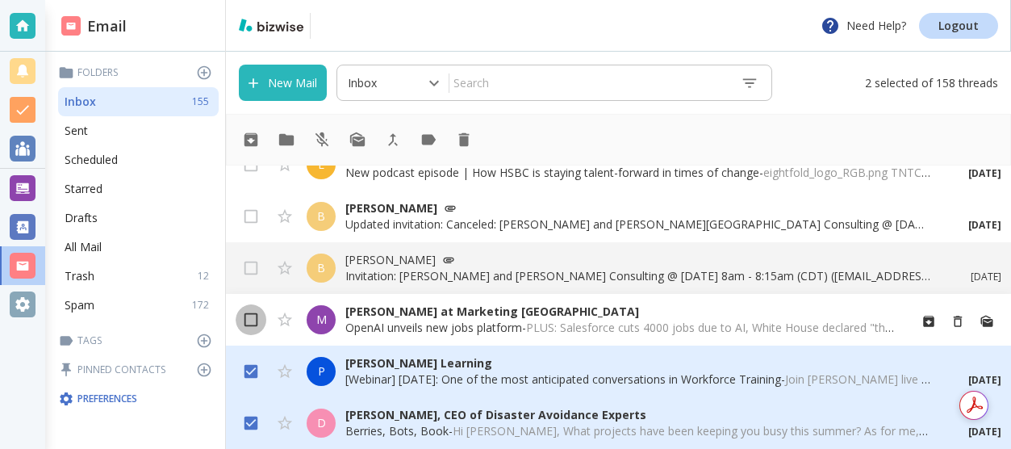
click at [255, 321] on input "checkbox" at bounding box center [251, 323] width 31 height 31
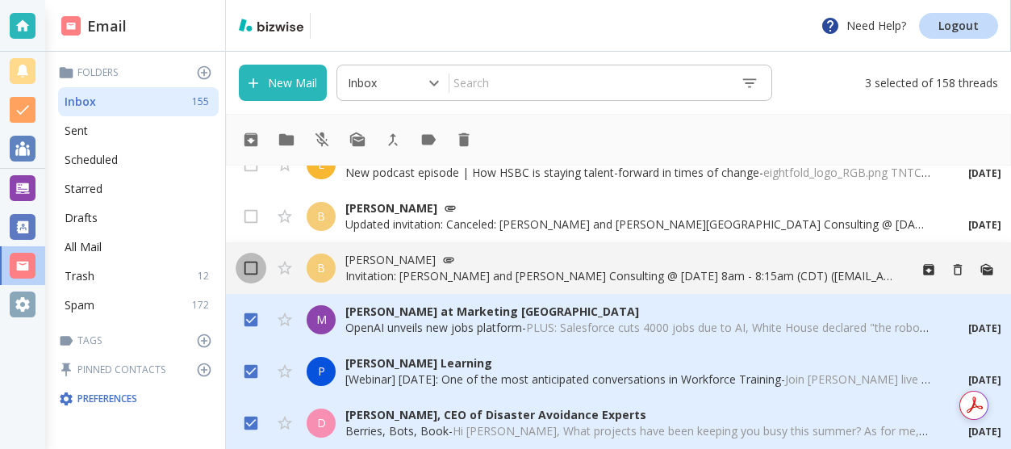
click at [253, 266] on input "checkbox" at bounding box center [251, 271] width 31 height 31
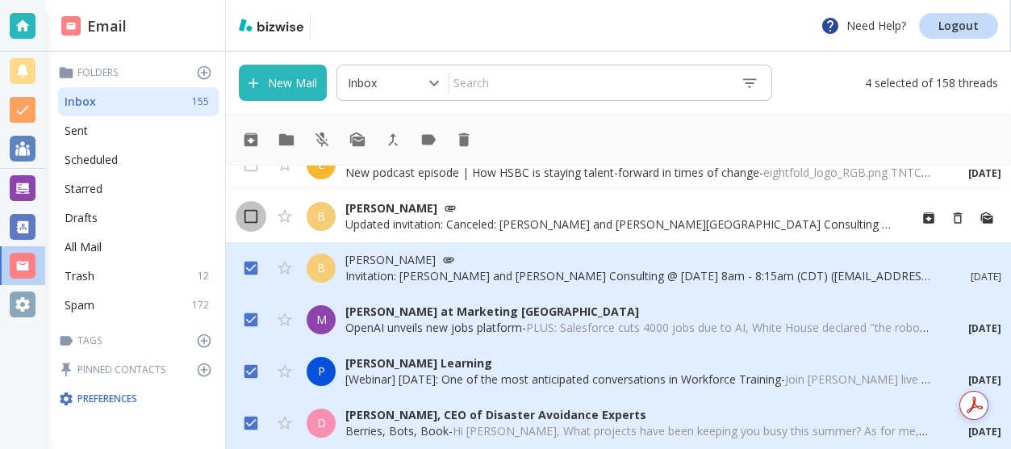
click at [253, 216] on input "checkbox" at bounding box center [251, 219] width 31 height 31
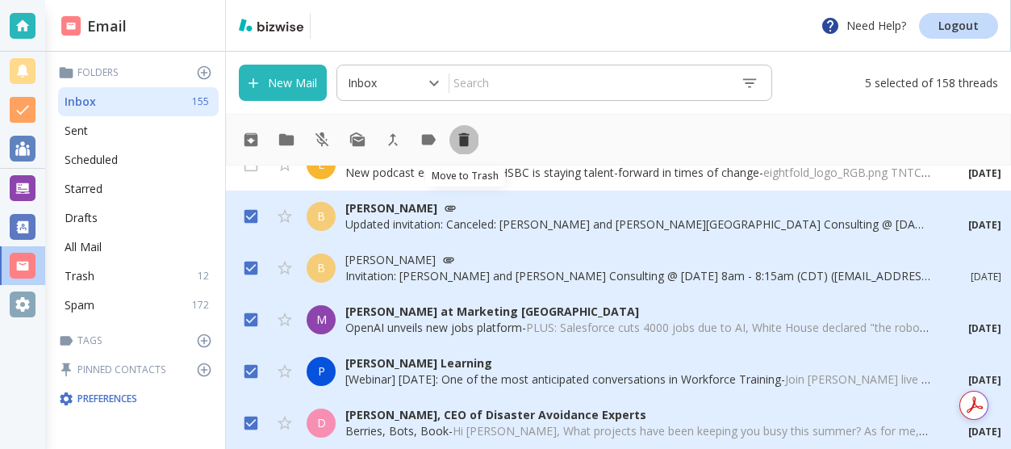
click at [463, 139] on icon "Move to Trash" at bounding box center [464, 140] width 10 height 14
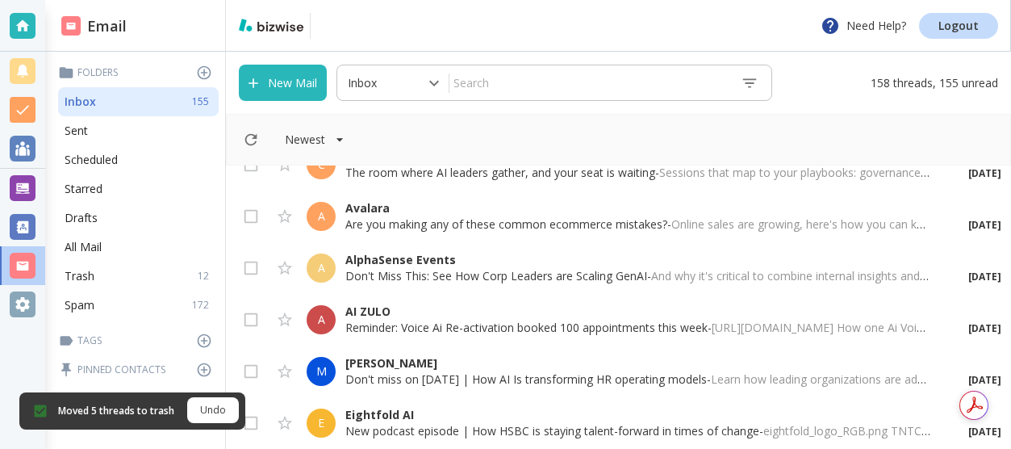
scroll to position [4263, 0]
click at [254, 421] on input "checkbox" at bounding box center [251, 426] width 31 height 31
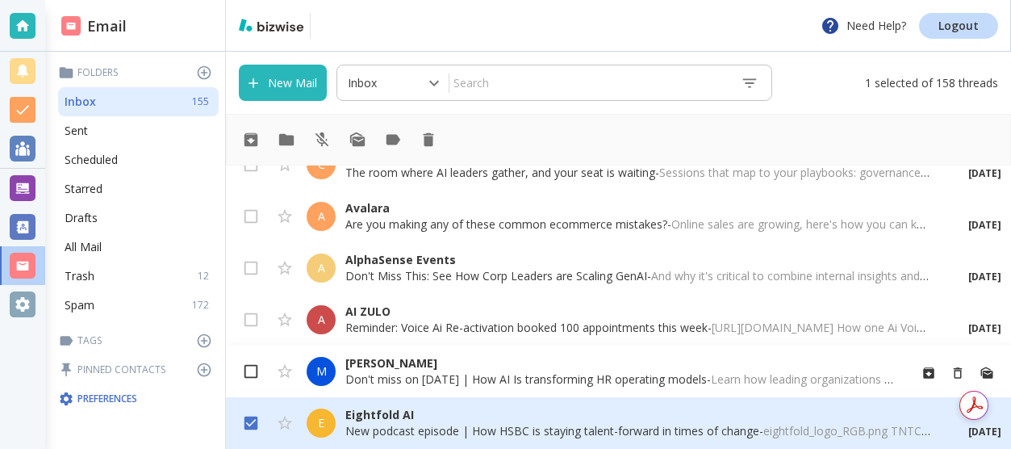
click at [258, 375] on input "checkbox" at bounding box center [251, 374] width 31 height 31
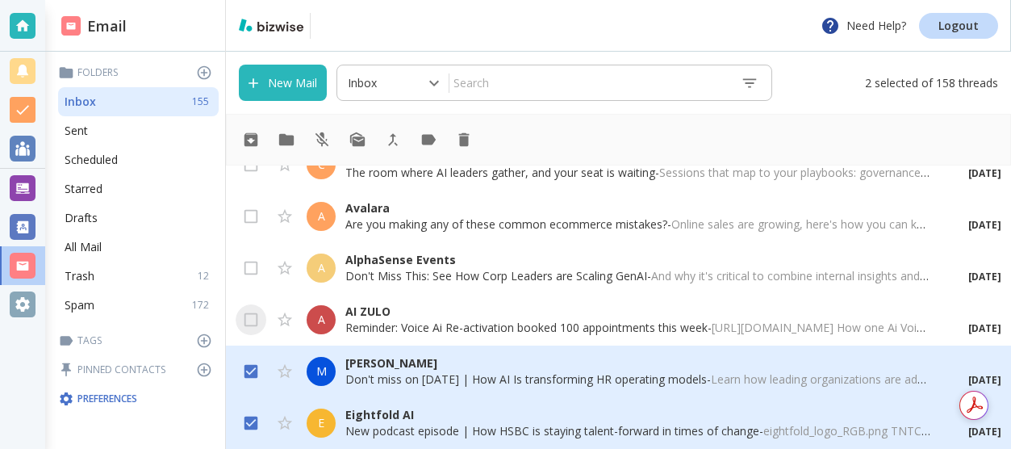
click at [258, 320] on input "checkbox" at bounding box center [251, 323] width 31 height 31
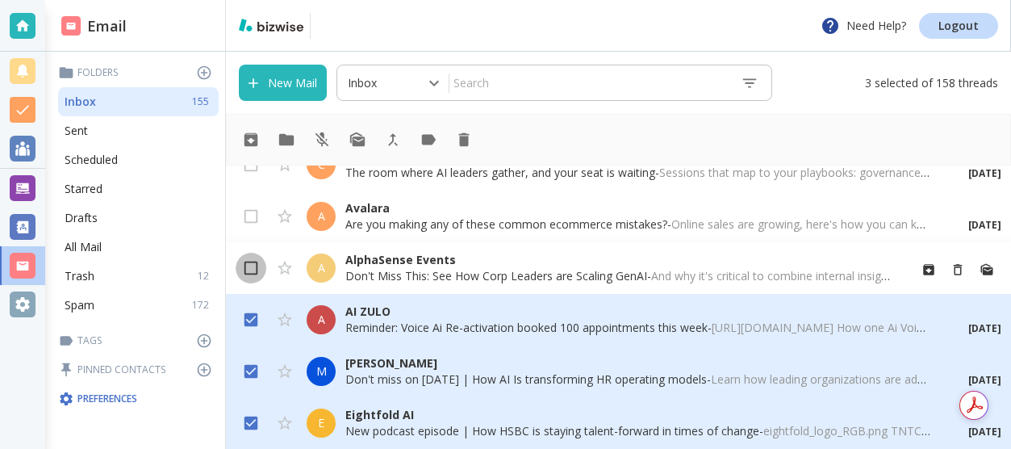
click at [260, 277] on input "checkbox" at bounding box center [251, 271] width 31 height 31
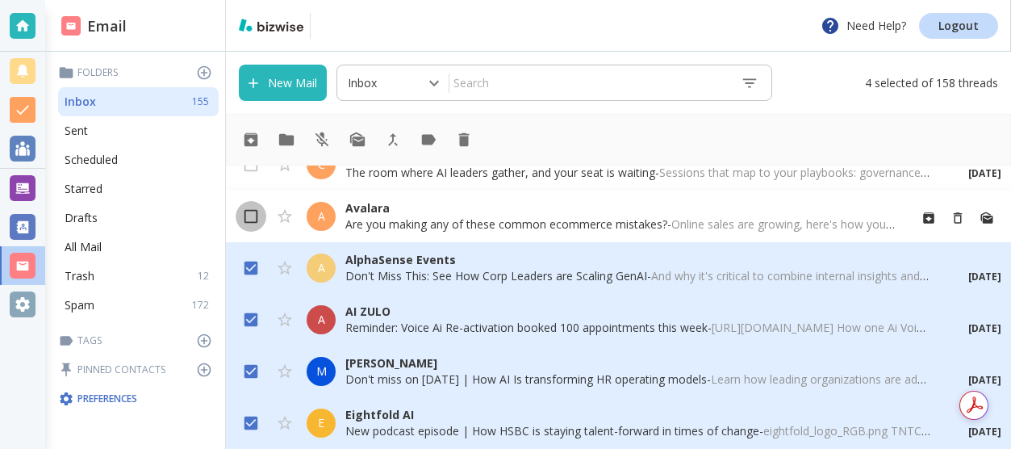
click at [259, 222] on input "checkbox" at bounding box center [251, 219] width 31 height 31
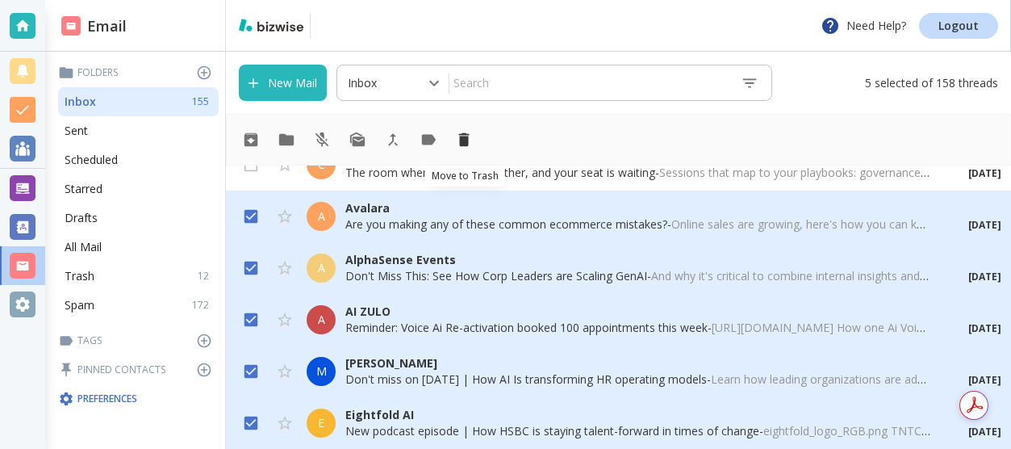
click at [467, 140] on icon "Move to Trash" at bounding box center [464, 140] width 10 height 14
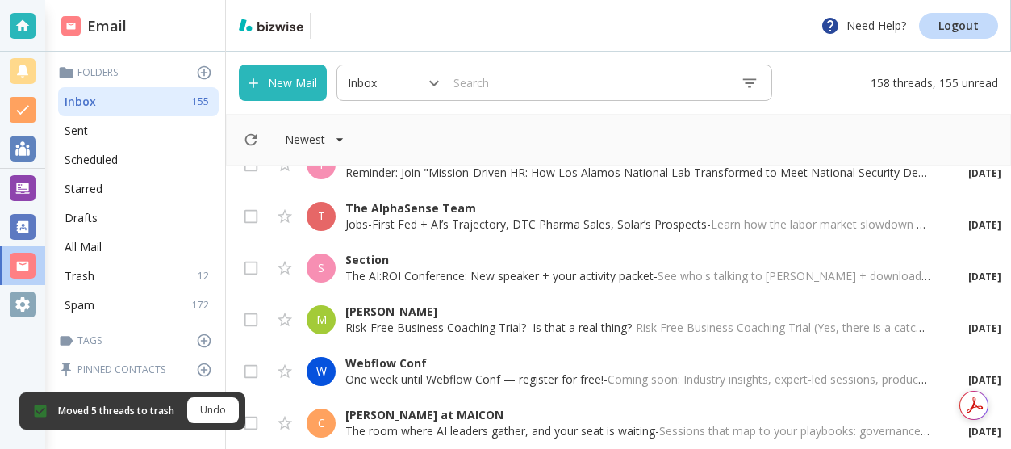
scroll to position [4005, 0]
click at [254, 426] on input "checkbox" at bounding box center [251, 426] width 31 height 31
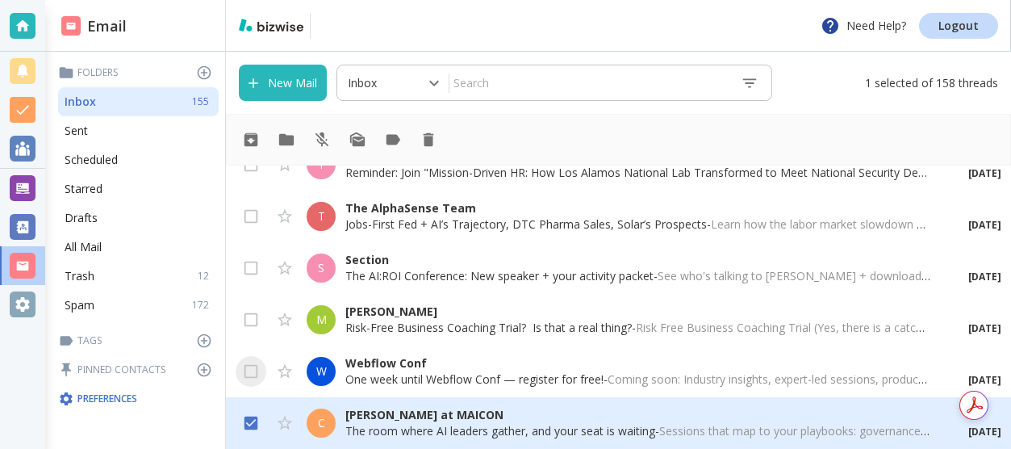
click at [265, 371] on input "checkbox" at bounding box center [251, 374] width 31 height 31
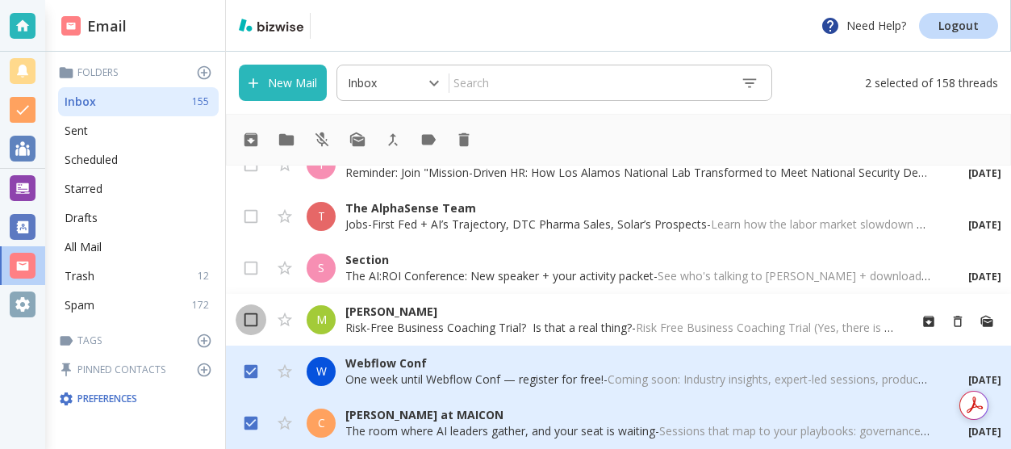
click at [255, 316] on input "checkbox" at bounding box center [251, 323] width 31 height 31
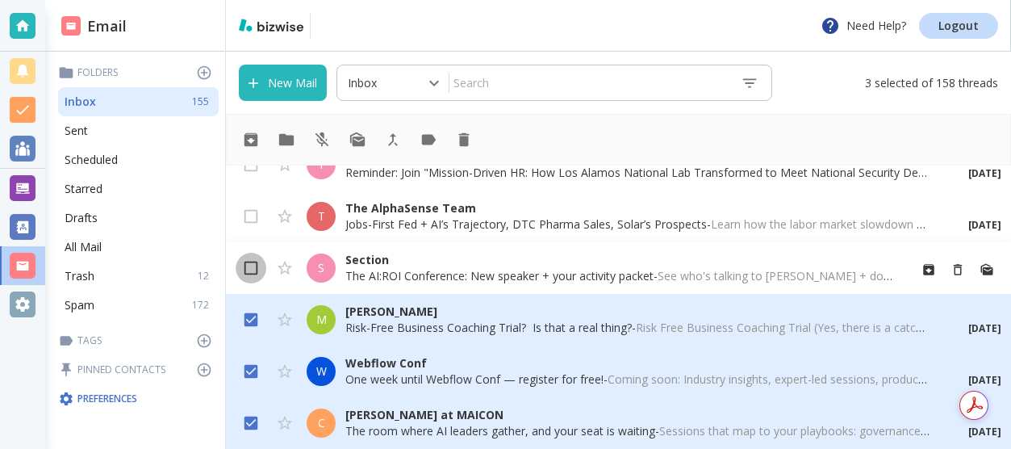
click at [257, 268] on input "checkbox" at bounding box center [251, 271] width 31 height 31
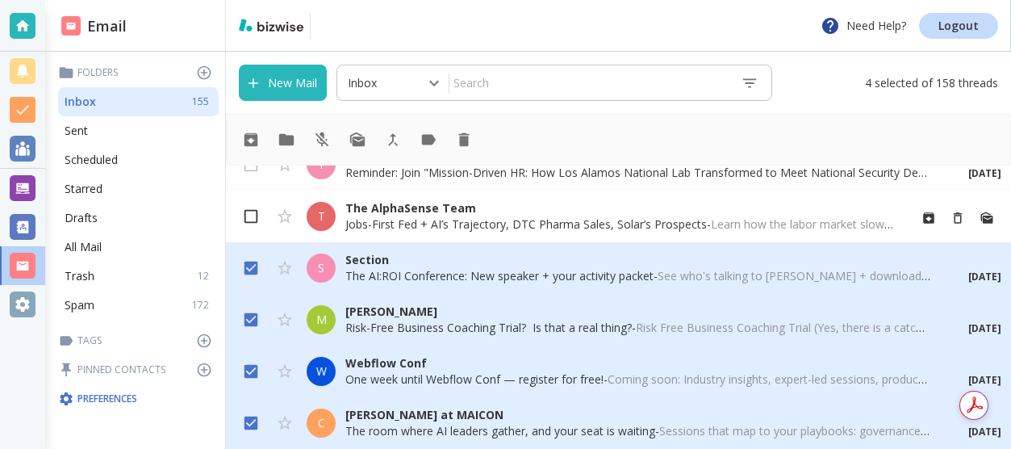
click at [257, 216] on input "checkbox" at bounding box center [251, 219] width 31 height 31
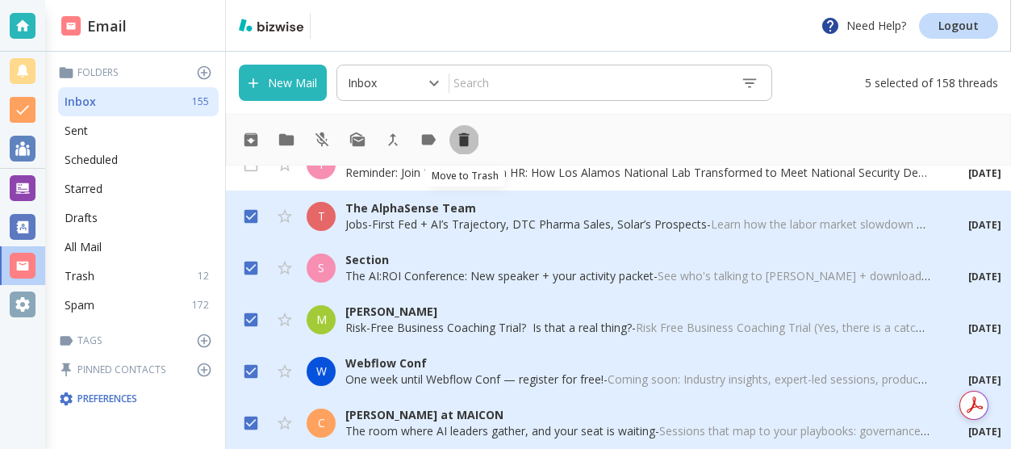
click at [467, 136] on icon "Move to Trash" at bounding box center [464, 140] width 10 height 14
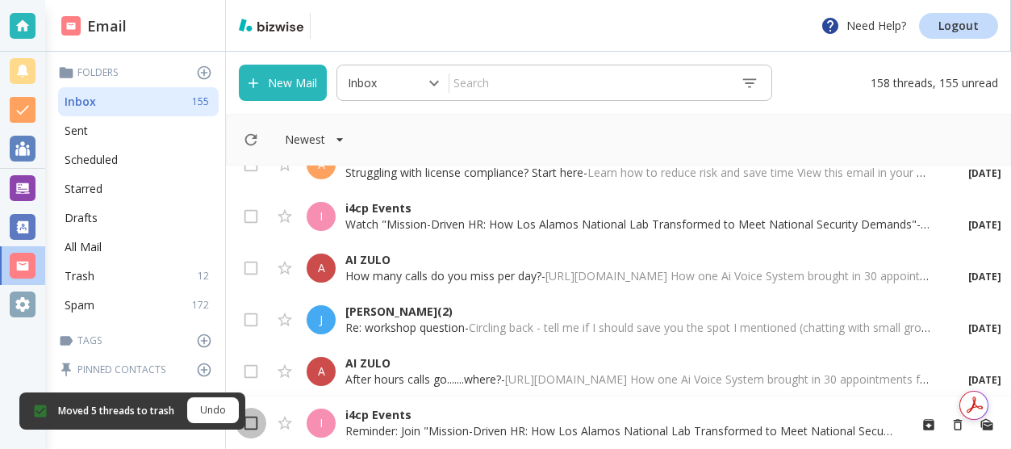
click at [254, 417] on input "checkbox" at bounding box center [251, 426] width 31 height 31
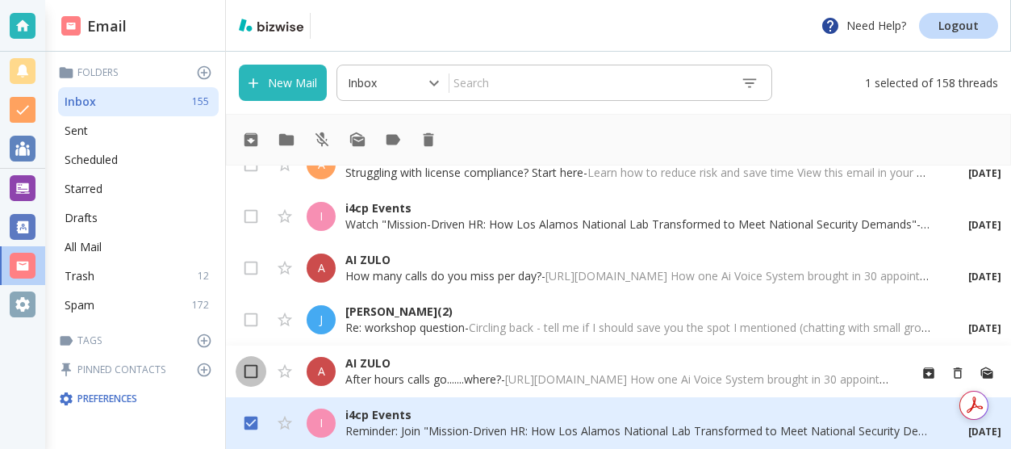
click at [255, 374] on input "checkbox" at bounding box center [251, 374] width 31 height 31
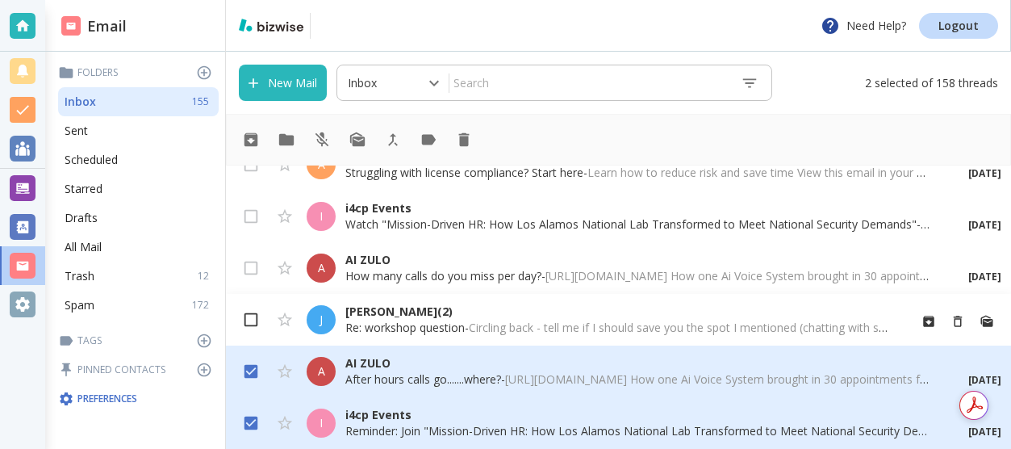
click at [263, 315] on input "checkbox" at bounding box center [251, 323] width 31 height 31
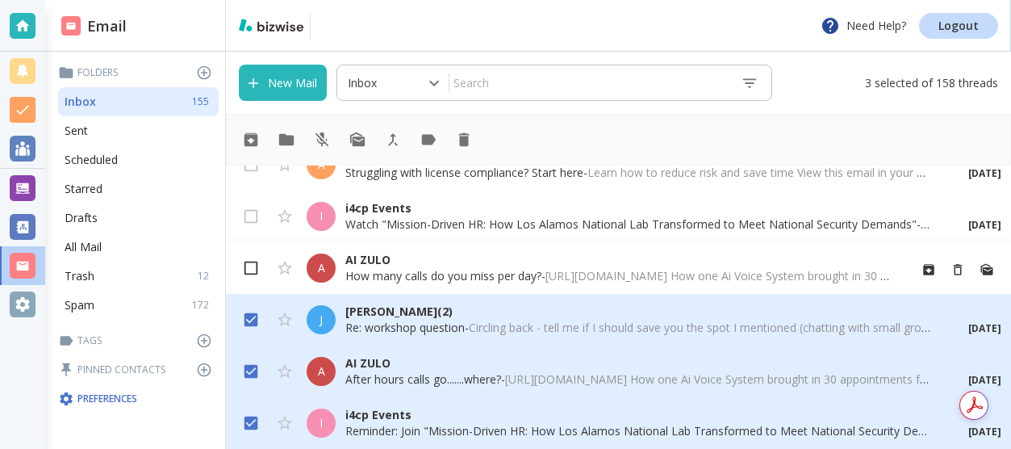
click at [257, 267] on input "checkbox" at bounding box center [251, 271] width 31 height 31
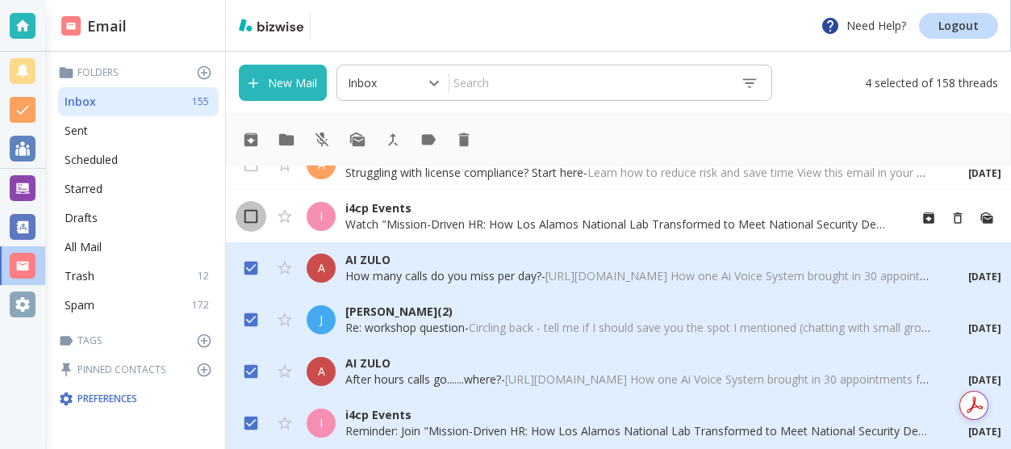
click at [258, 216] on input "checkbox" at bounding box center [251, 219] width 31 height 31
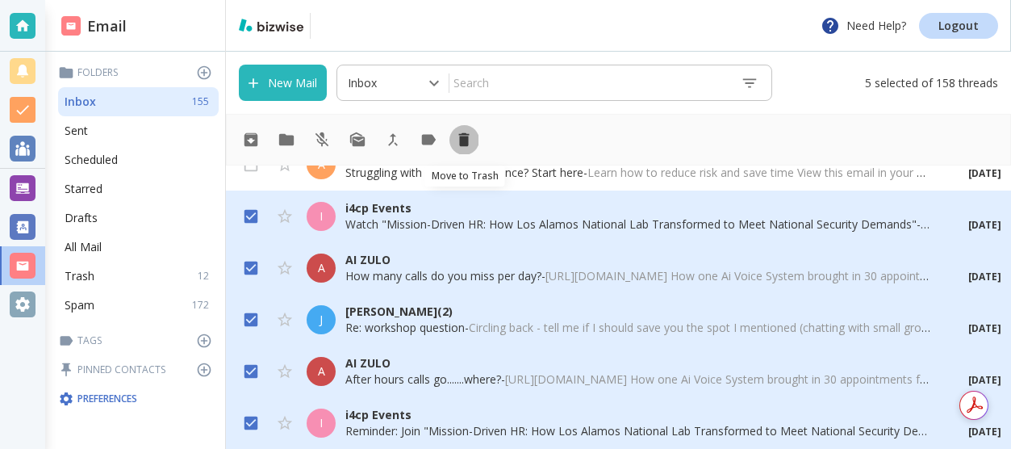
click at [459, 140] on icon "Move to Trash" at bounding box center [464, 140] width 18 height 18
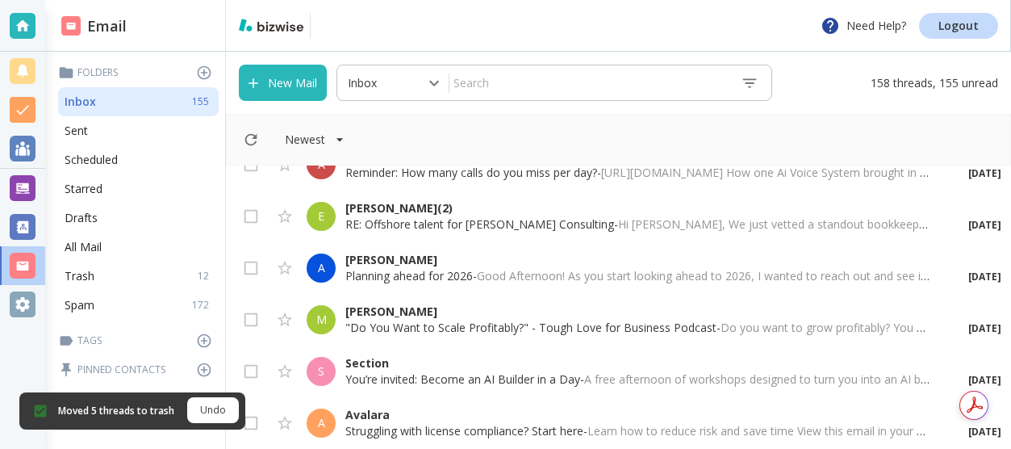
scroll to position [3488, 0]
click at [253, 421] on input "checkbox" at bounding box center [251, 426] width 31 height 31
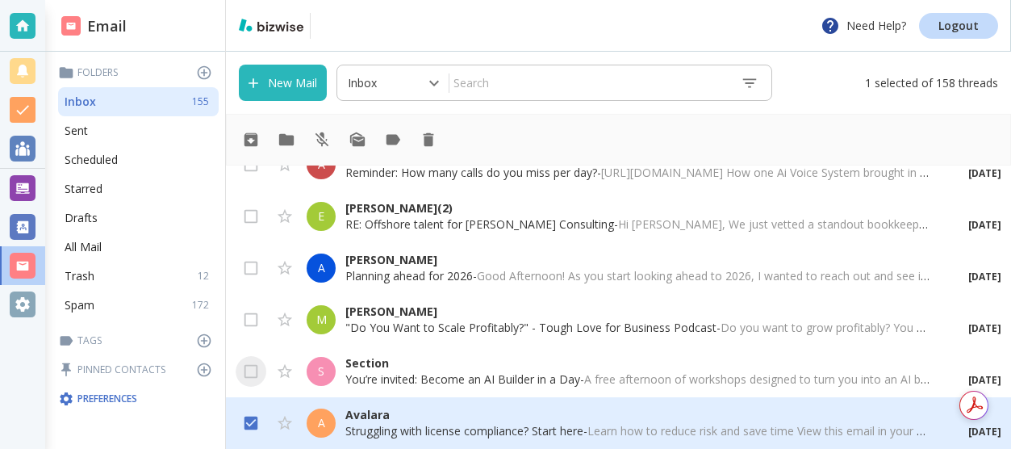
click at [255, 365] on input "checkbox" at bounding box center [251, 374] width 31 height 31
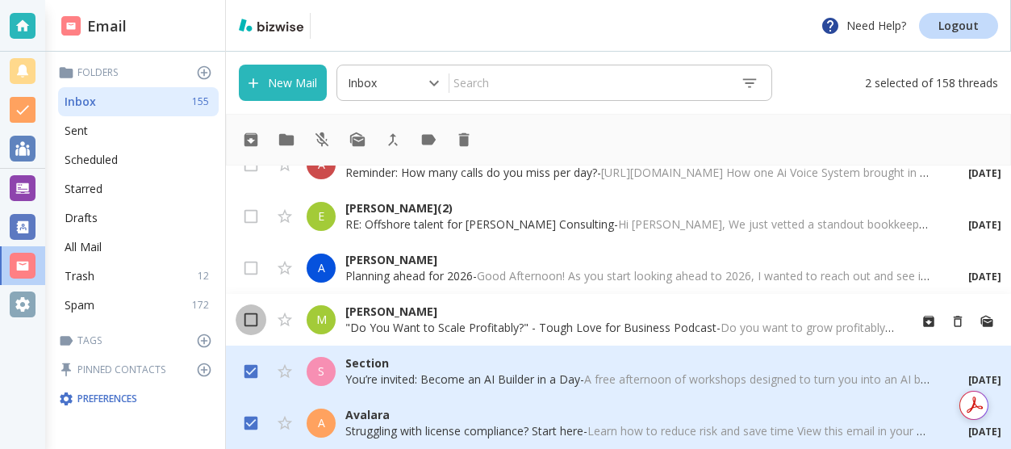
click at [255, 312] on input "checkbox" at bounding box center [251, 323] width 31 height 31
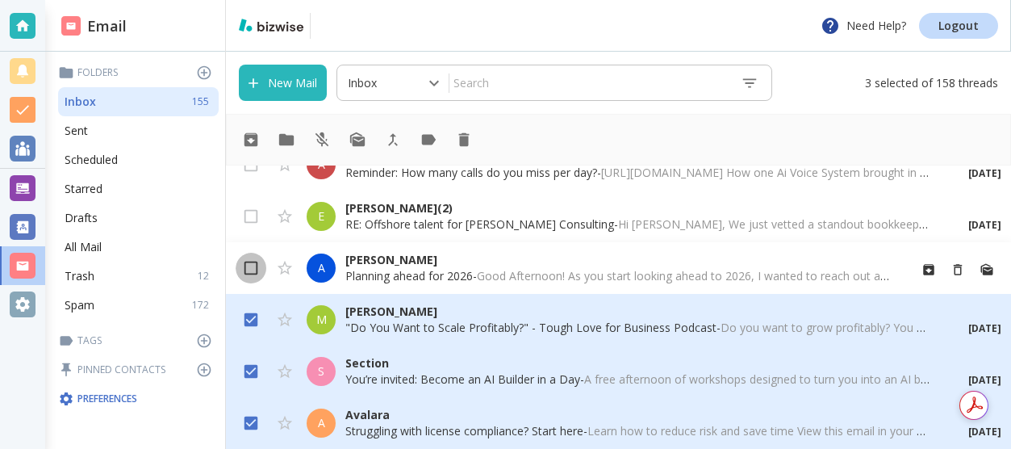
click at [256, 267] on input "checkbox" at bounding box center [251, 271] width 31 height 31
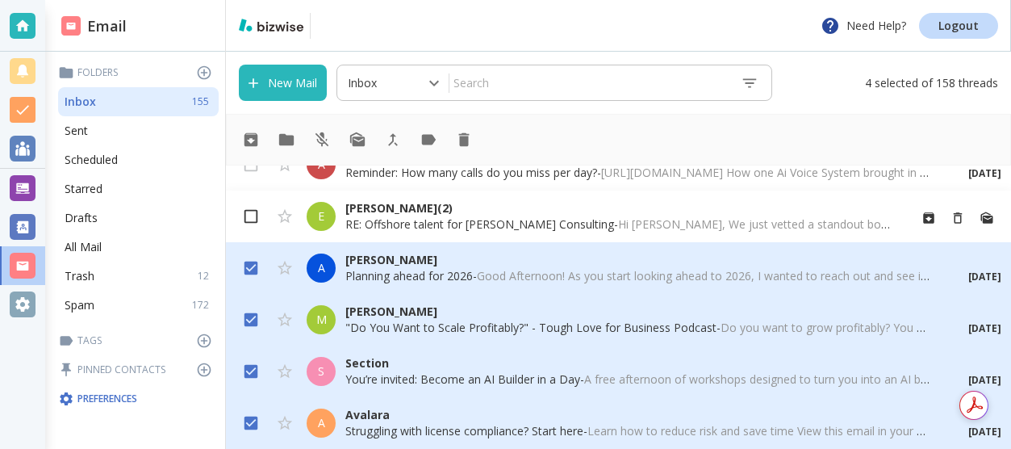
click at [260, 208] on input "checkbox" at bounding box center [251, 219] width 31 height 31
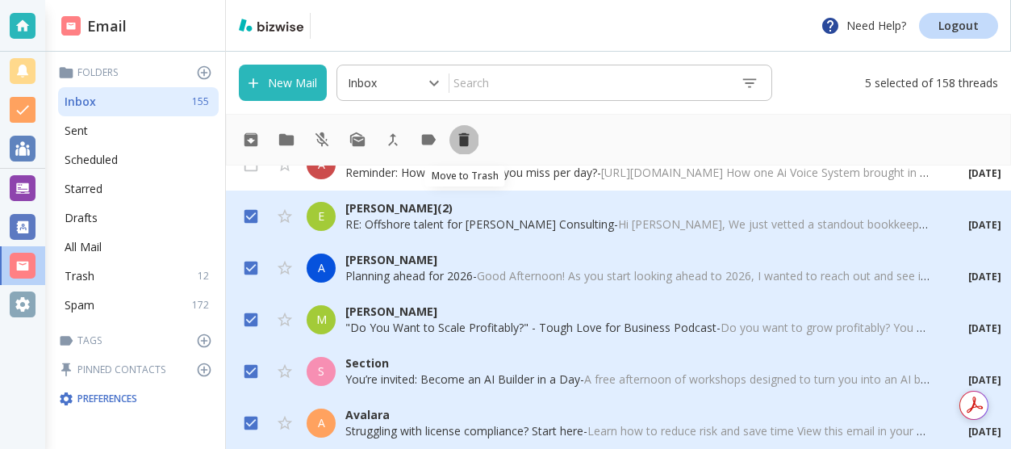
click at [466, 137] on icon "Move to Trash" at bounding box center [464, 140] width 10 height 14
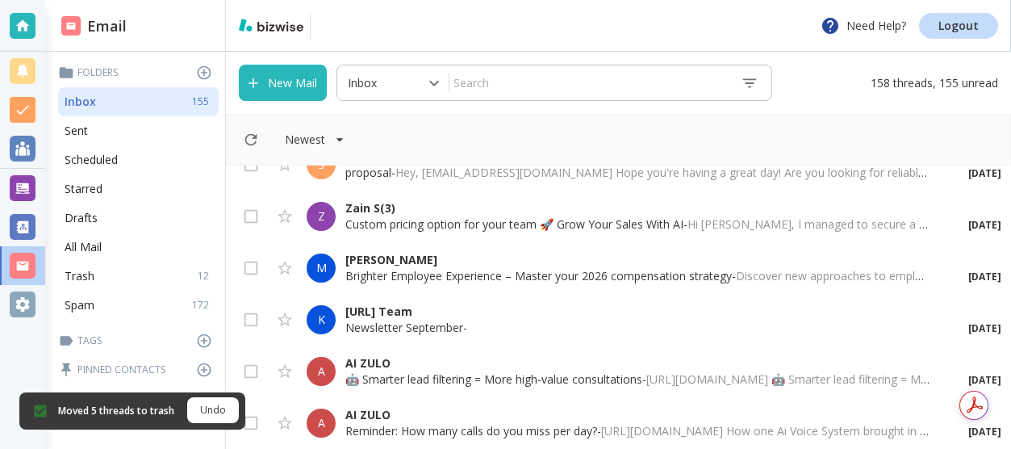
scroll to position [3230, 0]
click at [249, 425] on input "checkbox" at bounding box center [251, 426] width 31 height 31
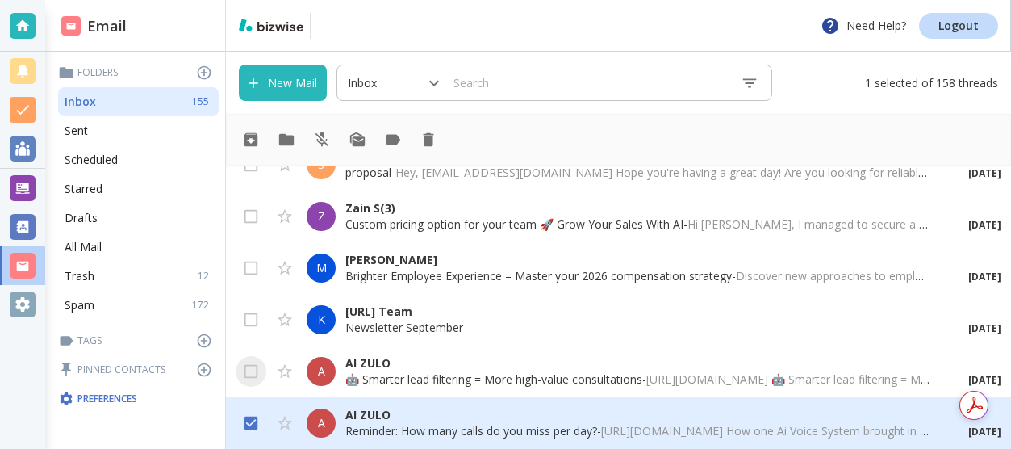
click at [258, 364] on input "checkbox" at bounding box center [251, 374] width 31 height 31
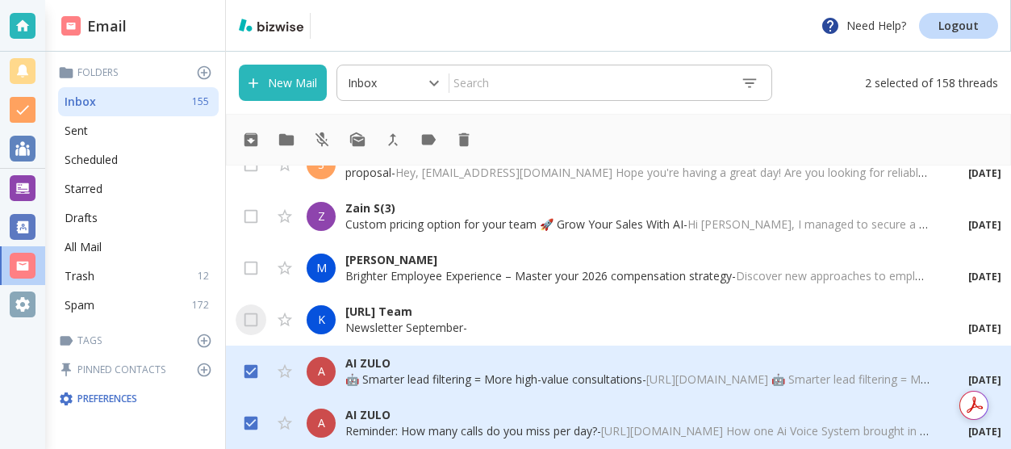
click at [256, 320] on input "checkbox" at bounding box center [251, 323] width 31 height 31
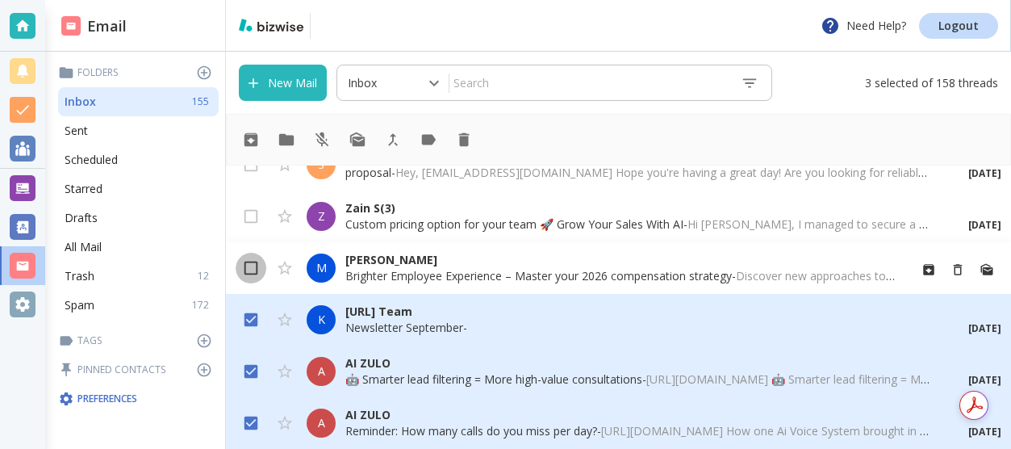
click at [258, 270] on input "checkbox" at bounding box center [251, 271] width 31 height 31
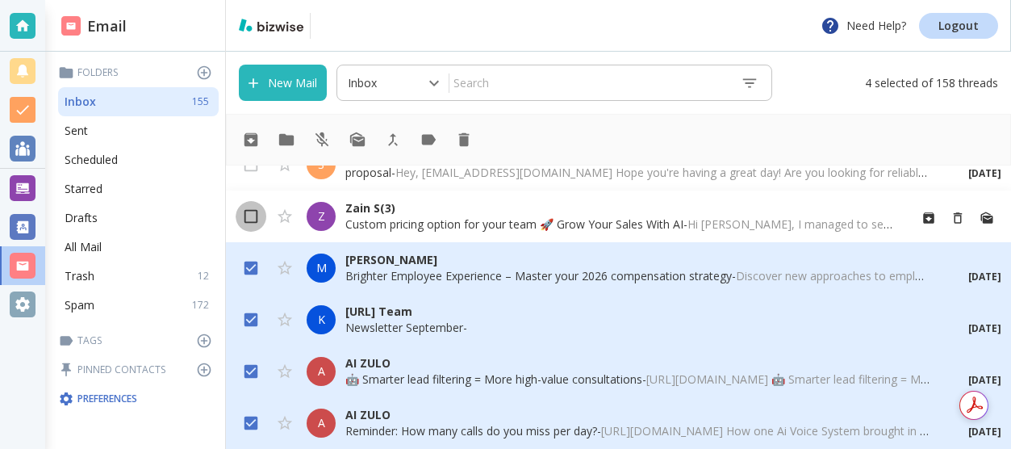
click at [253, 219] on input "checkbox" at bounding box center [251, 219] width 31 height 31
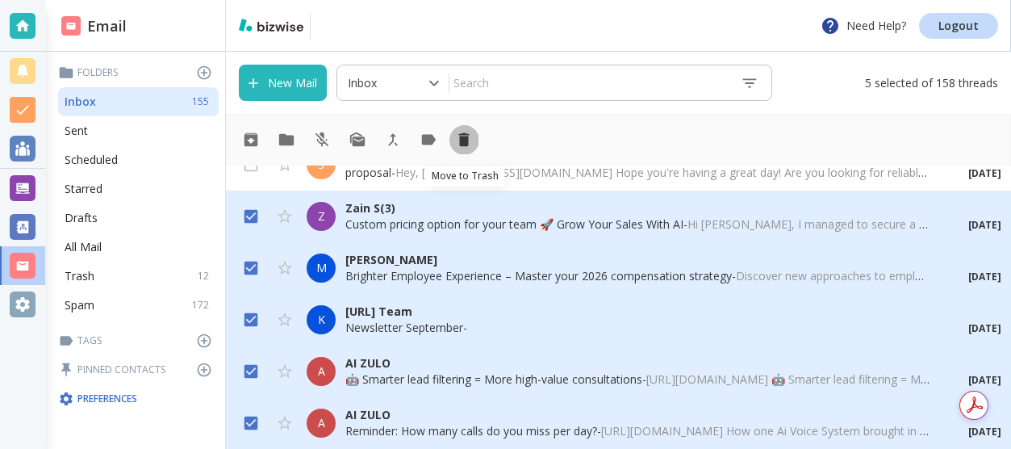
click at [471, 135] on icon "Move to Trash" at bounding box center [464, 140] width 18 height 18
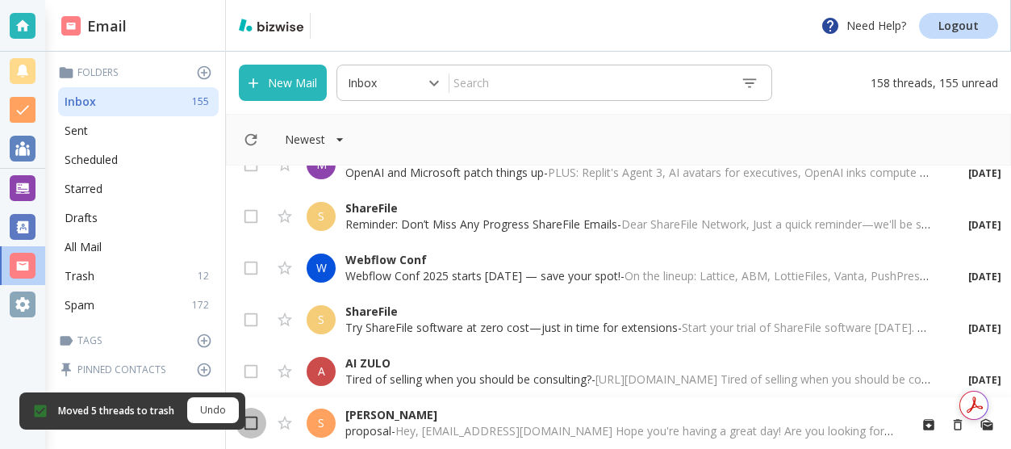
click at [253, 421] on input "checkbox" at bounding box center [251, 426] width 31 height 31
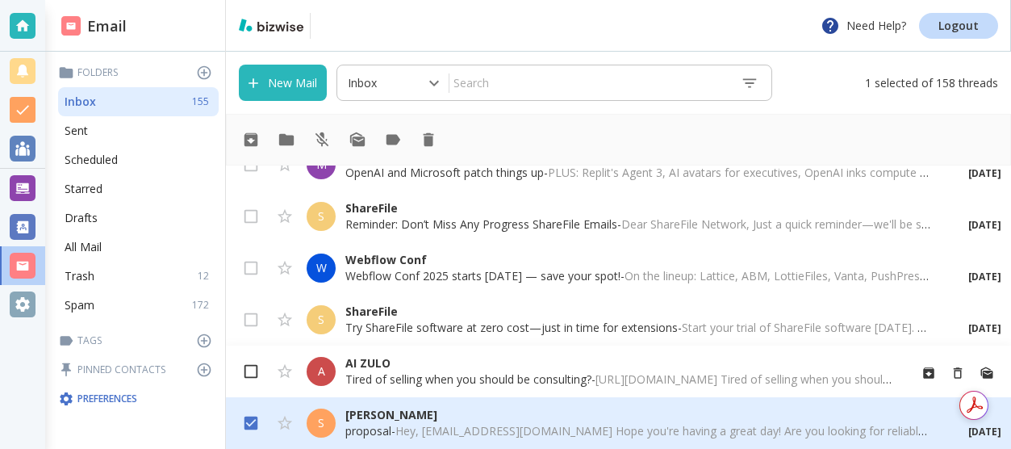
click at [259, 369] on input "checkbox" at bounding box center [251, 374] width 31 height 31
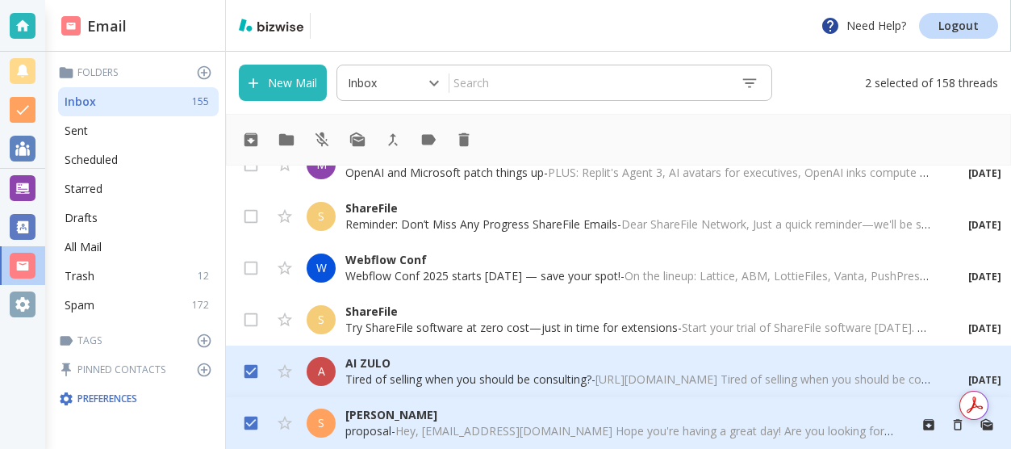
click at [249, 417] on input "checkbox" at bounding box center [251, 426] width 31 height 31
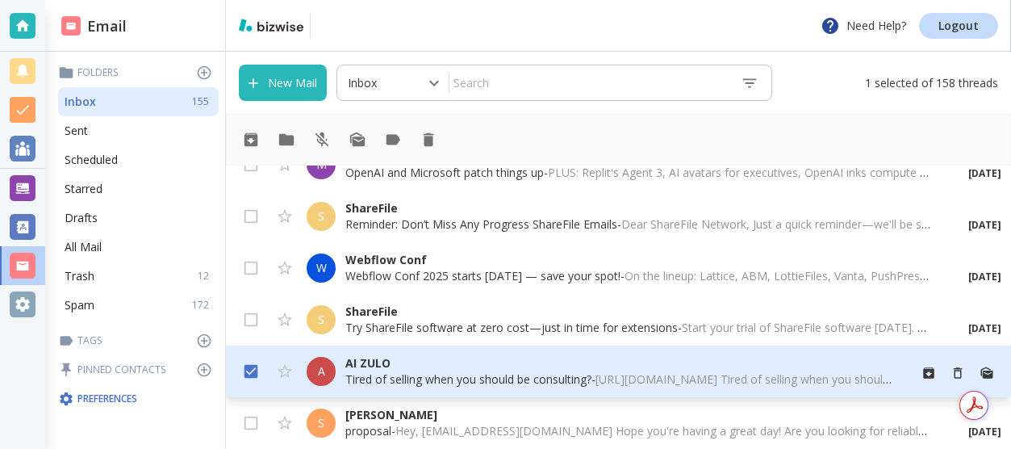
click at [252, 371] on input "checkbox" at bounding box center [251, 374] width 31 height 31
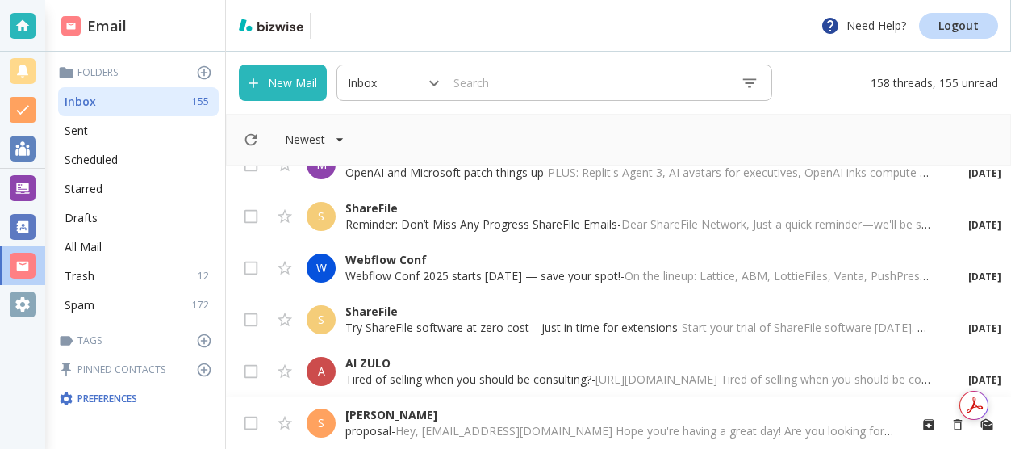
click at [381, 431] on p "proposal - Hey, [EMAIL_ADDRESS][DOMAIN_NAME] Hope you're having a great day! Ar…" at bounding box center [620, 431] width 550 height 16
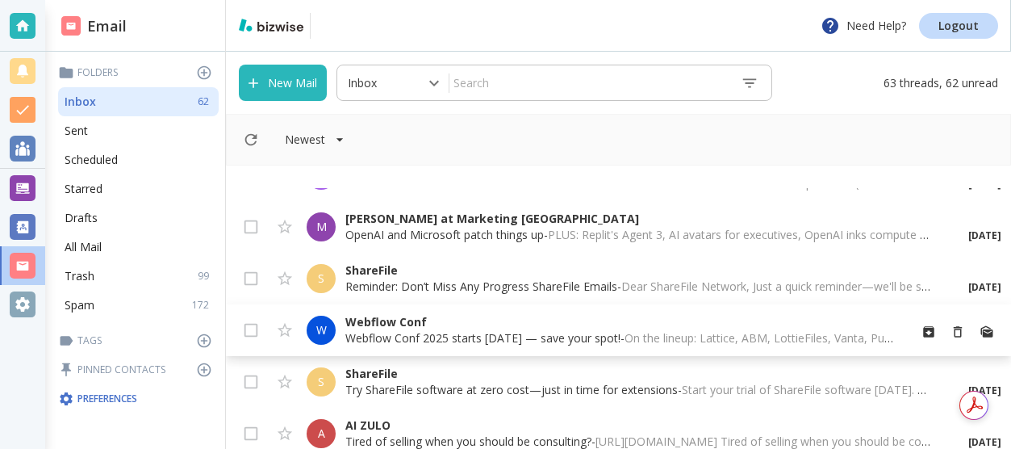
scroll to position [2994, 0]
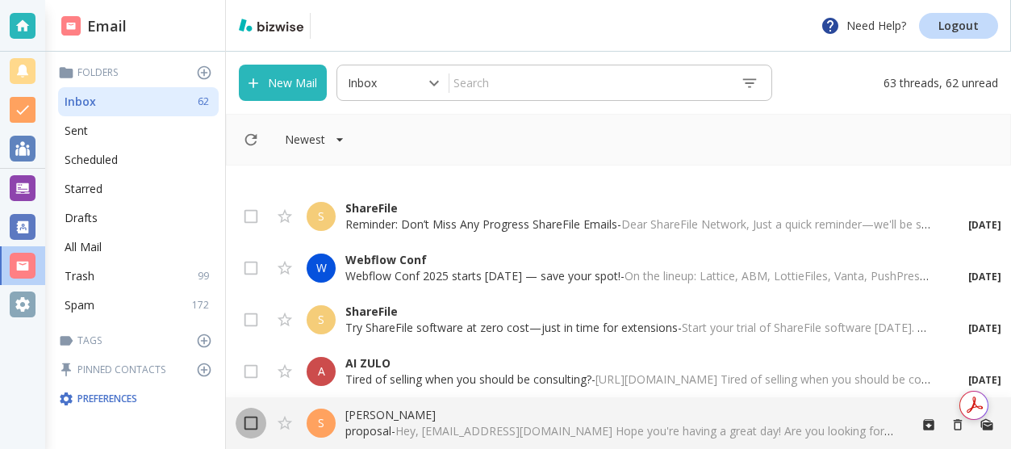
click at [242, 419] on input "checkbox" at bounding box center [251, 426] width 31 height 31
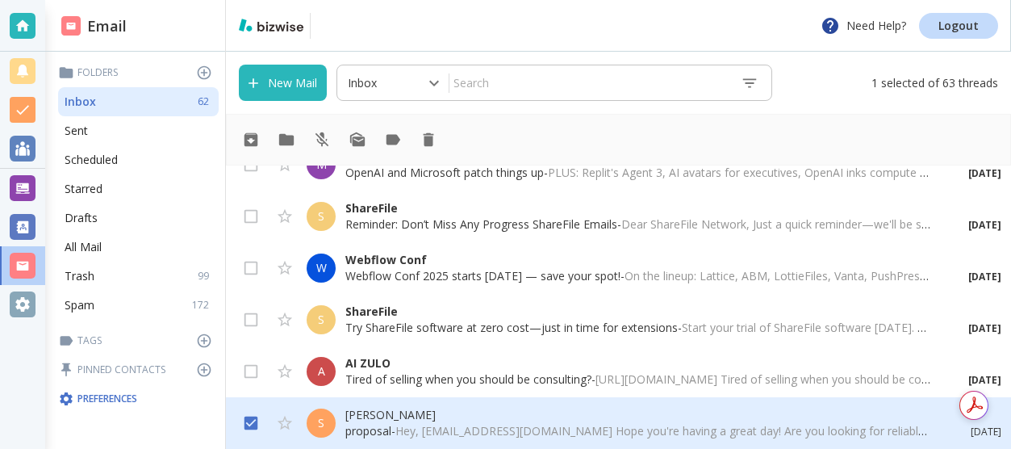
scroll to position [2971, 0]
click at [249, 368] on input "checkbox" at bounding box center [251, 374] width 31 height 31
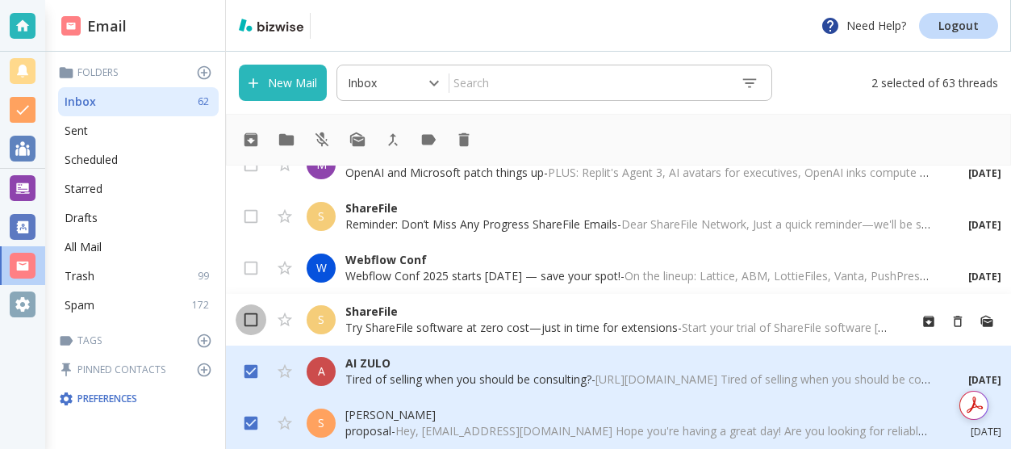
click at [254, 318] on input "checkbox" at bounding box center [251, 323] width 31 height 31
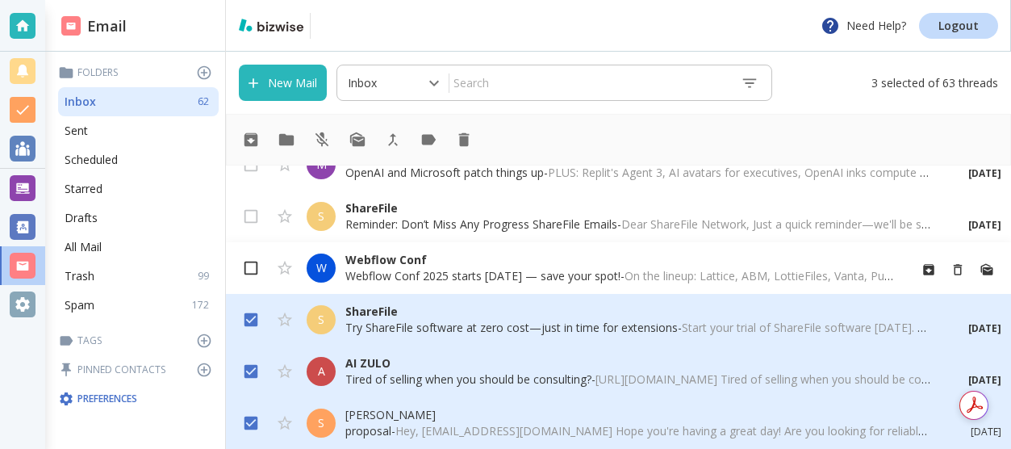
click at [259, 270] on input "checkbox" at bounding box center [251, 271] width 31 height 31
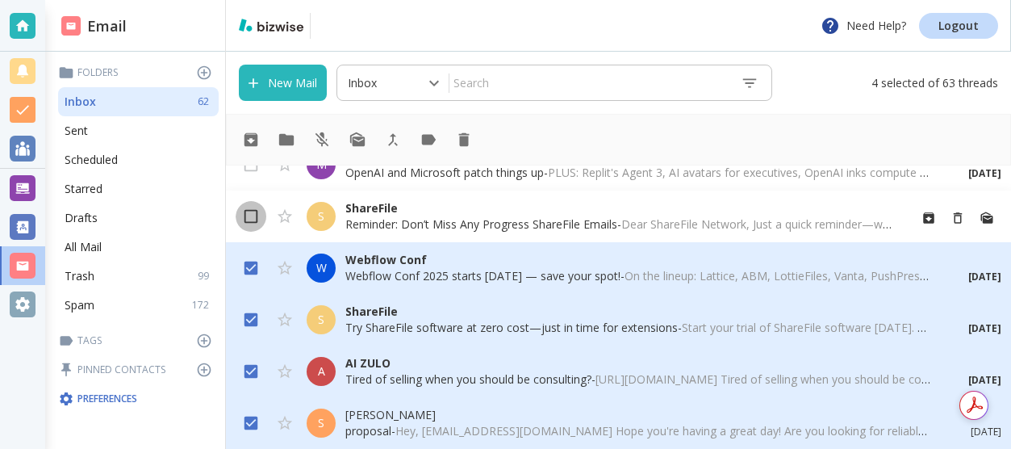
click at [253, 217] on input "checkbox" at bounding box center [251, 219] width 31 height 31
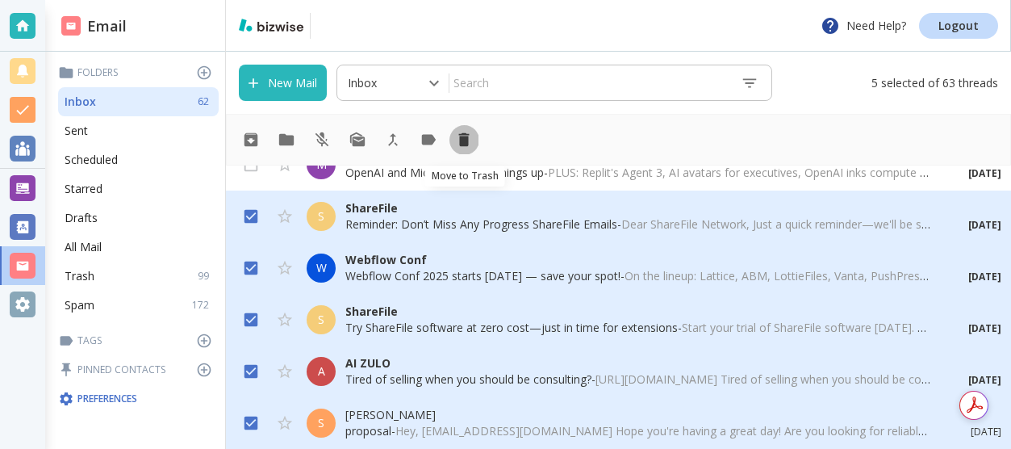
click at [475, 141] on button "Move to Trash" at bounding box center [464, 139] width 29 height 29
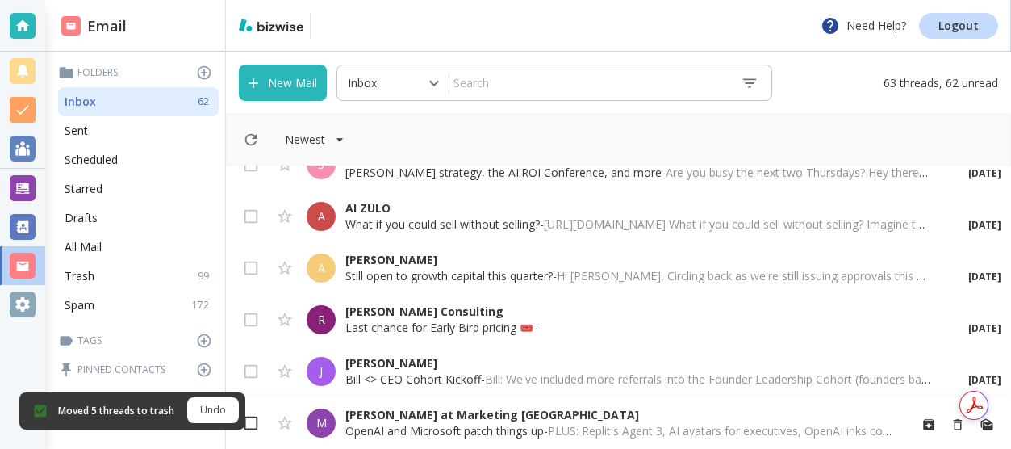
click at [255, 423] on input "checkbox" at bounding box center [251, 426] width 31 height 31
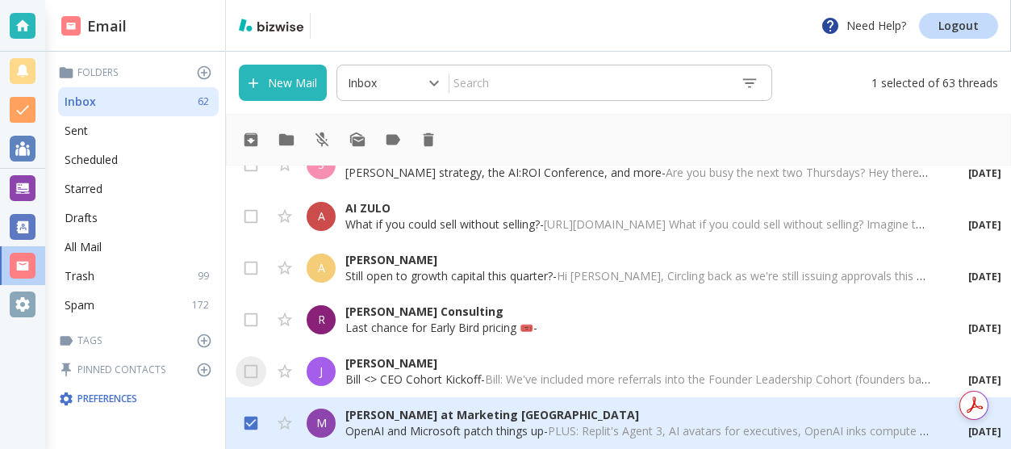
click at [247, 369] on input "checkbox" at bounding box center [251, 374] width 31 height 31
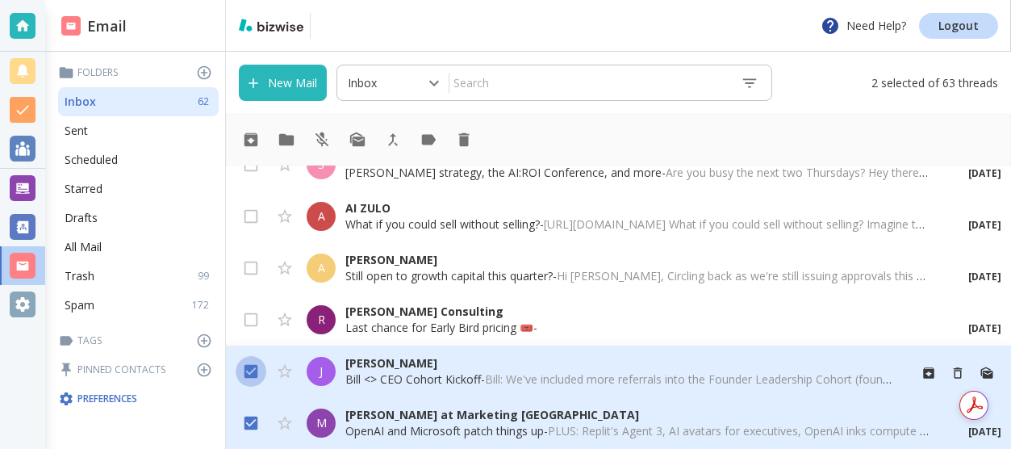
click at [253, 364] on input "checkbox" at bounding box center [251, 374] width 31 height 31
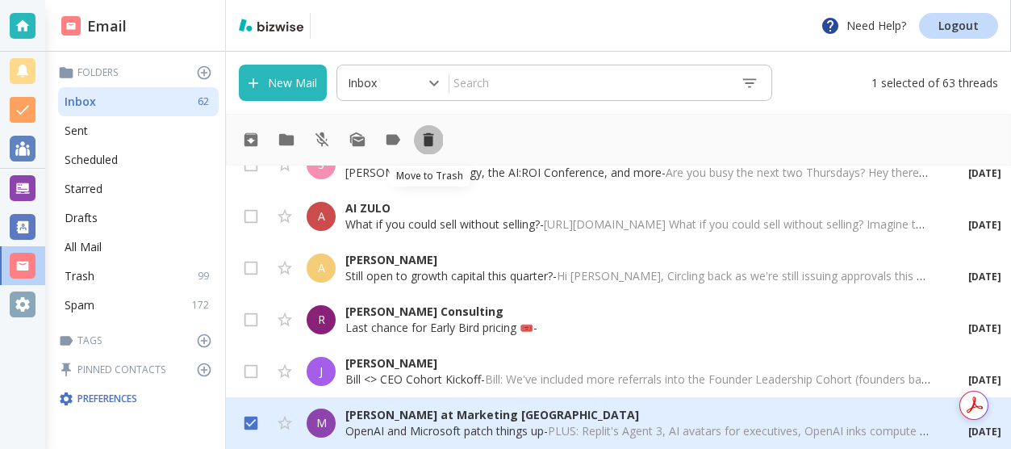
click at [434, 139] on icon "Move to Trash" at bounding box center [429, 140] width 18 height 18
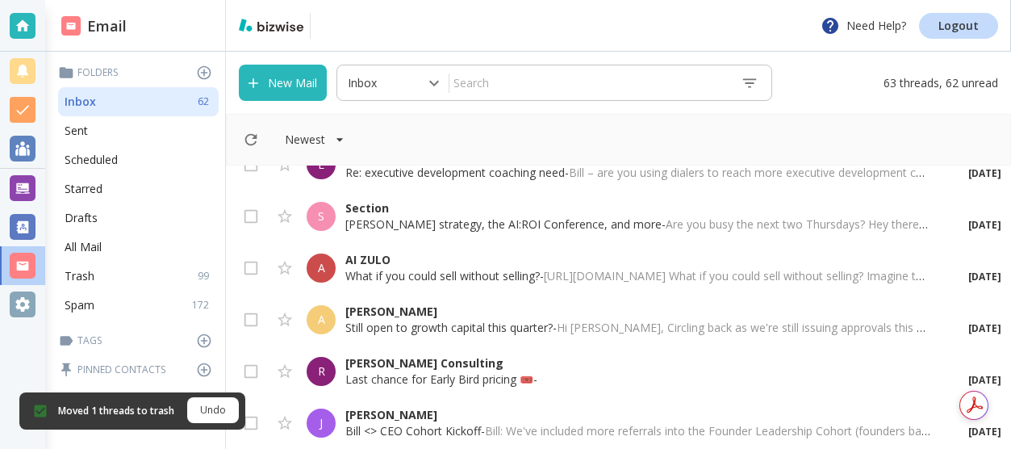
drag, startPoint x: 383, startPoint y: 428, endPoint x: 378, endPoint y: 417, distance: 12.6
click at [383, 425] on p "Bill <> CEO Cohort Kickoff - Bill: We've included more referrals into the Found…" at bounding box center [637, 431] width 585 height 16
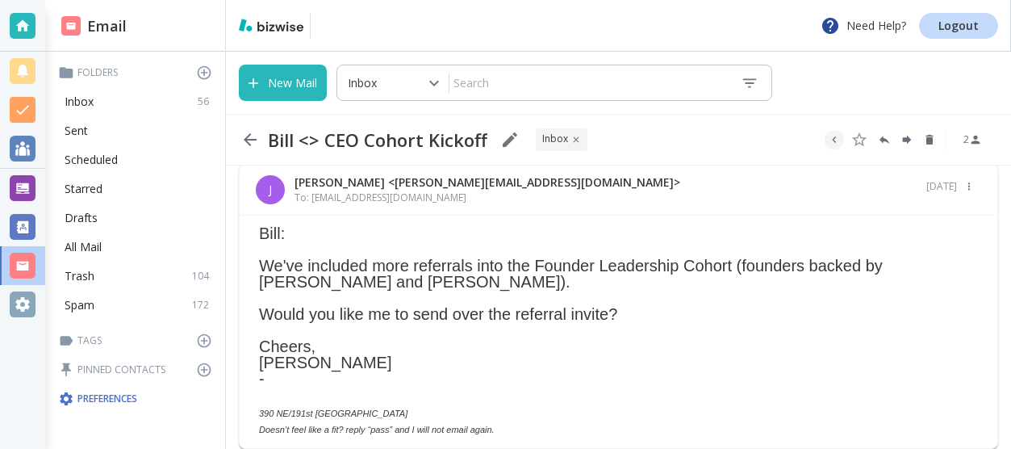
scroll to position [69, 0]
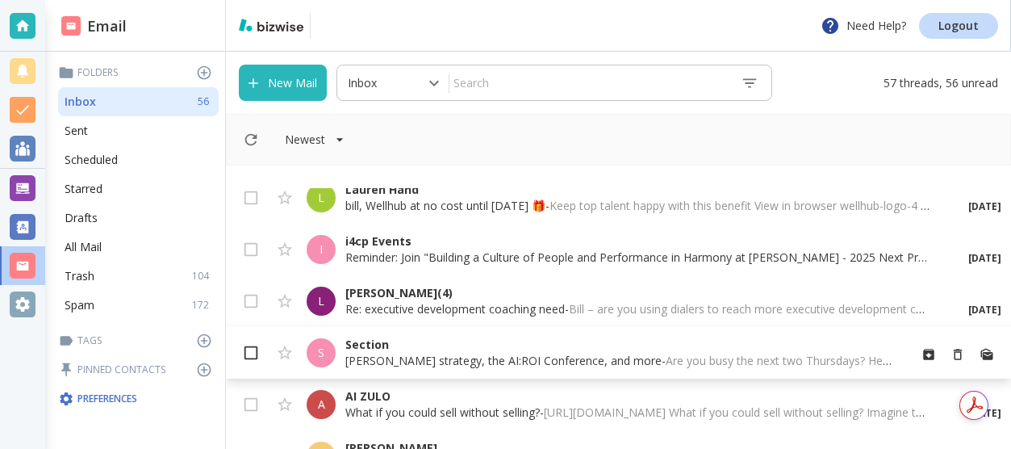
click at [238, 350] on input "checkbox" at bounding box center [251, 356] width 31 height 31
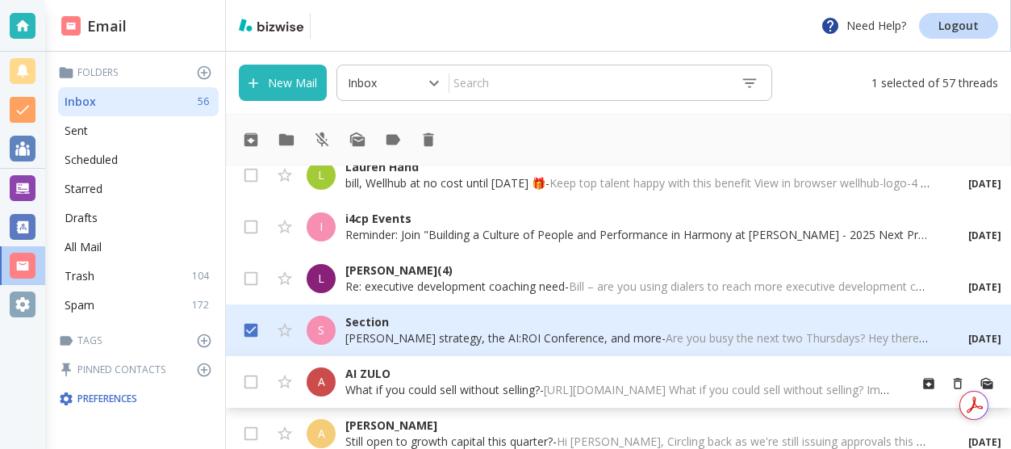
click at [232, 393] on div "A AI ZULO What if you could sell without selling? - [URL][DOMAIN_NAME] What if …" at bounding box center [618, 382] width 785 height 52
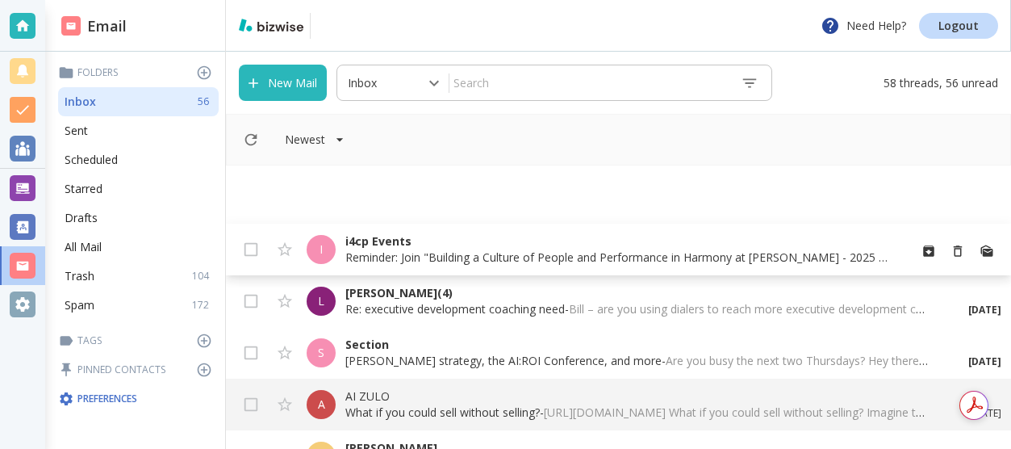
scroll to position [2684, 0]
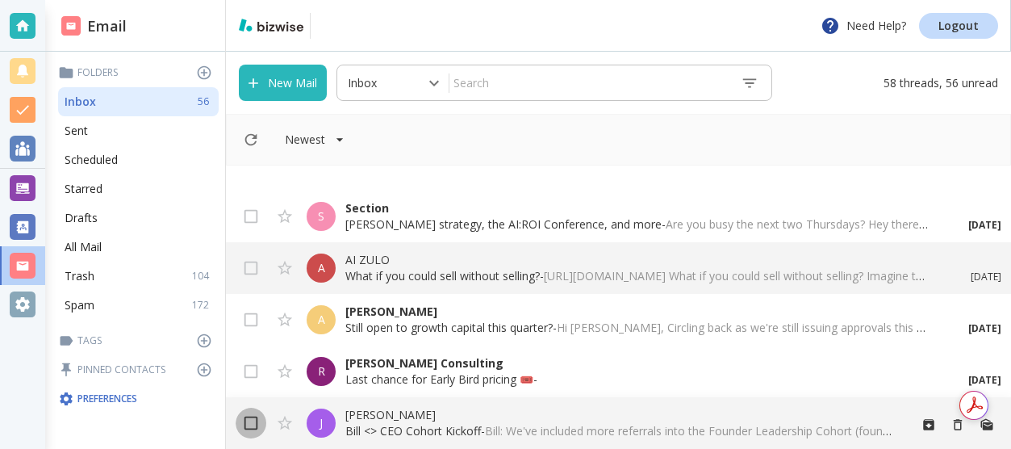
click at [247, 419] on input "checkbox" at bounding box center [251, 426] width 31 height 31
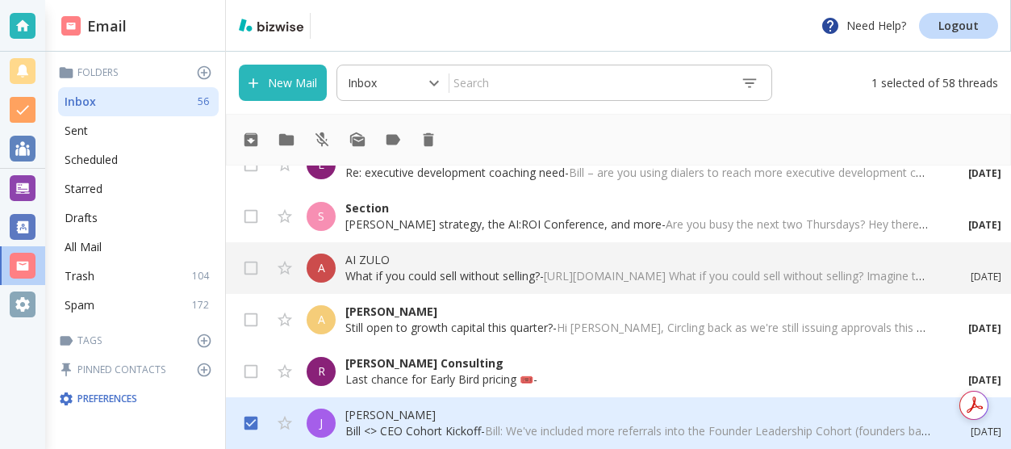
scroll to position [2661, 0]
click at [249, 370] on input "checkbox" at bounding box center [251, 374] width 31 height 31
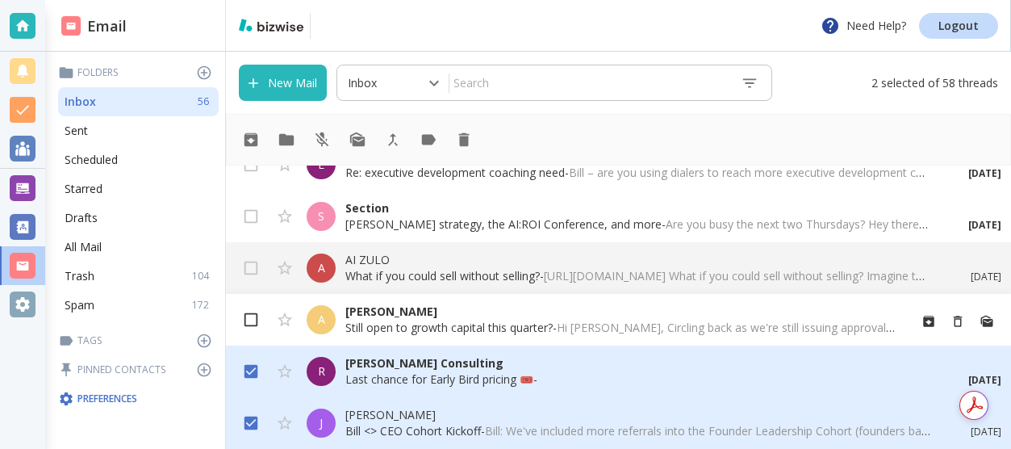
click at [253, 323] on input "checkbox" at bounding box center [251, 323] width 31 height 31
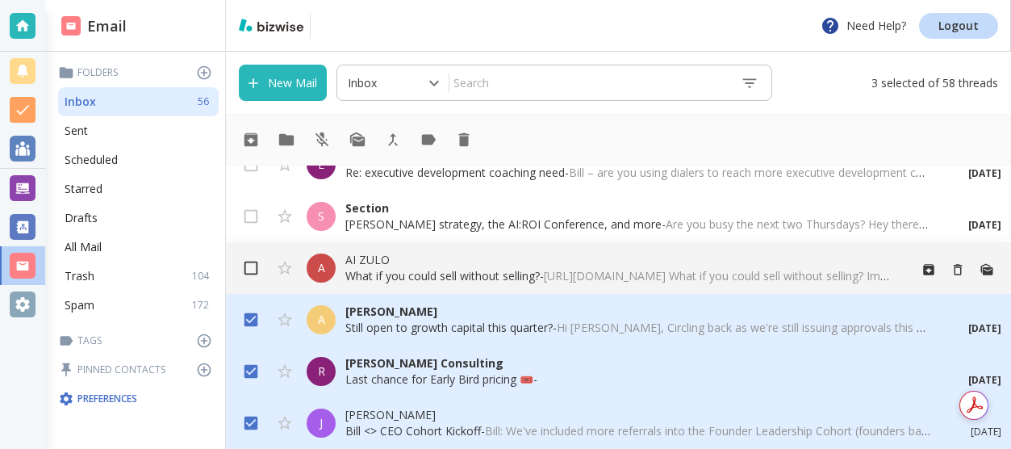
click at [252, 270] on input "checkbox" at bounding box center [251, 271] width 31 height 31
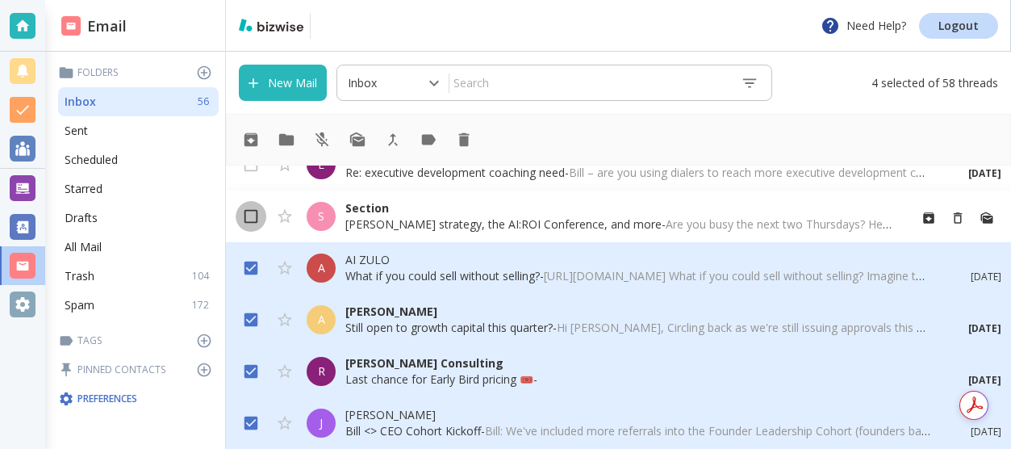
click at [254, 220] on input "checkbox" at bounding box center [251, 219] width 31 height 31
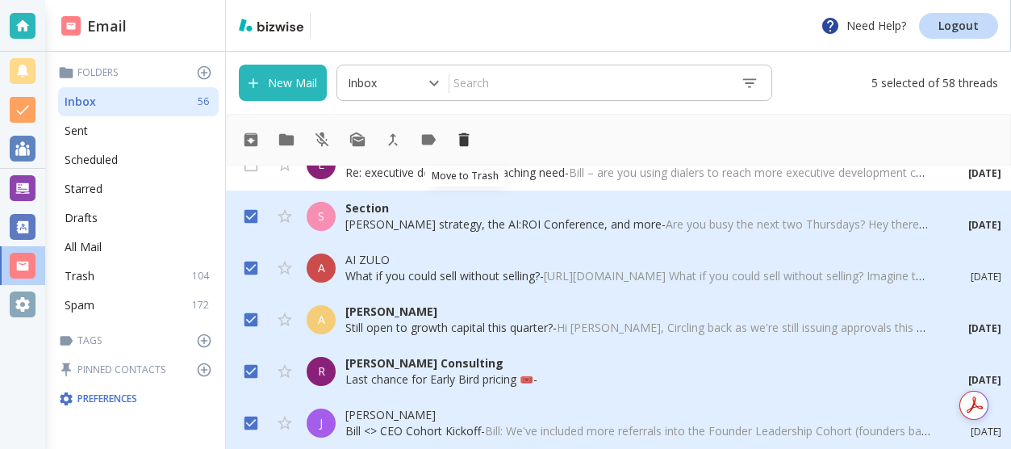
click at [466, 139] on icon "Move to Trash" at bounding box center [464, 140] width 10 height 14
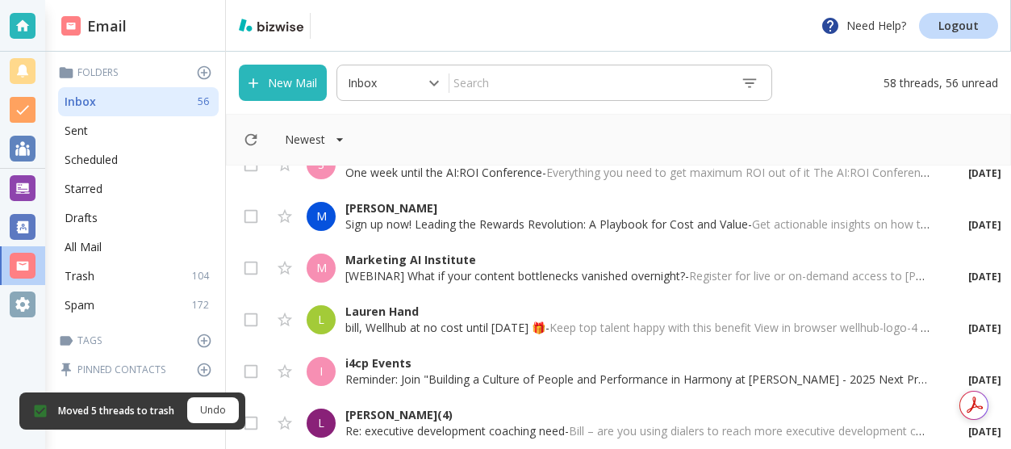
scroll to position [2403, 0]
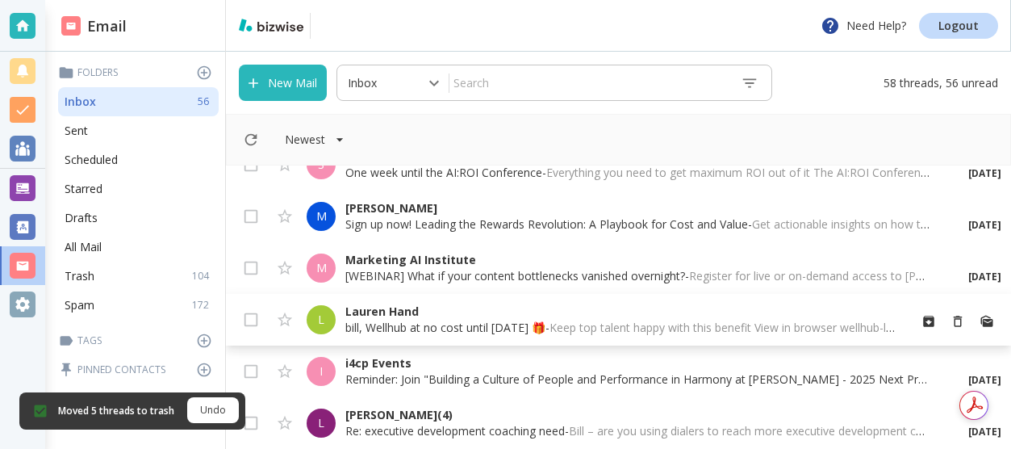
click at [354, 327] on p "bill, Wellhub at no cost until [DATE] 🎁 - Keep top talent happy with this benef…" at bounding box center [620, 328] width 550 height 16
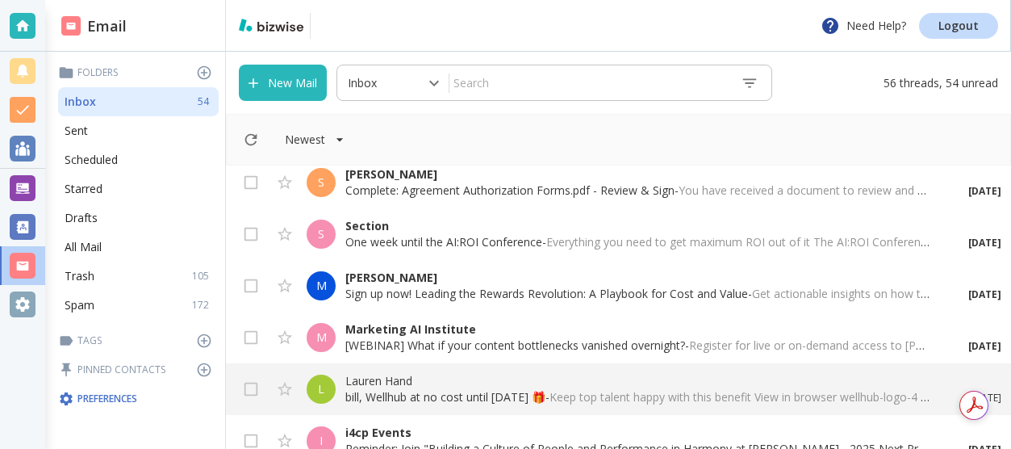
scroll to position [2403, 0]
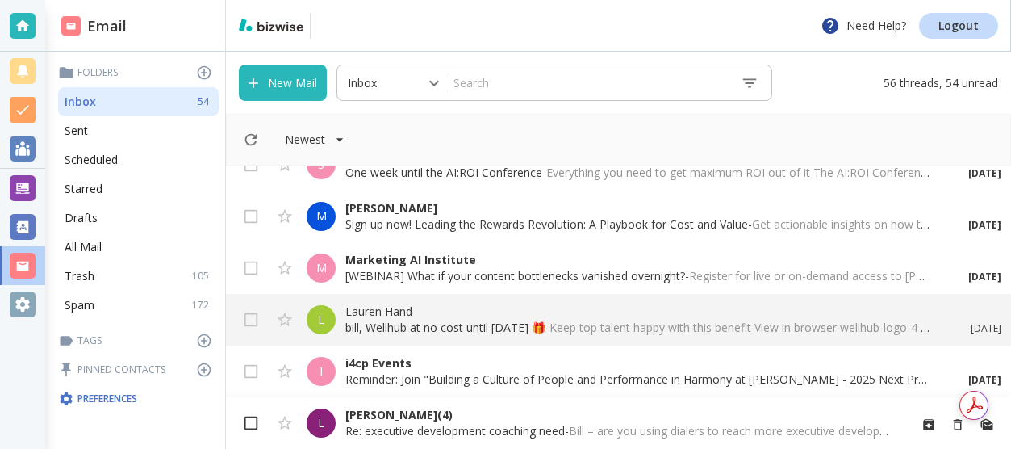
click at [253, 424] on input "checkbox" at bounding box center [251, 426] width 31 height 31
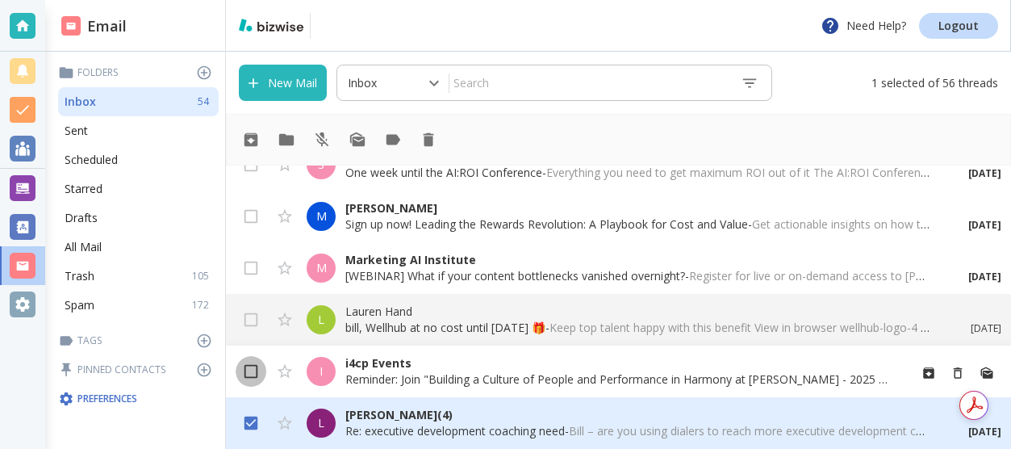
click at [254, 371] on input "checkbox" at bounding box center [251, 374] width 31 height 31
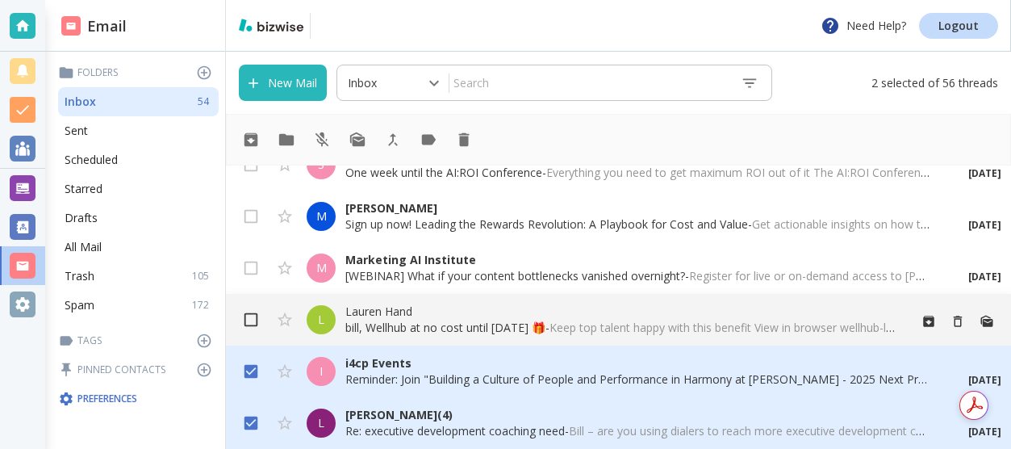
click at [252, 316] on input "checkbox" at bounding box center [251, 323] width 31 height 31
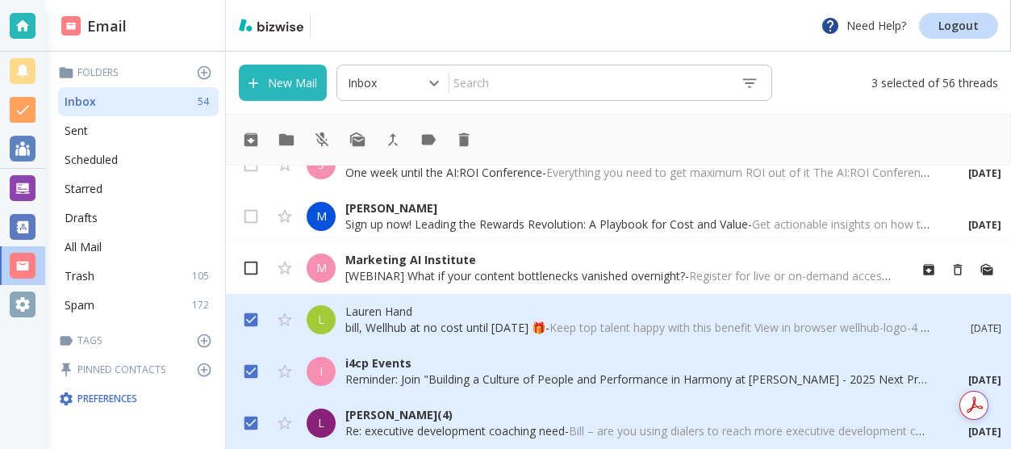
click at [253, 263] on input "checkbox" at bounding box center [251, 271] width 31 height 31
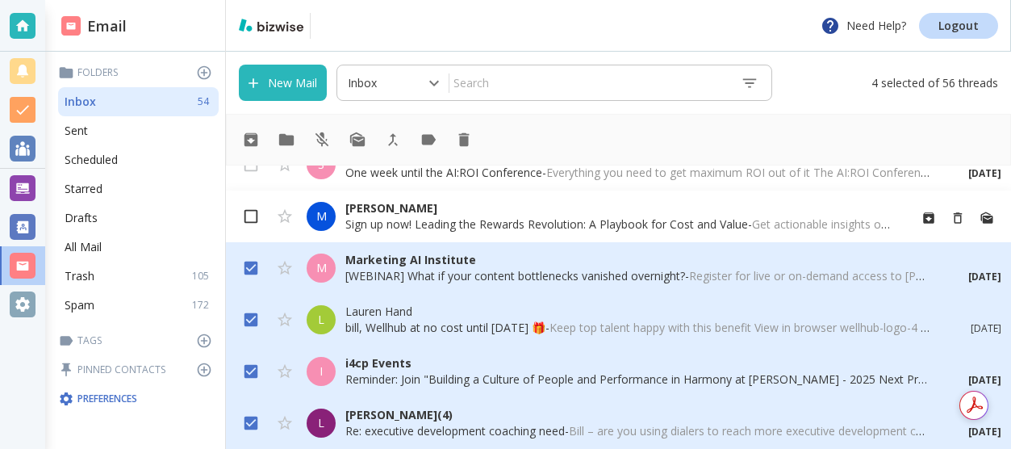
click at [258, 213] on input "checkbox" at bounding box center [251, 219] width 31 height 31
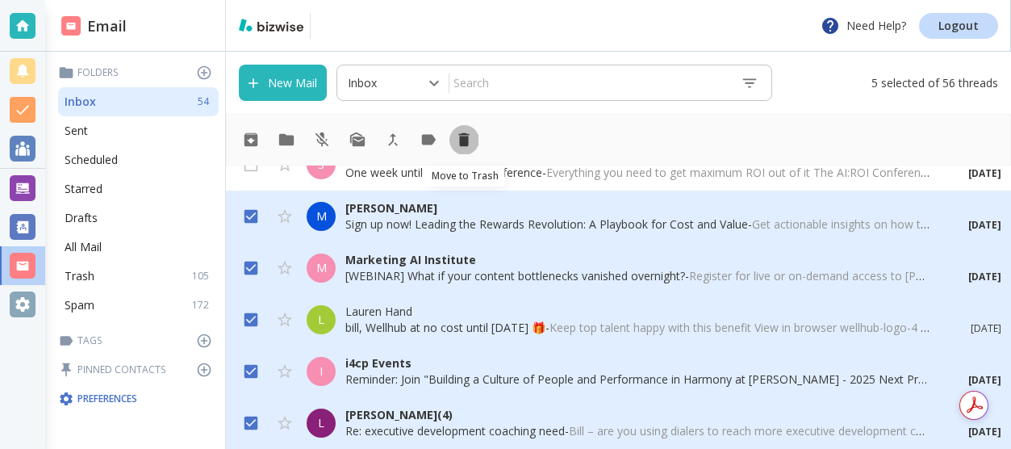
click at [465, 138] on icon "Move to Trash" at bounding box center [464, 140] width 10 height 14
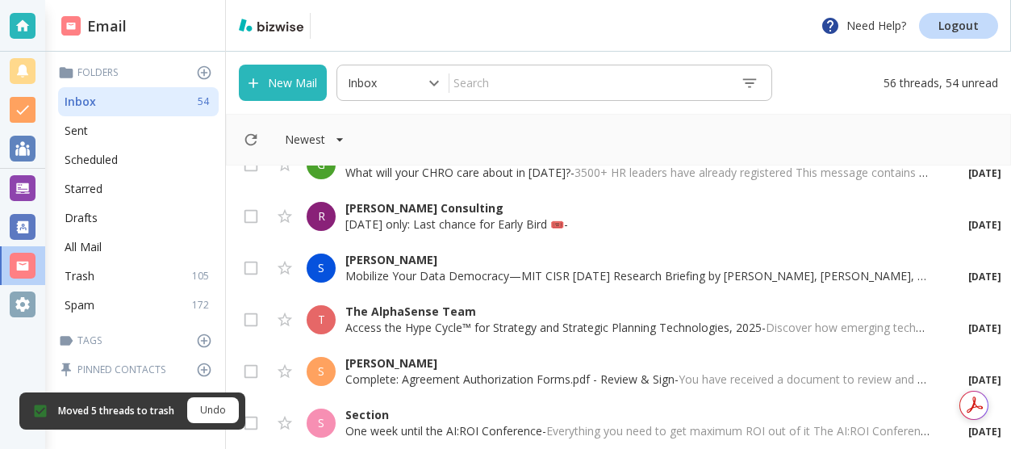
scroll to position [2145, 0]
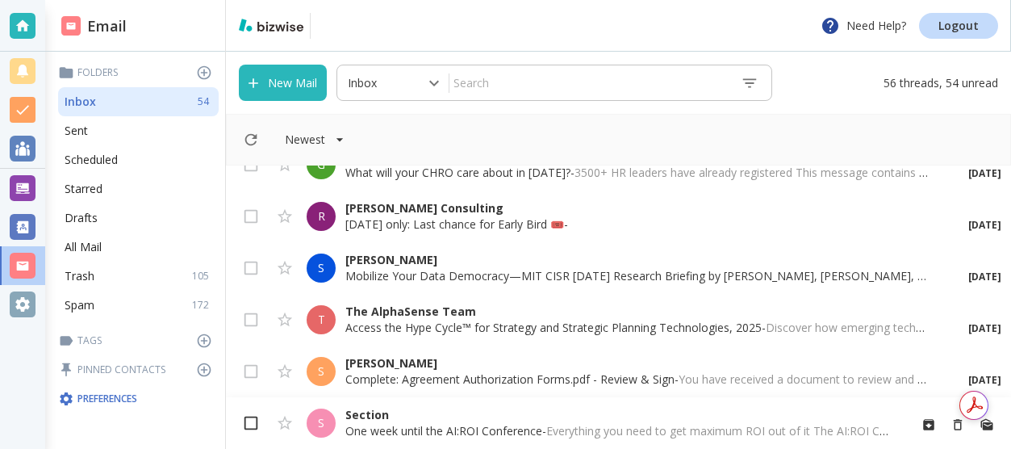
click at [250, 425] on input "checkbox" at bounding box center [251, 426] width 31 height 31
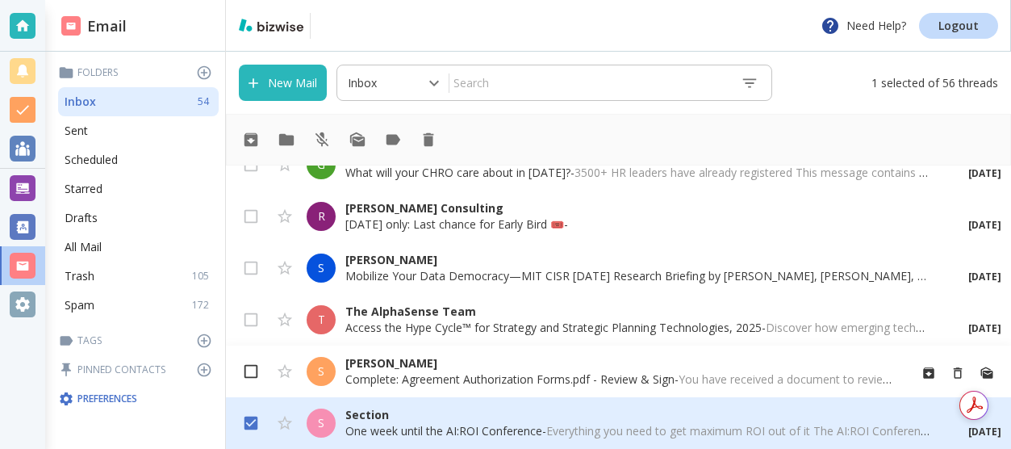
click at [249, 367] on input "checkbox" at bounding box center [251, 374] width 31 height 31
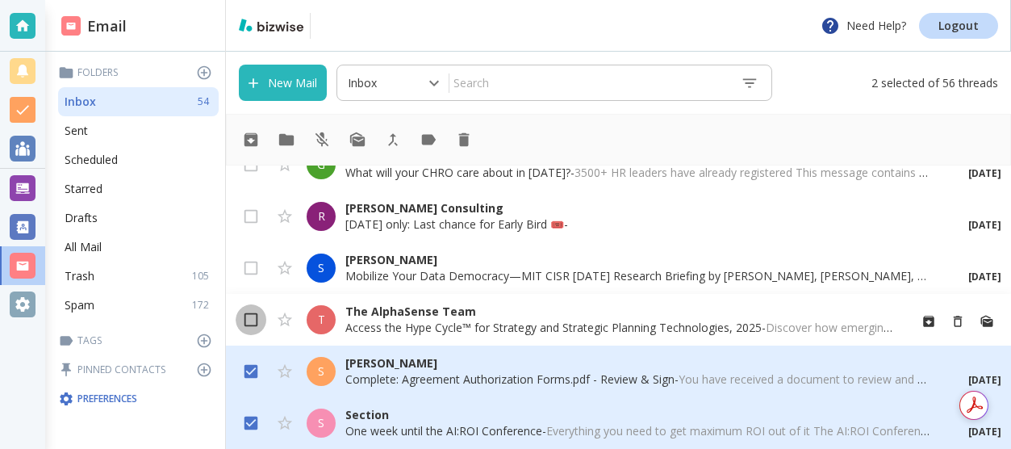
click at [255, 316] on input "checkbox" at bounding box center [251, 323] width 31 height 31
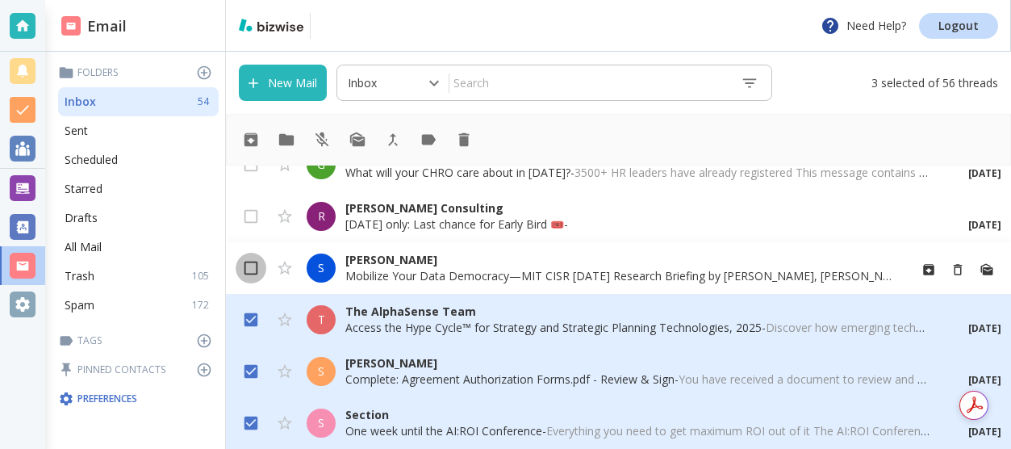
click at [253, 276] on input "checkbox" at bounding box center [251, 271] width 31 height 31
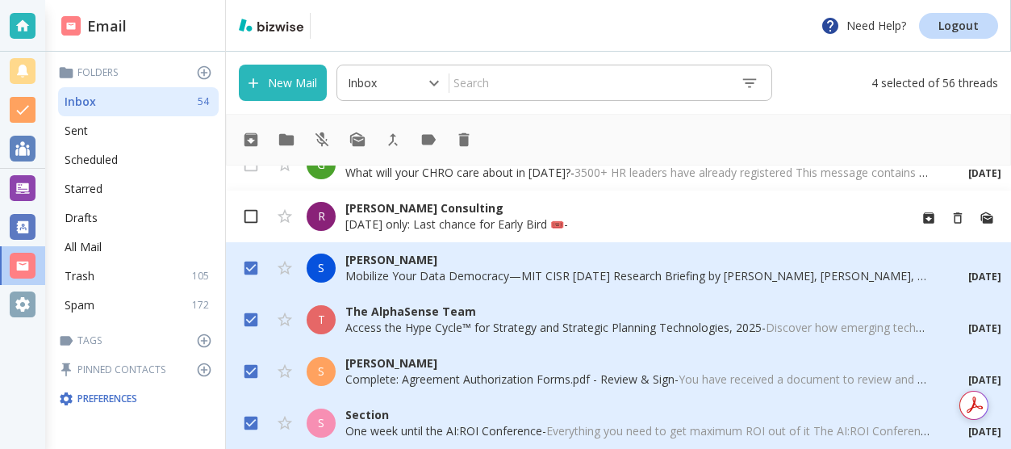
click at [259, 211] on input "checkbox" at bounding box center [251, 219] width 31 height 31
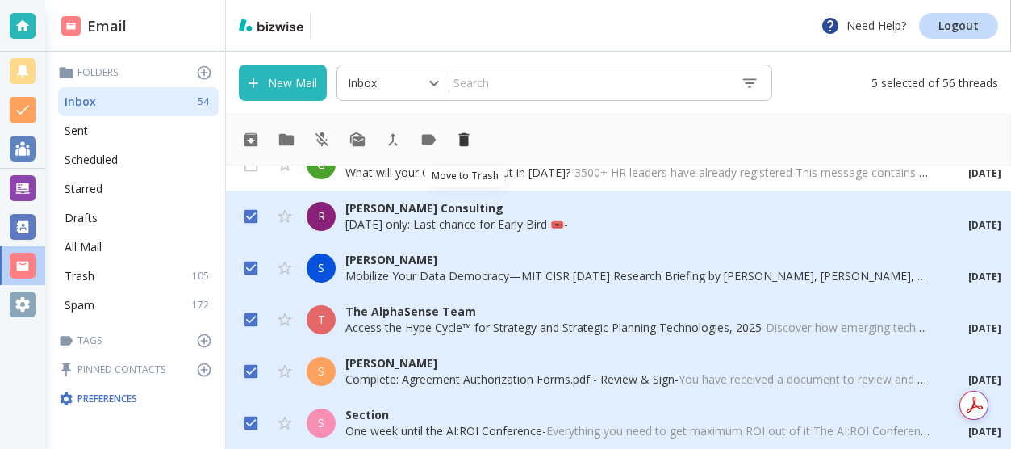
click at [467, 138] on icon "Move to Trash" at bounding box center [464, 140] width 10 height 14
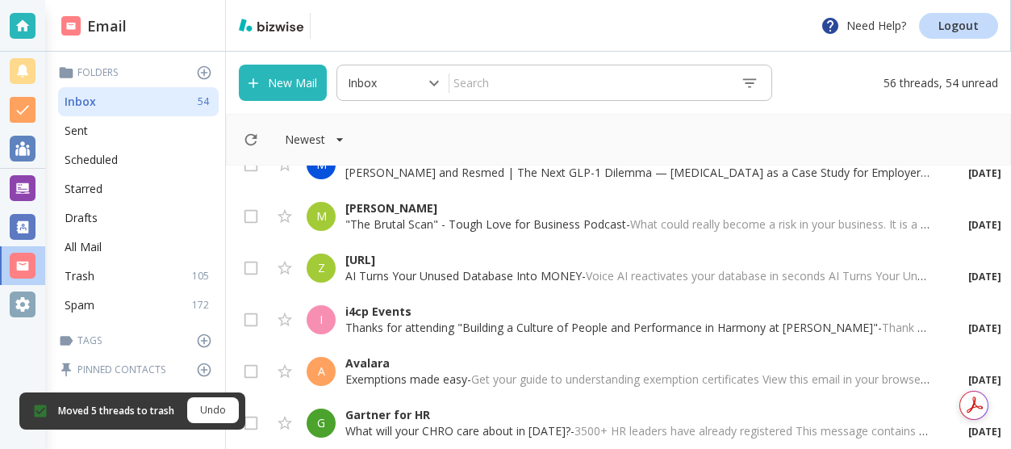
scroll to position [1887, 0]
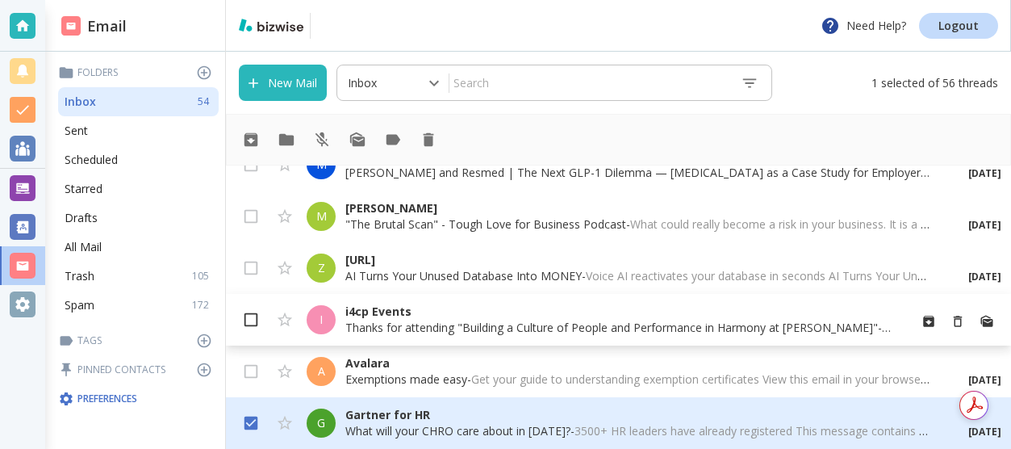
click at [249, 316] on input "checkbox" at bounding box center [251, 323] width 31 height 31
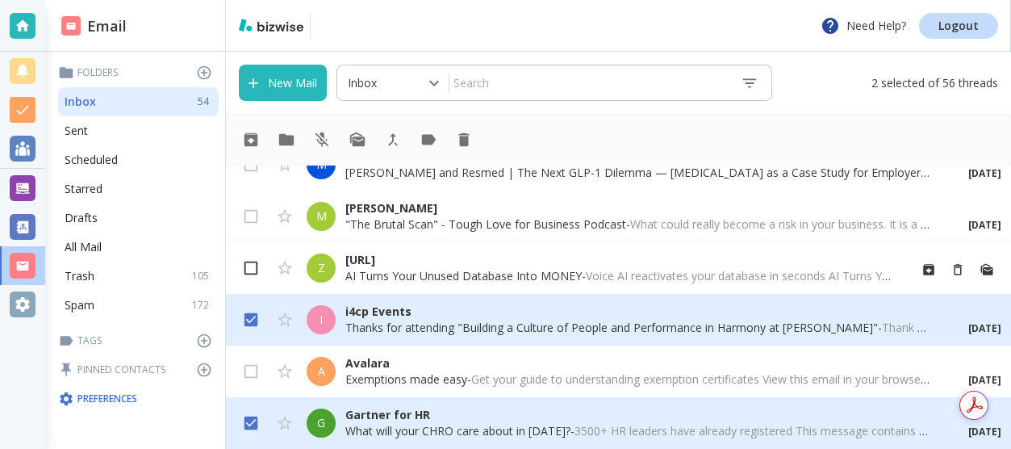
click at [252, 270] on input "checkbox" at bounding box center [251, 271] width 31 height 31
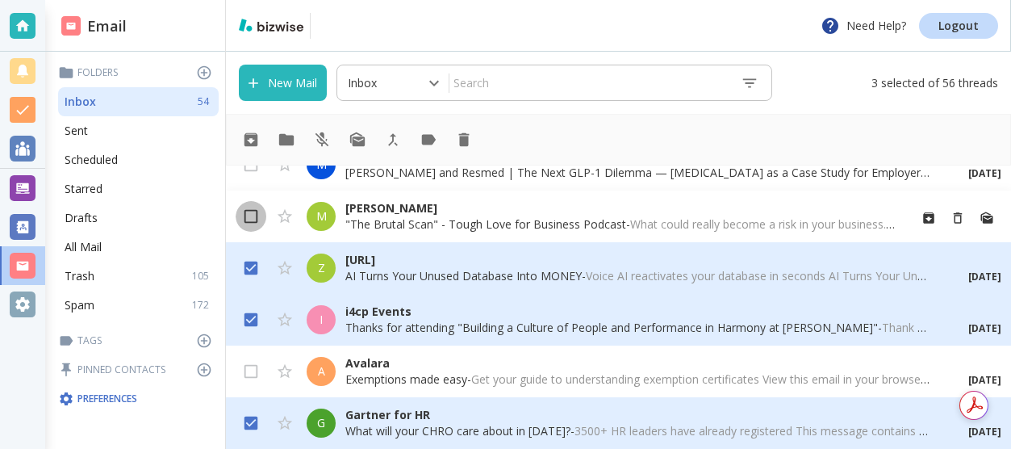
click at [253, 221] on input "checkbox" at bounding box center [251, 219] width 31 height 31
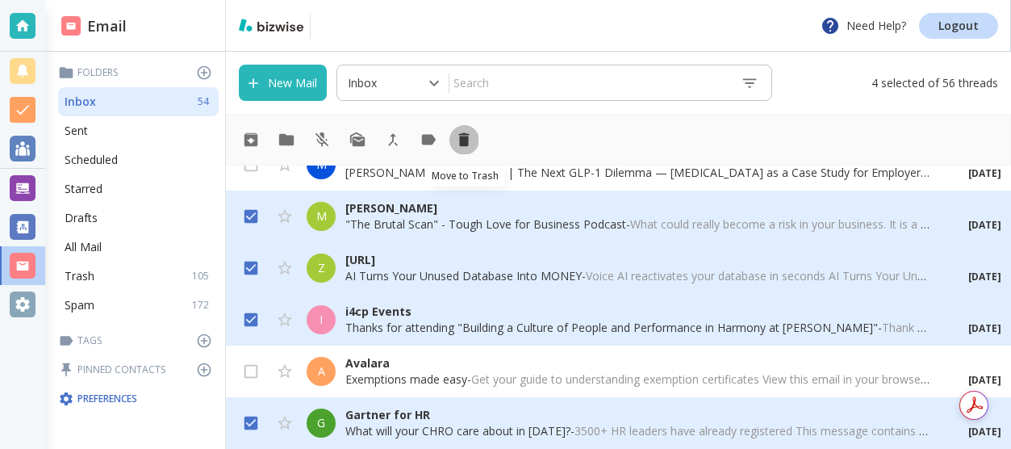
click at [463, 136] on icon "Move to Trash" at bounding box center [464, 140] width 10 height 14
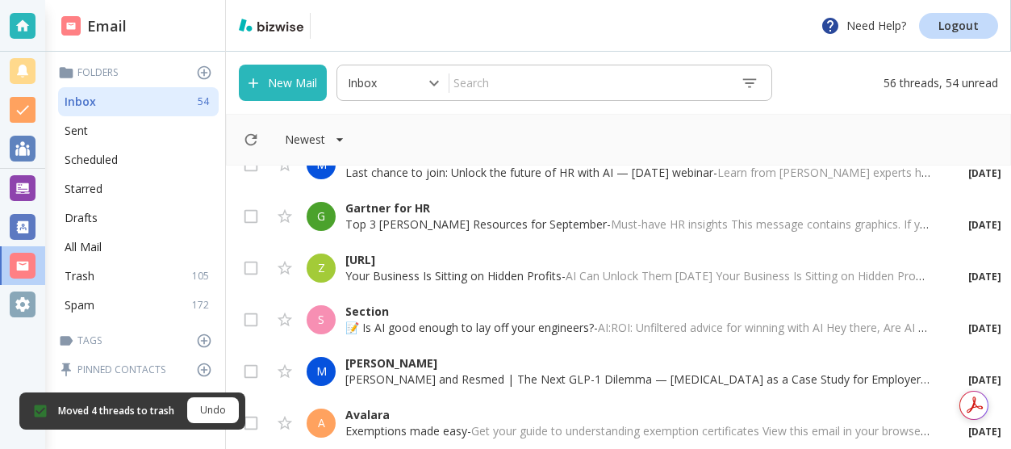
scroll to position [1680, 0]
click at [250, 423] on input "checkbox" at bounding box center [251, 426] width 31 height 31
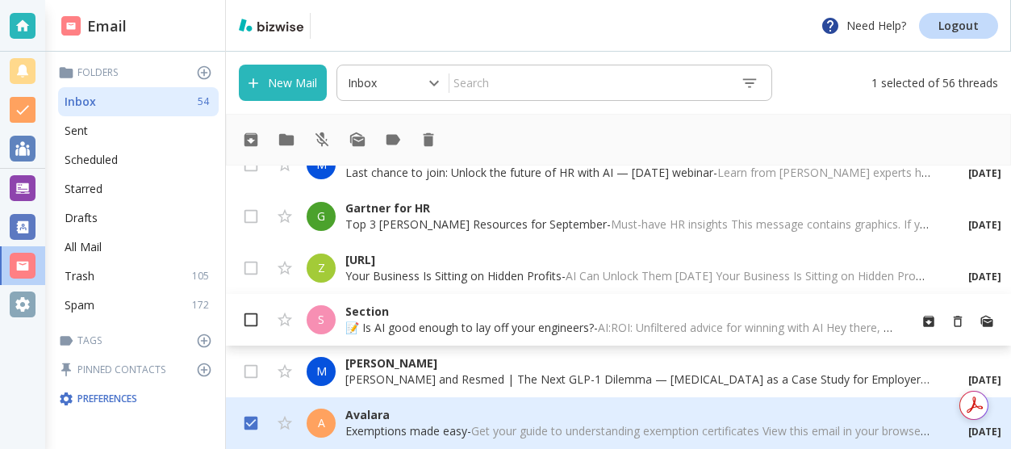
click at [253, 325] on input "checkbox" at bounding box center [251, 323] width 31 height 31
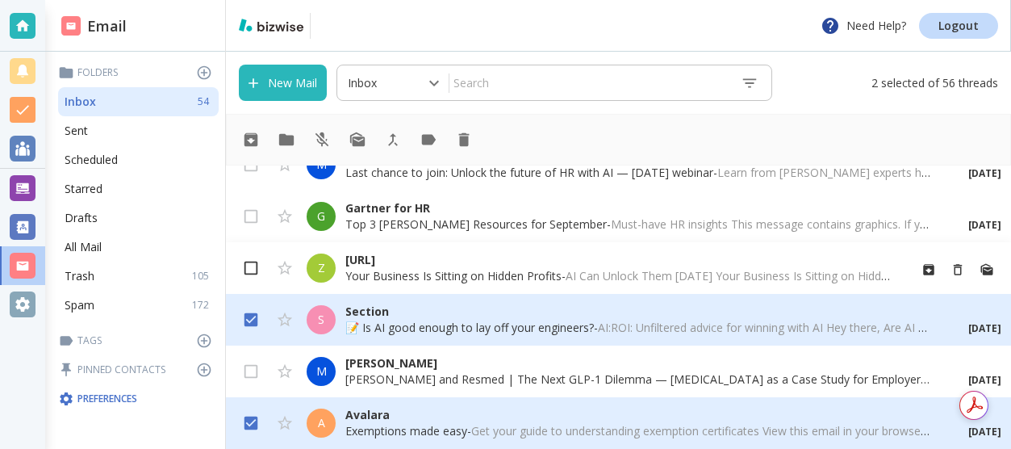
click at [261, 266] on input "checkbox" at bounding box center [251, 271] width 31 height 31
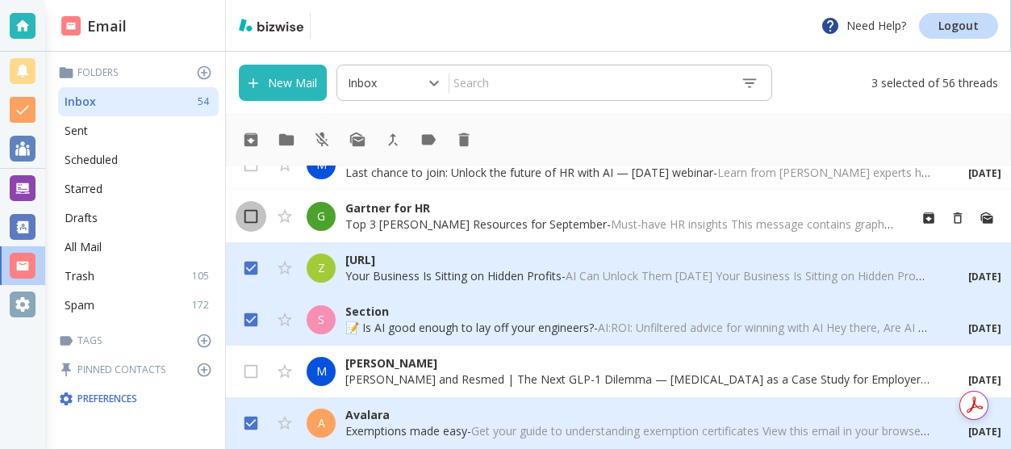
click at [253, 217] on input "checkbox" at bounding box center [251, 219] width 31 height 31
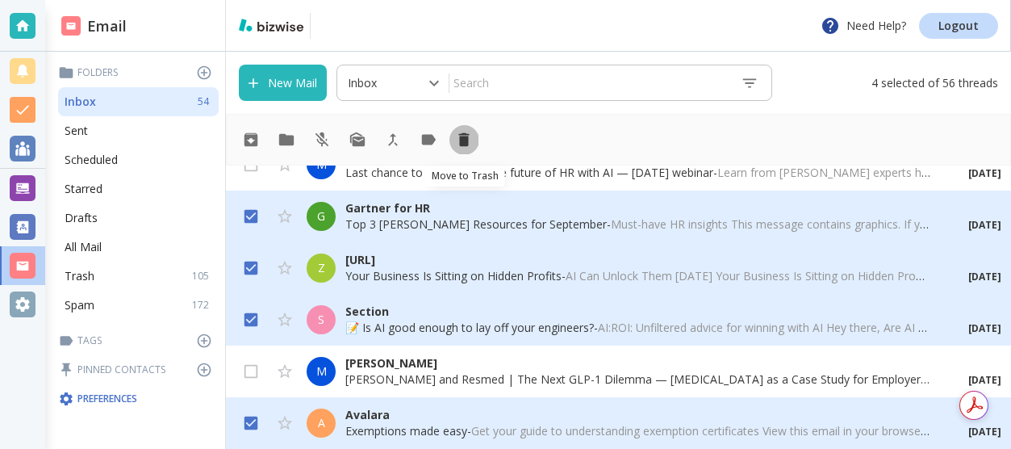
click at [467, 144] on icon "Move to Trash" at bounding box center [464, 140] width 10 height 14
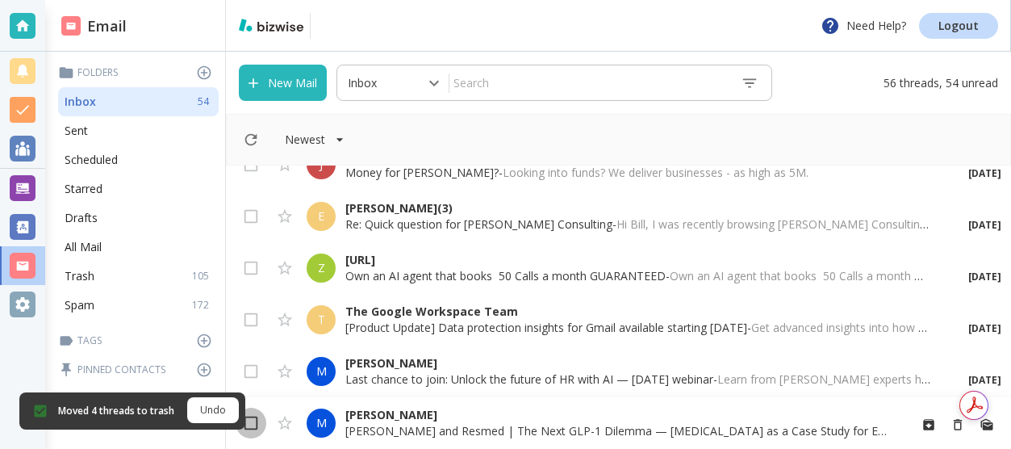
click at [253, 425] on input "checkbox" at bounding box center [251, 426] width 31 height 31
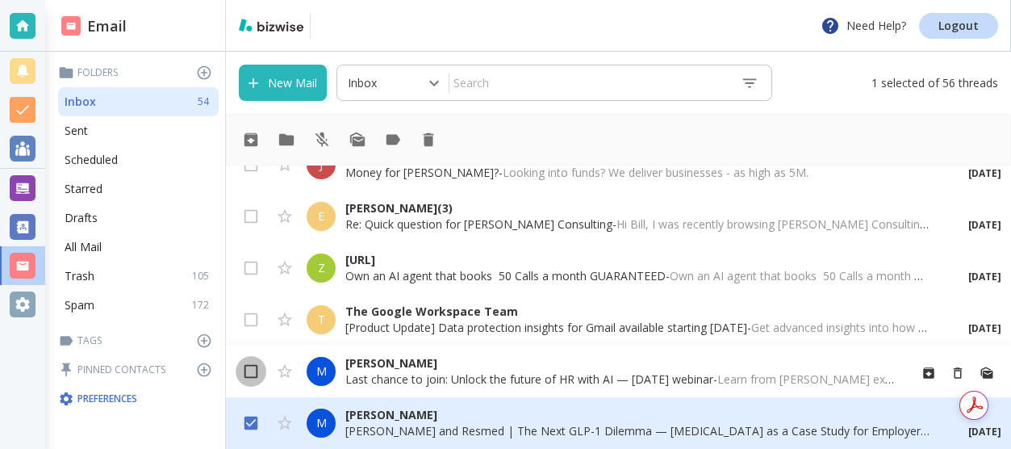
click at [259, 375] on input "checkbox" at bounding box center [251, 374] width 31 height 31
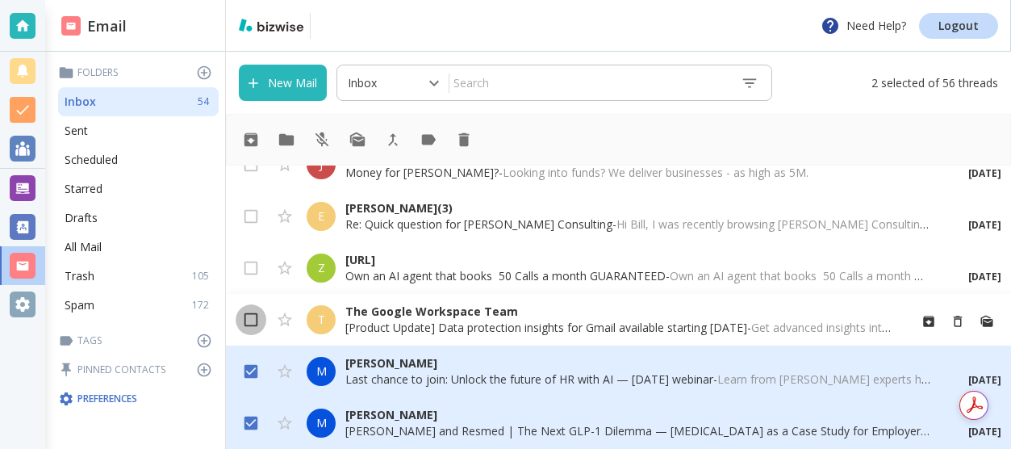
click at [254, 319] on input "checkbox" at bounding box center [251, 323] width 31 height 31
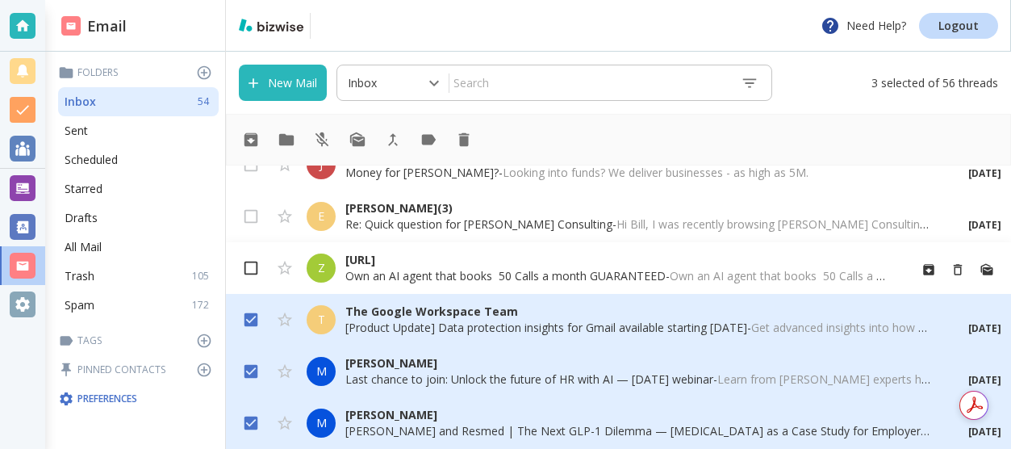
click at [254, 268] on input "checkbox" at bounding box center [251, 271] width 31 height 31
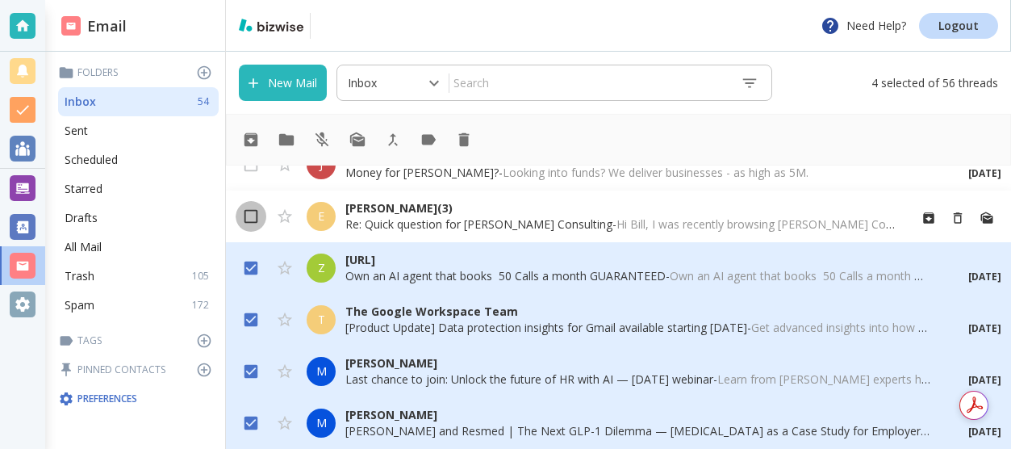
click at [258, 217] on input "checkbox" at bounding box center [251, 219] width 31 height 31
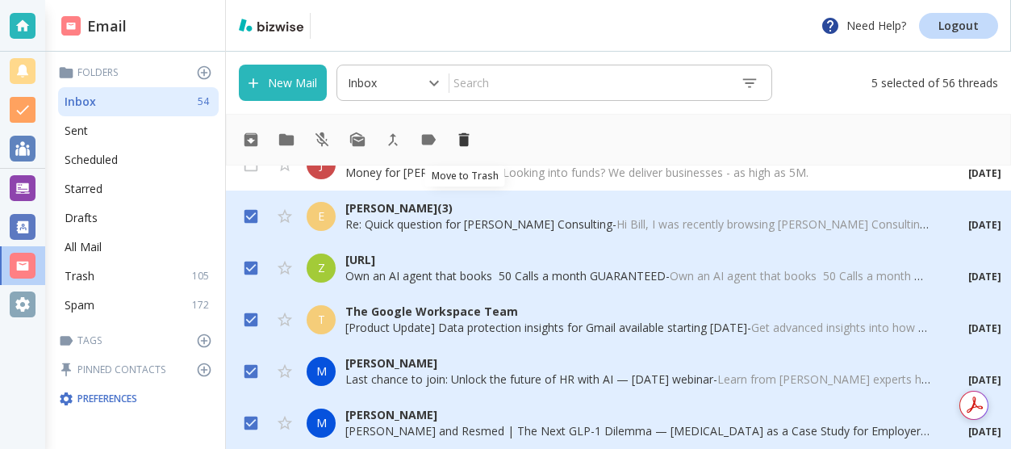
click at [468, 136] on icon "Move to Trash" at bounding box center [464, 140] width 10 height 14
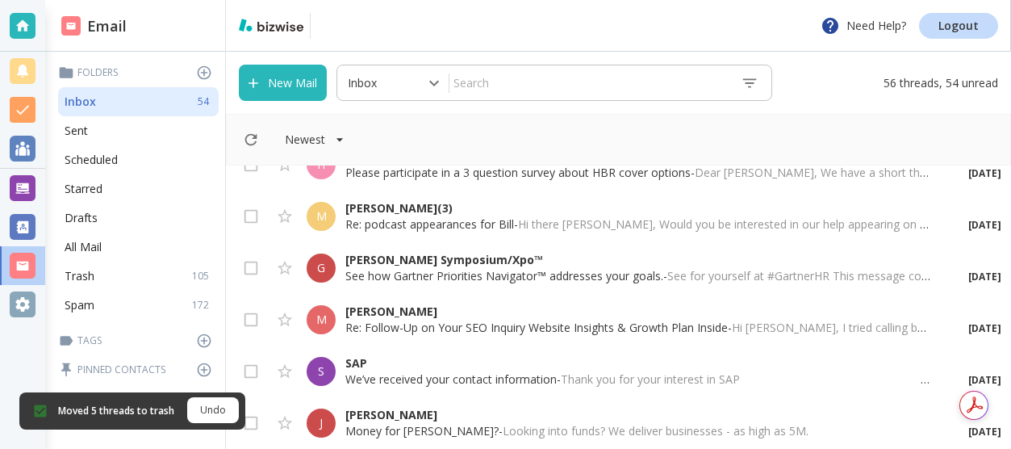
scroll to position [1215, 0]
click at [255, 424] on input "checkbox" at bounding box center [251, 426] width 31 height 31
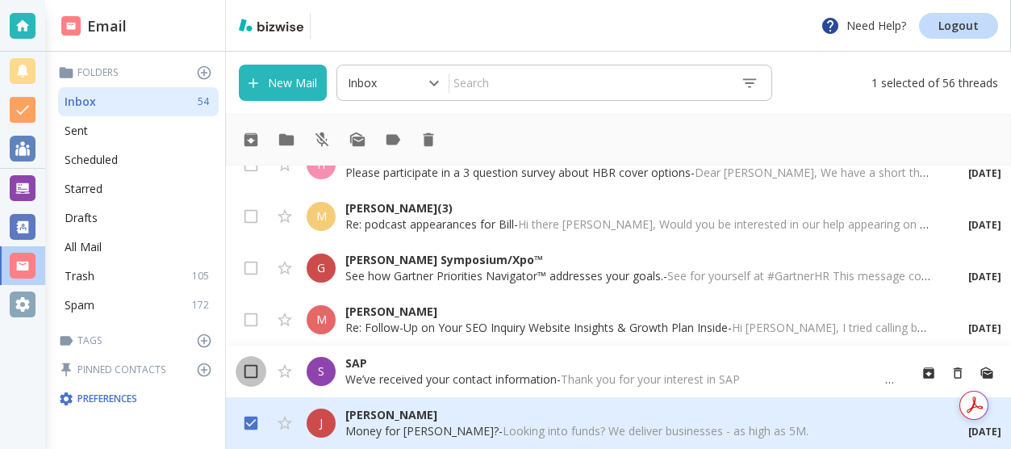
click at [251, 371] on input "checkbox" at bounding box center [251, 374] width 31 height 31
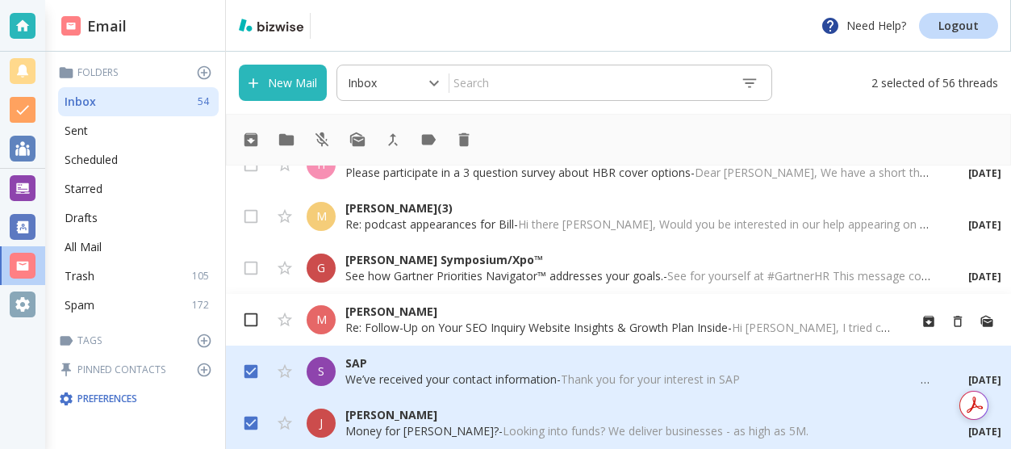
click at [256, 316] on input "checkbox" at bounding box center [251, 323] width 31 height 31
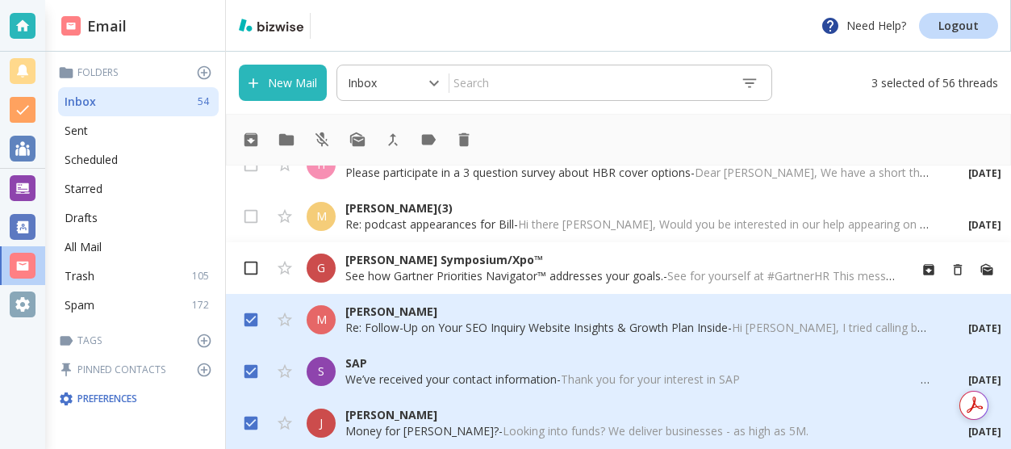
click at [253, 270] on input "checkbox" at bounding box center [251, 271] width 31 height 31
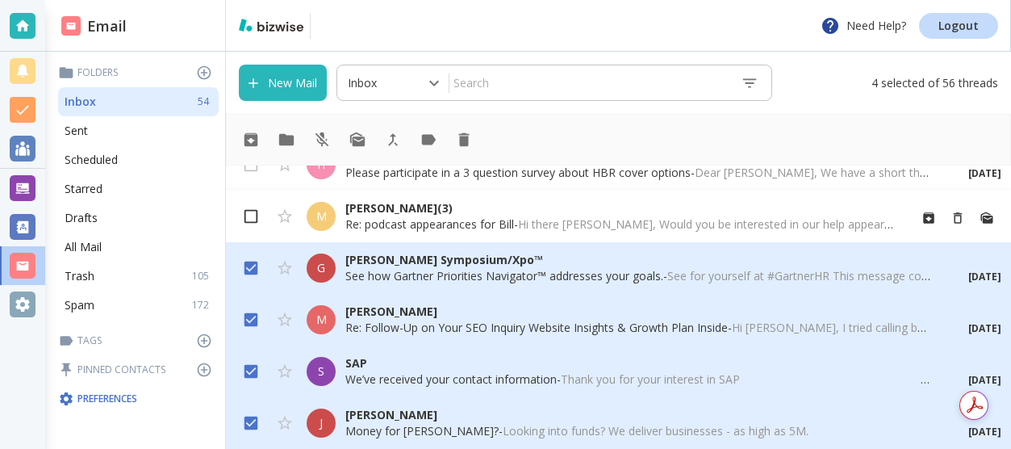
click at [253, 220] on input "checkbox" at bounding box center [251, 219] width 31 height 31
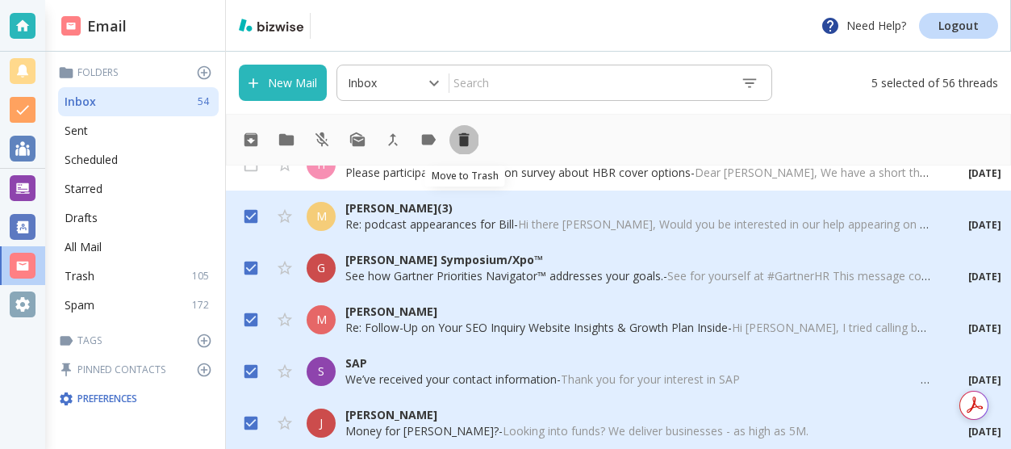
click at [462, 144] on icon "Move to Trash" at bounding box center [464, 140] width 10 height 14
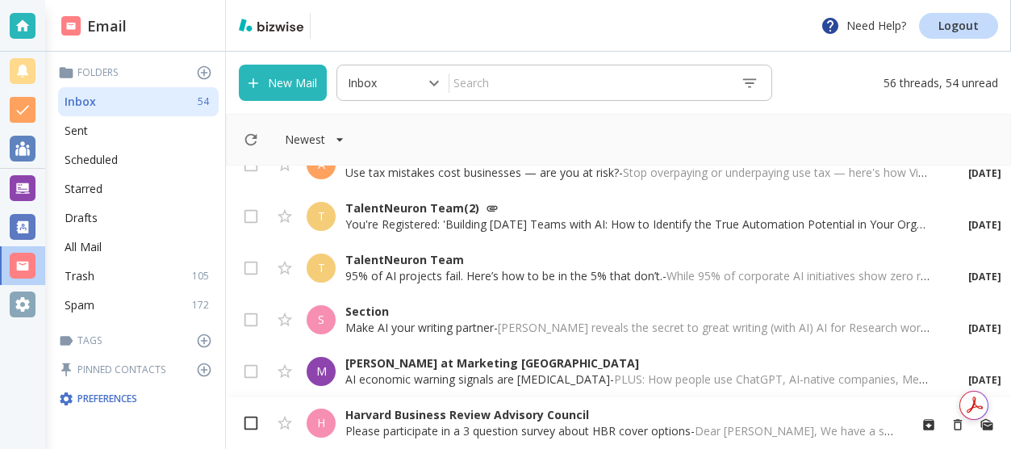
click at [253, 423] on input "checkbox" at bounding box center [251, 426] width 31 height 31
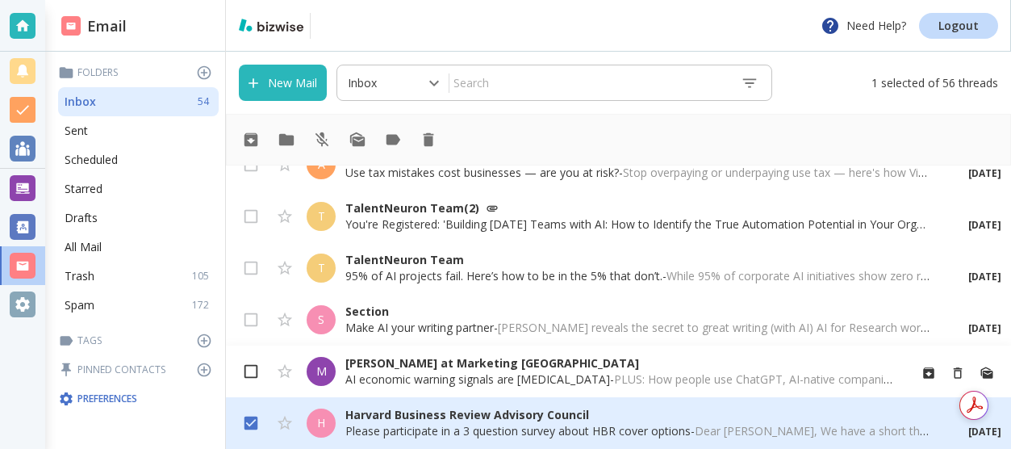
click at [257, 369] on input "checkbox" at bounding box center [251, 374] width 31 height 31
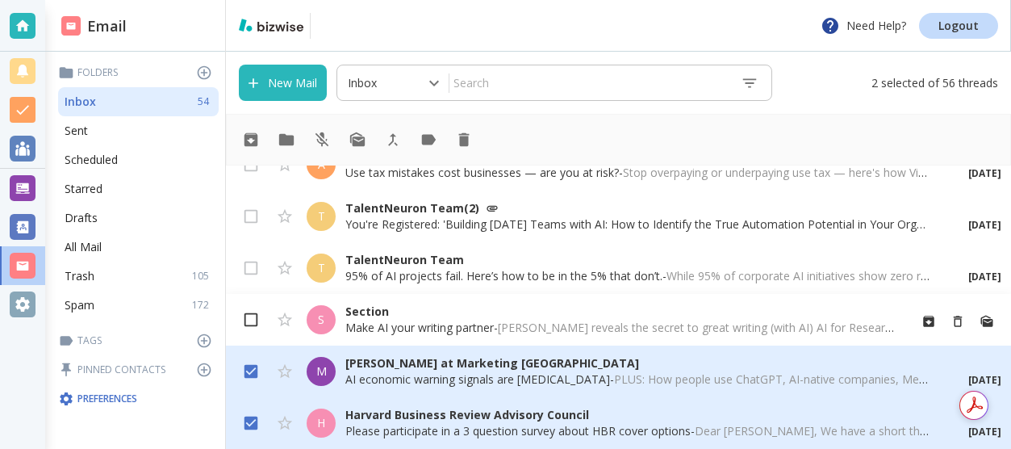
click at [250, 325] on input "checkbox" at bounding box center [251, 323] width 31 height 31
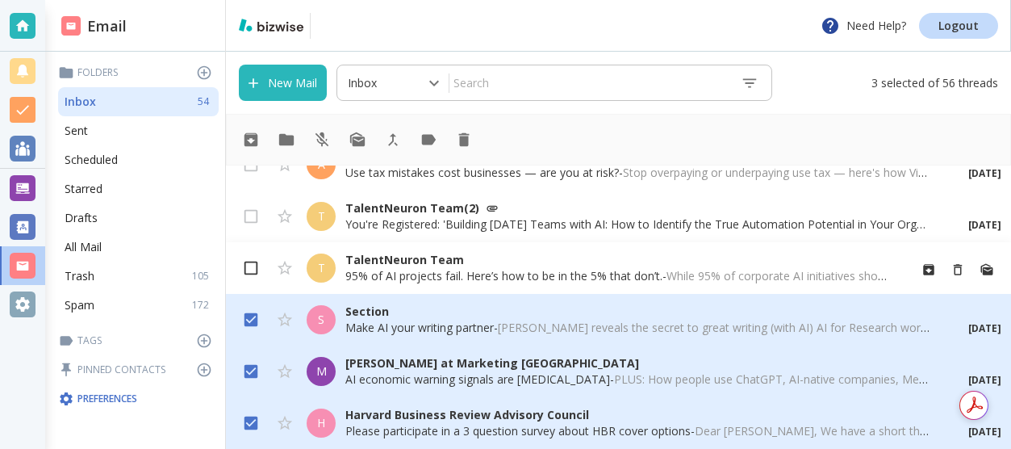
click at [257, 266] on input "checkbox" at bounding box center [251, 271] width 31 height 31
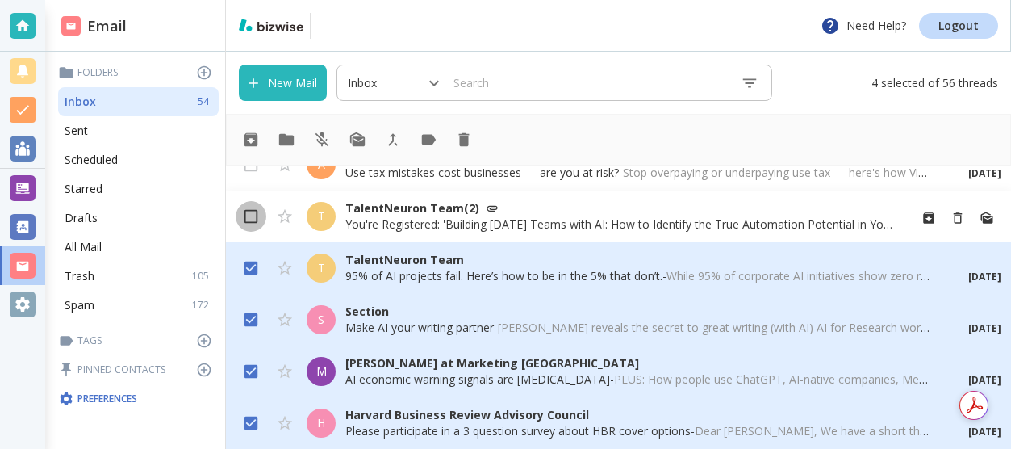
click at [266, 215] on input "checkbox" at bounding box center [251, 219] width 31 height 31
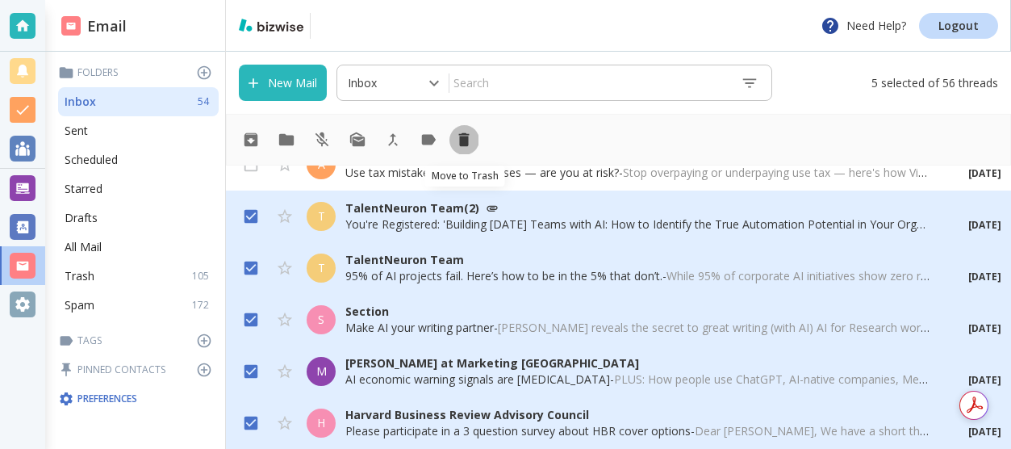
click at [472, 141] on icon "Move to Trash" at bounding box center [464, 140] width 18 height 18
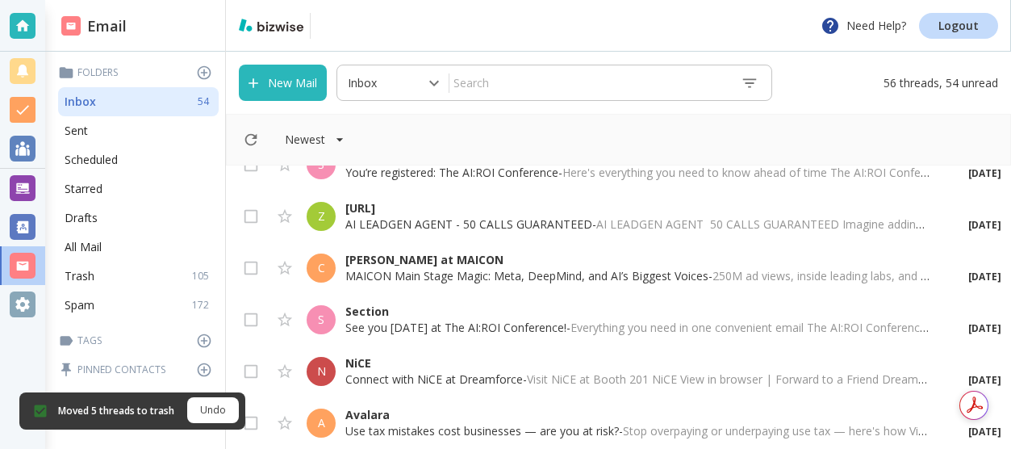
scroll to position [698, 0]
click at [258, 417] on input "checkbox" at bounding box center [251, 426] width 31 height 31
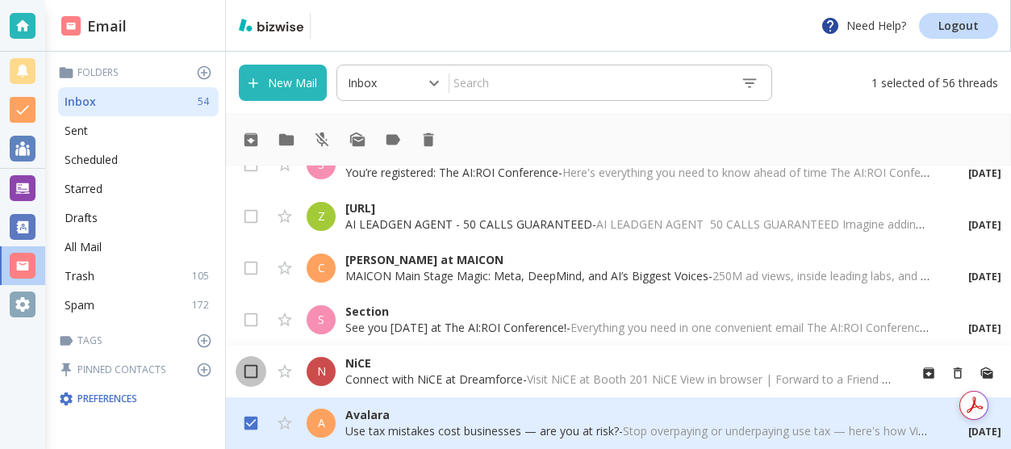
click at [258, 366] on input "checkbox" at bounding box center [251, 374] width 31 height 31
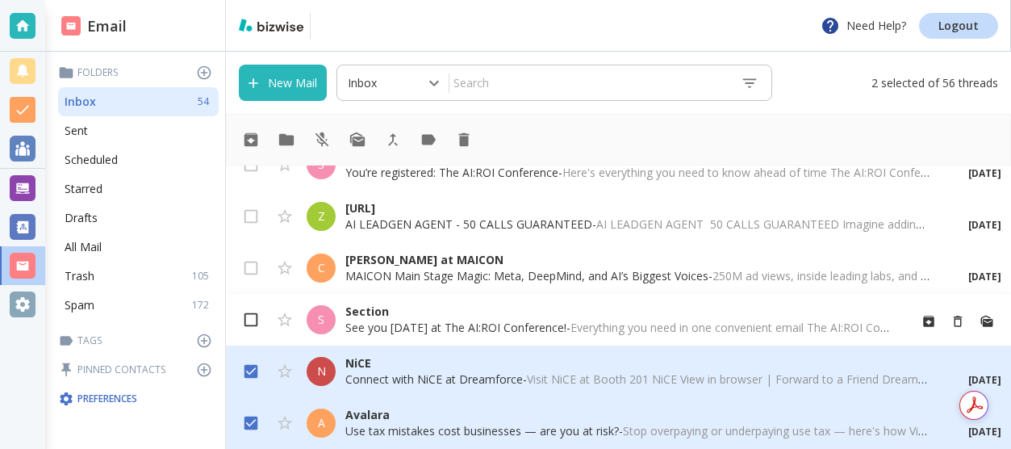
click at [256, 318] on input "checkbox" at bounding box center [251, 323] width 31 height 31
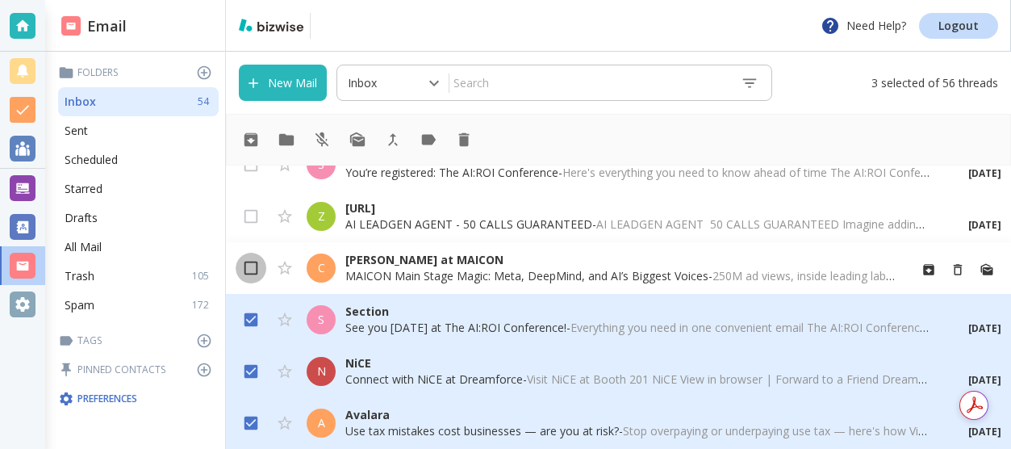
click at [253, 271] on input "checkbox" at bounding box center [251, 271] width 31 height 31
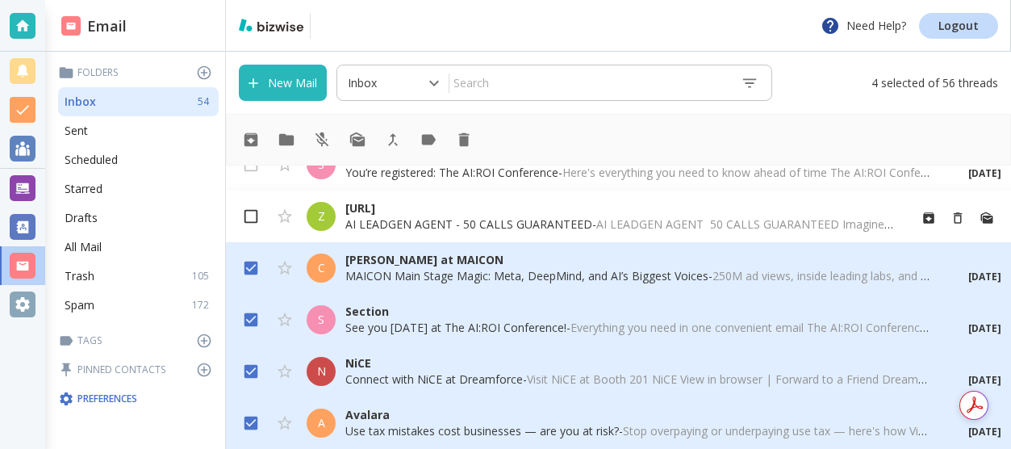
click at [258, 216] on input "checkbox" at bounding box center [251, 219] width 31 height 31
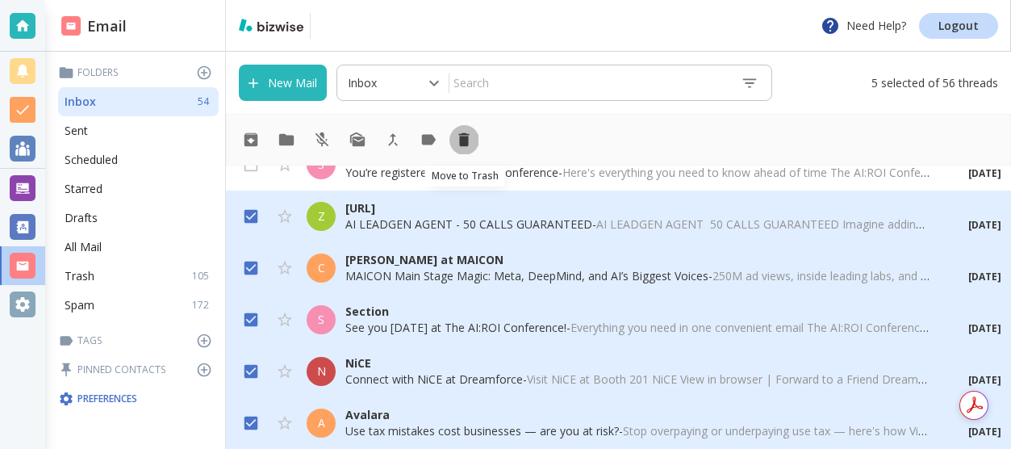
click at [466, 140] on icon "Move to Trash" at bounding box center [464, 140] width 10 height 14
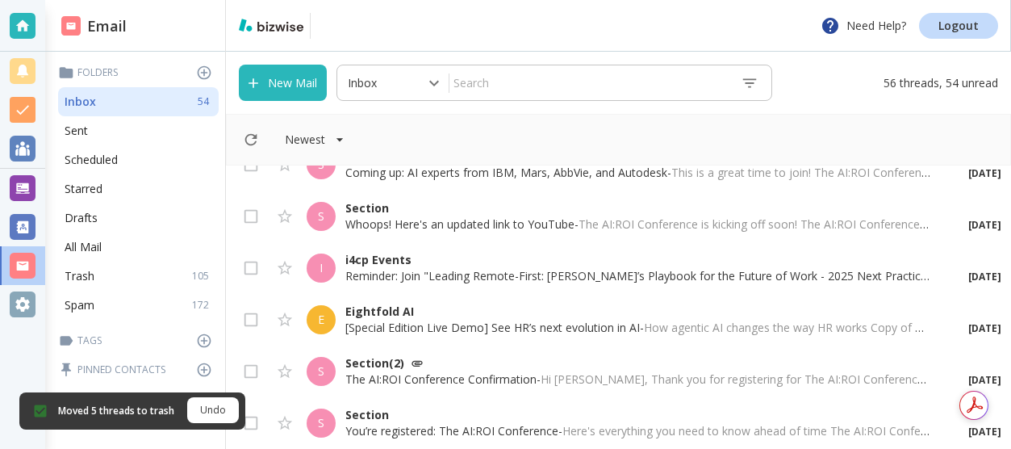
scroll to position [440, 0]
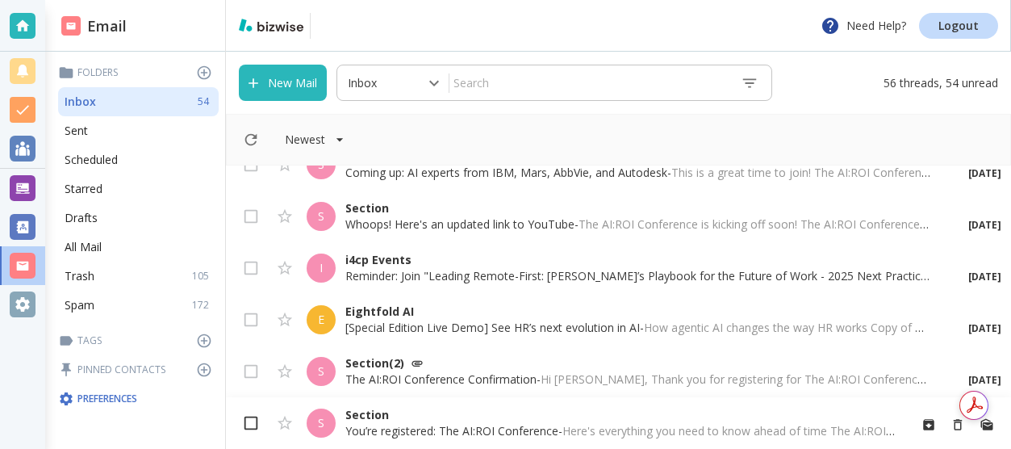
click at [256, 424] on input "checkbox" at bounding box center [251, 426] width 31 height 31
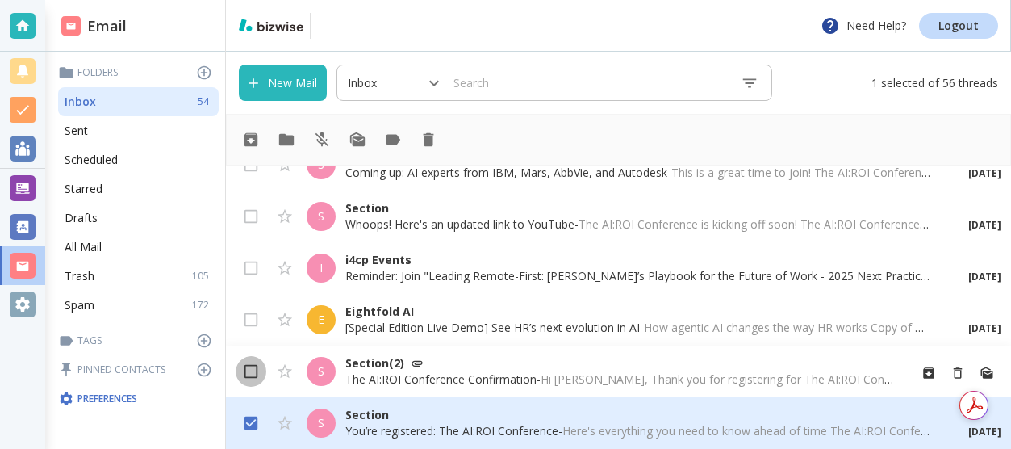
click at [256, 366] on input "checkbox" at bounding box center [251, 374] width 31 height 31
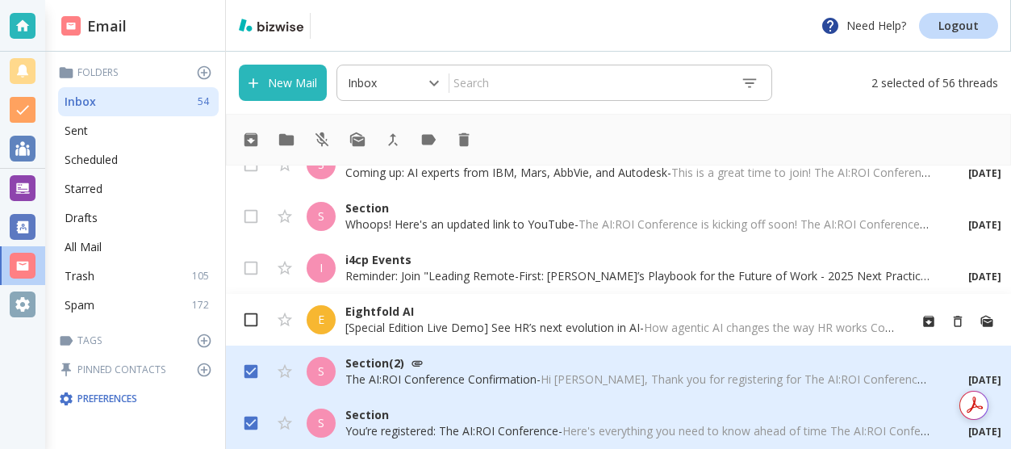
click at [257, 324] on input "checkbox" at bounding box center [251, 323] width 31 height 31
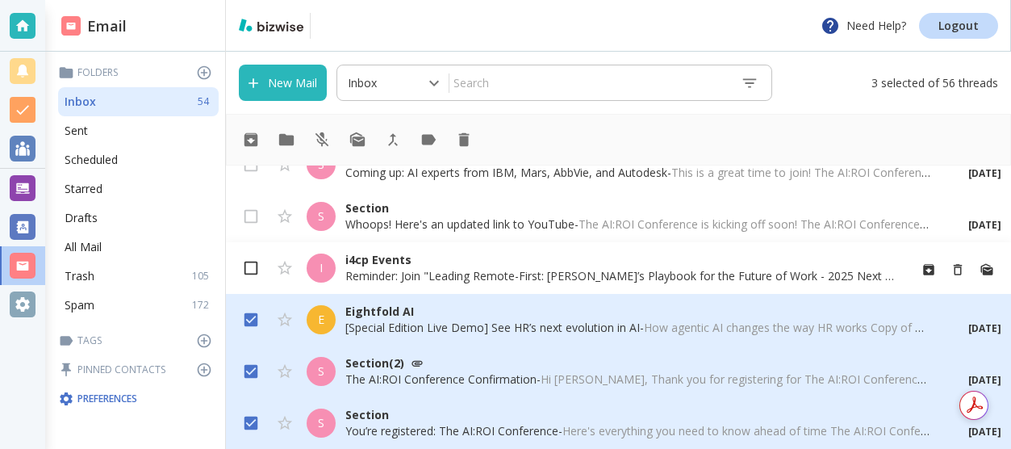
click at [262, 268] on input "checkbox" at bounding box center [251, 271] width 31 height 31
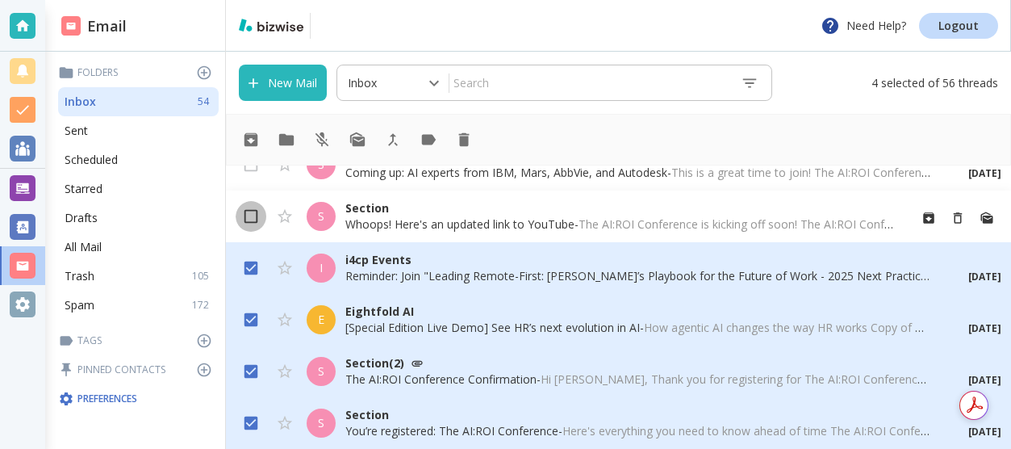
click at [251, 220] on input "checkbox" at bounding box center [251, 219] width 31 height 31
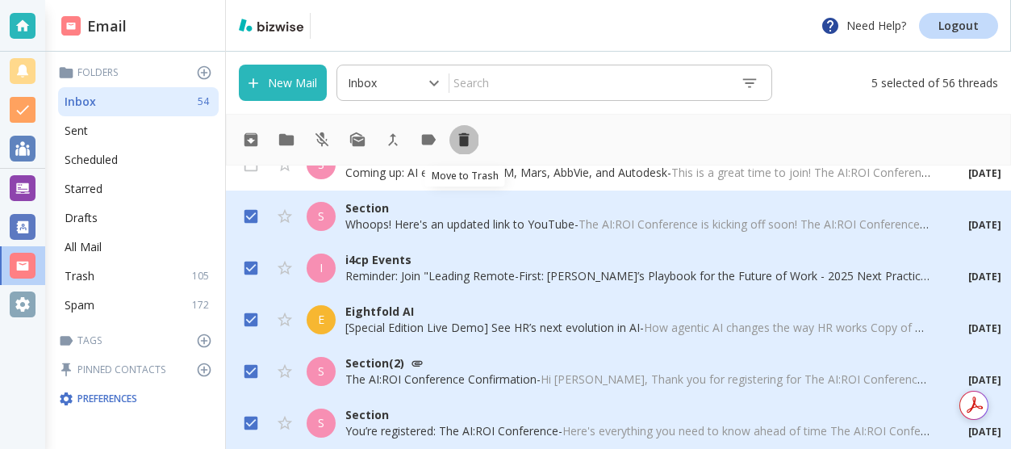
click at [467, 136] on icon "Move to Trash" at bounding box center [464, 140] width 10 height 14
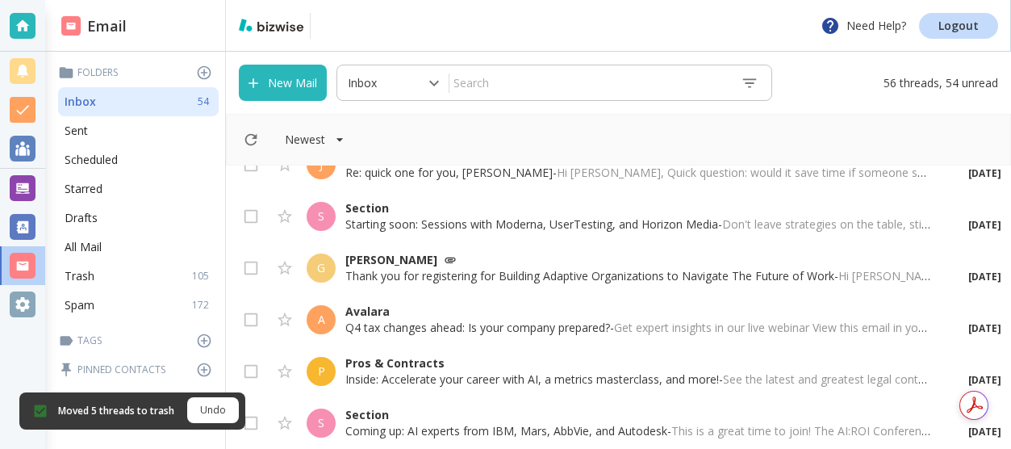
click at [245, 423] on div "Moved 5 threads to trash Undo" at bounding box center [132, 410] width 226 height 37
click at [253, 423] on input "checkbox" at bounding box center [251, 426] width 31 height 31
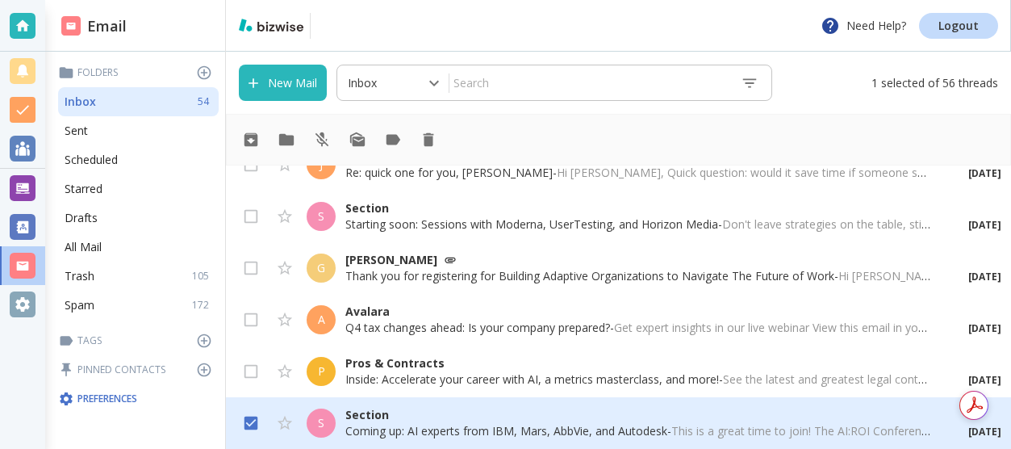
click at [256, 374] on input "checkbox" at bounding box center [251, 374] width 31 height 31
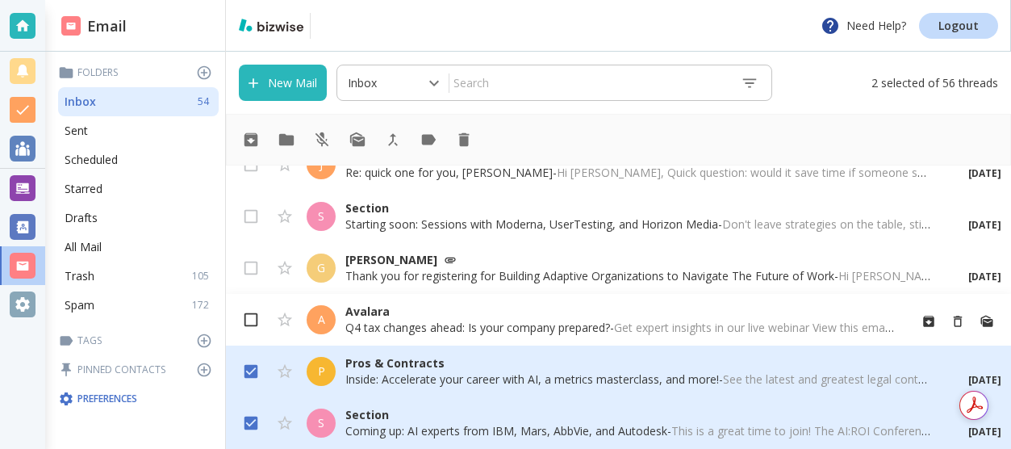
click at [246, 324] on input "checkbox" at bounding box center [251, 323] width 31 height 31
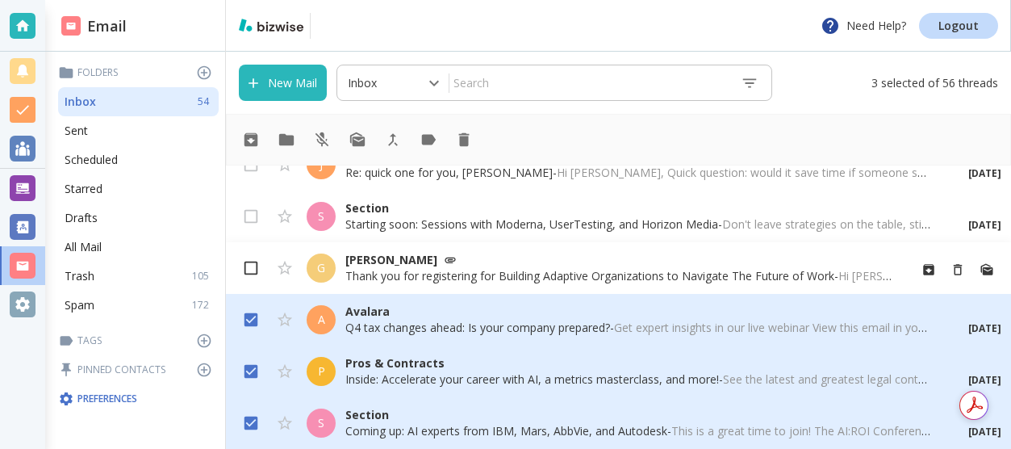
click at [252, 274] on input "checkbox" at bounding box center [251, 271] width 31 height 31
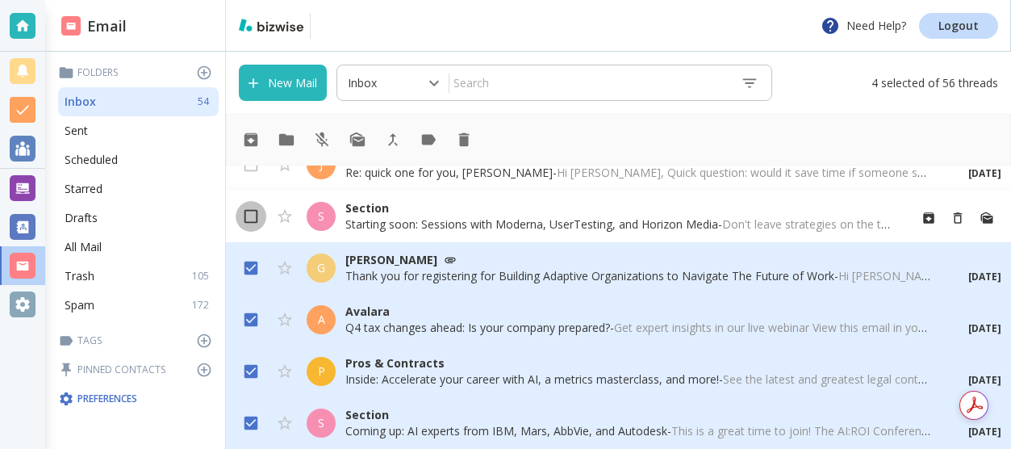
click at [257, 223] on input "checkbox" at bounding box center [251, 219] width 31 height 31
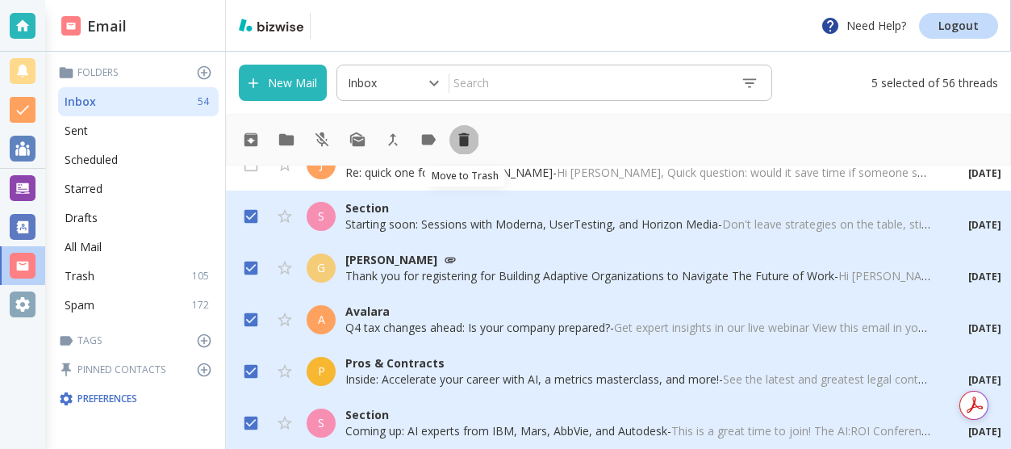
click at [468, 143] on icon "Move to Trash" at bounding box center [464, 140] width 18 height 18
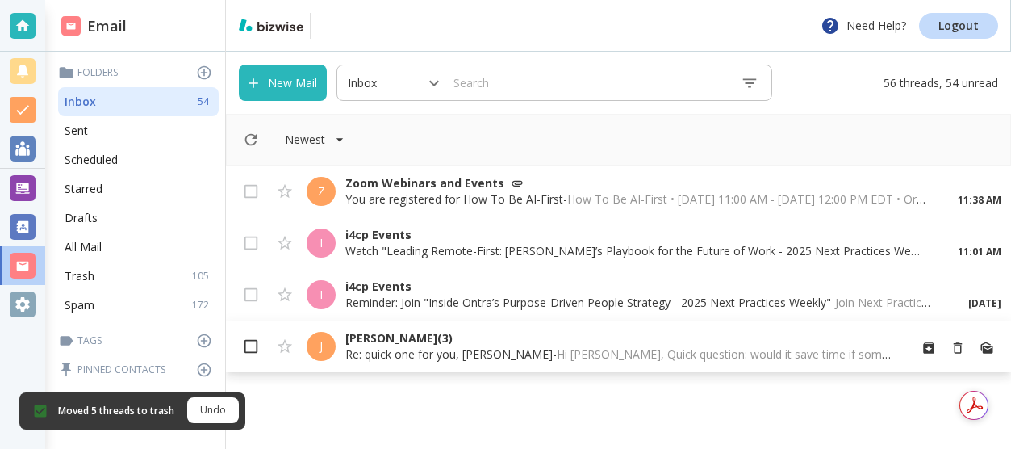
click at [253, 347] on input "checkbox" at bounding box center [251, 349] width 31 height 31
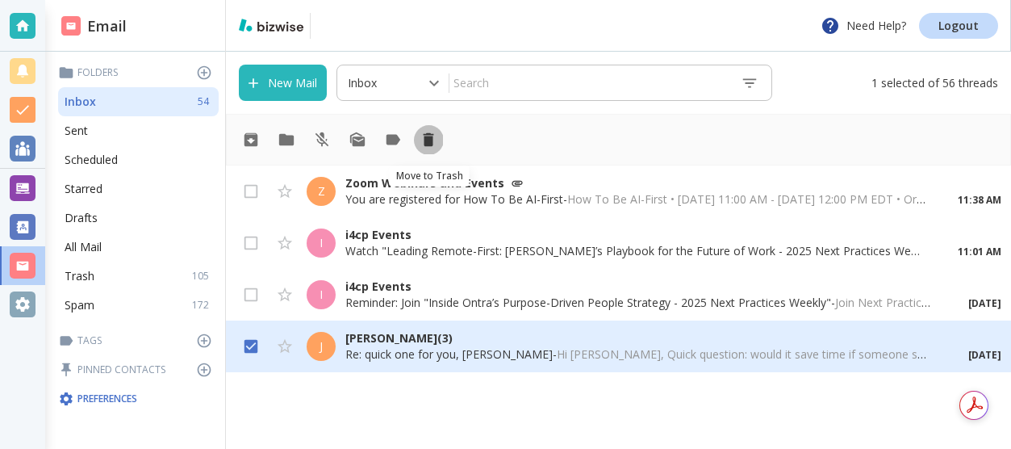
click at [429, 138] on icon "Move to Trash" at bounding box center [429, 140] width 10 height 14
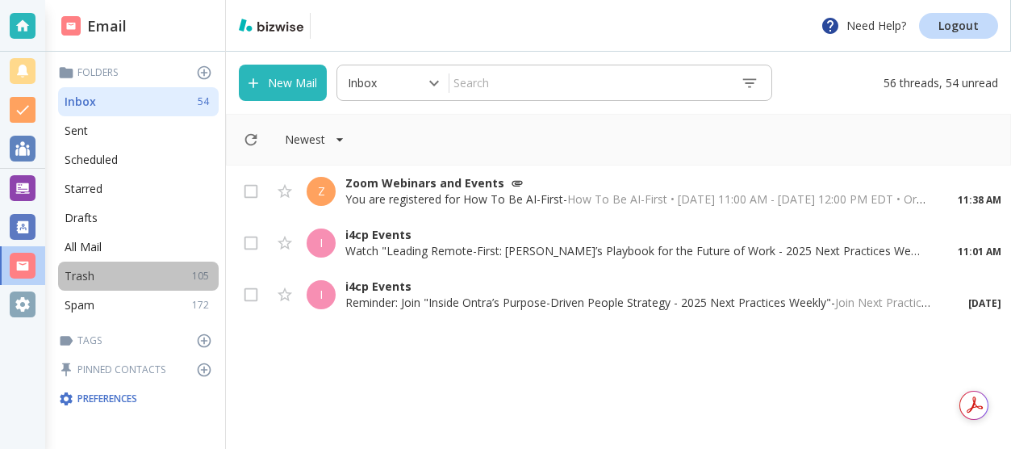
click at [91, 280] on p "Trash" at bounding box center [80, 276] width 30 height 16
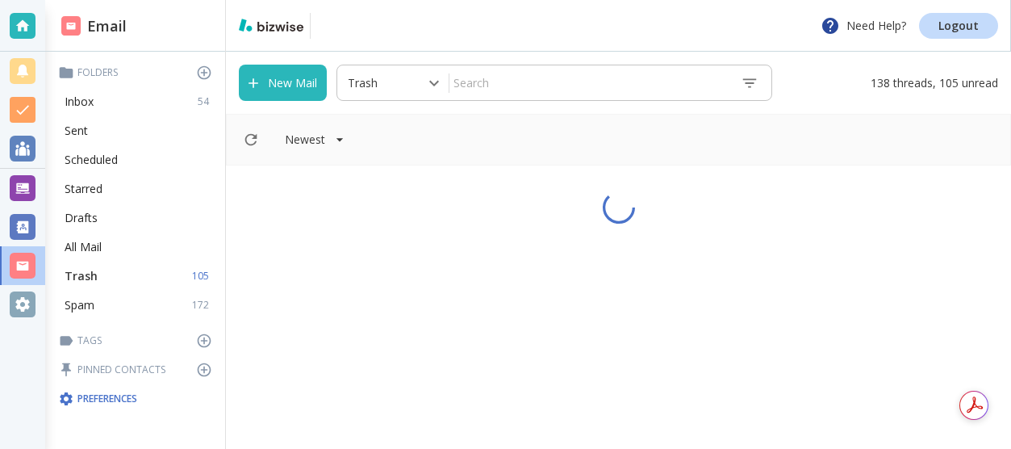
click at [91, 280] on p "Trash" at bounding box center [81, 276] width 33 height 16
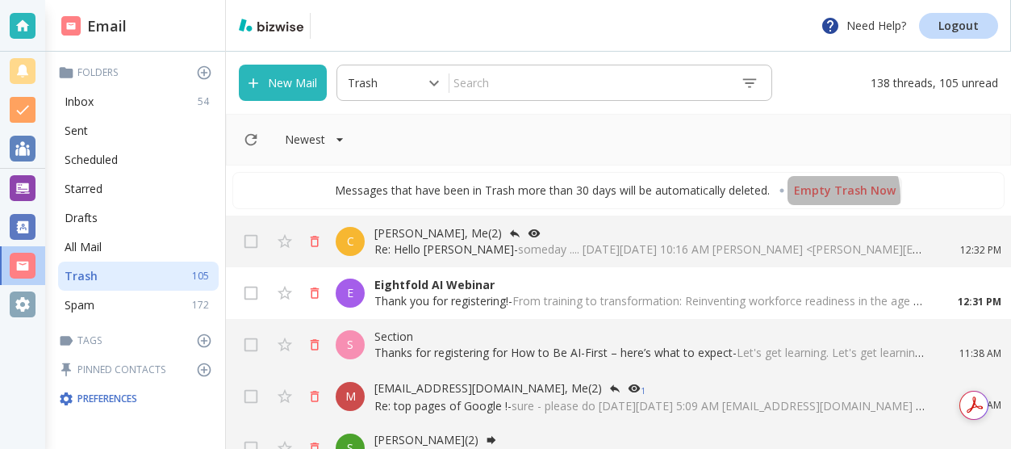
click at [820, 197] on p "Empty Trash Now" at bounding box center [845, 190] width 102 height 16
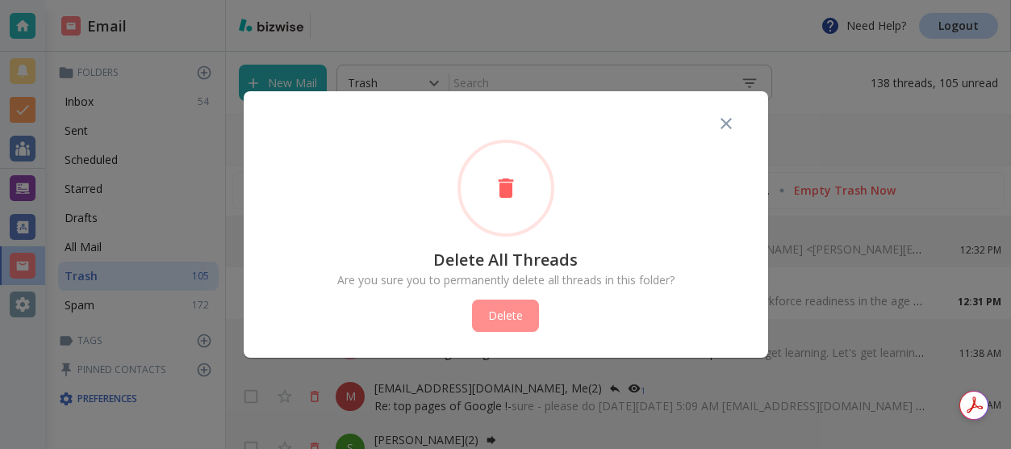
click at [519, 320] on button "Delete" at bounding box center [505, 315] width 67 height 32
click at [719, 126] on icon "button" at bounding box center [726, 123] width 19 height 19
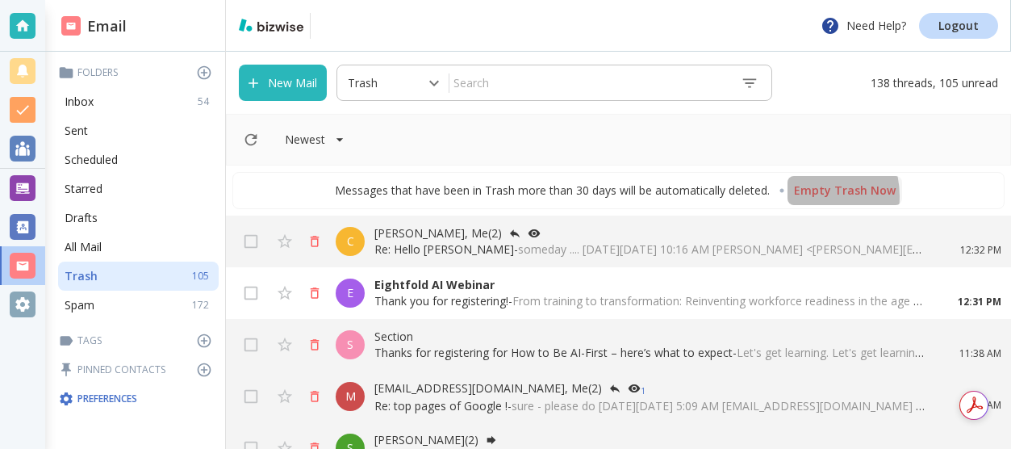
click at [806, 195] on p "Empty Trash Now" at bounding box center [845, 190] width 102 height 16
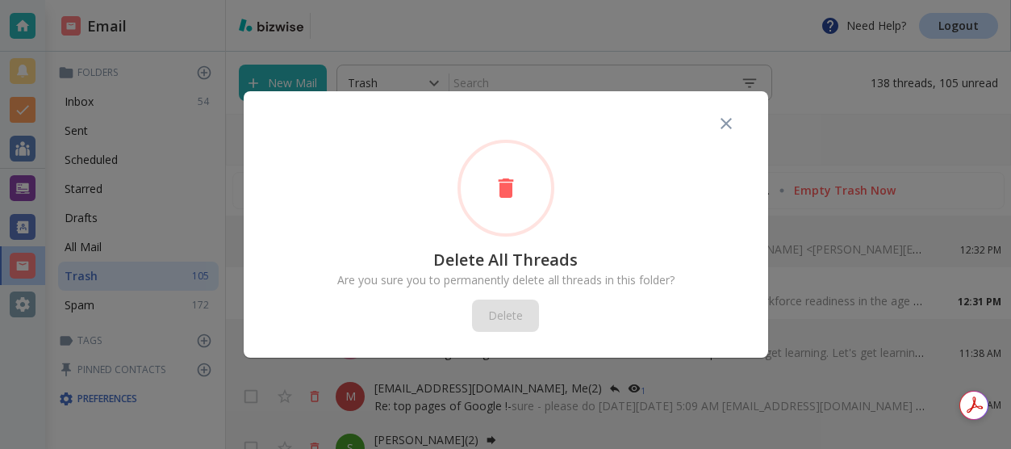
click at [509, 316] on div "Delete All Threads Are you sure you to permanently delete all threads in this f…" at bounding box center [506, 236] width 473 height 192
click at [725, 125] on icon "button" at bounding box center [726, 123] width 19 height 19
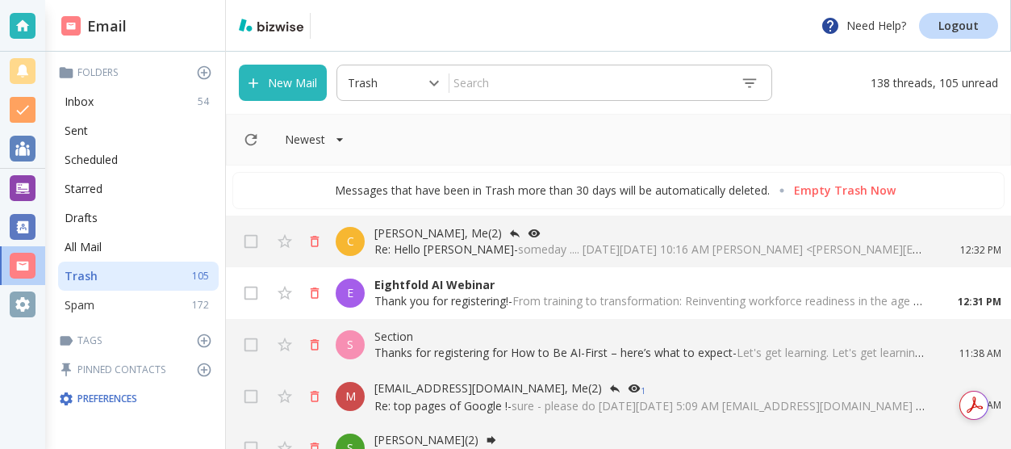
click at [202, 305] on p "172" at bounding box center [203, 305] width 23 height 15
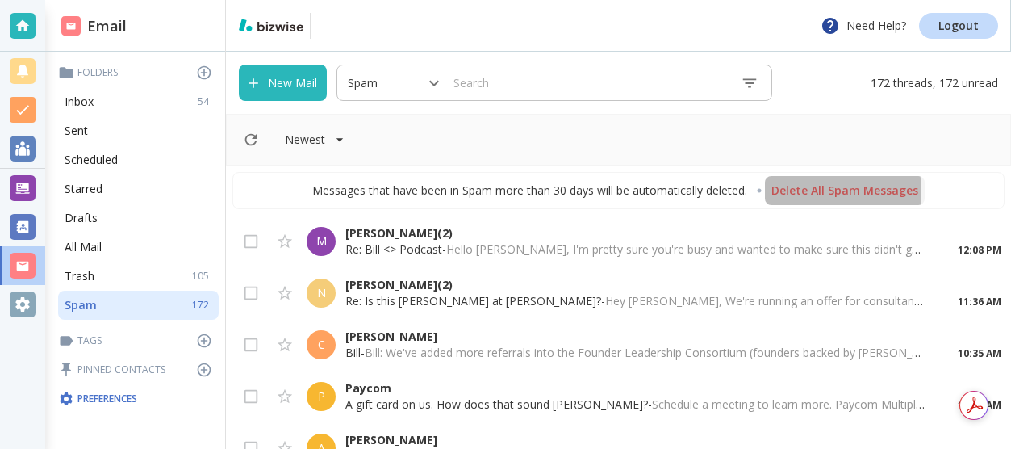
click at [786, 194] on p "Delete All Spam Messages" at bounding box center [845, 190] width 147 height 16
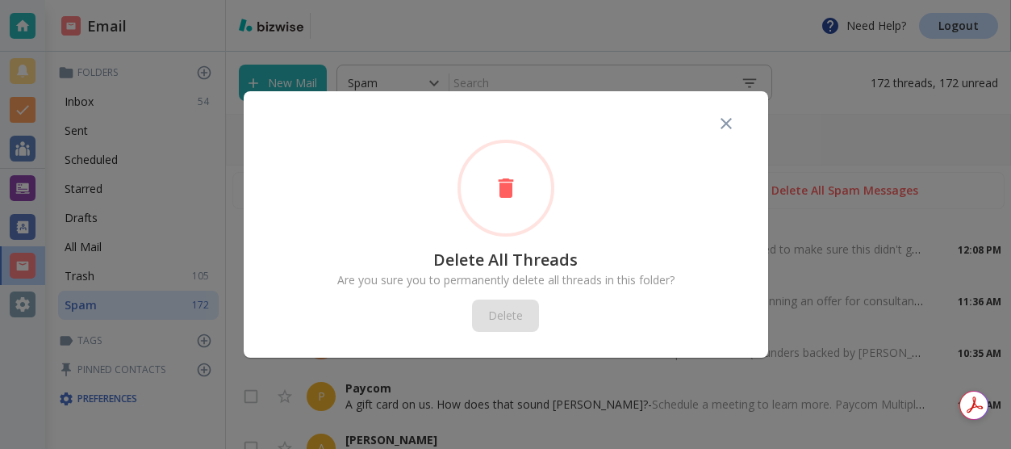
click at [510, 325] on div "Delete All Threads Are you sure you to permanently delete all threads in this f…" at bounding box center [506, 236] width 473 height 192
click at [723, 118] on icon "button" at bounding box center [726, 123] width 19 height 19
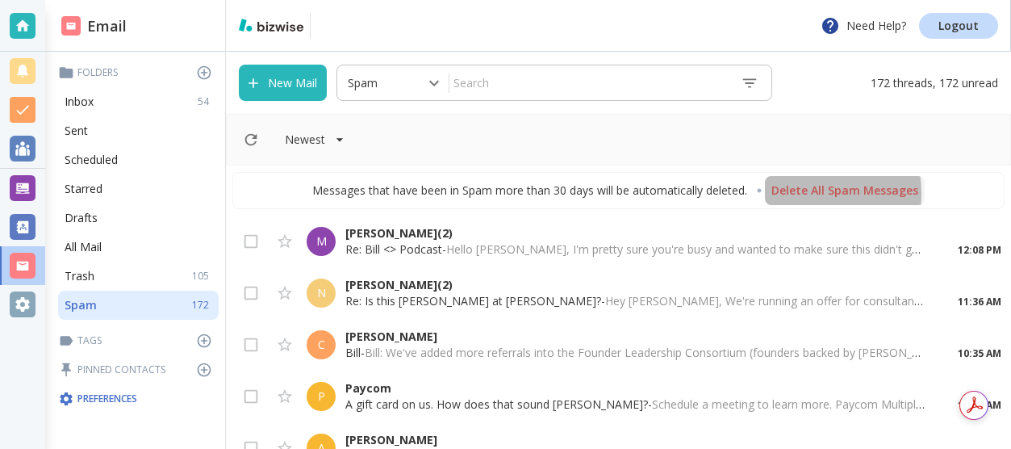
click at [789, 190] on p "Delete All Spam Messages" at bounding box center [845, 190] width 147 height 16
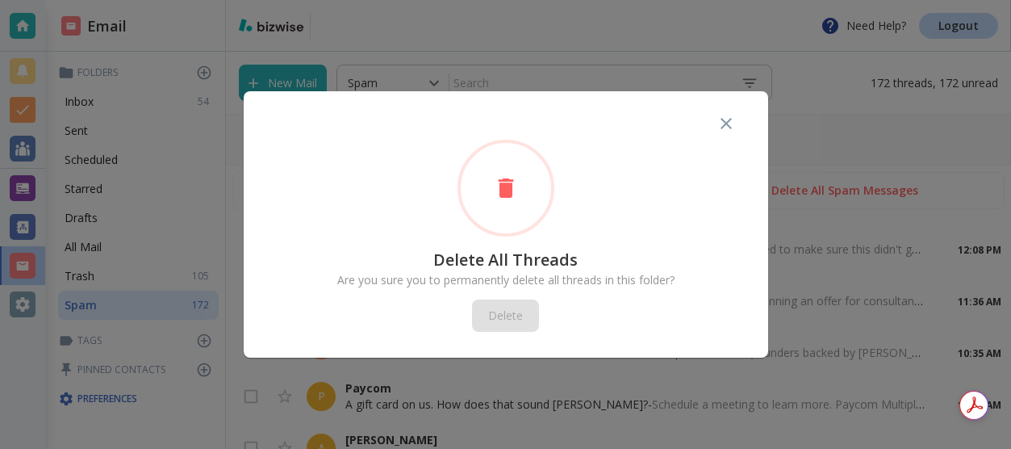
click at [496, 194] on icon at bounding box center [506, 188] width 26 height 26
click at [509, 313] on div "Delete All Threads Are you sure you to permanently delete all threads in this f…" at bounding box center [506, 236] width 473 height 192
click at [723, 124] on icon "button" at bounding box center [726, 123] width 19 height 19
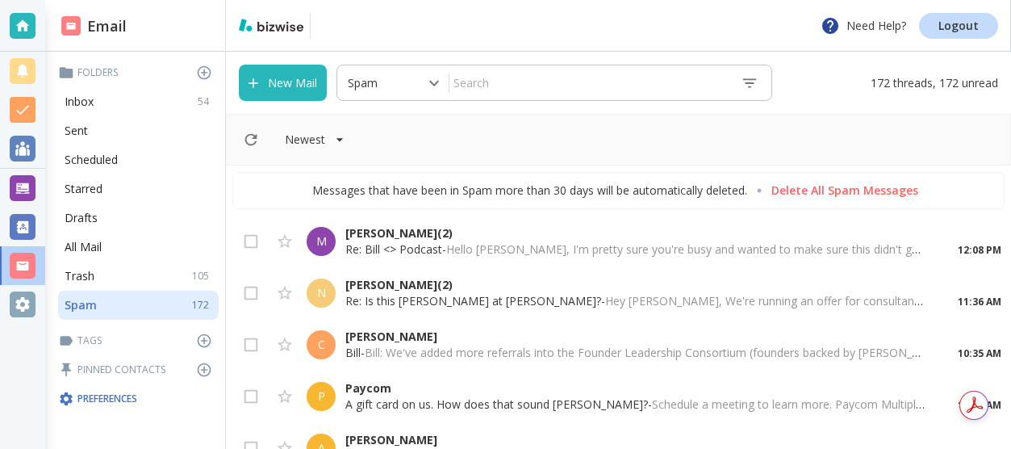
type input "6"
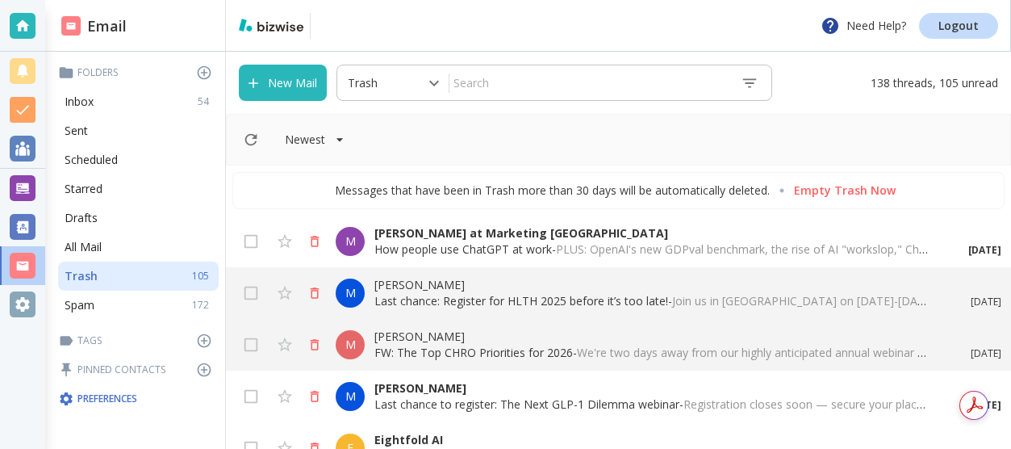
click at [196, 46] on div "Email" at bounding box center [135, 26] width 180 height 52
click at [95, 69] on p "Folders" at bounding box center [138, 73] width 161 height 16
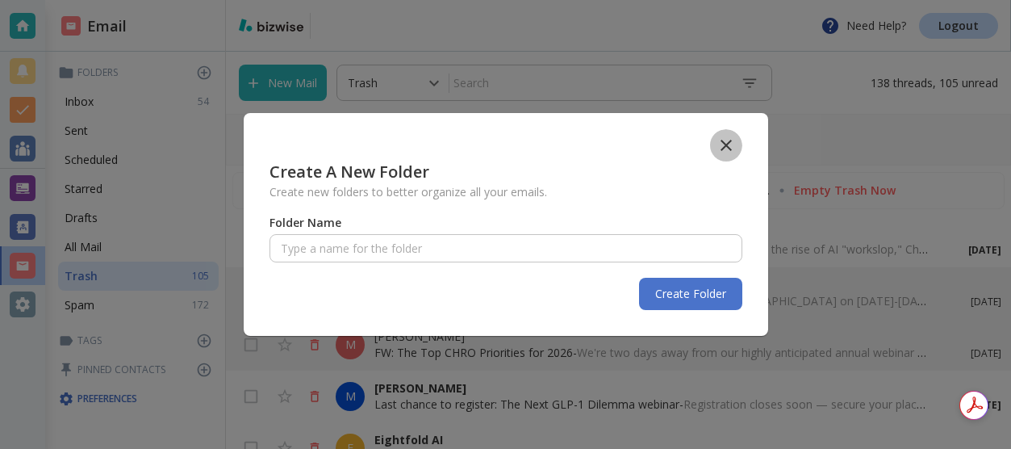
click at [723, 141] on icon "button" at bounding box center [726, 145] width 19 height 19
